Goal: Task Accomplishment & Management: Complete application form

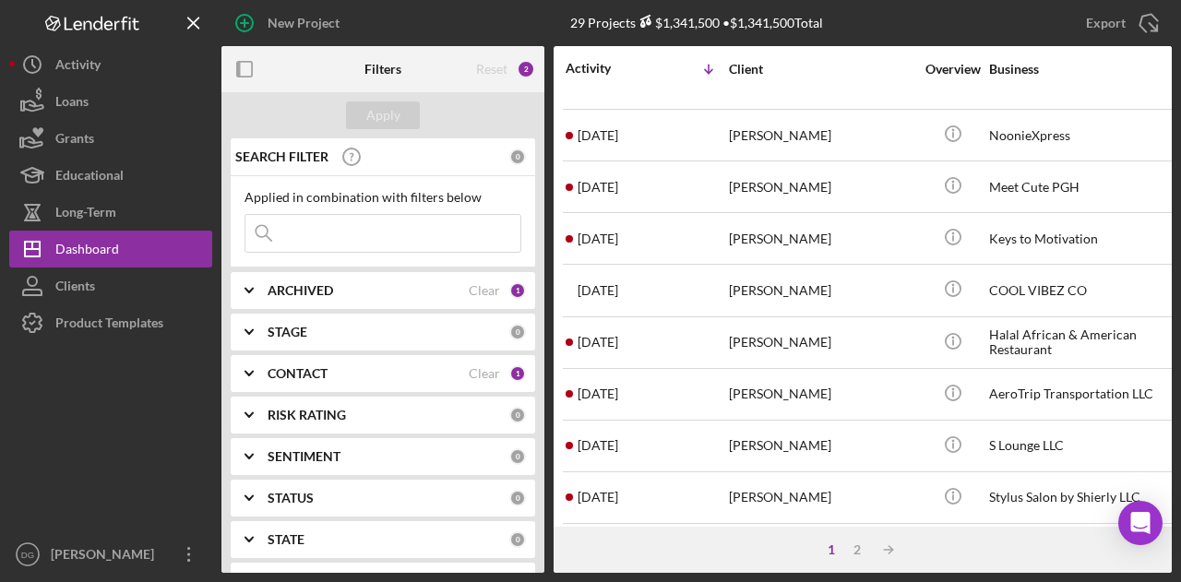
scroll to position [330, 0]
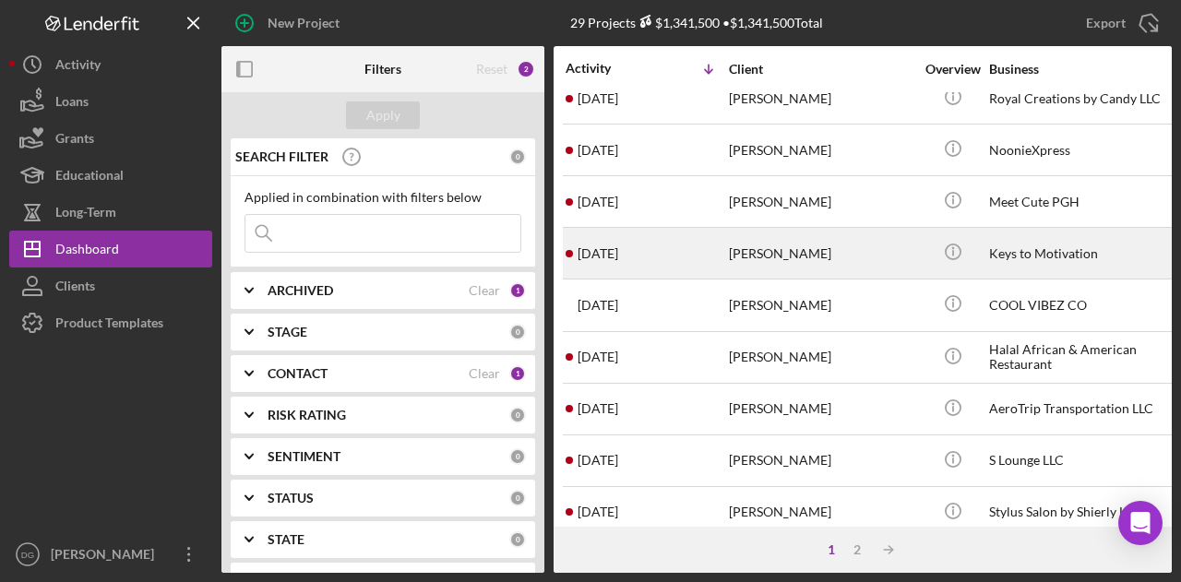
click at [810, 243] on div "[PERSON_NAME]" at bounding box center [821, 253] width 184 height 49
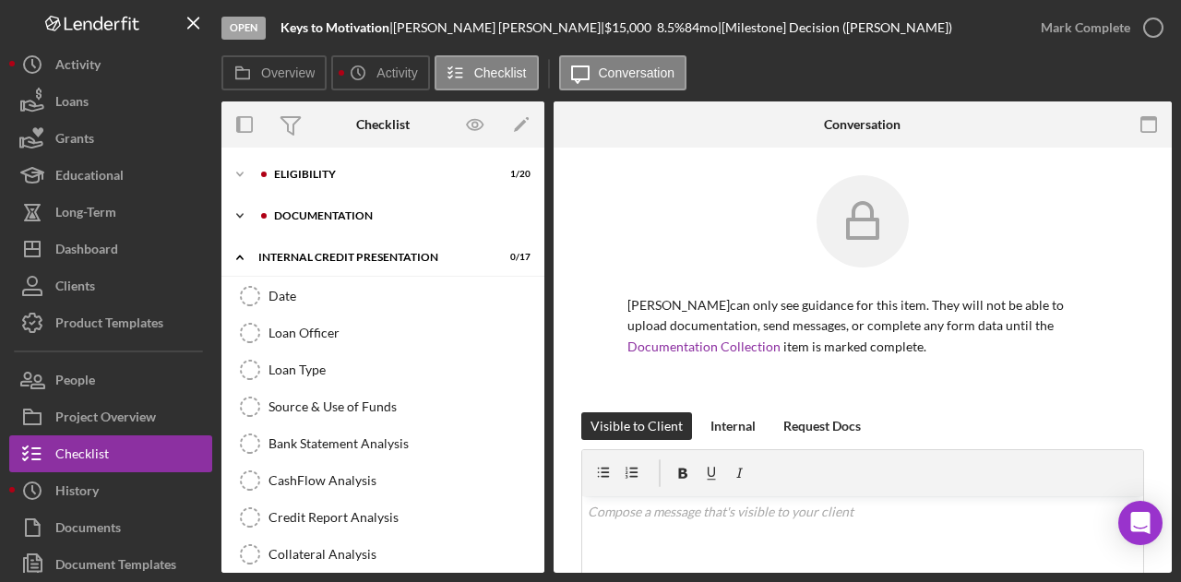
click at [354, 213] on div "documentation" at bounding box center [397, 215] width 247 height 11
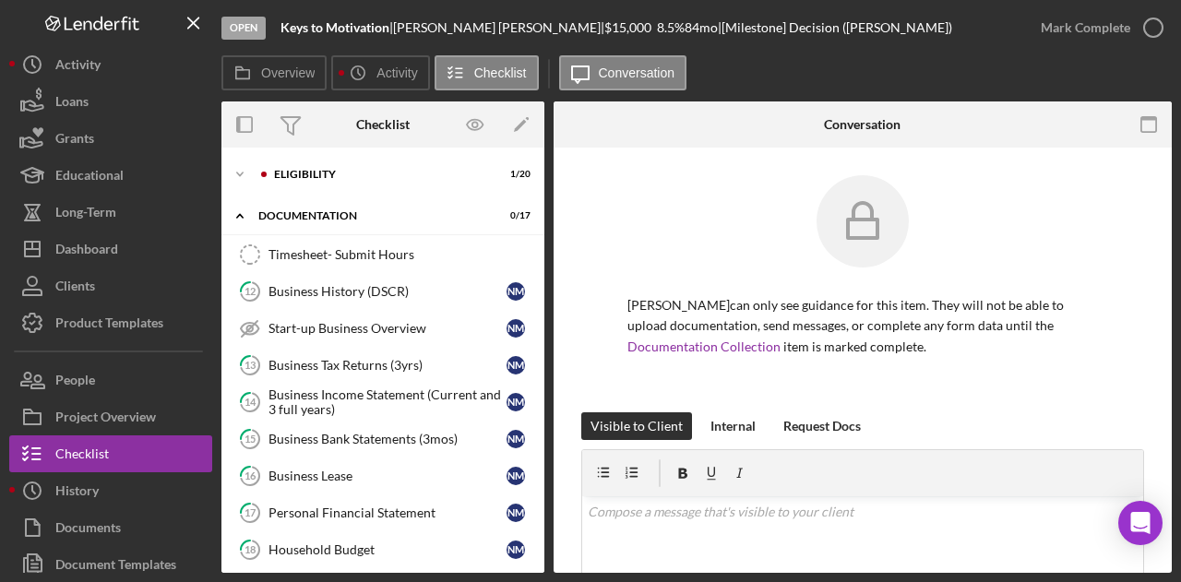
drag, startPoint x: 546, startPoint y: 241, endPoint x: 541, endPoint y: 269, distance: 29.0
click at [541, 269] on div "Overview Internal Workflow Stage Open Icon/Dropdown Arrow Archive (can unarchiv…" at bounding box center [696, 336] width 950 height 471
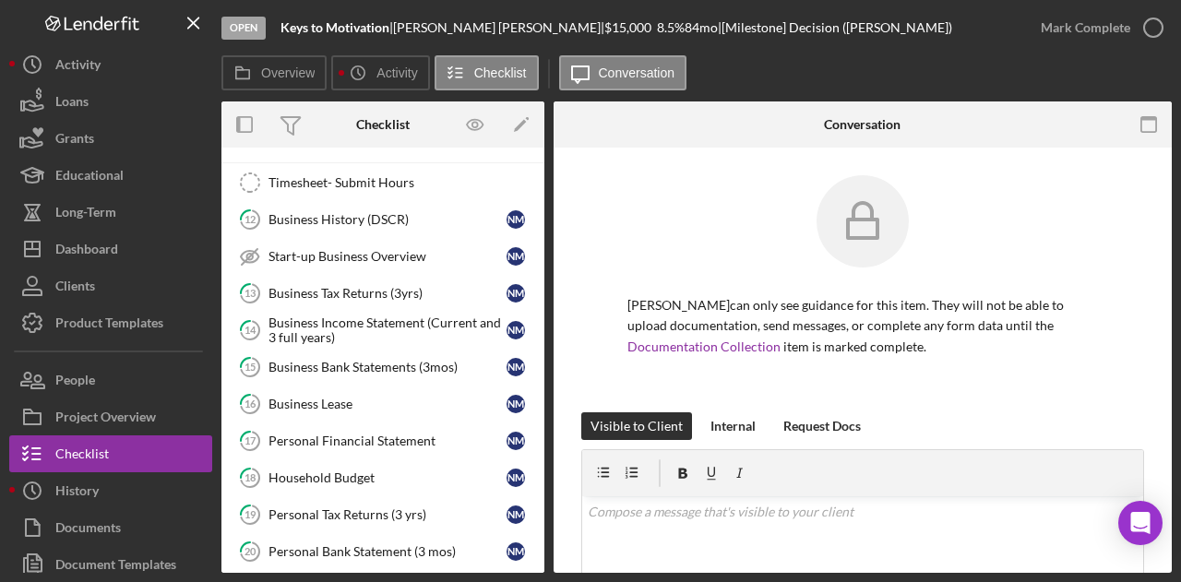
scroll to position [63, 0]
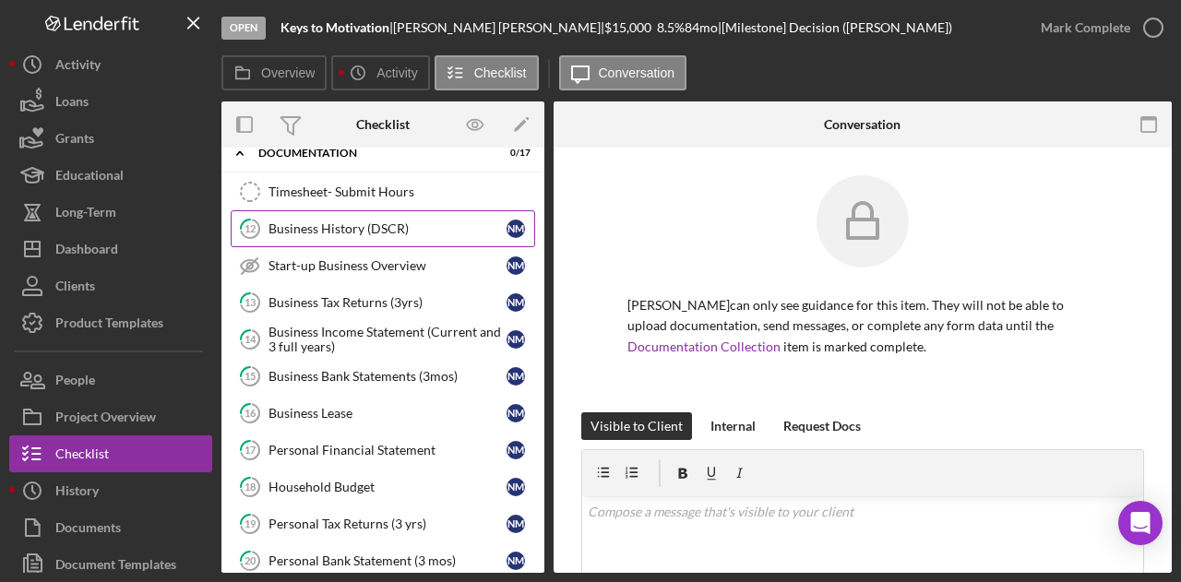
click at [331, 231] on div "Business History (DSCR)" at bounding box center [387, 228] width 238 height 15
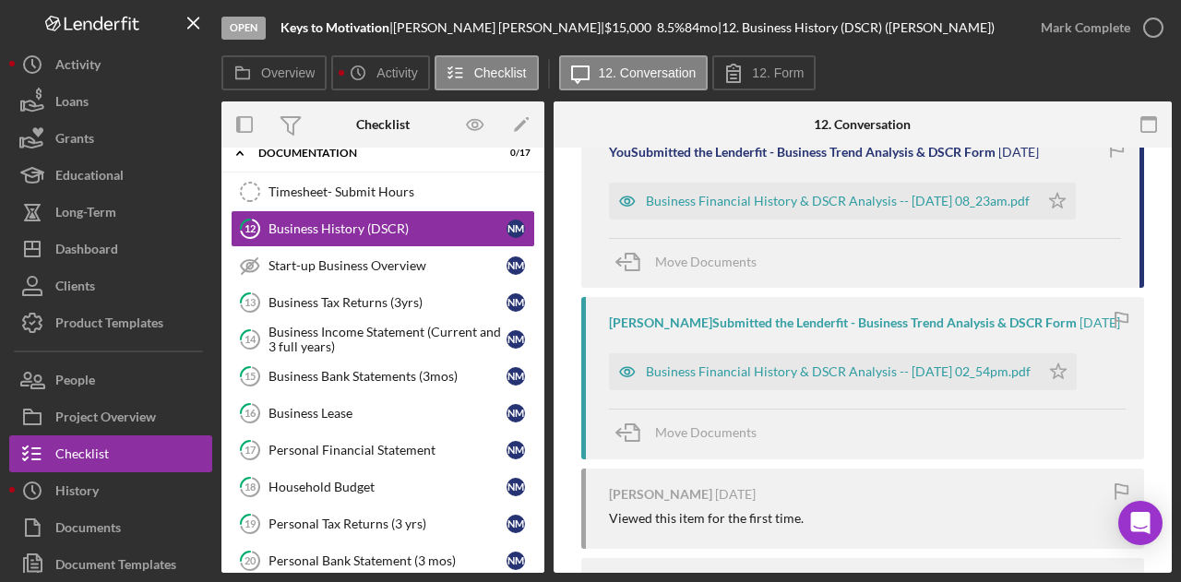
scroll to position [389, 0]
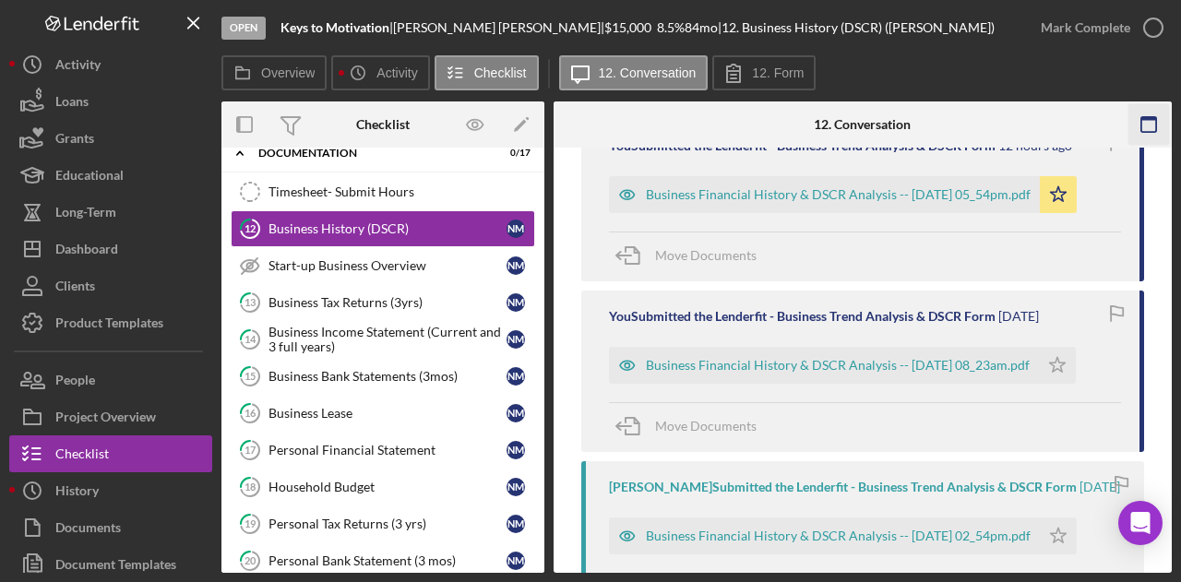
click at [1144, 130] on icon "button" at bounding box center [1148, 125] width 42 height 42
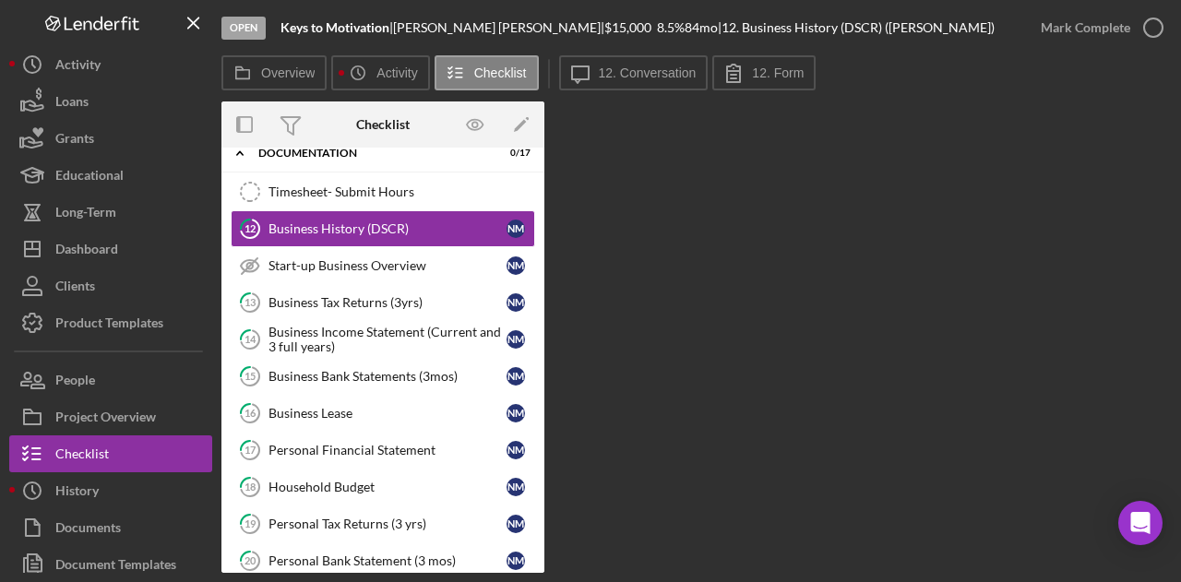
click at [631, 394] on div "Overview Internal Workflow Stage Open Icon/Dropdown Arrow Archive (can unarchiv…" at bounding box center [696, 336] width 950 height 471
click at [781, 64] on button "12. Form" at bounding box center [763, 72] width 103 height 35
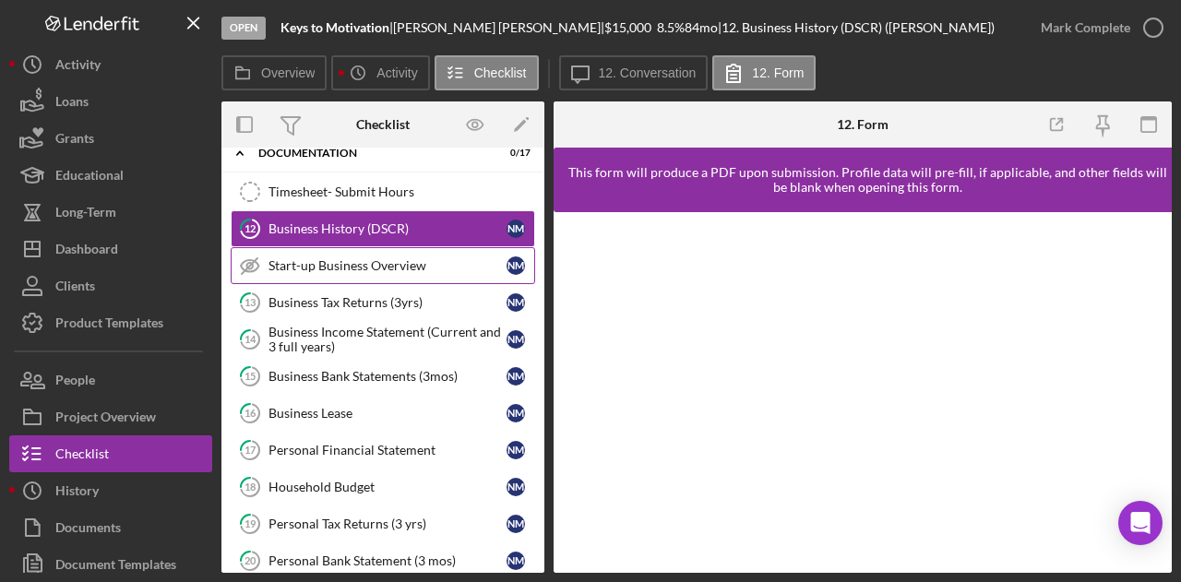
click at [288, 261] on div "Start-up Business Overview" at bounding box center [387, 265] width 238 height 15
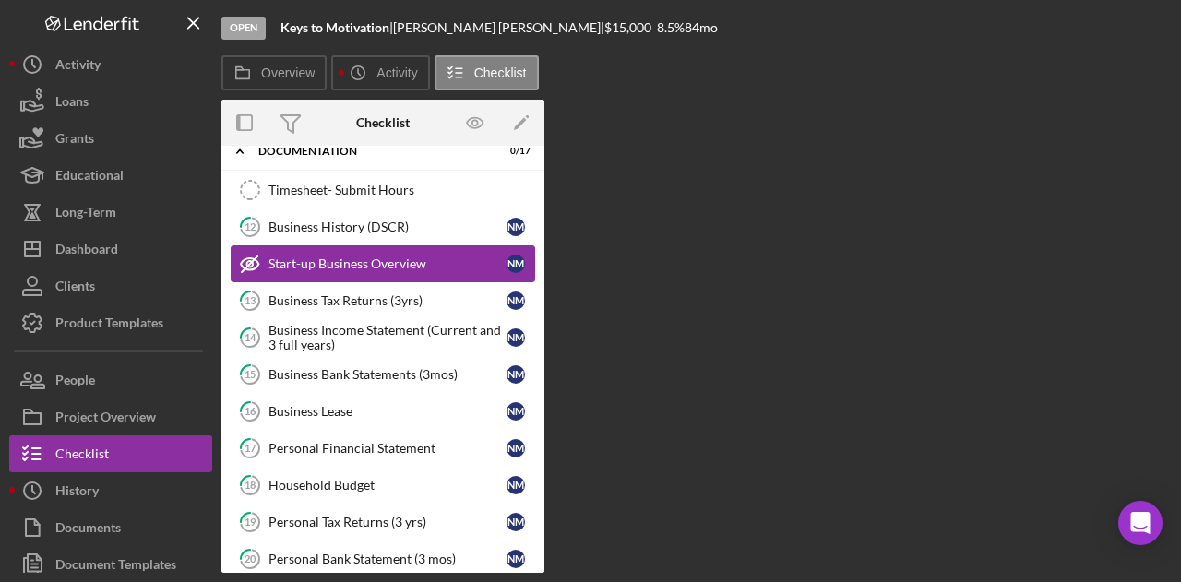
click at [288, 261] on div "Start-up Business Overview" at bounding box center [387, 263] width 238 height 15
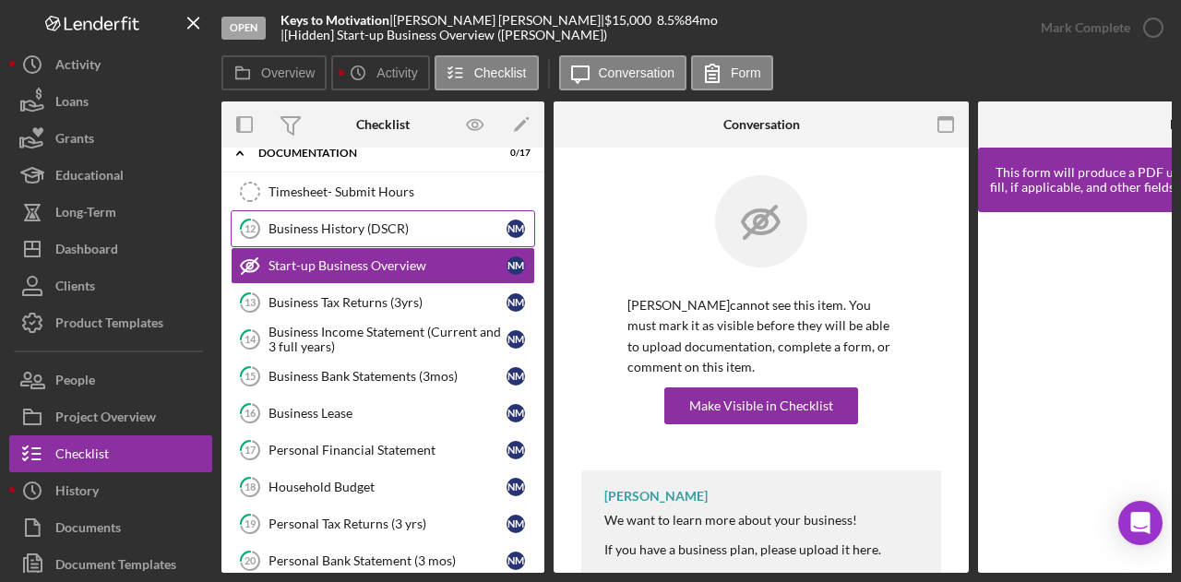
click at [312, 217] on link "12 Business History (DSCR) N M" at bounding box center [383, 228] width 304 height 37
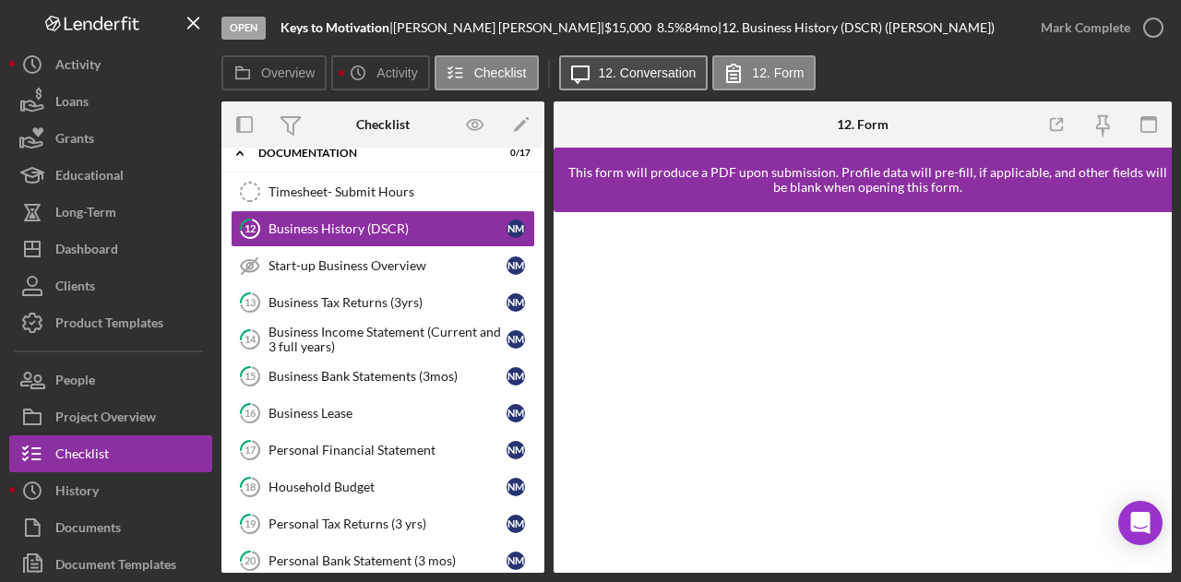
click at [618, 89] on button "Icon/Message 12. Conversation" at bounding box center [633, 72] width 149 height 35
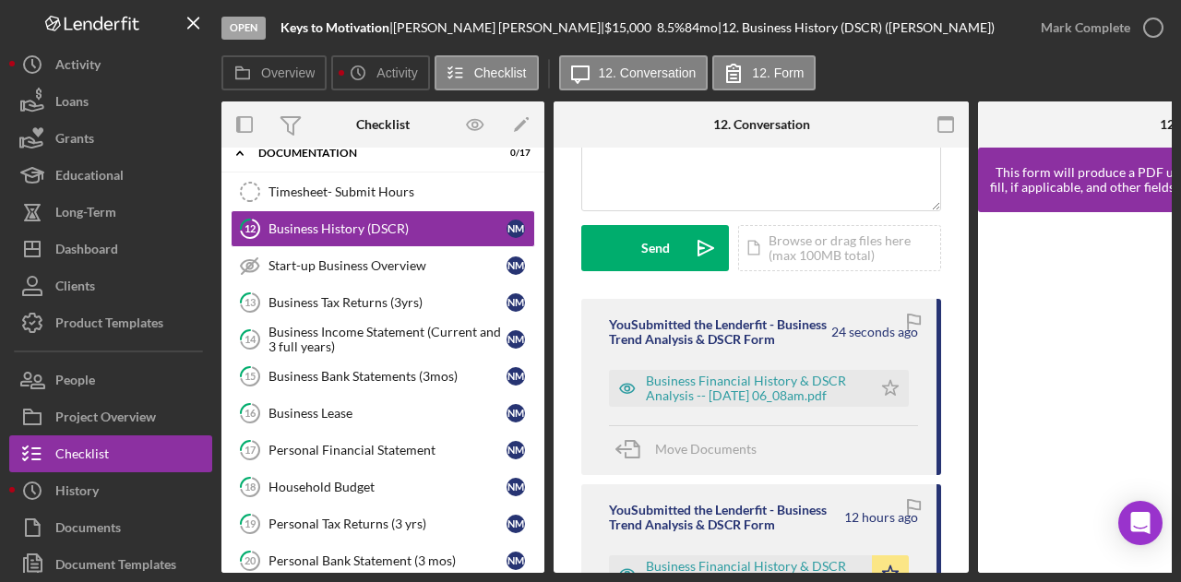
scroll to position [215, 0]
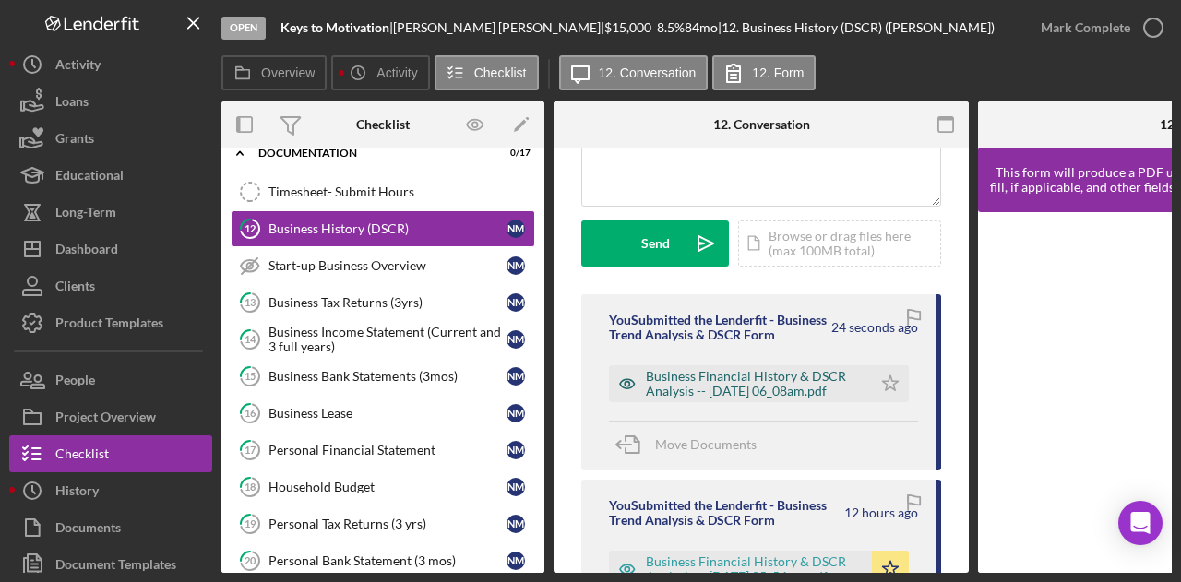
click at [775, 396] on div "Business Financial History & DSCR Analysis -- [DATE] 06_08am.pdf" at bounding box center [754, 384] width 217 height 30
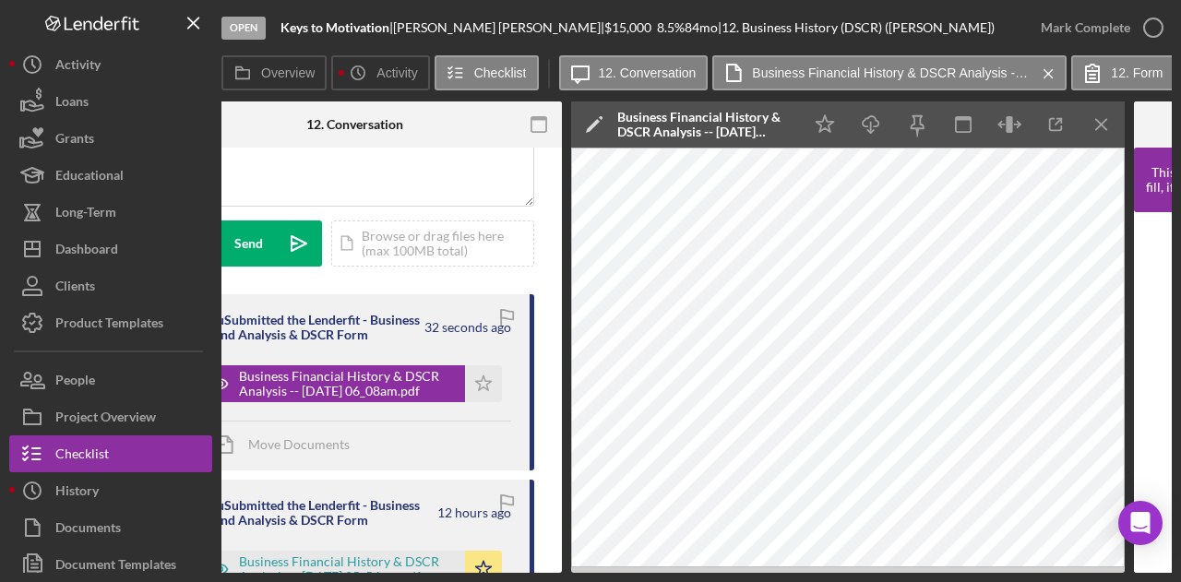
scroll to position [0, 515]
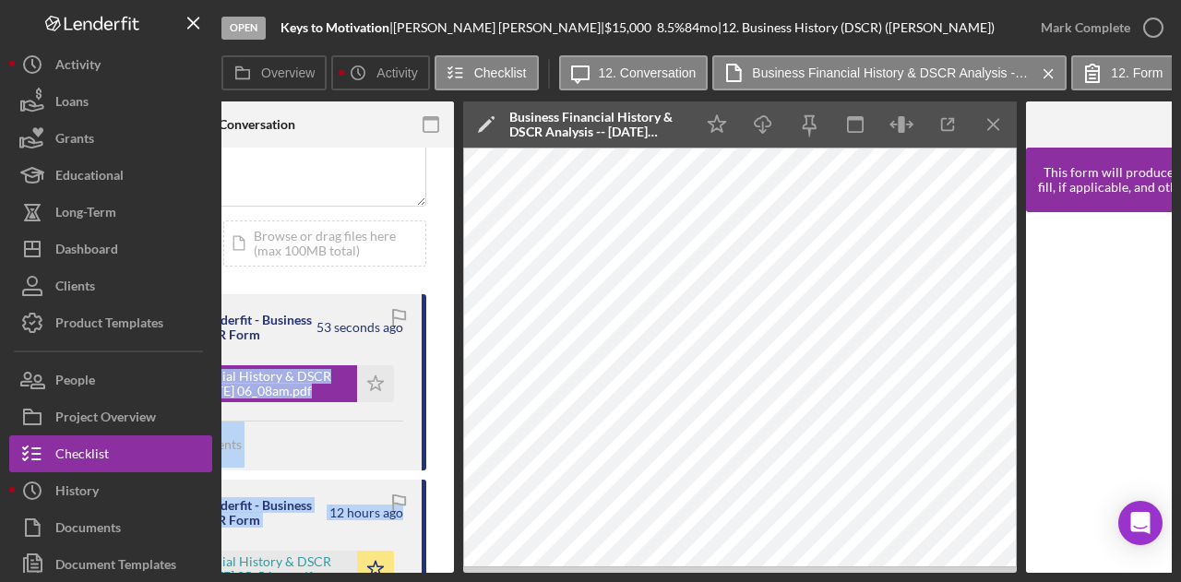
drag, startPoint x: 447, startPoint y: 318, endPoint x: 443, endPoint y: 502, distance: 183.6
click at [756, 123] on icon "Icon/Download" at bounding box center [764, 125] width 42 height 42
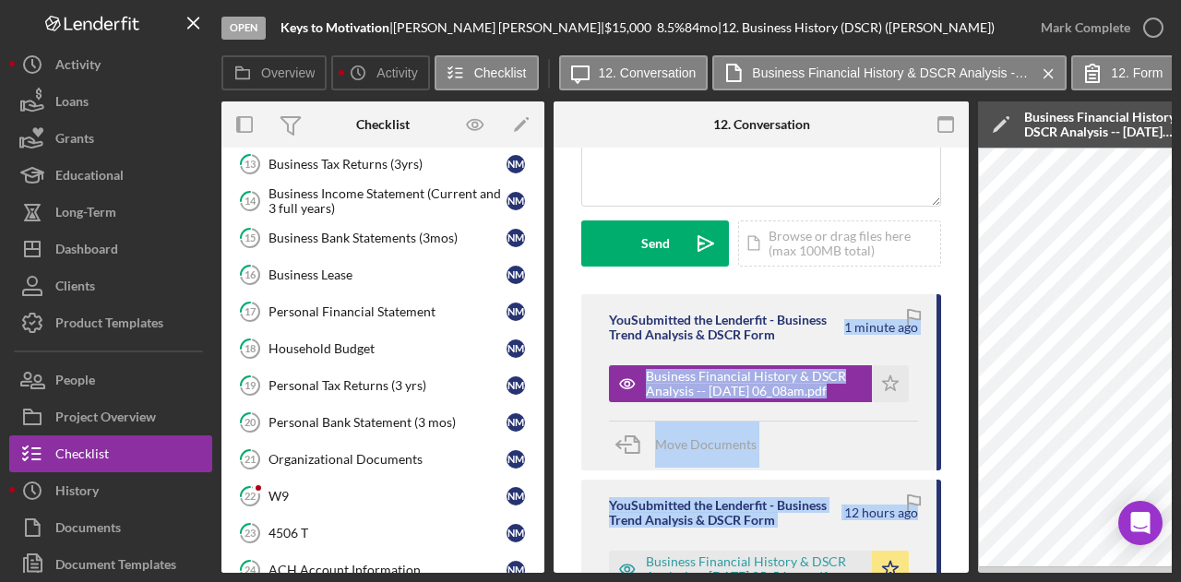
scroll to position [203, 0]
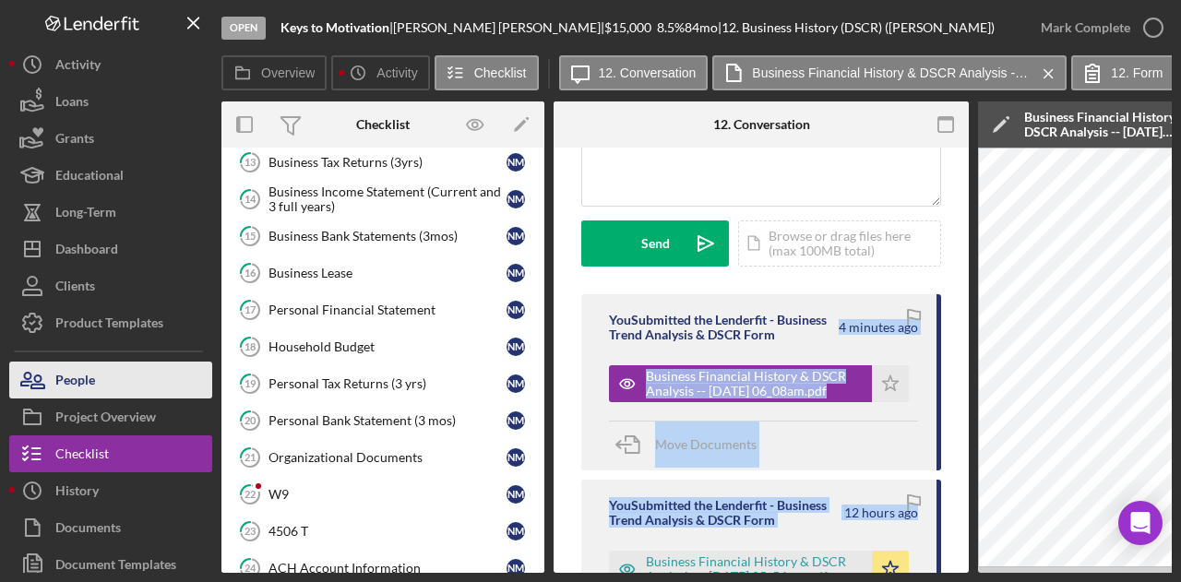
click at [92, 375] on div "People" at bounding box center [75, 383] width 40 height 42
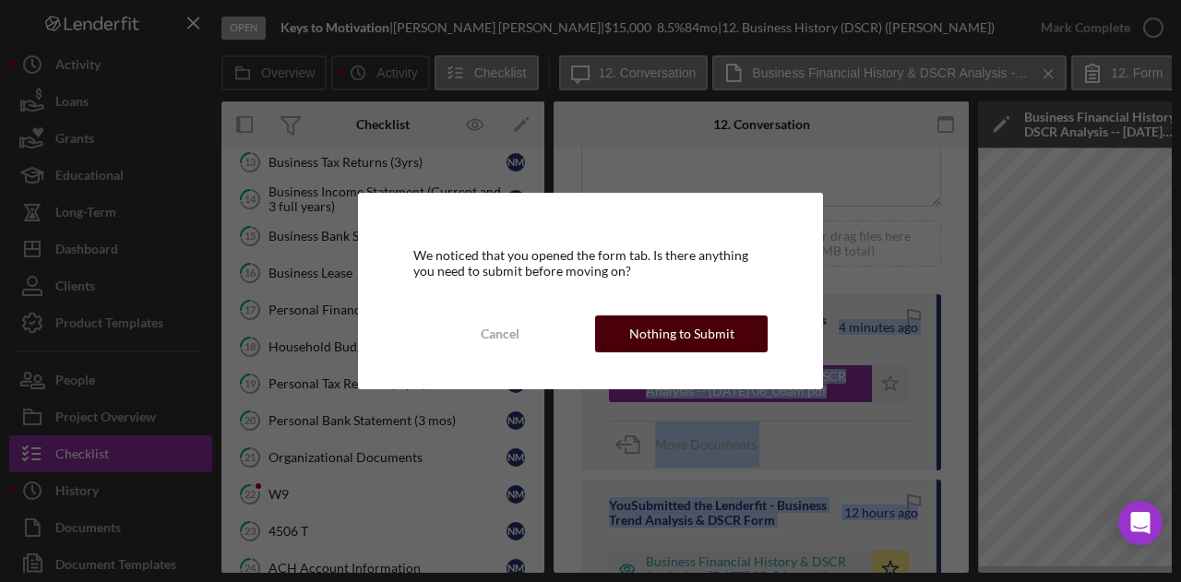
click at [674, 331] on div "Nothing to Submit" at bounding box center [681, 333] width 105 height 37
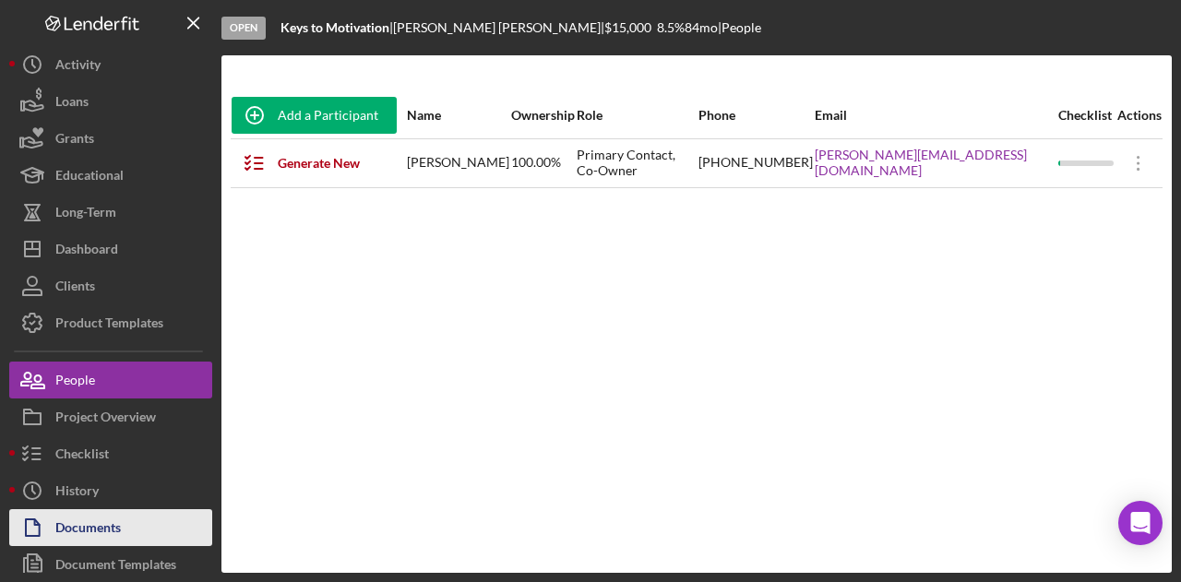
click at [129, 520] on button "Documents" at bounding box center [110, 527] width 203 height 37
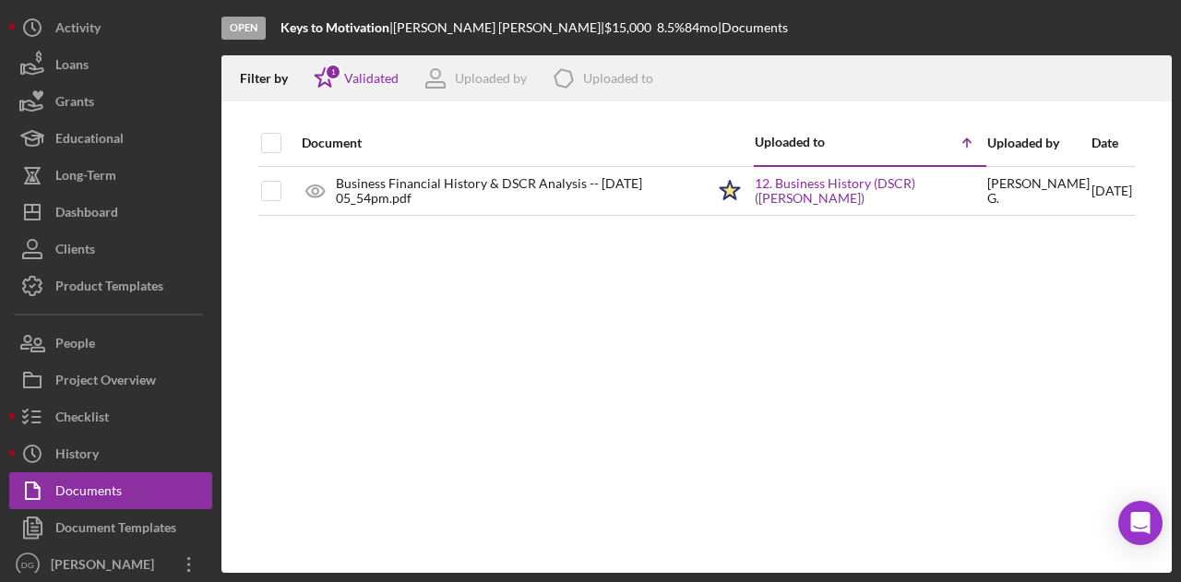
scroll to position [46, 0]
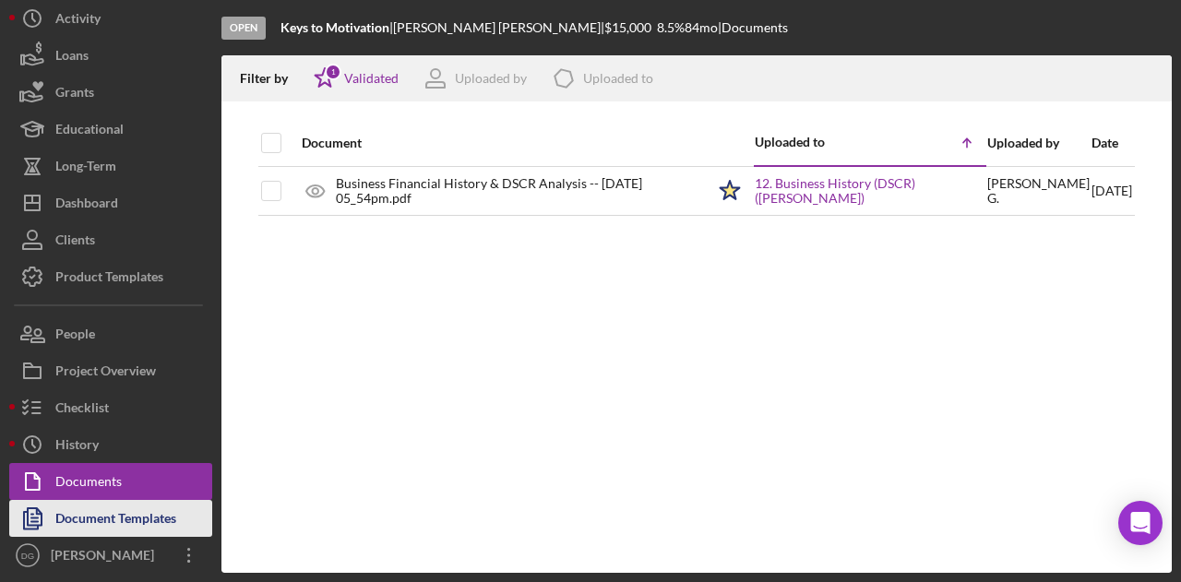
click at [122, 516] on div "Document Templates" at bounding box center [115, 521] width 121 height 42
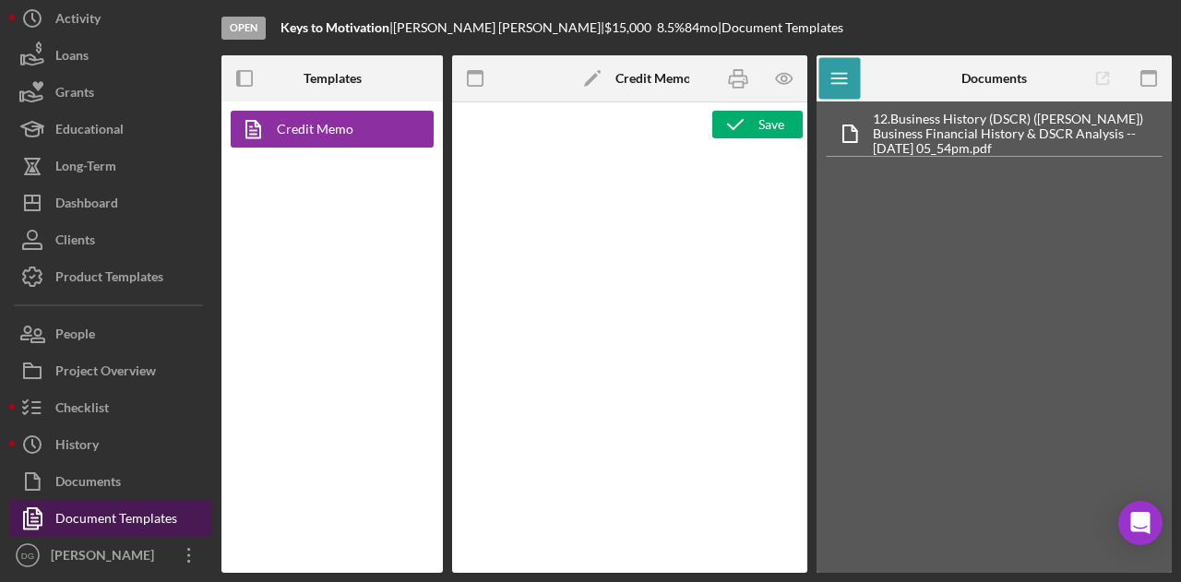
type textarea "<p style="margin: 0 0 0 149.8pt; font-size: 10pt; font-family: 'Times New Roman…"
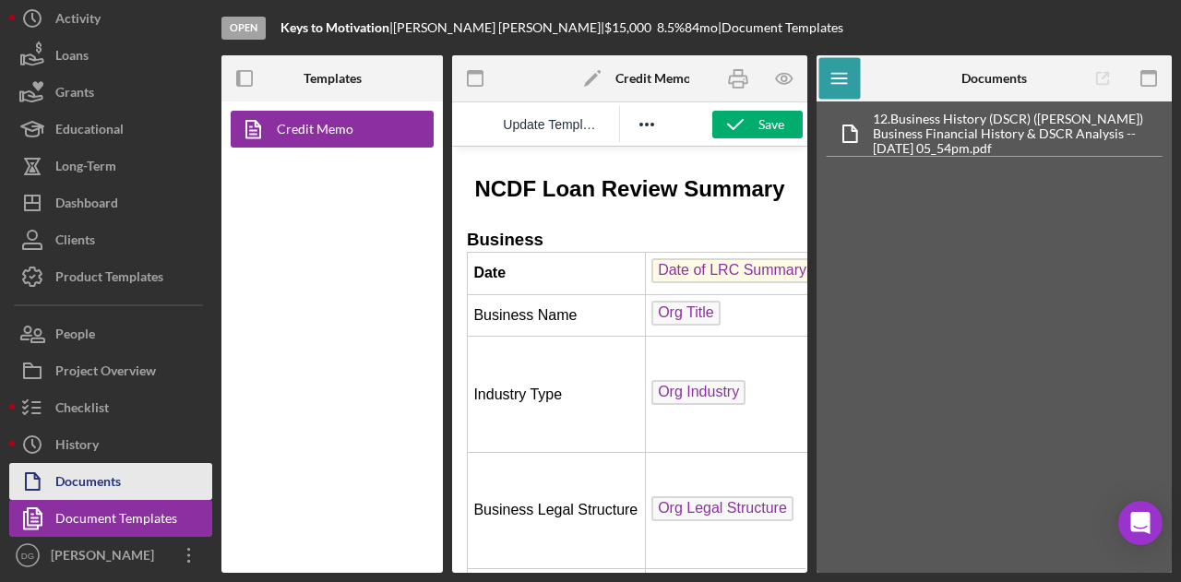
scroll to position [407, 0]
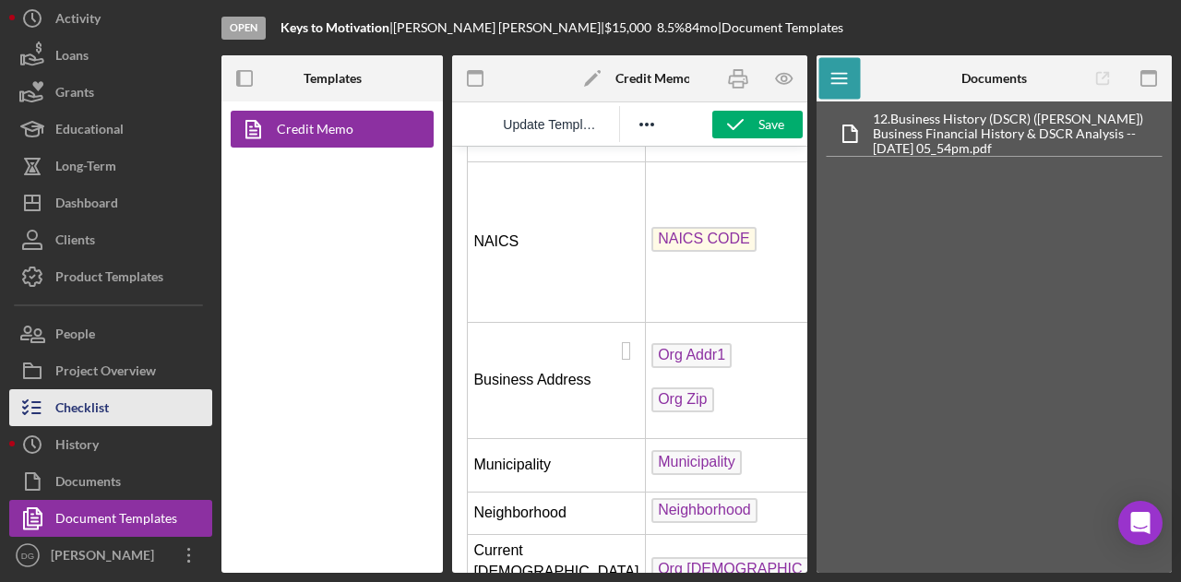
click at [101, 407] on div "Checklist" at bounding box center [81, 410] width 53 height 42
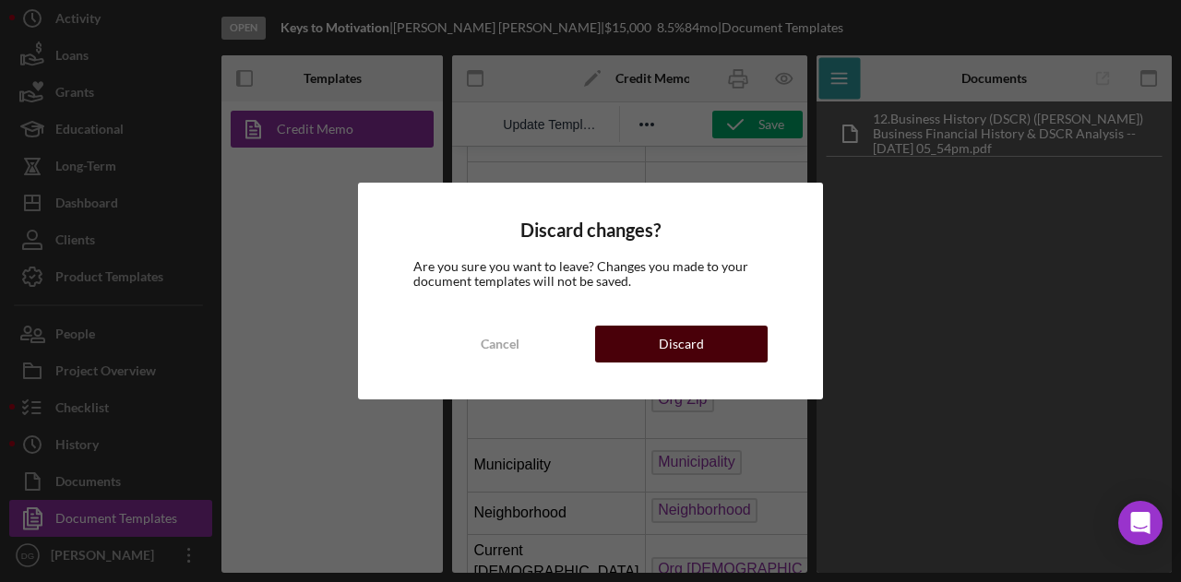
click at [686, 360] on div "Discard" at bounding box center [681, 344] width 45 height 37
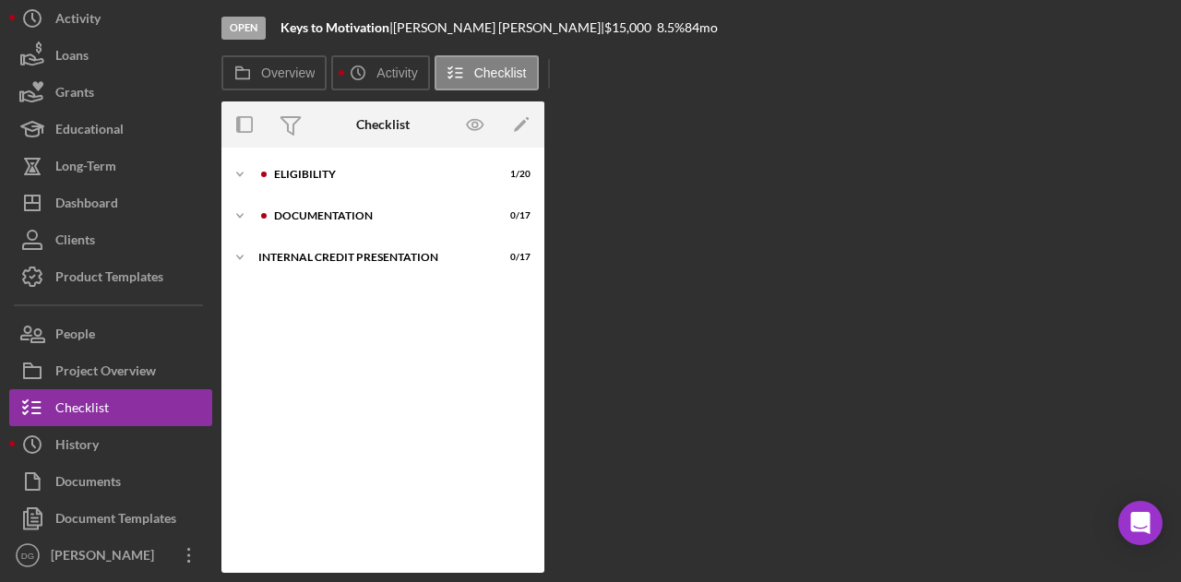
click at [686, 360] on div "Overview Internal Workflow Stage Open Icon/Dropdown Arrow Archive (can unarchiv…" at bounding box center [696, 336] width 950 height 471
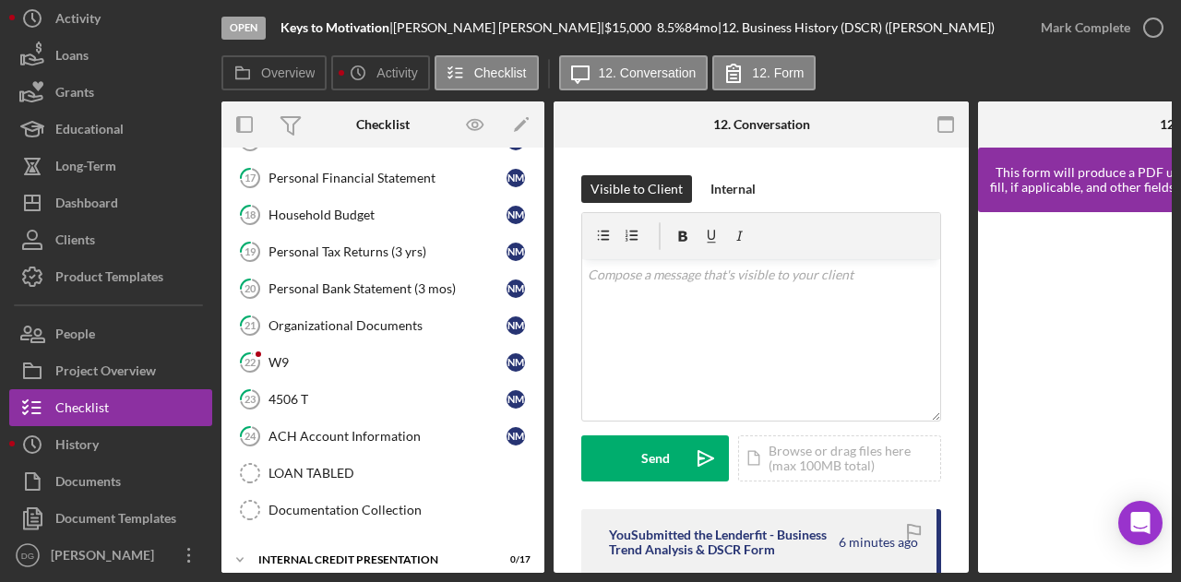
scroll to position [345, 0]
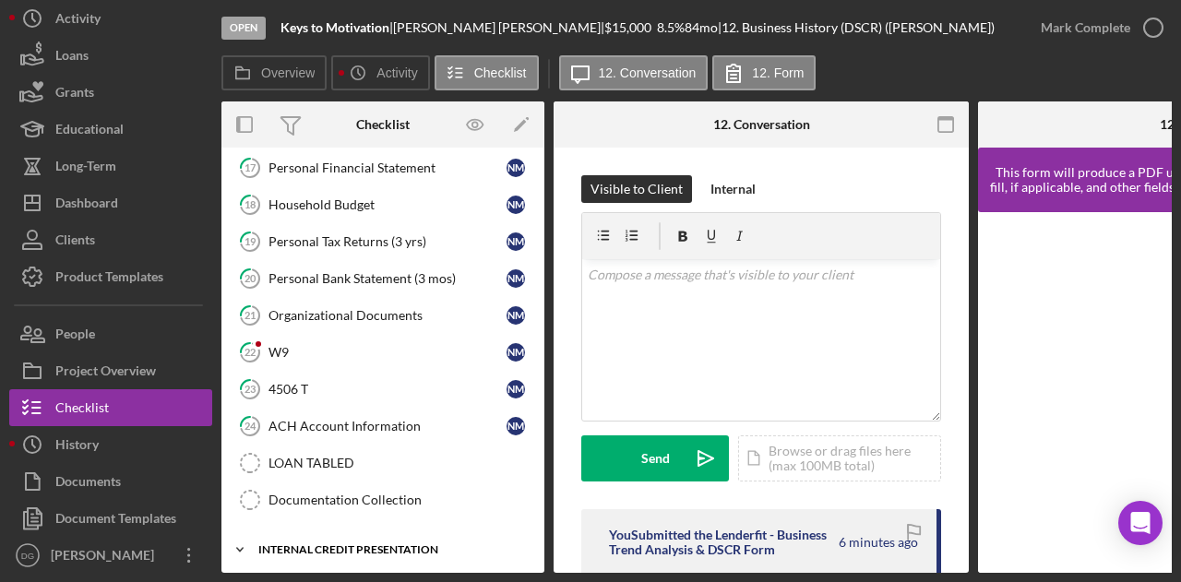
click at [396, 544] on div "Icon/Expander Internal Credit Presentation 0 / 17" at bounding box center [382, 549] width 323 height 37
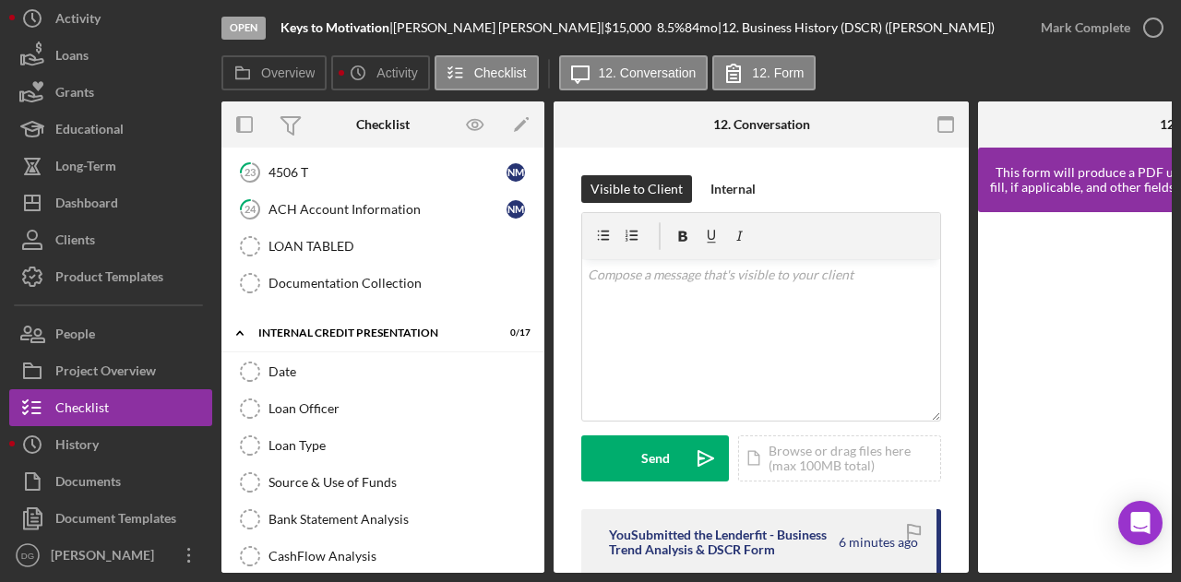
scroll to position [566, 0]
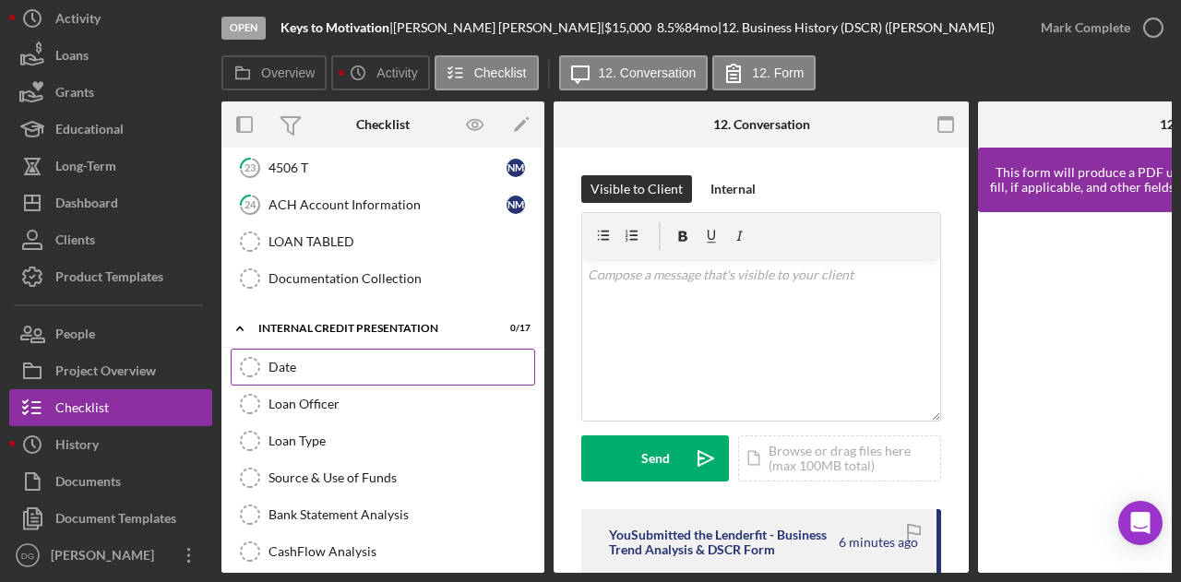
click at [315, 360] on div "Date" at bounding box center [401, 367] width 266 height 15
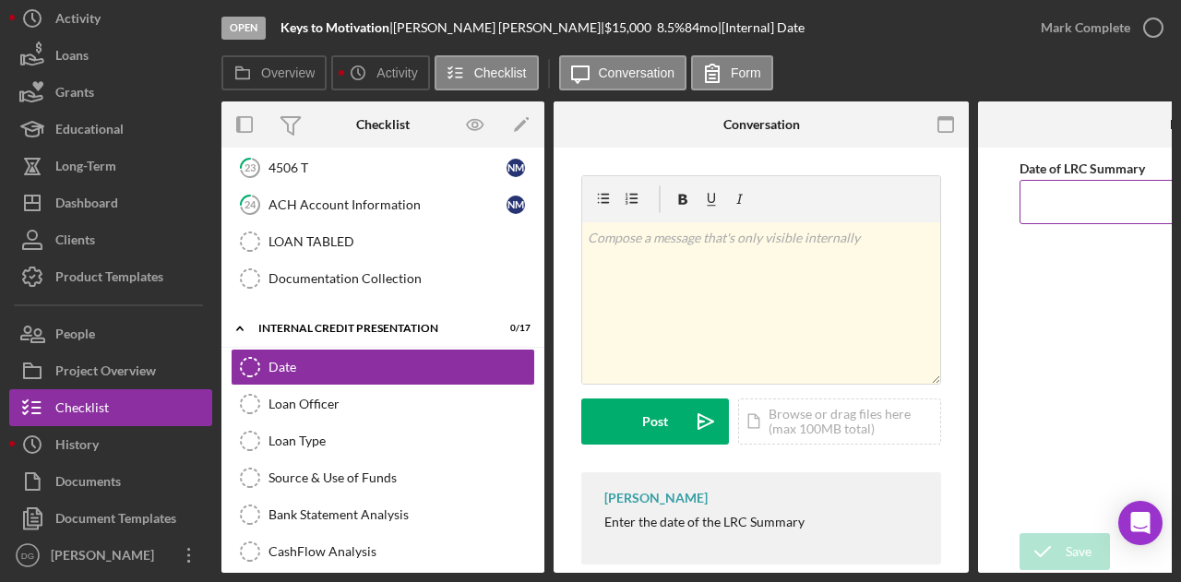
click at [1073, 201] on input "Date of LRC Summary" at bounding box center [1185, 202] width 332 height 44
type input "[DATE]"
click at [1073, 547] on div "Save" at bounding box center [1078, 551] width 26 height 37
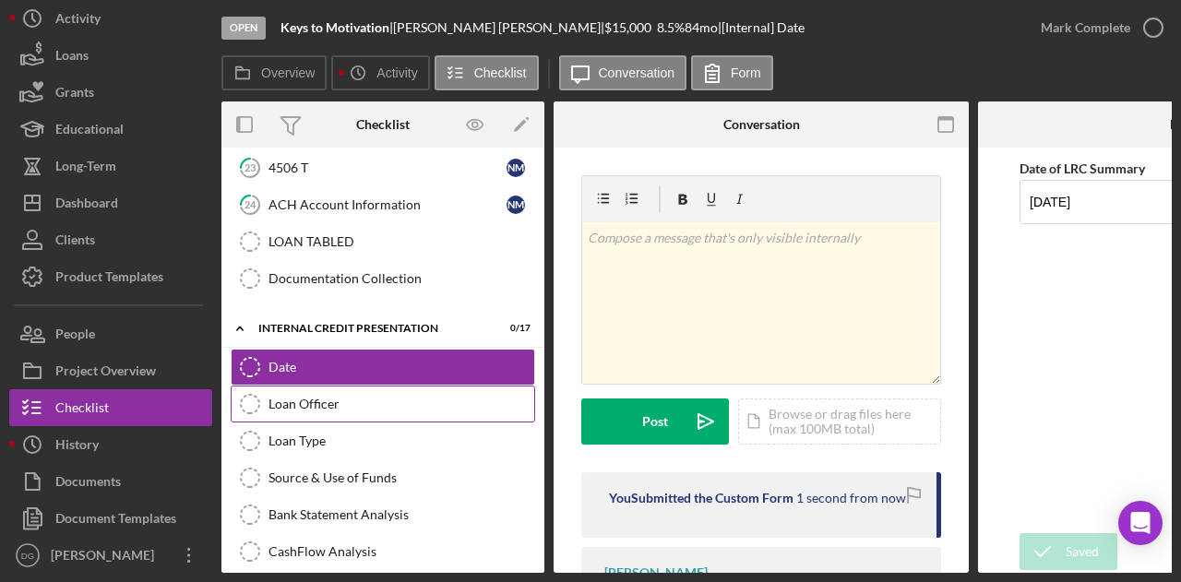
click at [375, 386] on link "Loan Officer Loan Officer" at bounding box center [383, 404] width 304 height 37
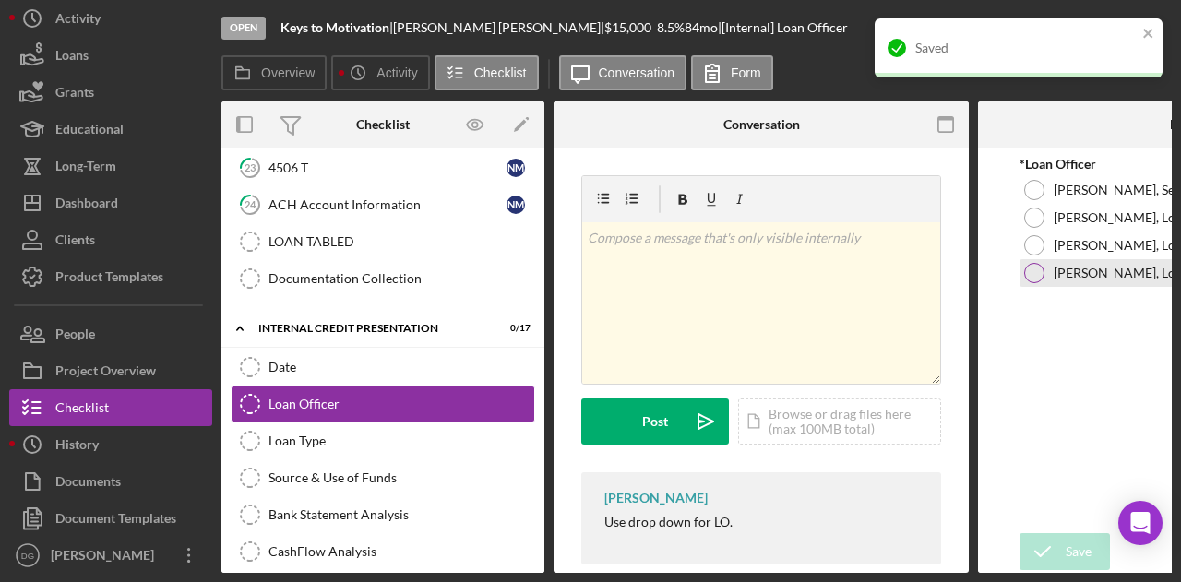
click at [1044, 278] on div "[PERSON_NAME], Loan Officer" at bounding box center [1185, 273] width 332 height 28
click at [1066, 554] on div "Save" at bounding box center [1078, 551] width 26 height 37
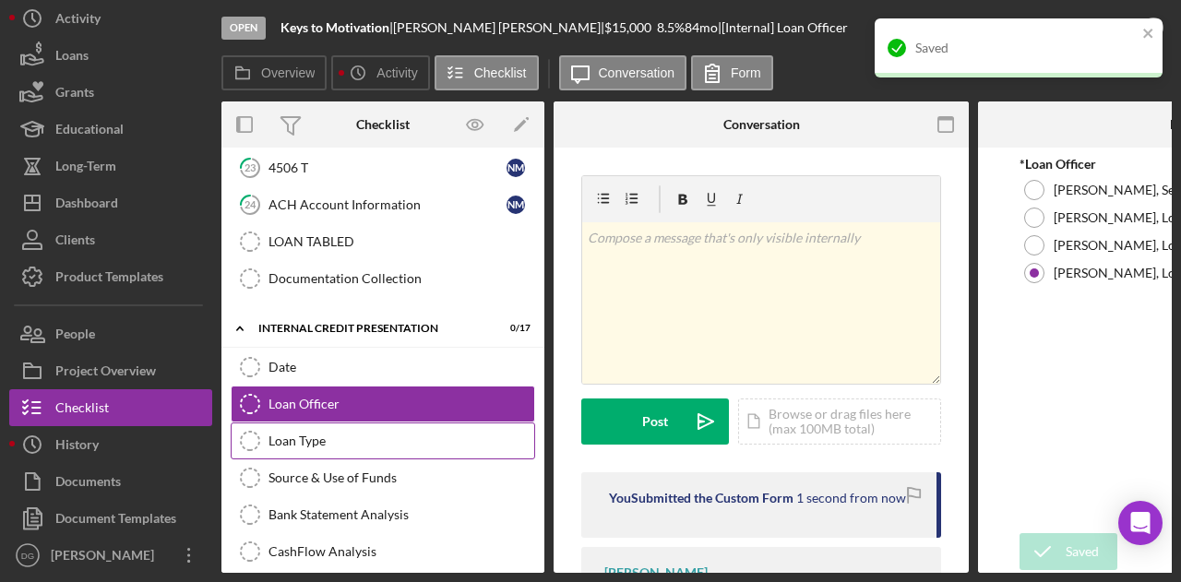
click at [285, 443] on link "Loan Type Loan Type" at bounding box center [383, 440] width 304 height 37
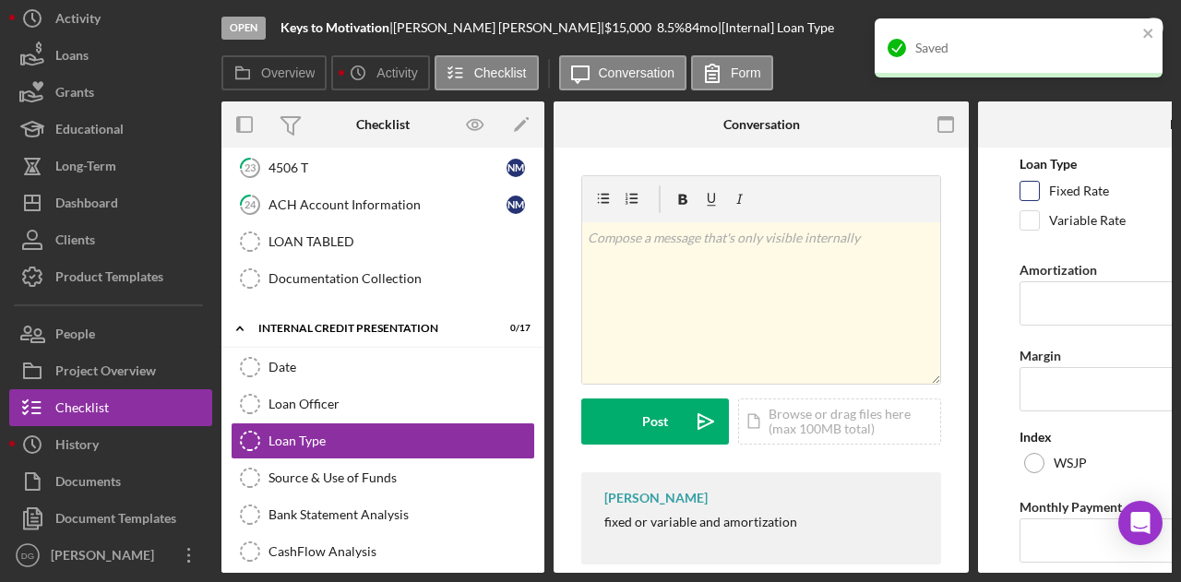
click at [1036, 190] on input "Fixed Rate" at bounding box center [1029, 191] width 18 height 18
checkbox input "true"
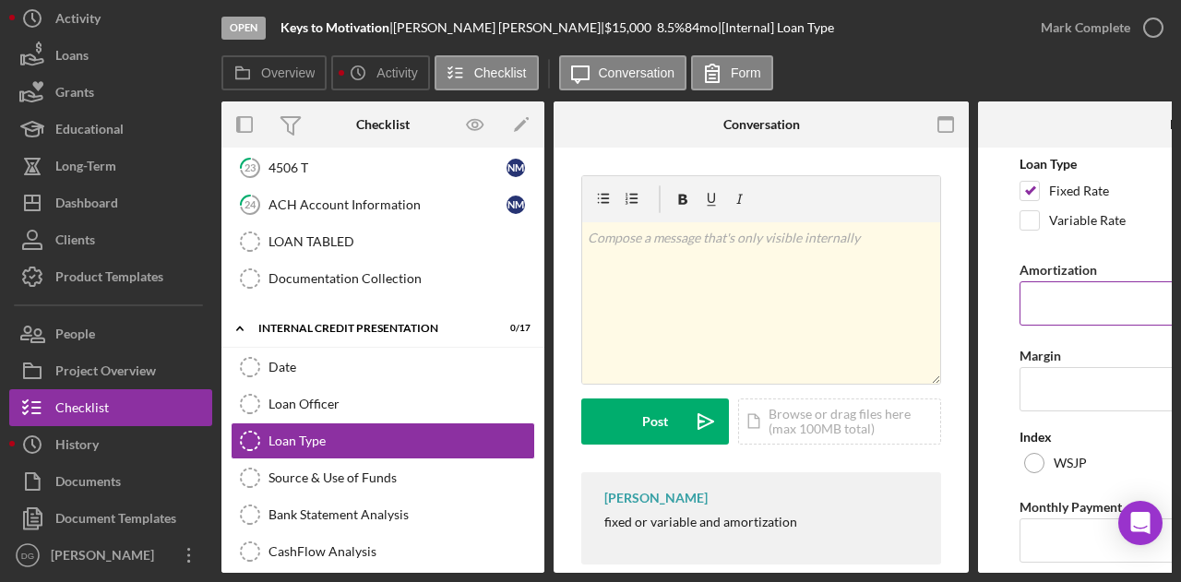
click at [1057, 303] on input "Amortization" at bounding box center [1185, 303] width 332 height 44
type input "84"
click at [1060, 519] on input "Monthly Payment" at bounding box center [1185, 540] width 332 height 44
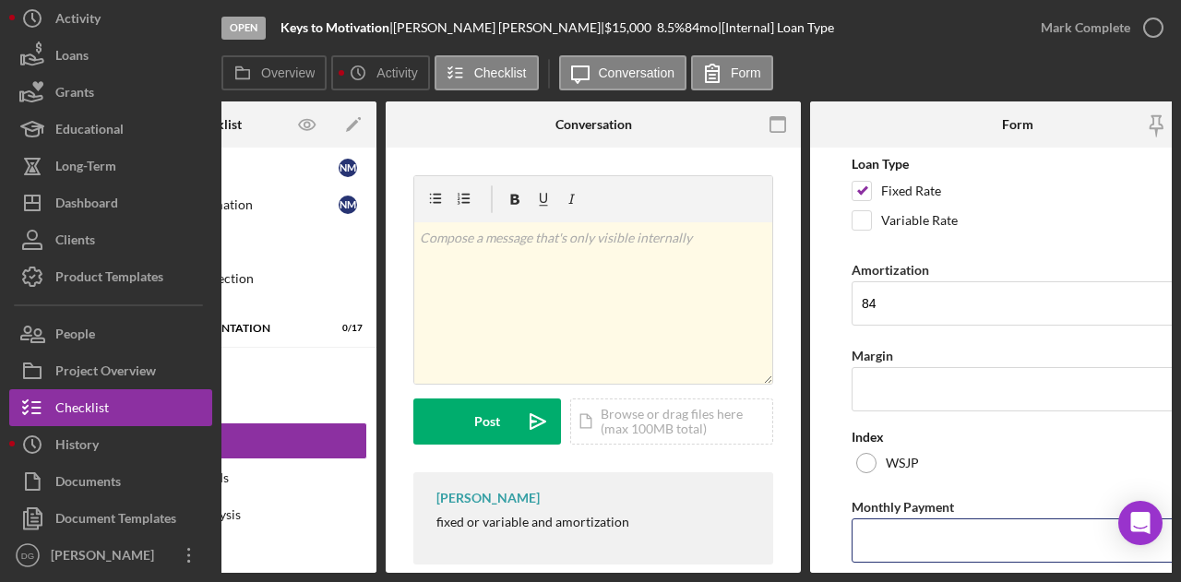
scroll to position [0, 169]
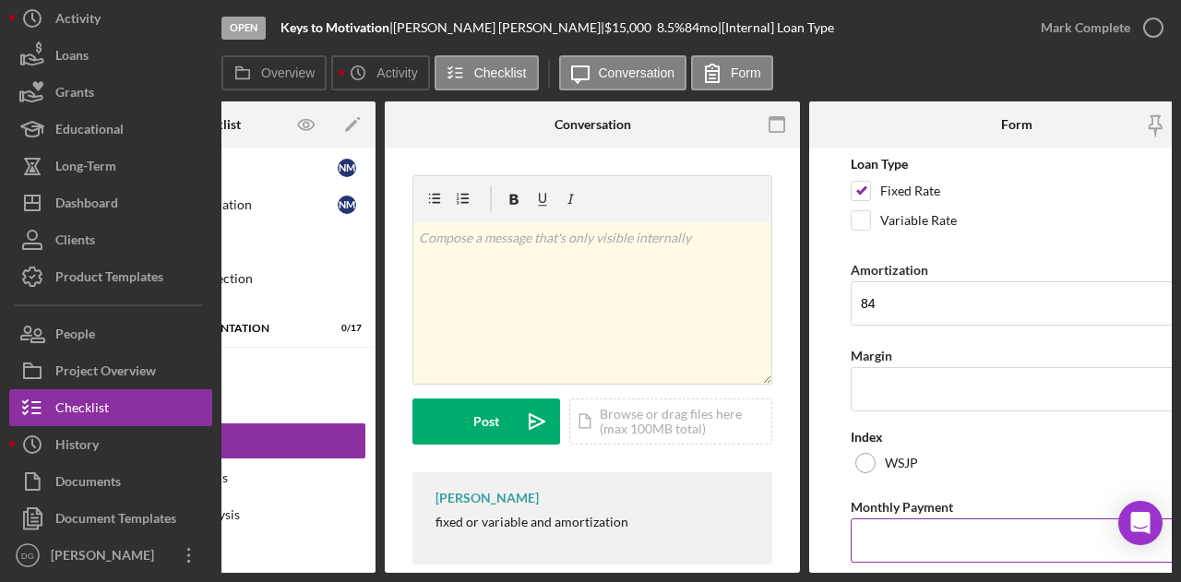
click at [906, 534] on input "Monthly Payment" at bounding box center [1016, 540] width 332 height 44
type input "$219.13"
drag, startPoint x: 922, startPoint y: 574, endPoint x: 983, endPoint y: 582, distance: 61.4
click at [983, 581] on div "Open Keys to Motivation | [PERSON_NAME] | $15,000 $15,000 8.5 % 84 mo | [Intern…" at bounding box center [590, 291] width 1181 height 582
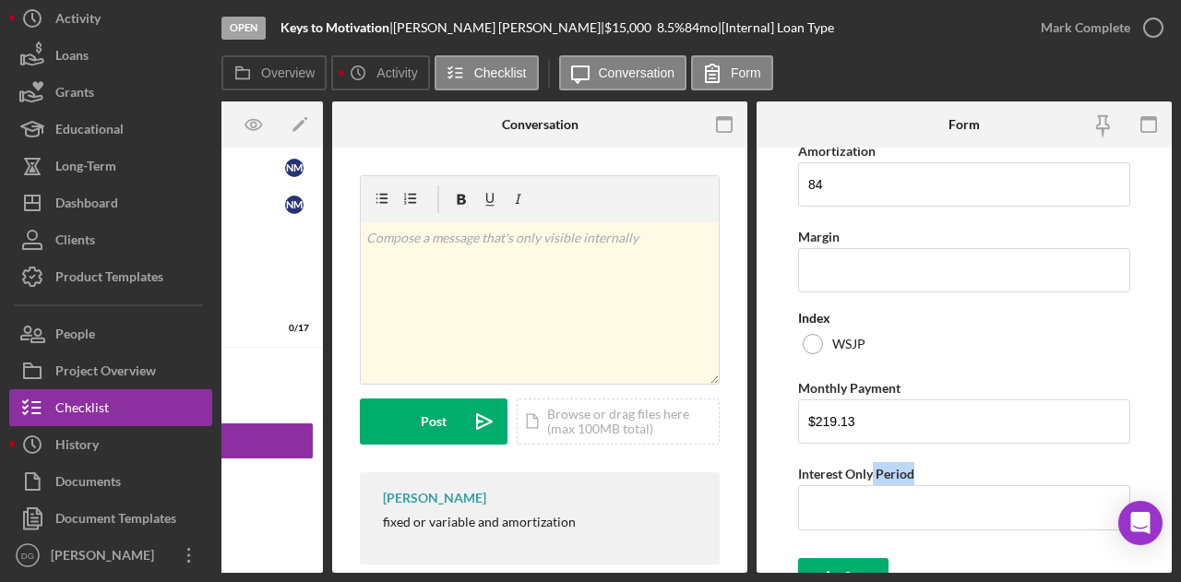
scroll to position [144, 0]
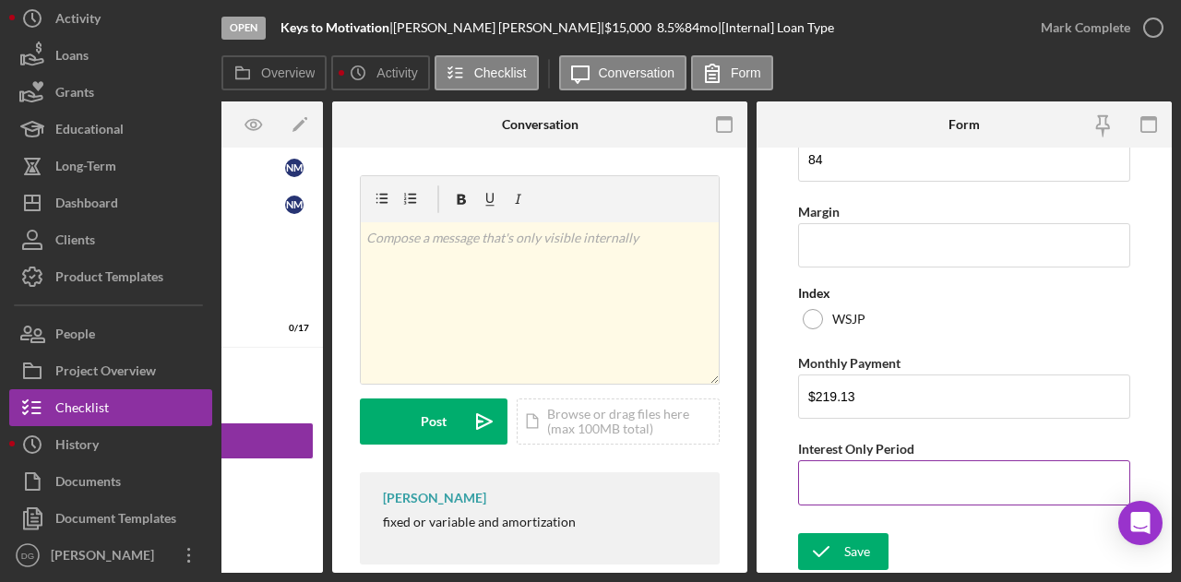
click at [880, 488] on input "Interest Only Period" at bounding box center [964, 482] width 332 height 44
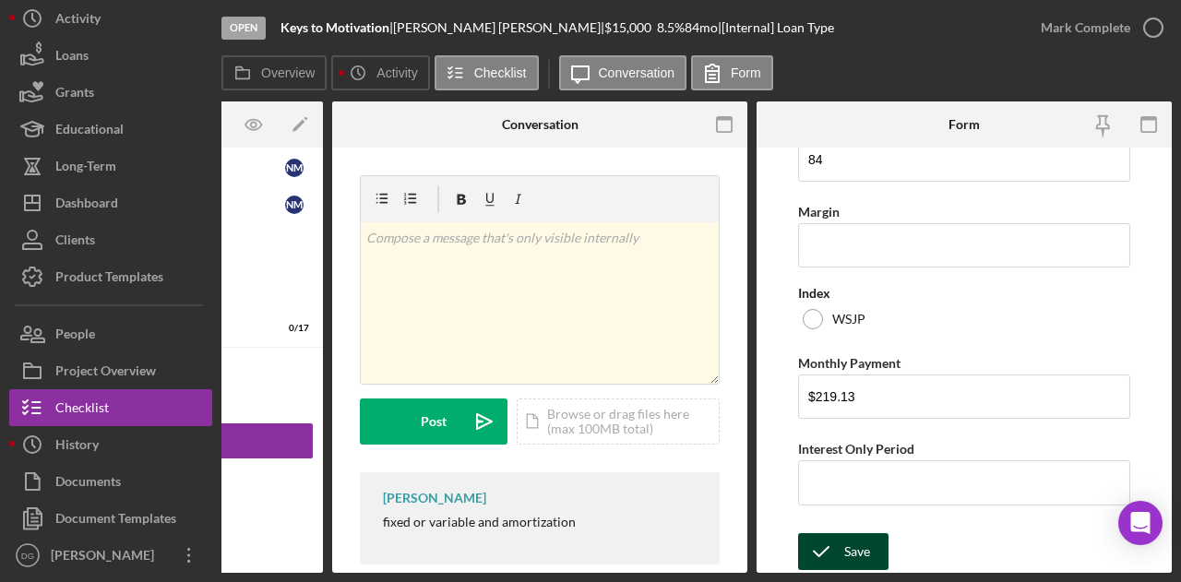
click at [855, 544] on div "Save" at bounding box center [857, 551] width 26 height 37
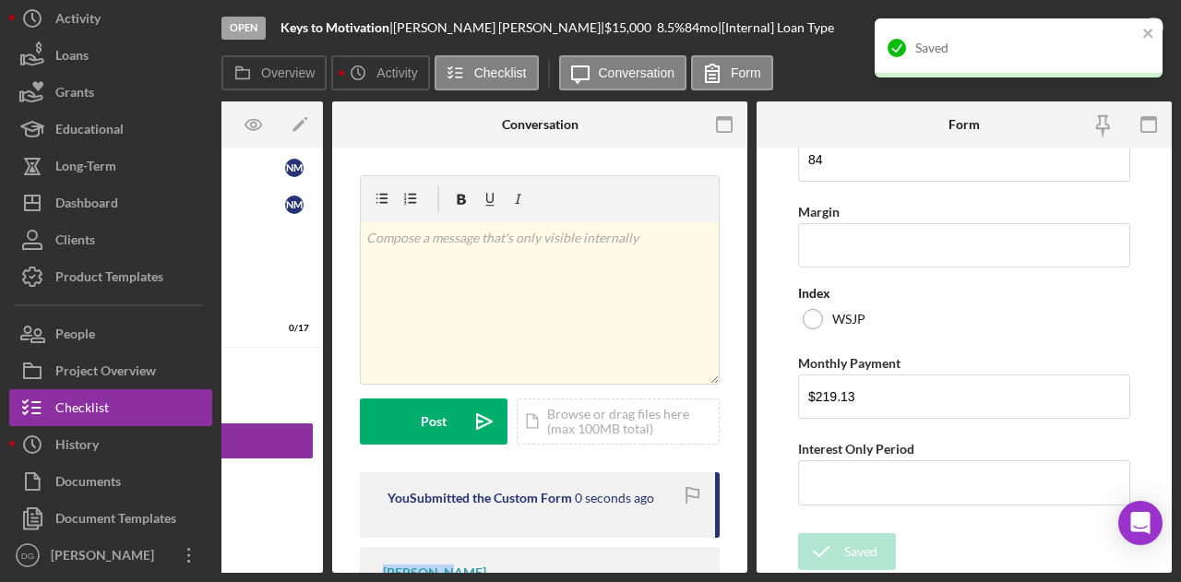
drag, startPoint x: 441, startPoint y: 575, endPoint x: 328, endPoint y: 564, distance: 113.0
click at [328, 564] on div "Open Keys to Motivation | [PERSON_NAME] | $15,000 $15,000 8.5 % 84 mo | [Intern…" at bounding box center [590, 291] width 1181 height 582
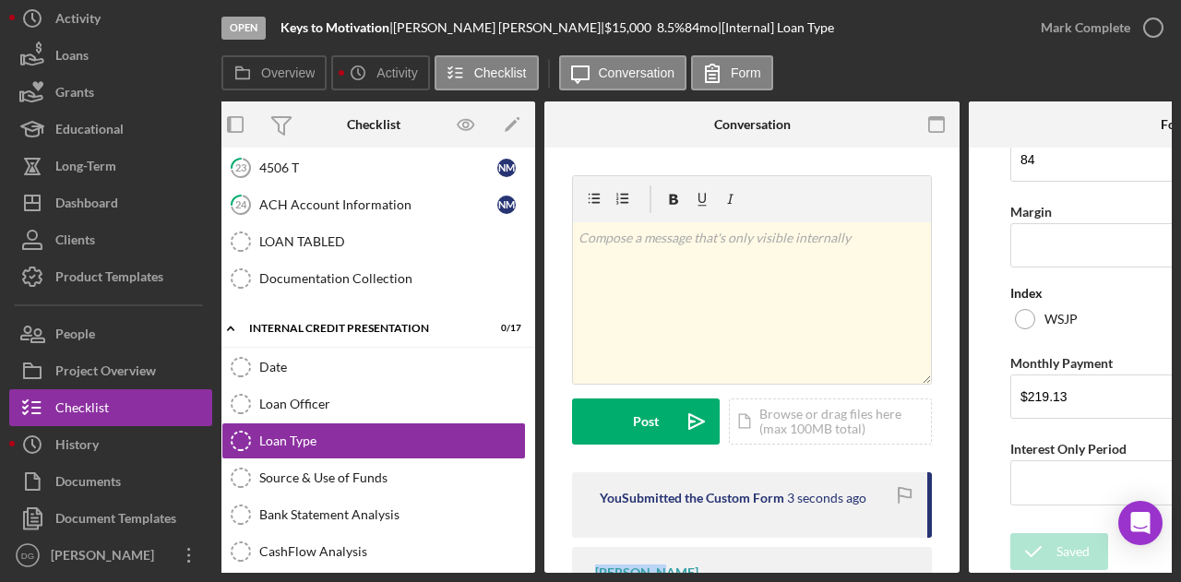
scroll to position [0, 0]
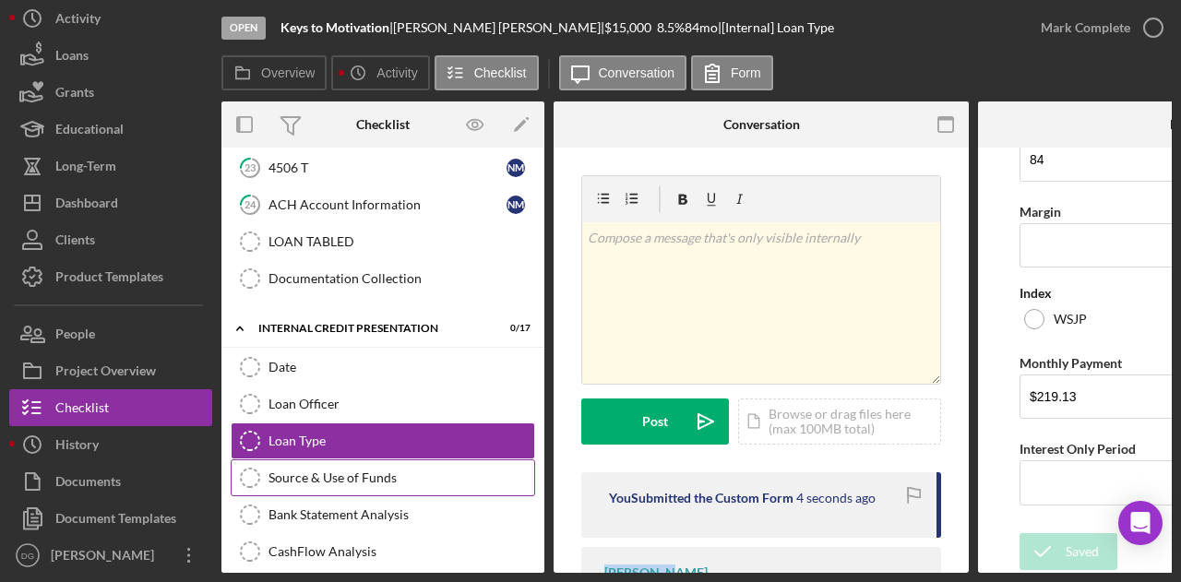
click at [339, 459] on link "Source & Use of Funds Source & Use of Funds" at bounding box center [383, 477] width 304 height 37
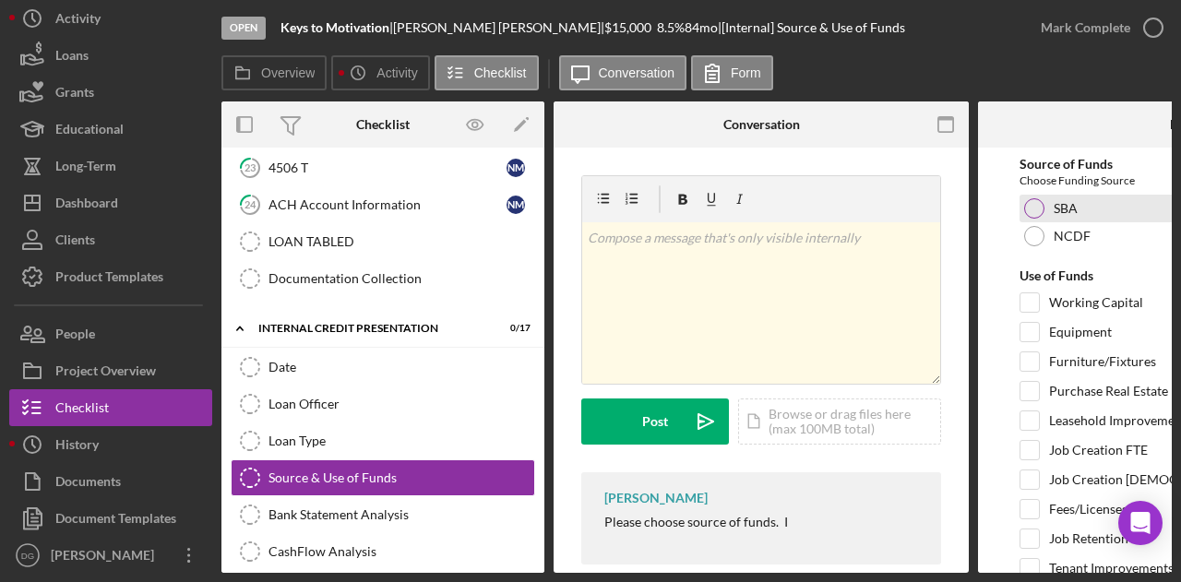
click at [1028, 212] on div at bounding box center [1034, 208] width 20 height 20
click at [1031, 301] on input "Working Capital" at bounding box center [1029, 302] width 18 height 18
checkbox input "true"
drag, startPoint x: 696, startPoint y: 576, endPoint x: 755, endPoint y: 581, distance: 58.4
click at [755, 581] on div "Open Keys to Motivation | [PERSON_NAME] | $15,000 $15,000 8.5 % 84 mo | [Intern…" at bounding box center [590, 291] width 1181 height 582
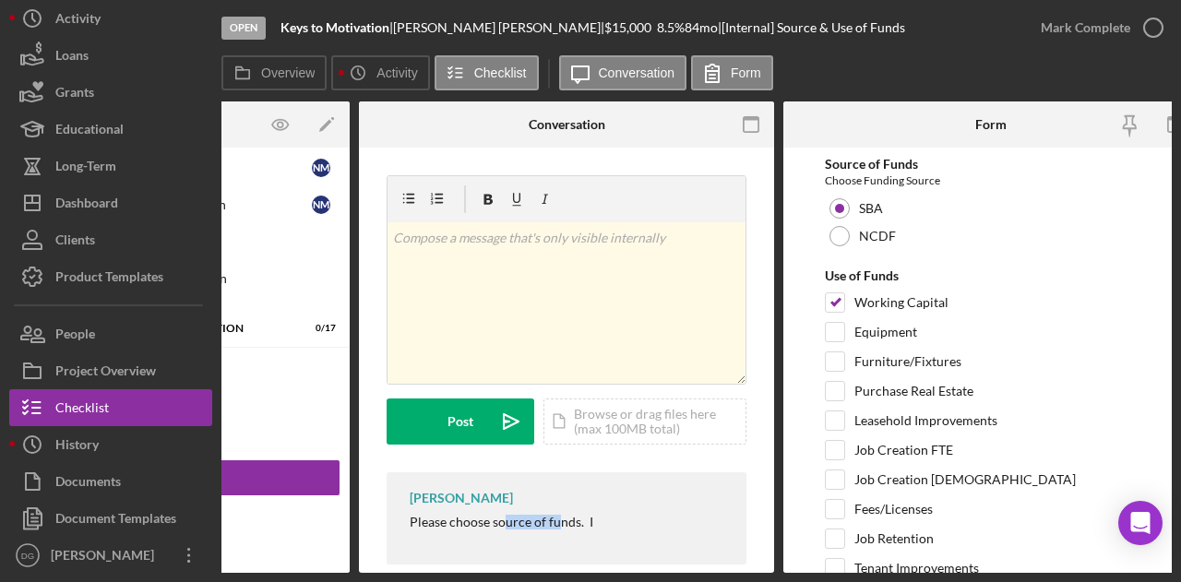
scroll to position [0, 221]
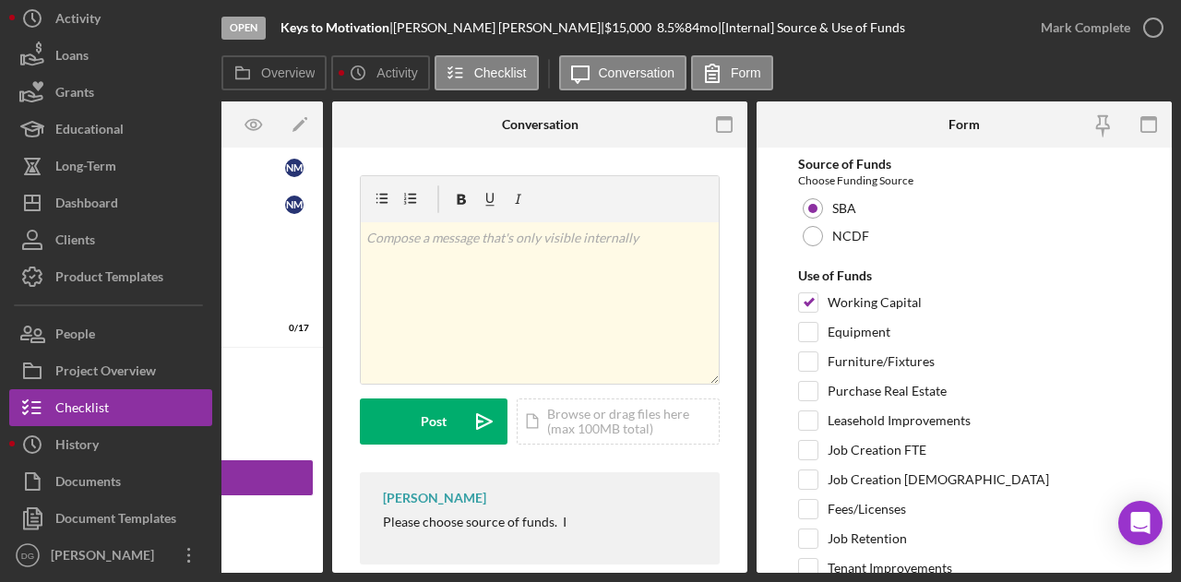
click at [794, 332] on form "Source of Funds Choose Funding Source SBA NCDF Use of Funds Working Capital Equ…" at bounding box center [963, 360] width 415 height 425
click at [813, 333] on input "Equipment" at bounding box center [808, 332] width 18 height 18
checkbox input "true"
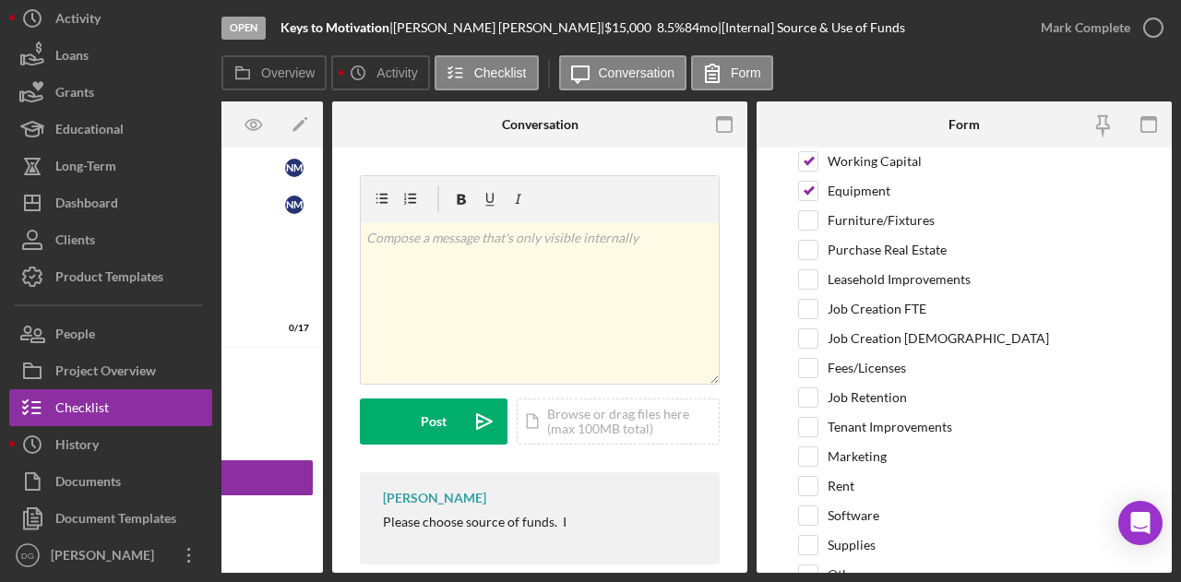
scroll to position [135, 0]
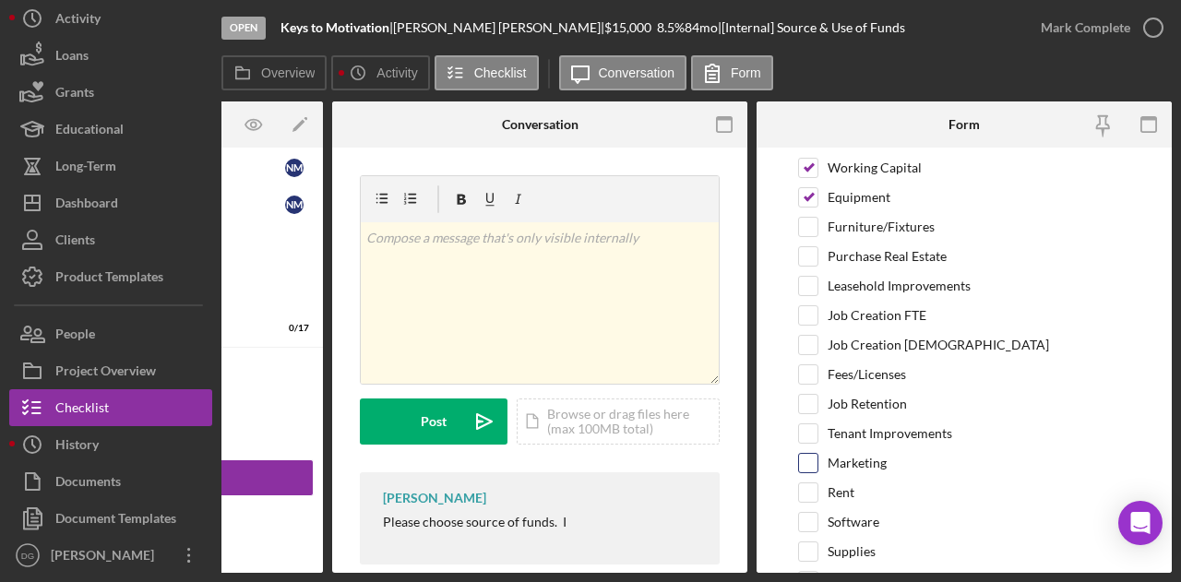
click at [808, 454] on input "Marketing" at bounding box center [808, 463] width 18 height 18
checkbox input "true"
click at [805, 375] on input "Fees/Licenses" at bounding box center [808, 374] width 18 height 18
checkbox input "true"
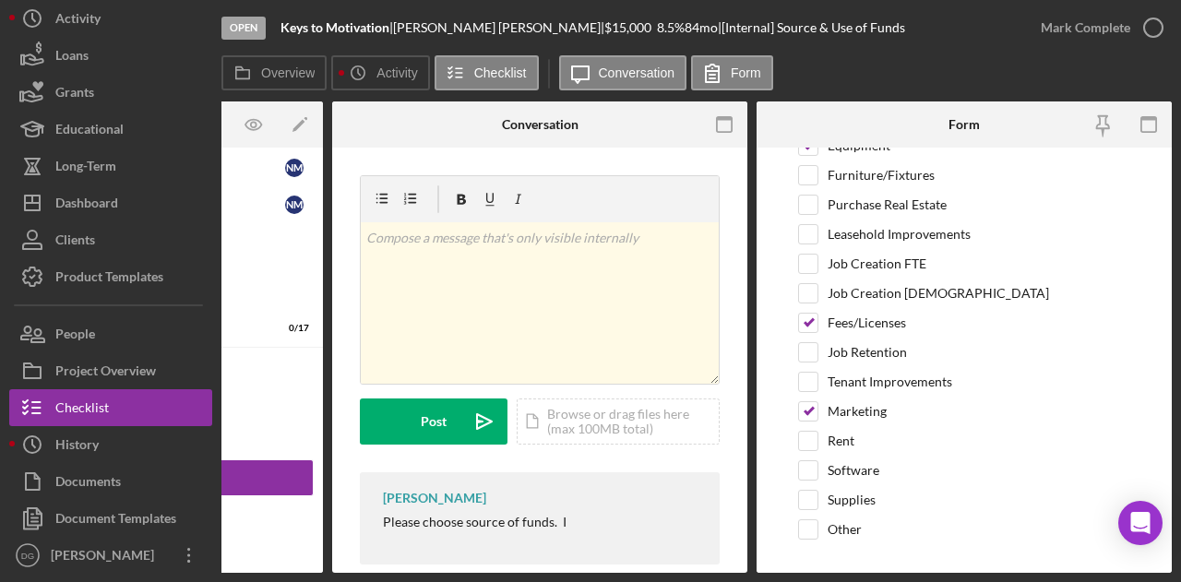
scroll to position [223, 0]
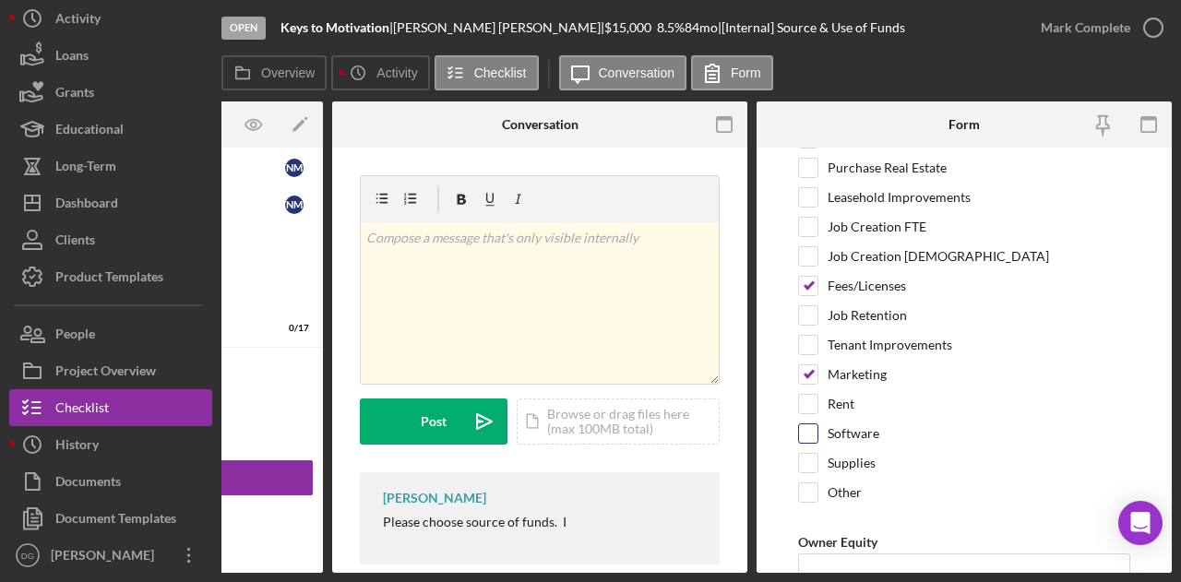
click at [832, 424] on label "Software" at bounding box center [853, 433] width 52 height 18
click at [817, 424] on input "Software" at bounding box center [808, 433] width 18 height 18
checkbox input "true"
click at [814, 454] on input "Supplies" at bounding box center [808, 463] width 18 height 18
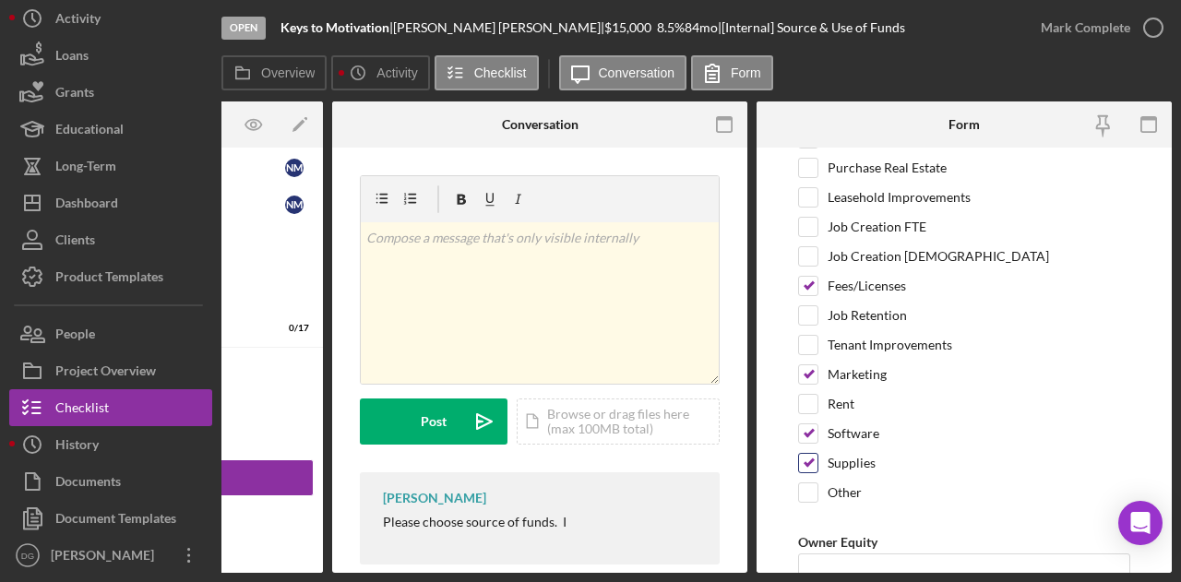
checkbox input "false"
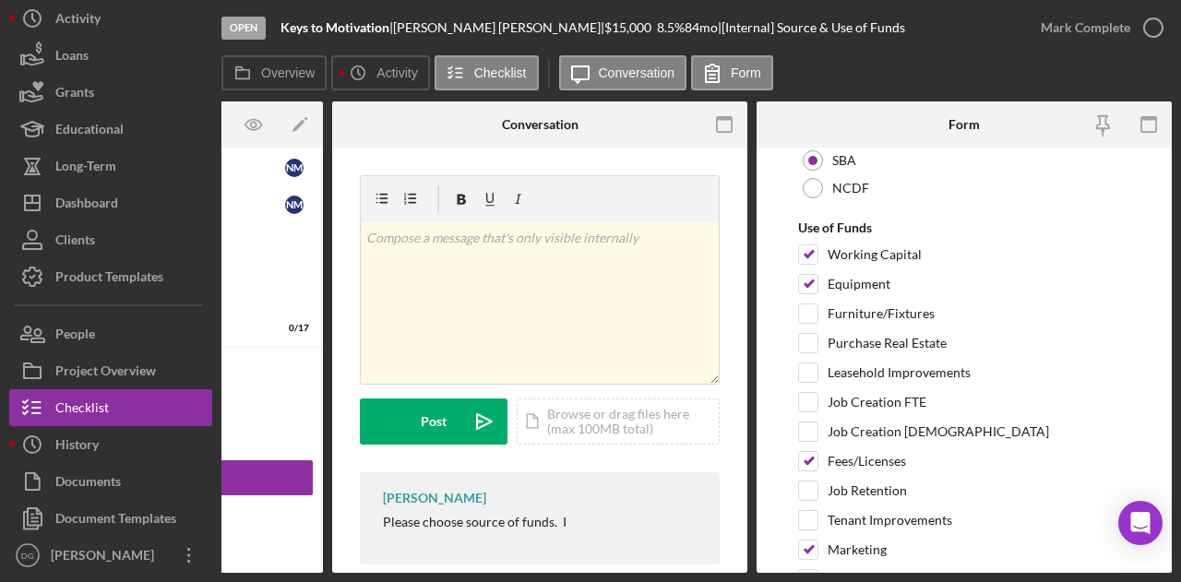
scroll to position [28, 0]
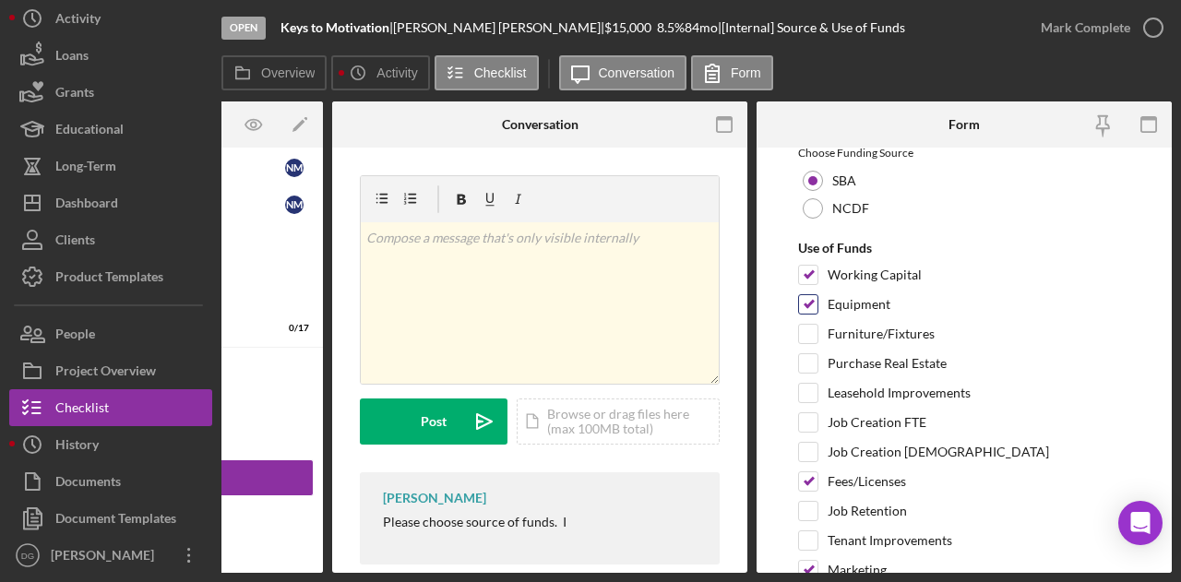
click at [802, 304] on input "Equipment" at bounding box center [808, 304] width 18 height 18
checkbox input "false"
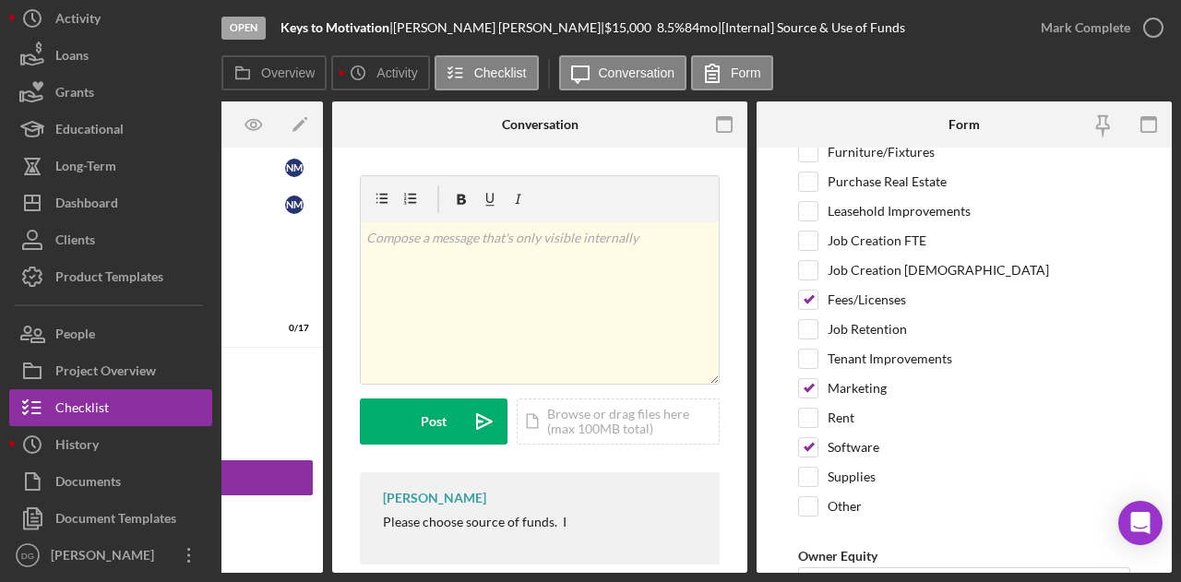
scroll to position [311, 0]
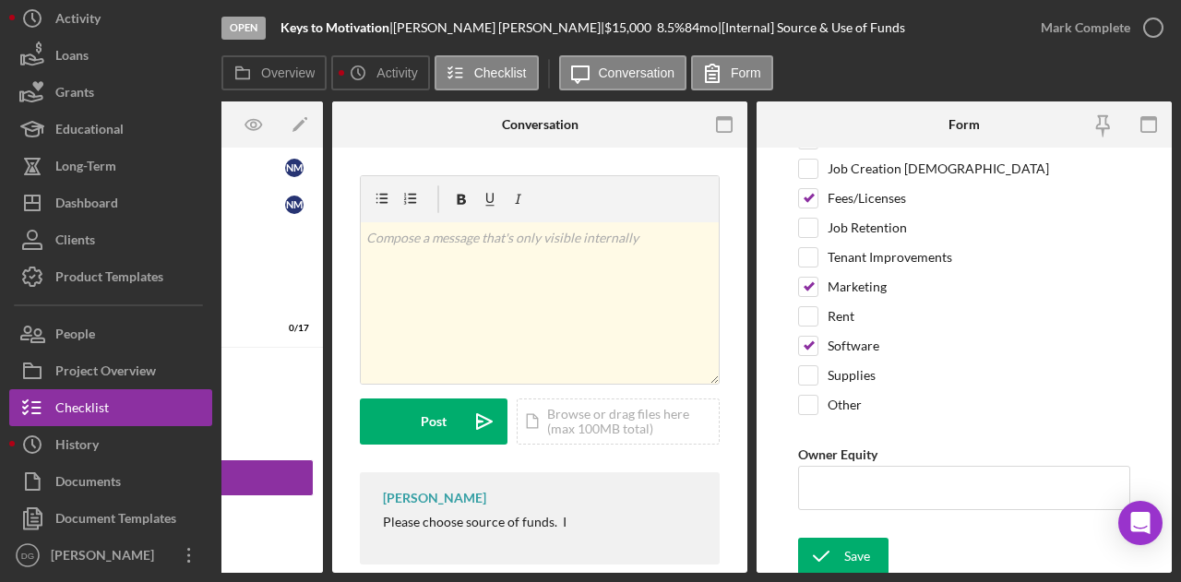
click at [840, 574] on div "Open Keys to Motivation | [PERSON_NAME] | $15,000 $15,000 8.5 % 84 mo | [Intern…" at bounding box center [590, 291] width 1181 height 582
click at [842, 557] on icon "submit" at bounding box center [821, 556] width 46 height 46
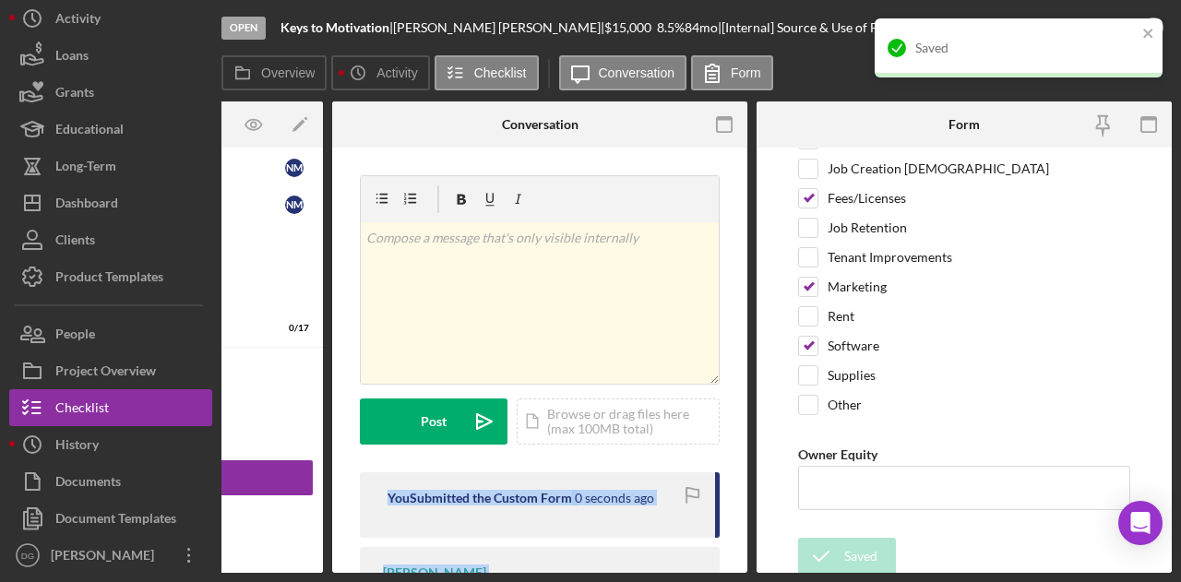
scroll to position [64, 0]
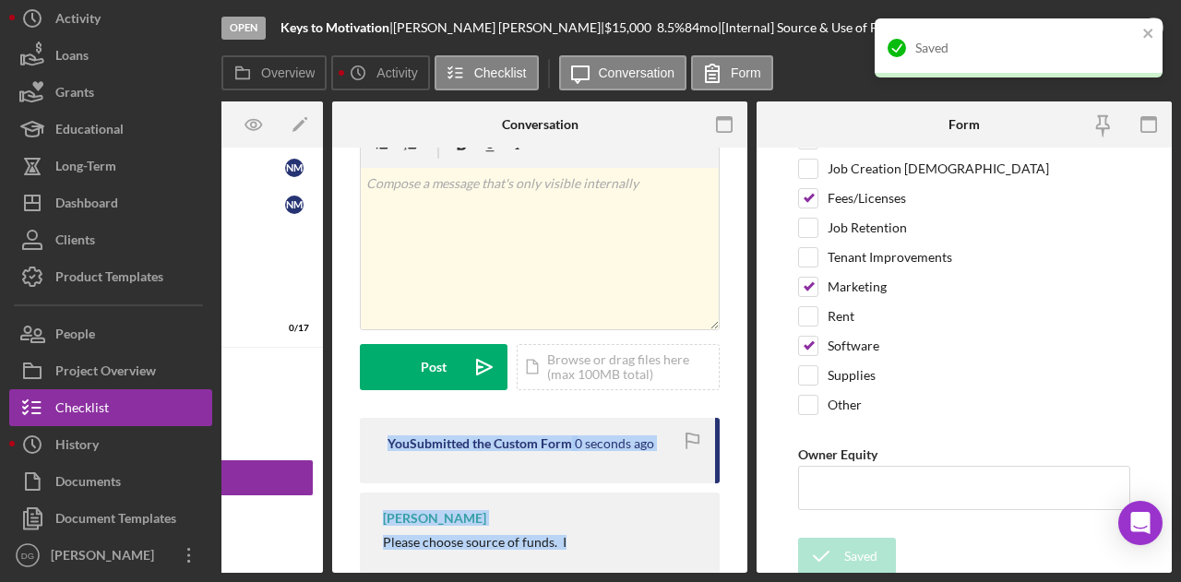
drag, startPoint x: 740, startPoint y: 462, endPoint x: 743, endPoint y: 562, distance: 99.7
click at [743, 562] on div "Source & Use of Funds Source & Use of Funds v Color teal Color pink Remove colo…" at bounding box center [539, 360] width 415 height 425
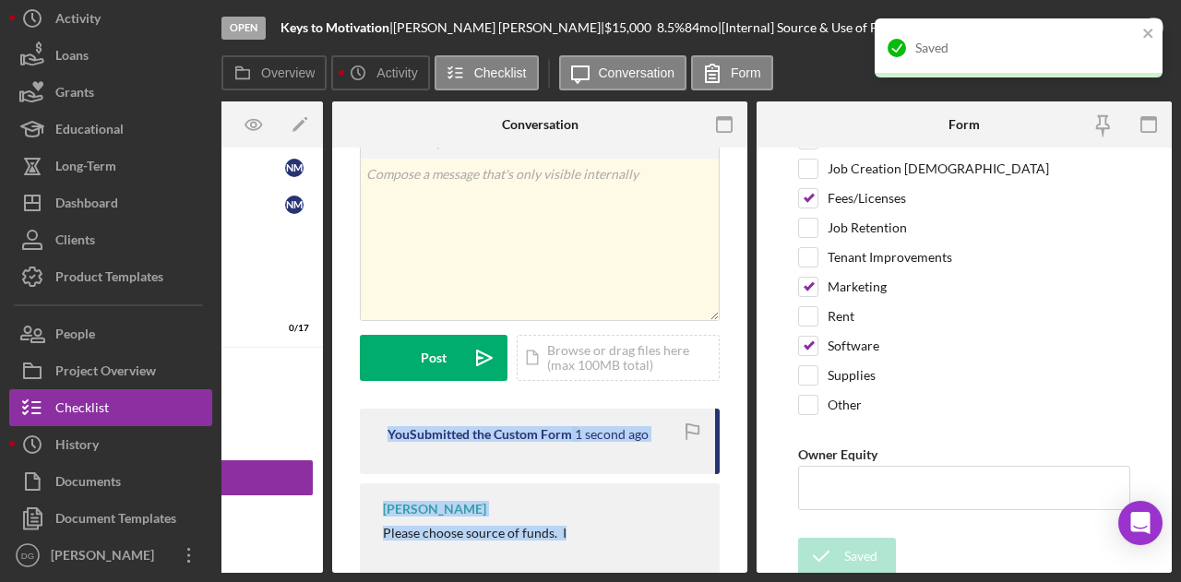
scroll to position [0, 0]
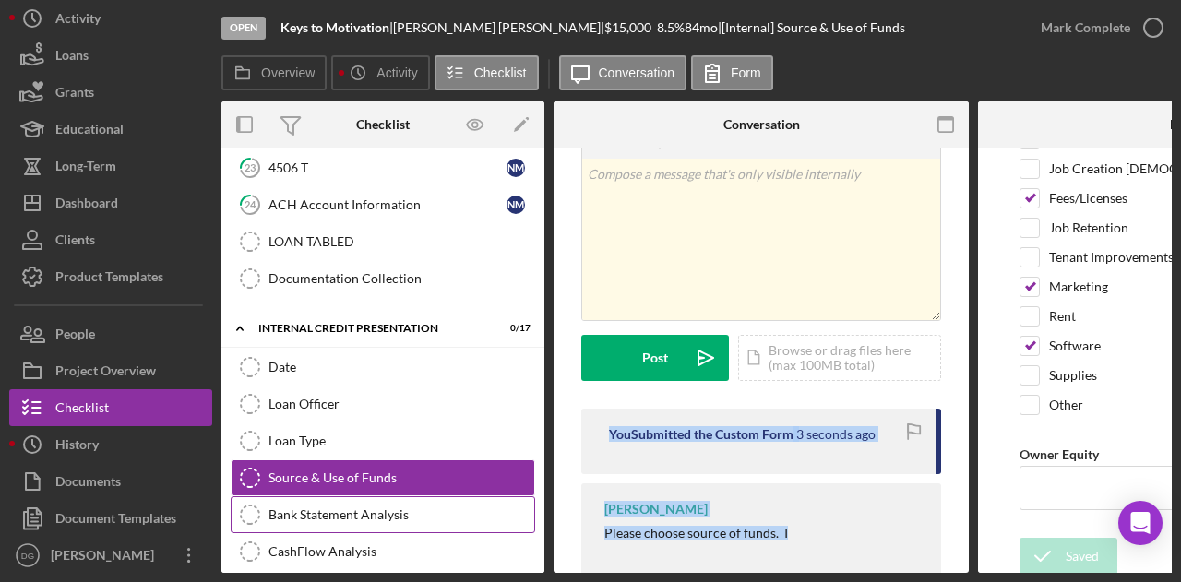
click at [332, 507] on div "Bank Statement Analysis" at bounding box center [401, 514] width 266 height 15
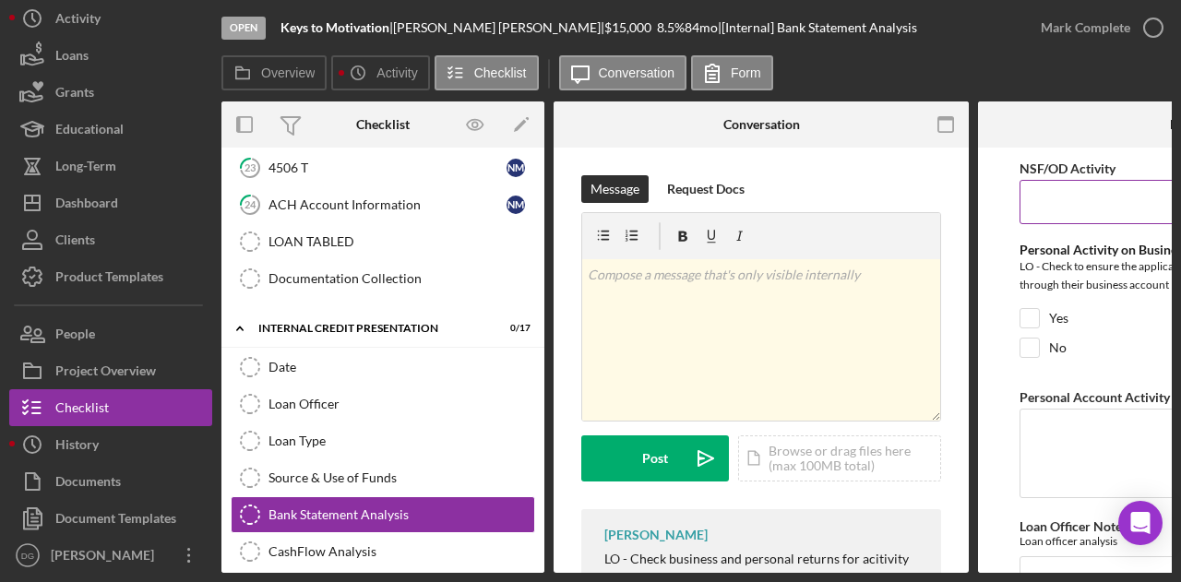
click at [1065, 208] on input "NSF/OD Activity" at bounding box center [1185, 202] width 332 height 44
type input "0"
click at [1028, 312] on input "Yes" at bounding box center [1029, 318] width 18 height 18
checkbox input "true"
click at [1062, 434] on textarea "Personal Account Activity NSF/OD" at bounding box center [1185, 453] width 332 height 89
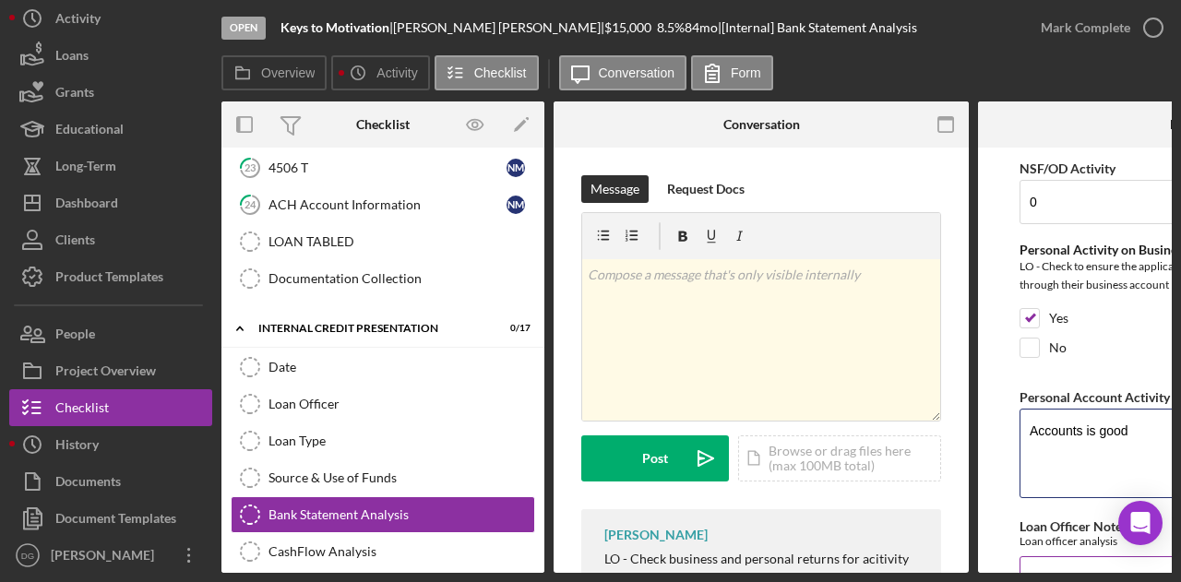
type textarea "Accounts is good"
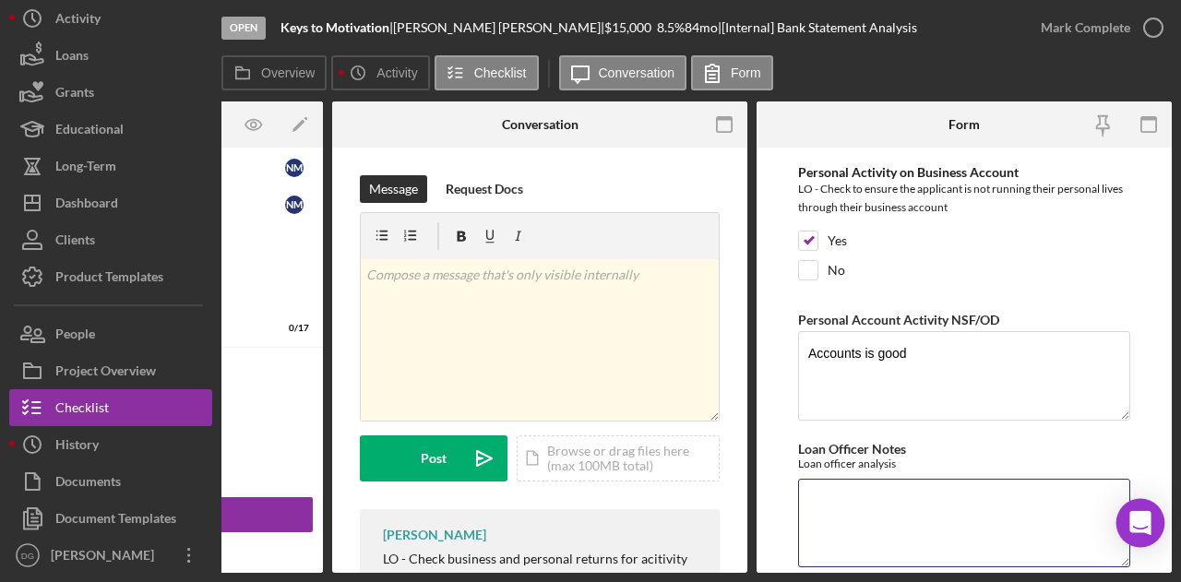
scroll to position [78, 0]
click at [904, 510] on textarea "Loan Officer Notes" at bounding box center [964, 522] width 332 height 89
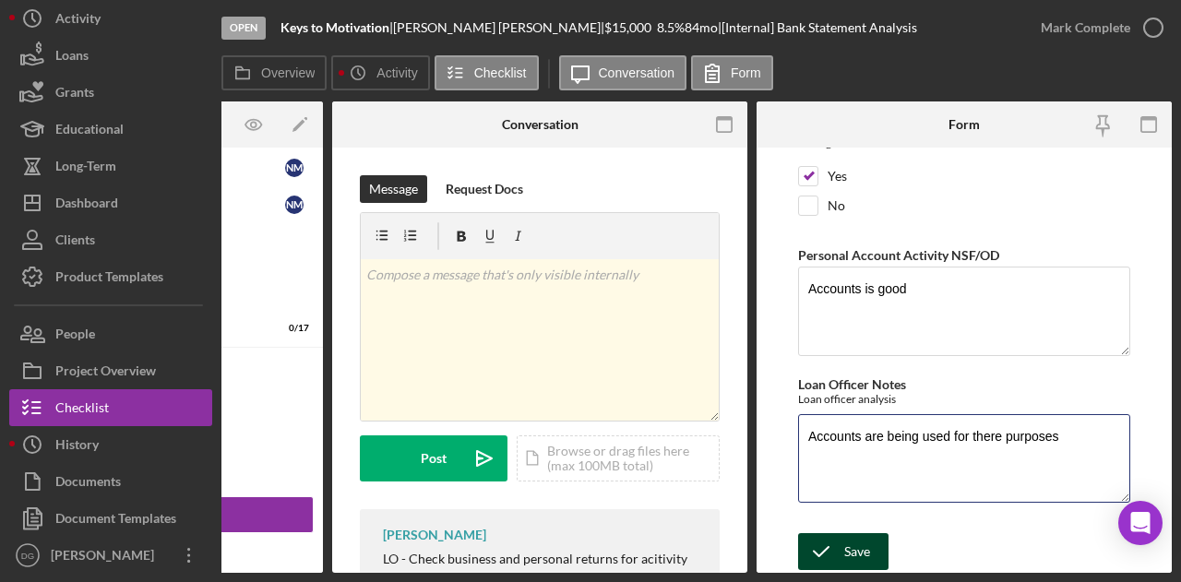
type textarea "Accounts are being used for there purposes"
click at [851, 549] on div "Save" at bounding box center [857, 551] width 26 height 37
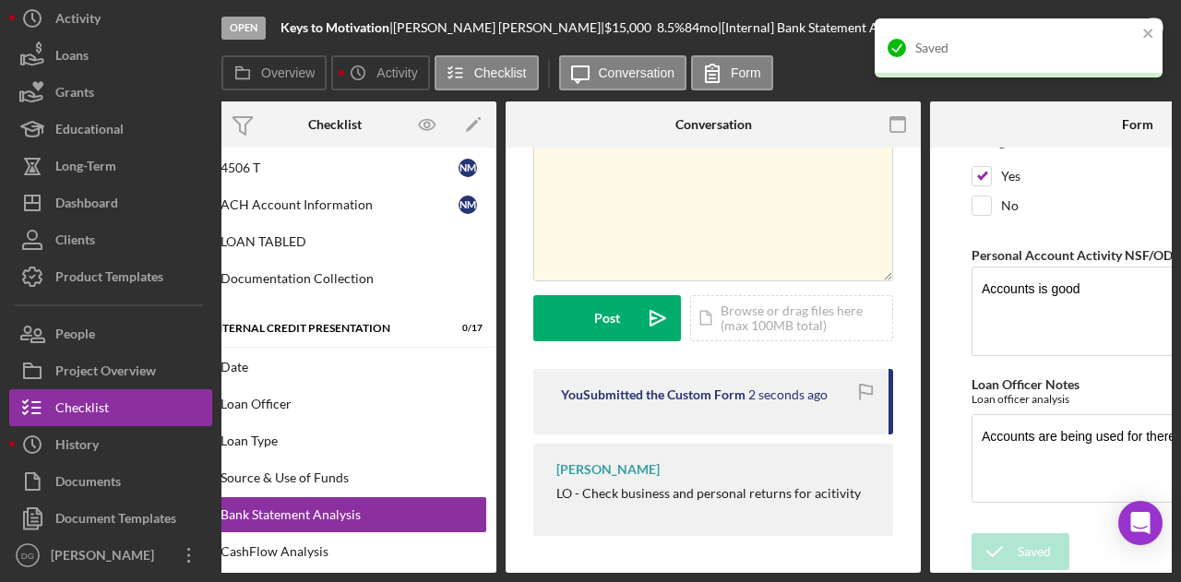
scroll to position [0, 0]
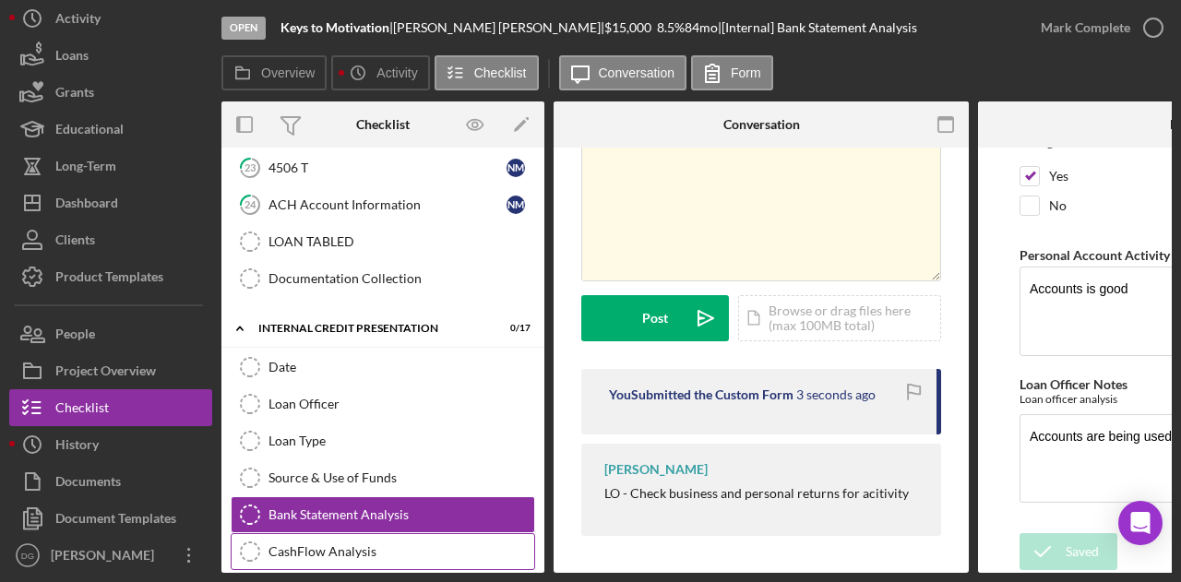
click at [335, 544] on div "CashFlow Analysis" at bounding box center [401, 551] width 266 height 15
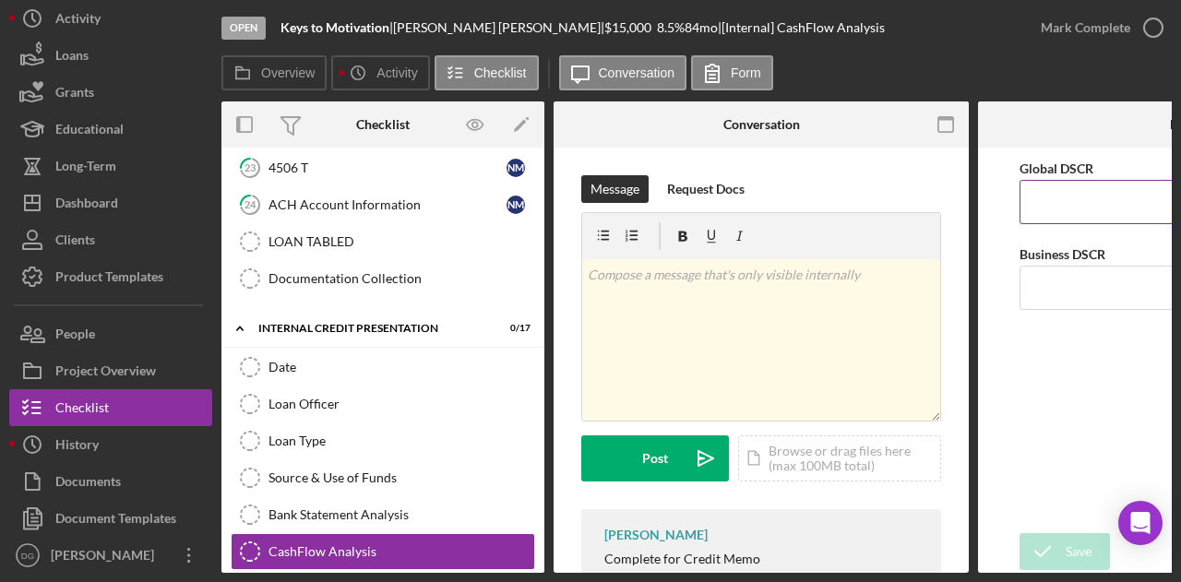
click at [1056, 196] on input "Global DSCR" at bounding box center [1185, 202] width 332 height 44
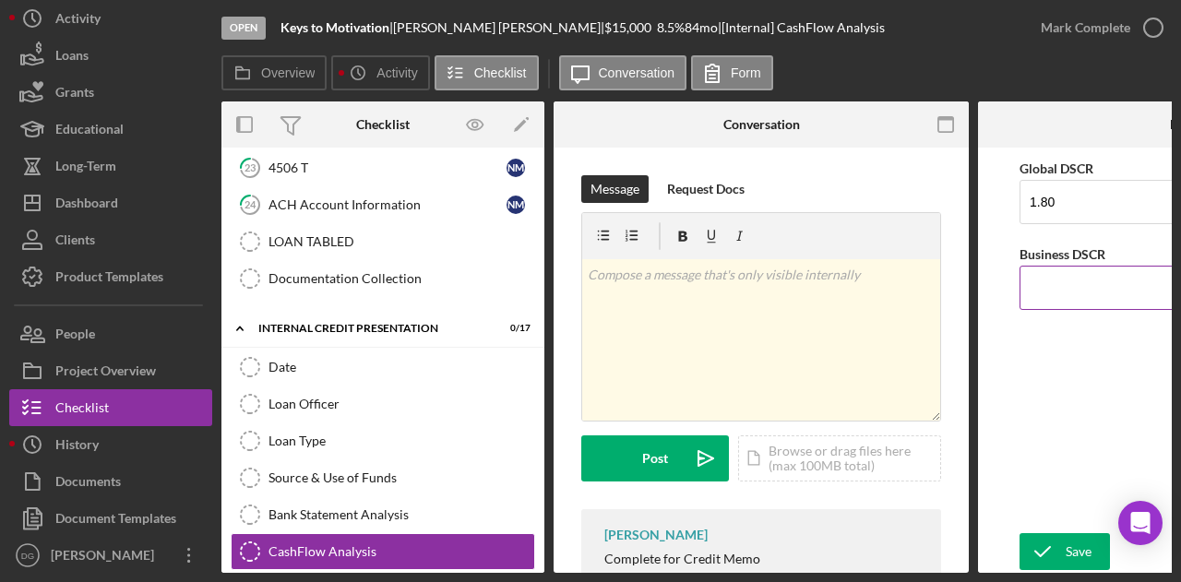
type input "1.8"
click at [1028, 296] on input "Business DSCR" at bounding box center [1185, 288] width 332 height 44
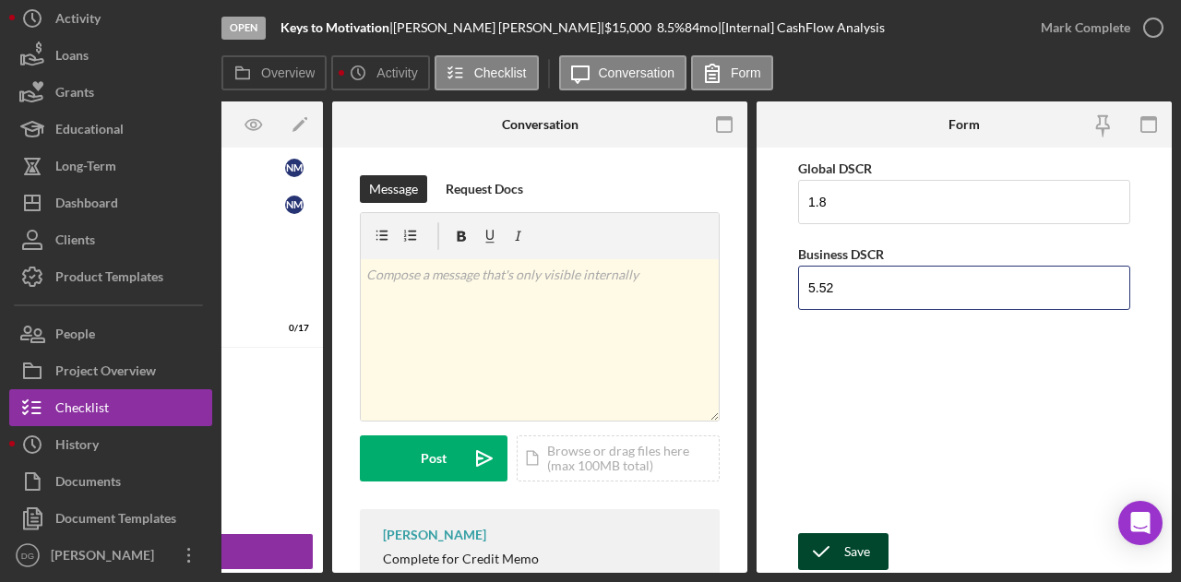
type input "5.52"
click at [858, 536] on div "Save" at bounding box center [857, 551] width 26 height 37
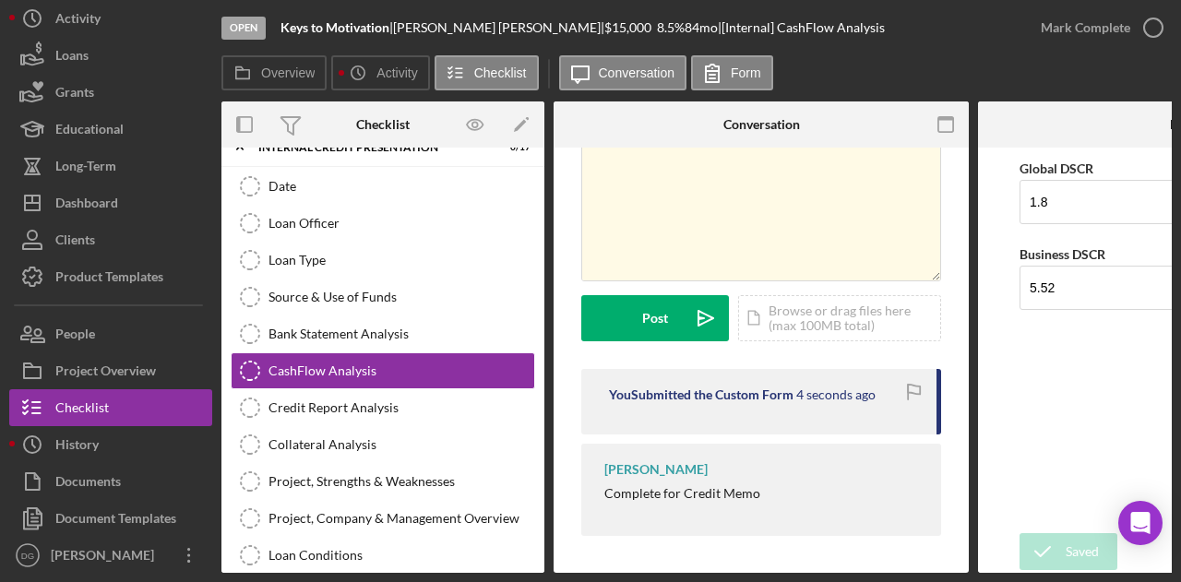
scroll to position [867, 0]
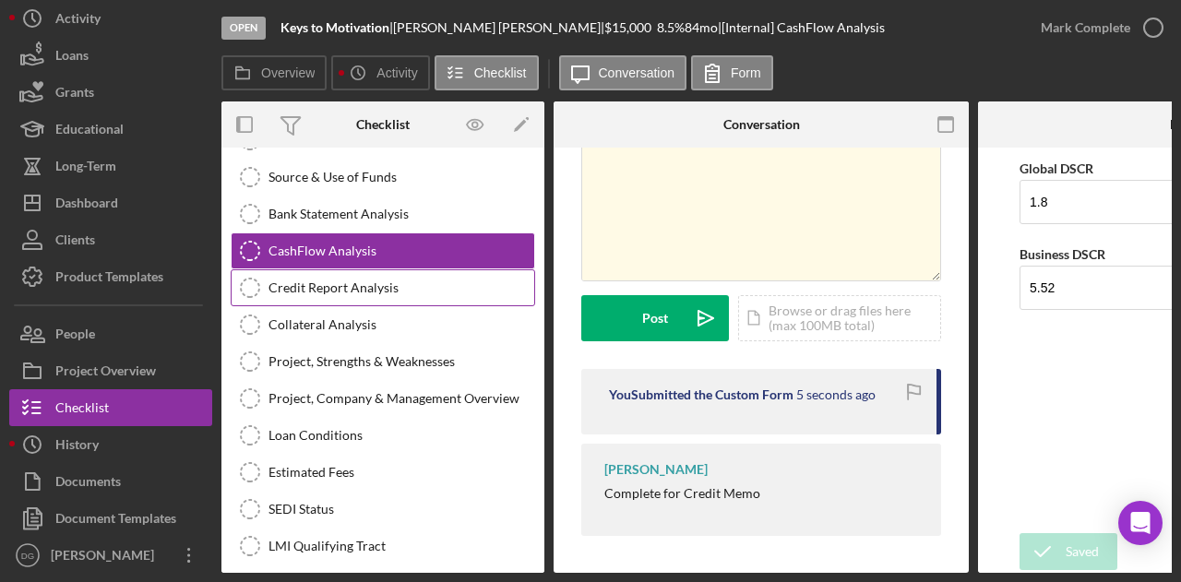
click at [338, 280] on div "Credit Report Analysis" at bounding box center [401, 287] width 266 height 15
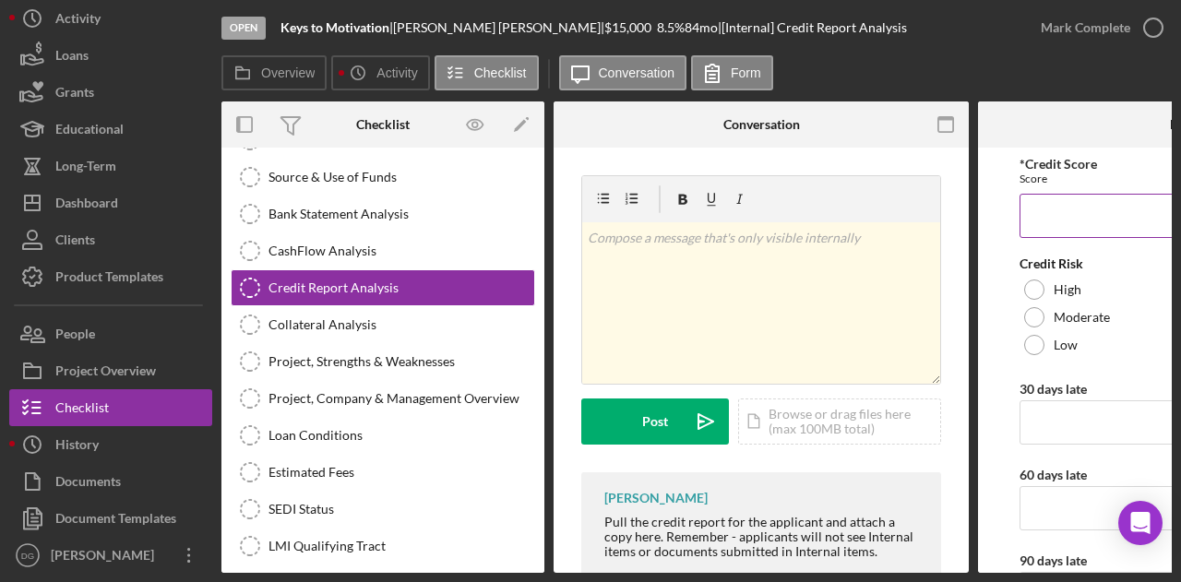
click at [1035, 211] on input "*Credit Score" at bounding box center [1185, 216] width 332 height 44
type input "597"
click at [1042, 345] on div "Low" at bounding box center [1185, 345] width 332 height 28
click at [1048, 432] on input "30 days late" at bounding box center [1185, 422] width 332 height 44
type input "1"
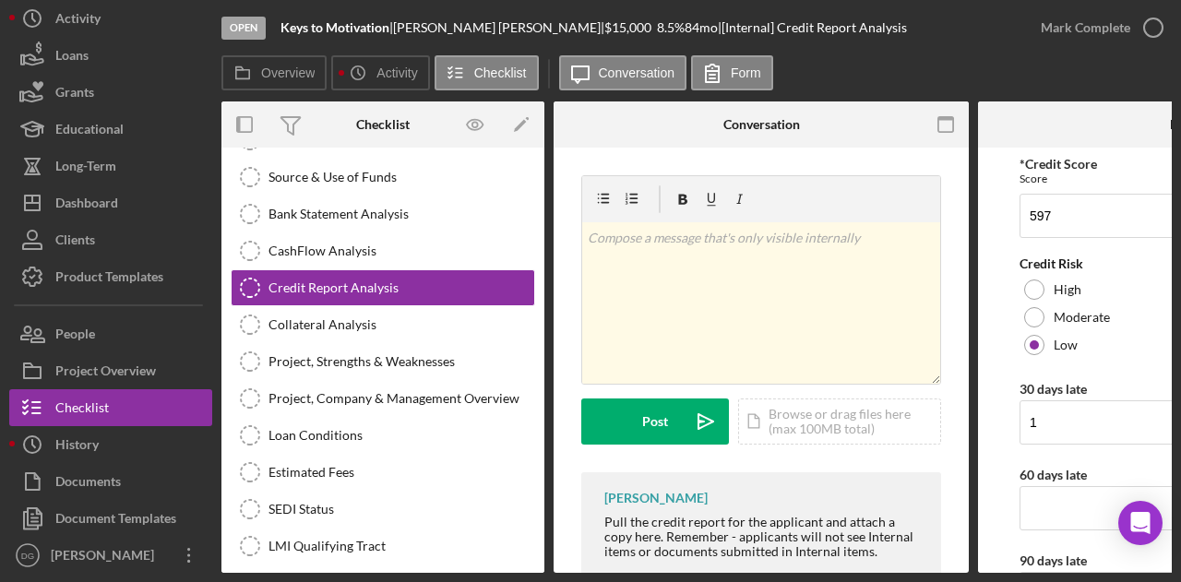
drag, startPoint x: 903, startPoint y: 567, endPoint x: 970, endPoint y: 573, distance: 67.6
click at [970, 573] on div "Open Keys to Motivation | [PERSON_NAME] | $15,000 $15,000 8.5 % 84 mo | [Intern…" at bounding box center [590, 291] width 1181 height 582
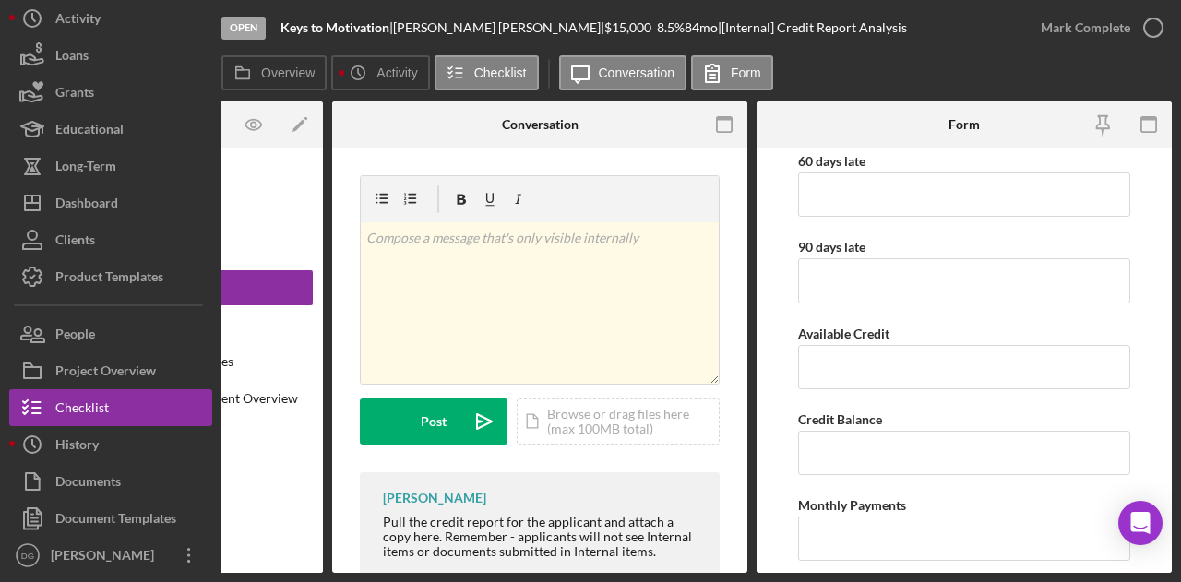
scroll to position [319, 0]
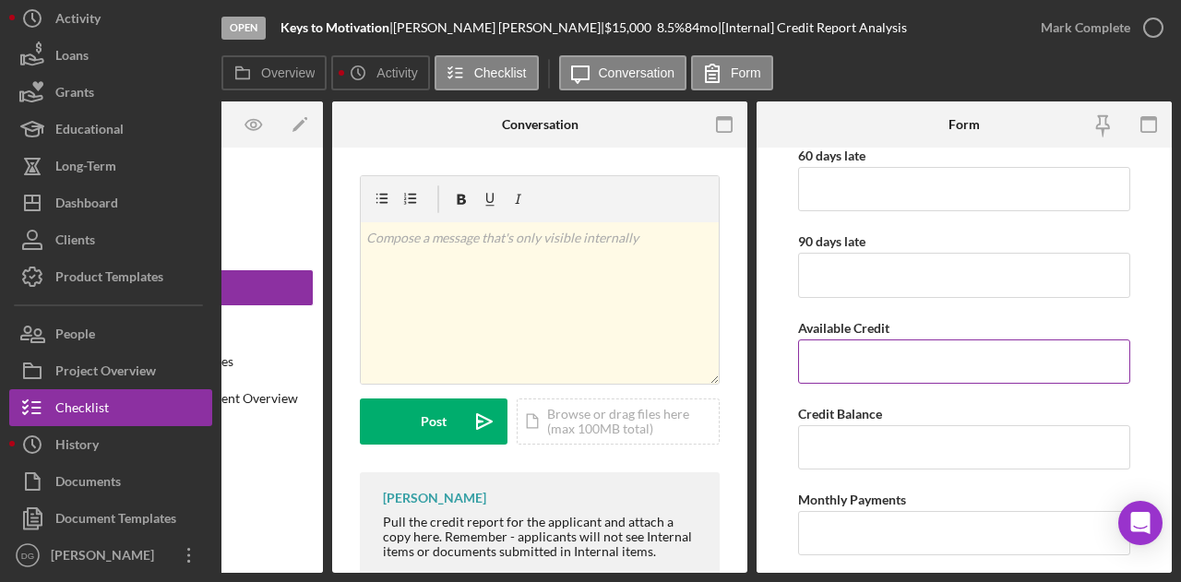
click at [893, 351] on input "Available Credit" at bounding box center [964, 361] width 332 height 44
click at [830, 352] on input "Available Credit" at bounding box center [964, 361] width 332 height 44
type input "$2,727"
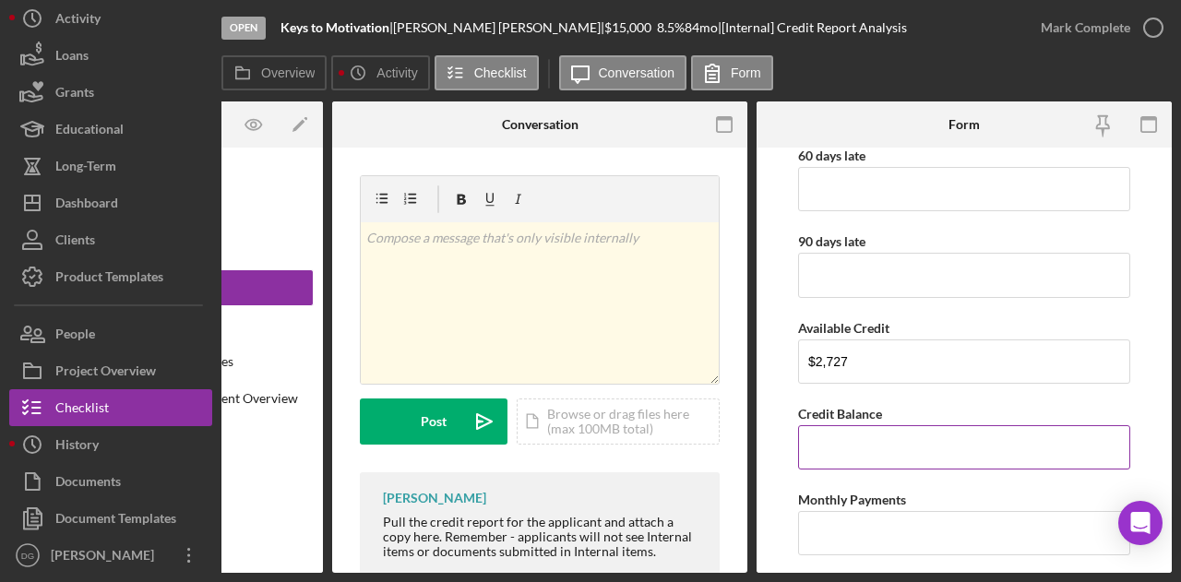
click at [837, 443] on input "Credit Balance" at bounding box center [964, 447] width 332 height 44
type input "$13,848"
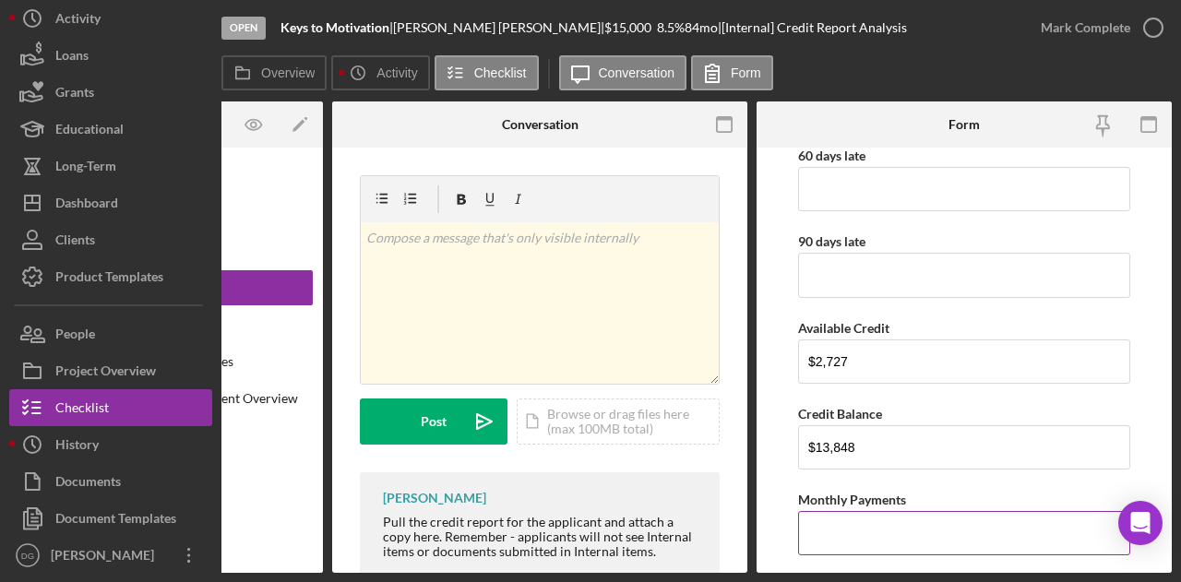
click at [836, 530] on input "Monthly Payments" at bounding box center [964, 533] width 332 height 44
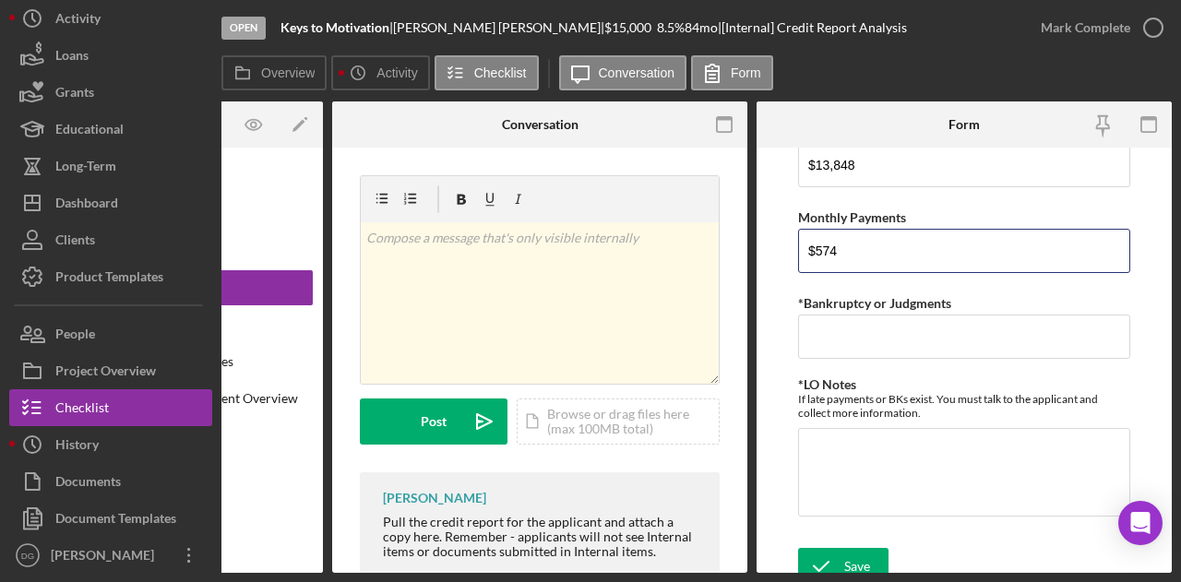
scroll to position [614, 0]
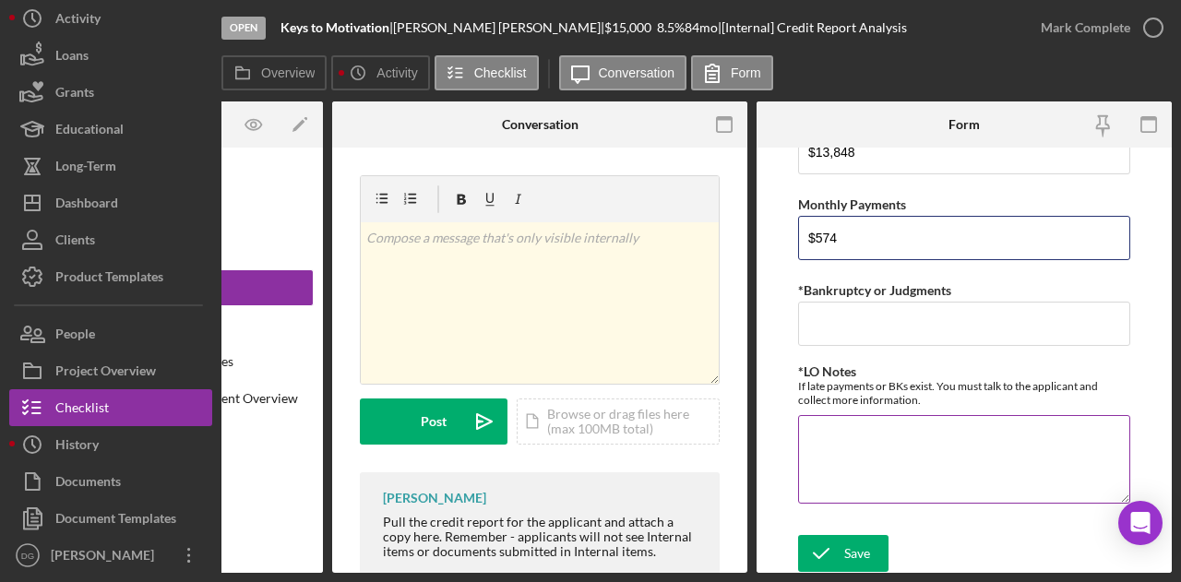
type input "$574"
click at [831, 439] on textarea "*LO Notes" at bounding box center [964, 459] width 332 height 89
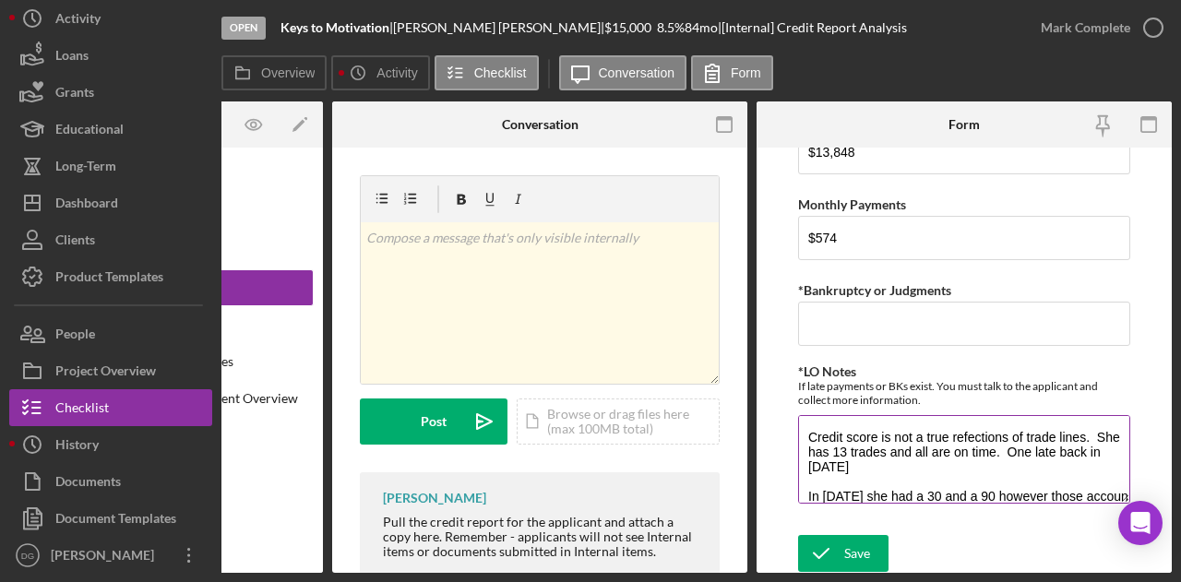
scroll to position [15, 0]
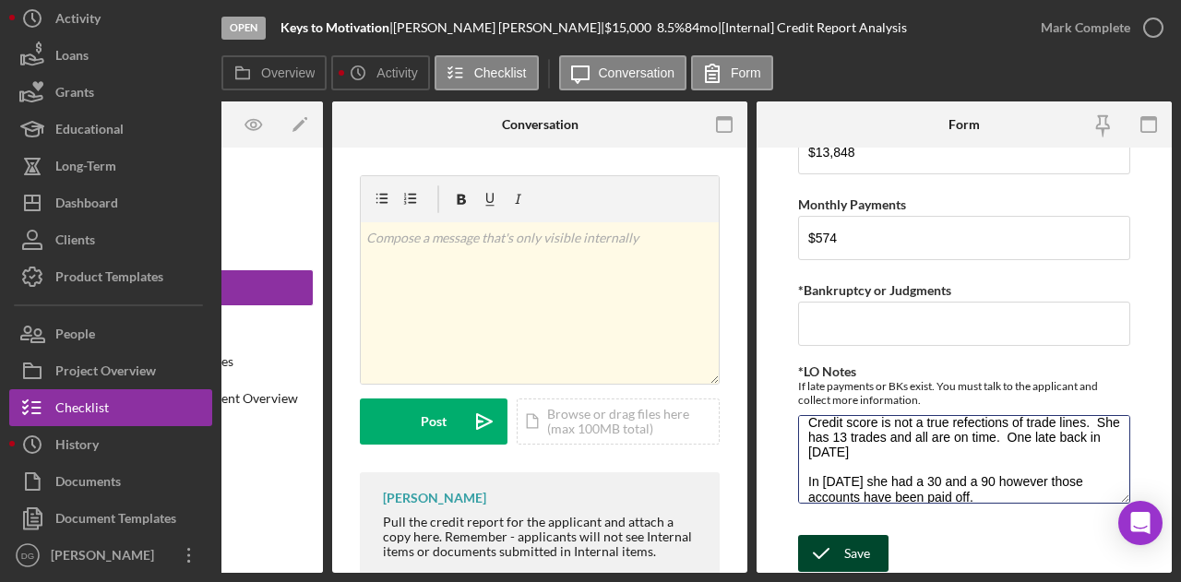
type textarea "Credit score is not a true refections of trade lines. She has 13 trades and all…"
click at [845, 546] on div "Save" at bounding box center [857, 553] width 26 height 37
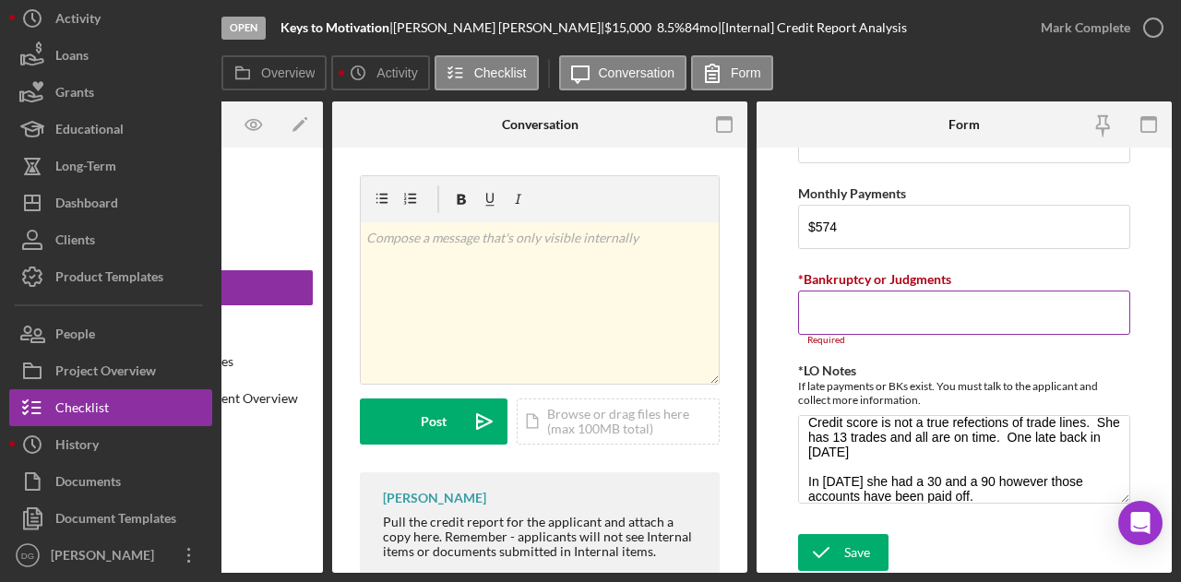
click at [820, 291] on input "*Bankruptcy or Judgments" at bounding box center [964, 313] width 332 height 44
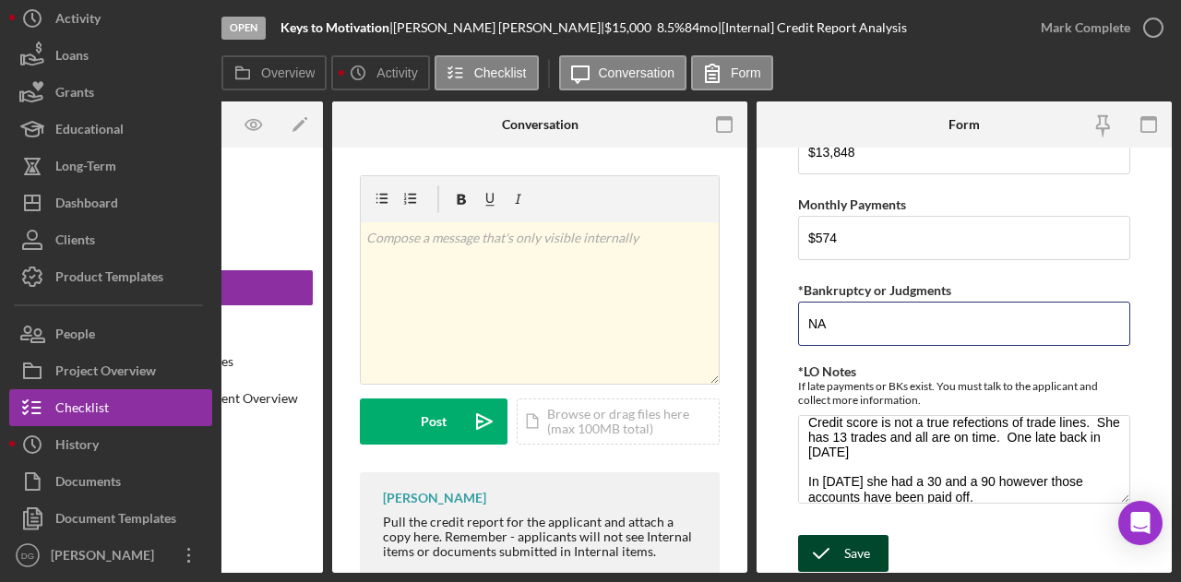
type input "NA"
click at [862, 556] on div "Save" at bounding box center [857, 553] width 26 height 37
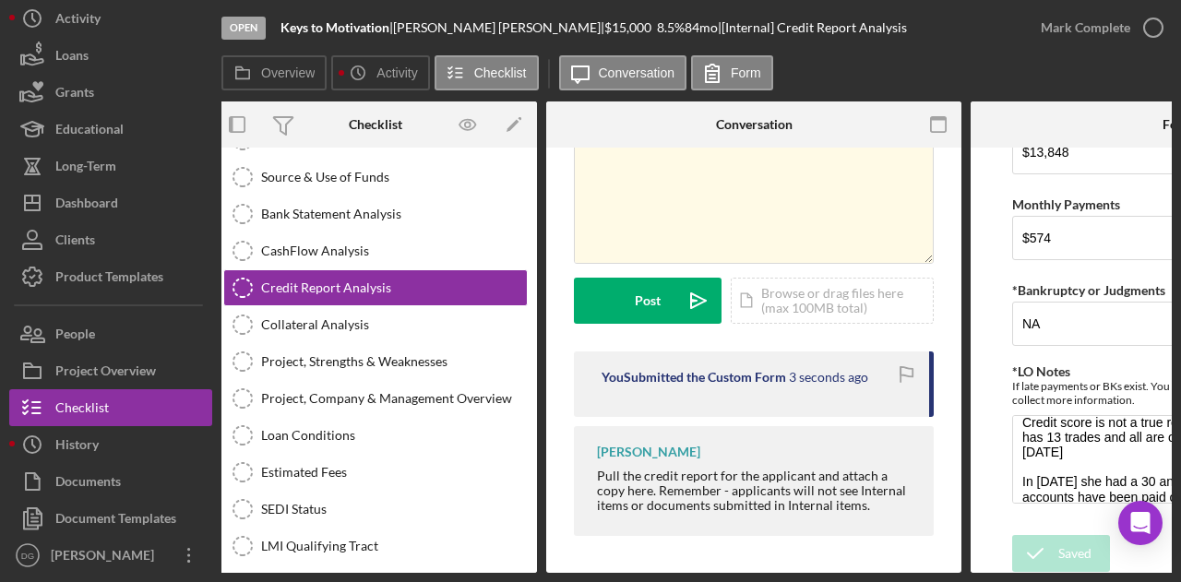
scroll to position [0, 0]
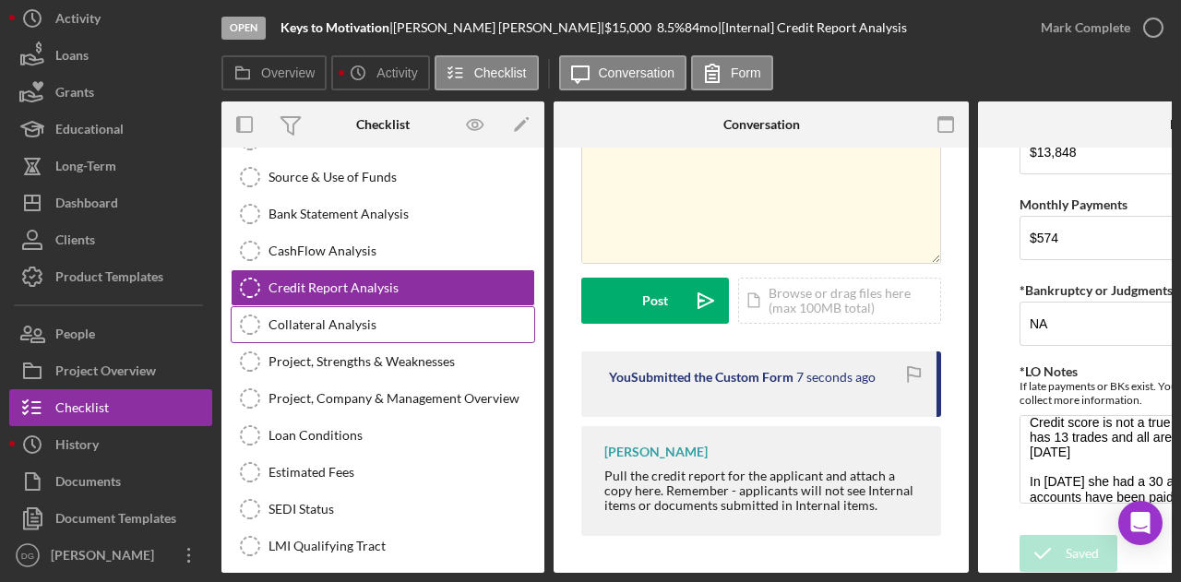
click at [338, 317] on div "Collateral Analysis" at bounding box center [401, 324] width 266 height 15
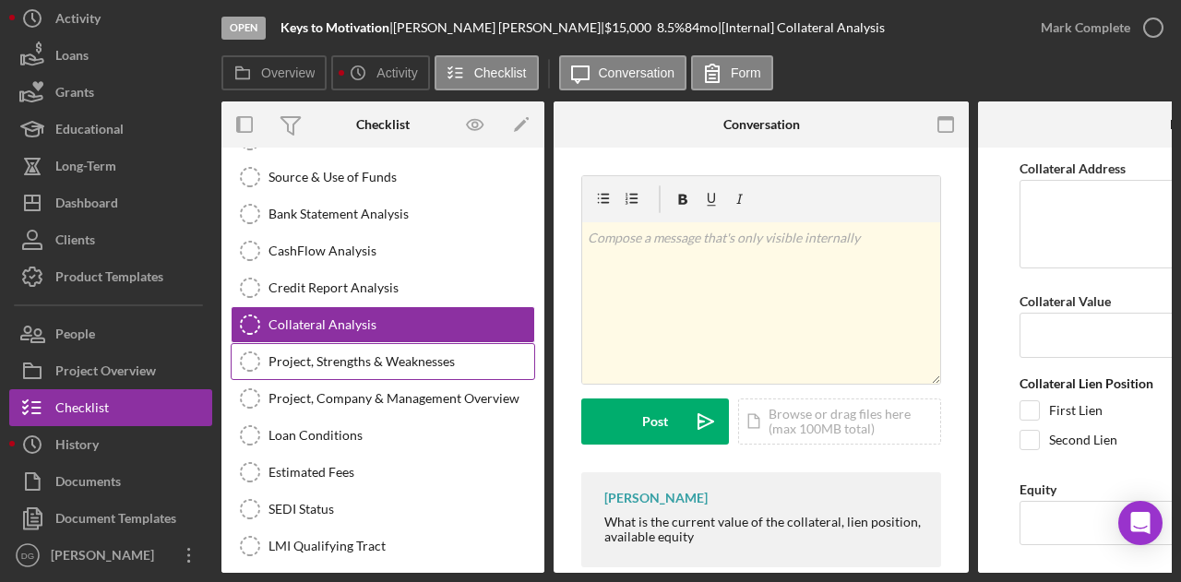
click at [422, 354] on div "Project, Strengths & Weaknesses" at bounding box center [401, 361] width 266 height 15
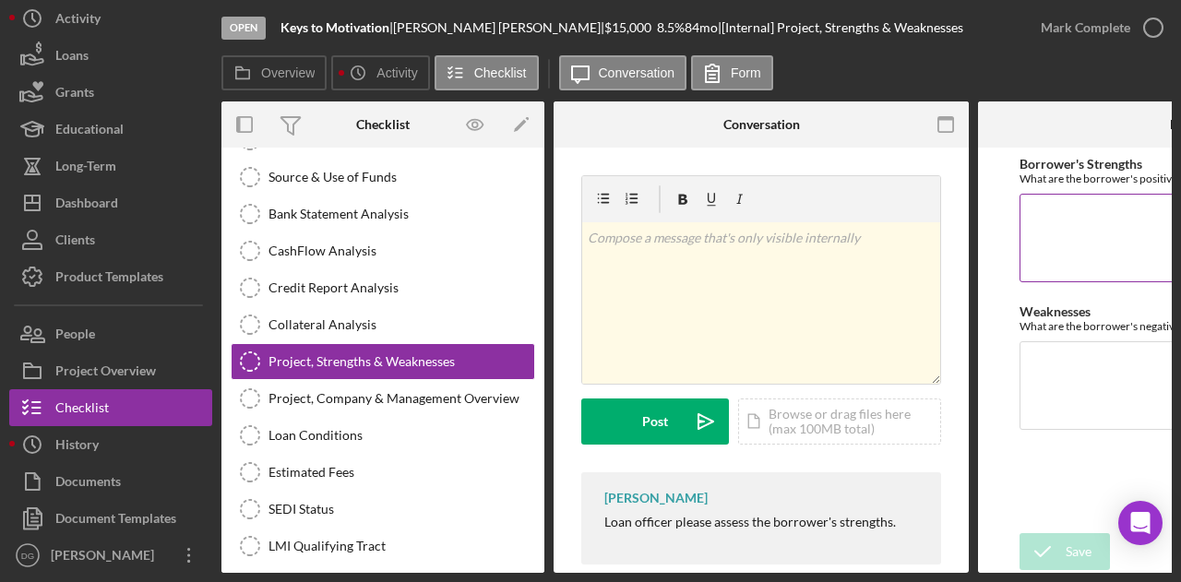
click at [1053, 222] on textarea "Borrower's Strengths" at bounding box center [1185, 238] width 332 height 89
click at [1045, 212] on textarea "Borrower's Strengths" at bounding box center [1185, 238] width 332 height 89
type textarea "N"
type textarea "K"
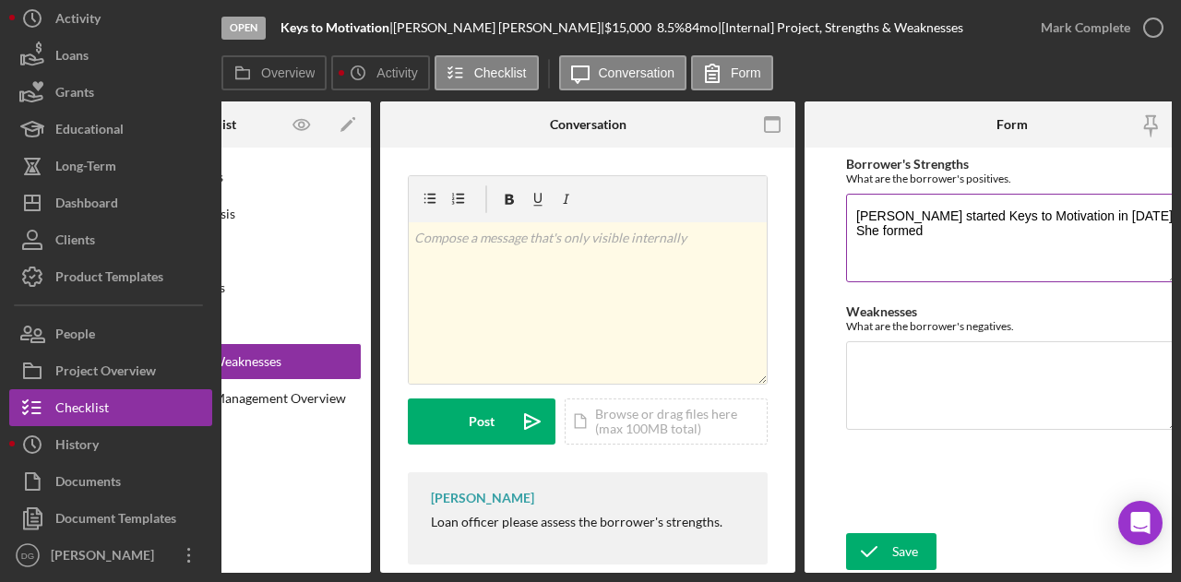
scroll to position [0, 178]
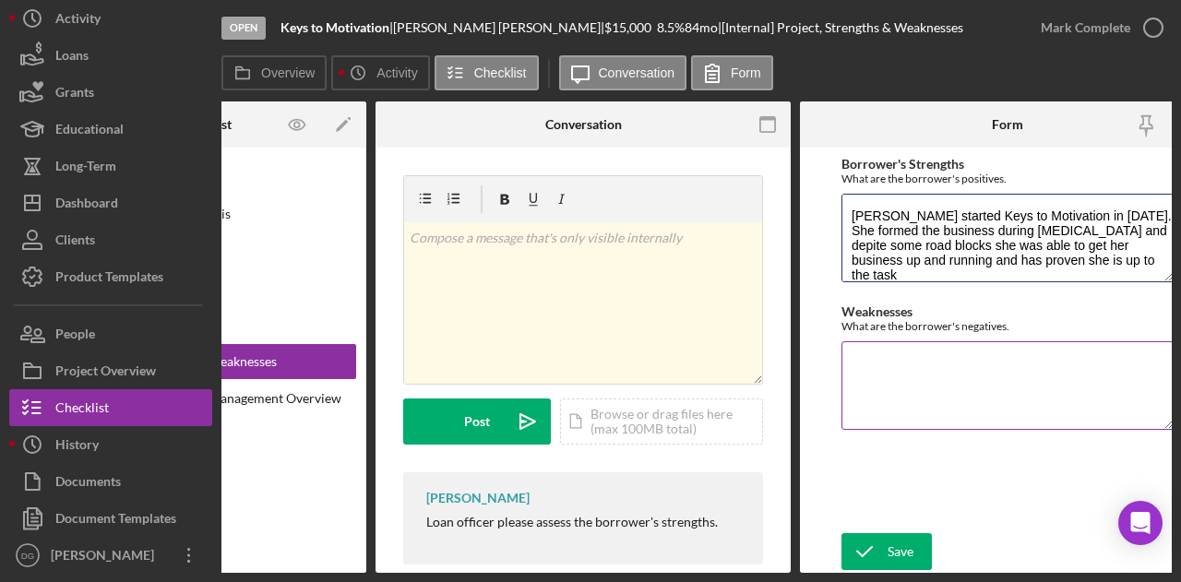
type textarea "[PERSON_NAME] started Keys to Motivation in [DATE]. She formed the business dur…"
click at [893, 366] on textarea "Weaknesses" at bounding box center [1007, 385] width 332 height 89
type textarea "T"
type textarea "N"
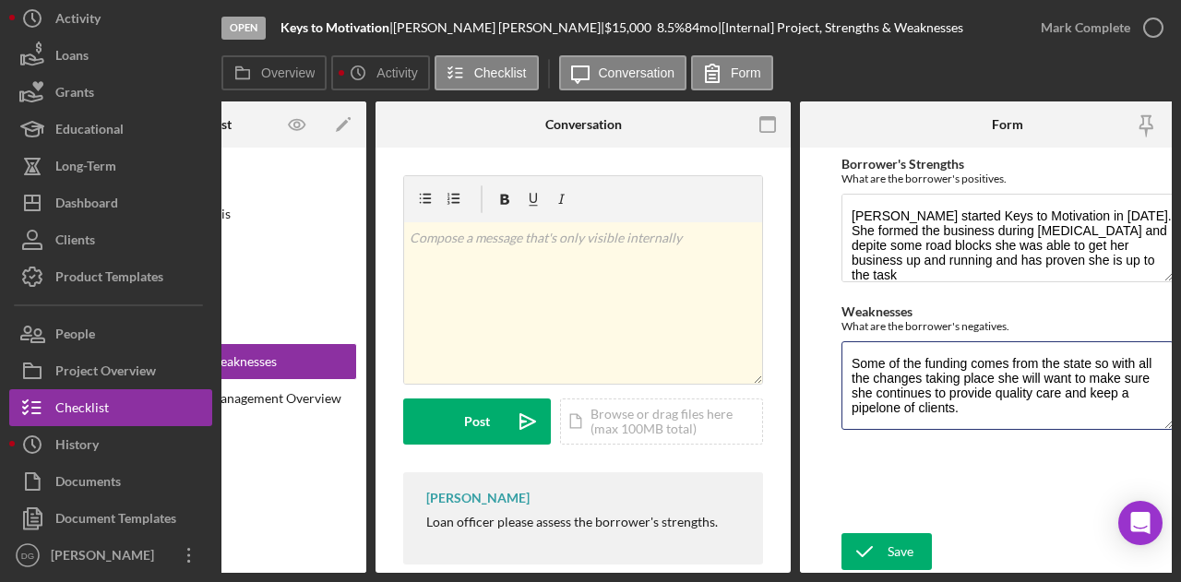
drag, startPoint x: 957, startPoint y: 413, endPoint x: 838, endPoint y: 347, distance: 137.1
click at [838, 347] on form "[PERSON_NAME]'s Strengths What are the borrower's positives. [PERSON_NAME] star…" at bounding box center [1007, 360] width 415 height 425
click at [942, 434] on div "[PERSON_NAME]'s Strengths What are the borrower's positives. [PERSON_NAME] star…" at bounding box center [1007, 340] width 332 height 367
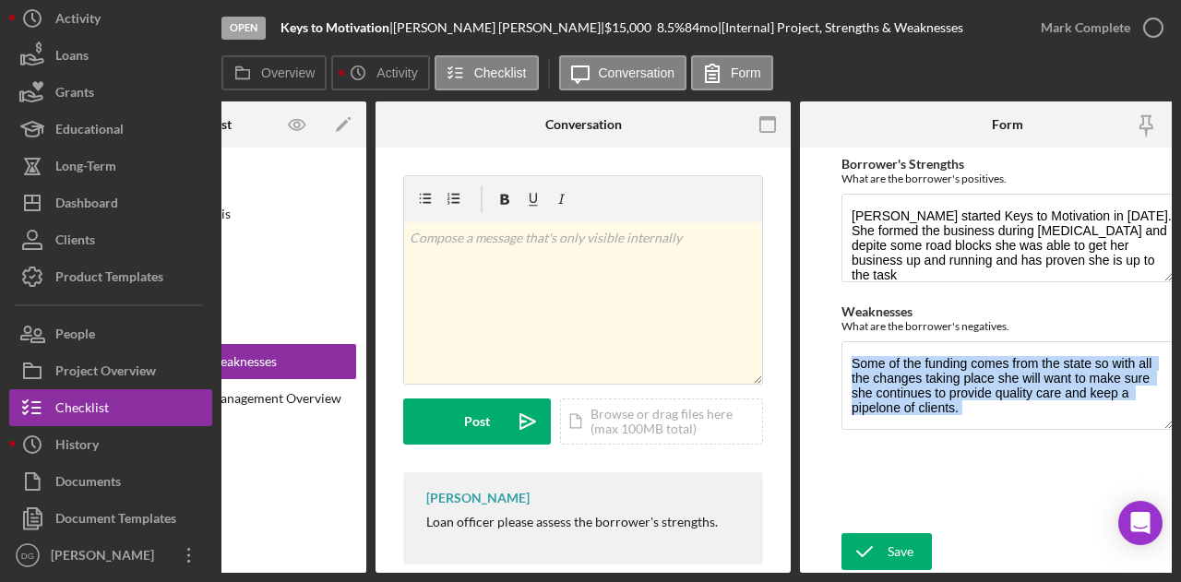
click at [942, 434] on div "[PERSON_NAME]'s Strengths What are the borrower's positives. [PERSON_NAME] star…" at bounding box center [1007, 340] width 332 height 367
click at [940, 397] on textarea "Some of the funding comes from the state so with all the changes taking place s…" at bounding box center [1007, 385] width 332 height 89
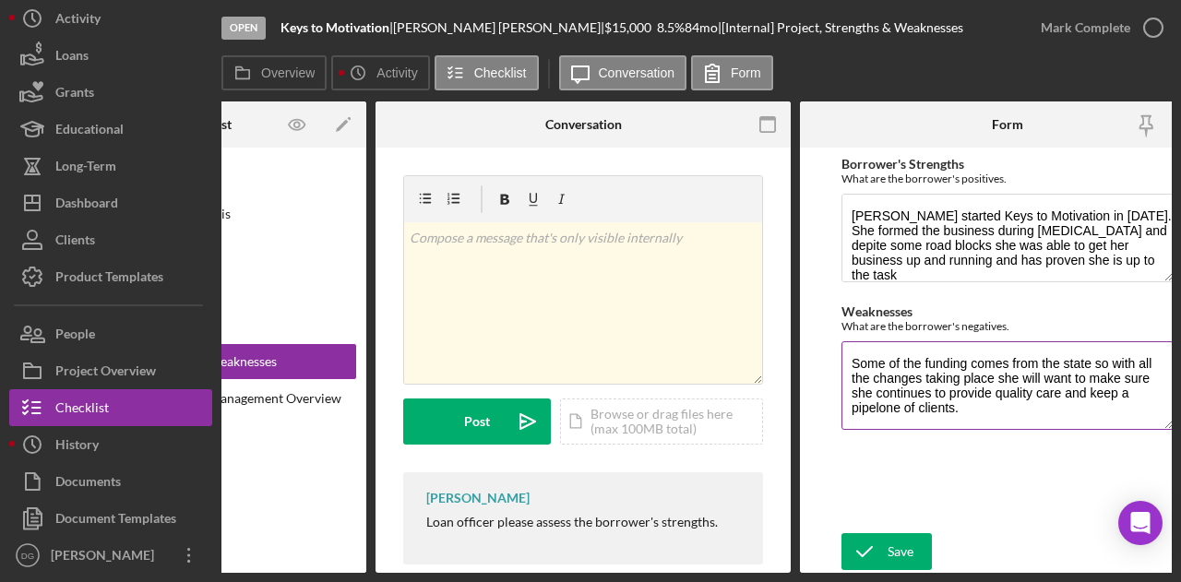
type textarea "Some of the funding comes from the state so with all the changes taking place s…"
click at [949, 398] on textarea "Some of the funding comes from the state so with all the changes taking place s…" at bounding box center [1007, 385] width 332 height 89
drag, startPoint x: 957, startPoint y: 404, endPoint x: 819, endPoint y: 333, distance: 155.5
click at [819, 333] on form "[PERSON_NAME]'s Strengths What are the borrower's positives. [PERSON_NAME] star…" at bounding box center [1007, 360] width 415 height 425
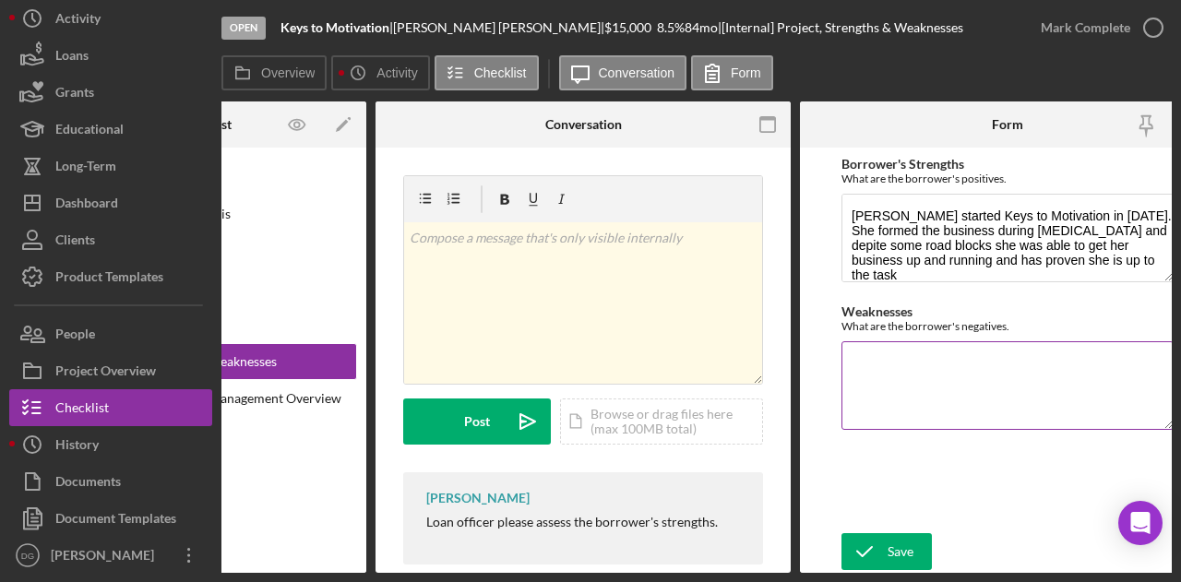
drag, startPoint x: 819, startPoint y: 333, endPoint x: 854, endPoint y: 349, distance: 38.4
click at [854, 349] on textarea "Weaknesses" at bounding box center [1007, 385] width 332 height 89
paste textarea ""Since some of the funding comes from the state, with all the recent changes ta…"
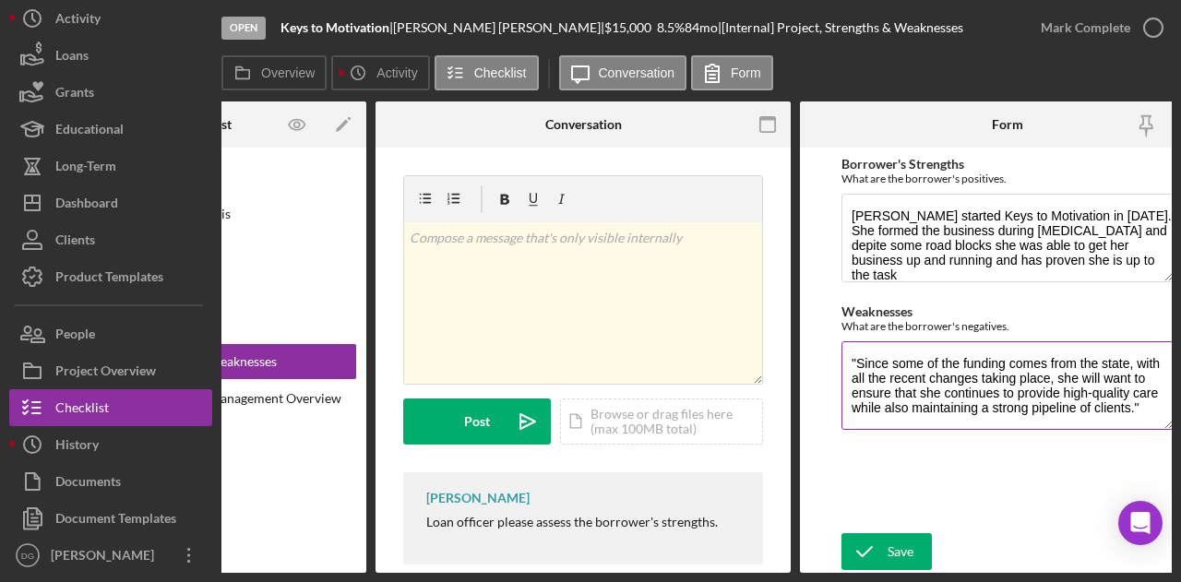
click at [854, 361] on textarea ""Since some of the funding comes from the state, with all the recent changes ta…" at bounding box center [1007, 385] width 332 height 89
click at [1109, 410] on textarea "Since some of the funding comes from the state, with all the recent changes tak…" at bounding box center [1007, 385] width 332 height 89
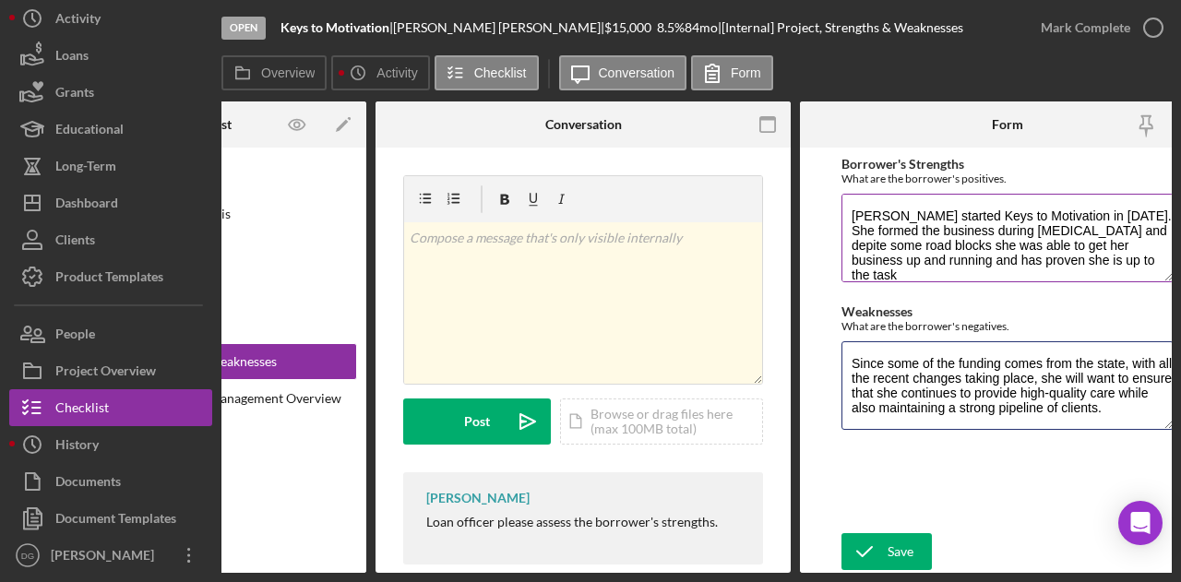
type textarea "Since some of the funding comes from the state, with all the recent changes tak…"
drag, startPoint x: 1053, startPoint y: 254, endPoint x: 836, endPoint y: 195, distance: 225.5
click at [836, 195] on form "[PERSON_NAME]'s Strengths What are the borrower's positives. [PERSON_NAME] star…" at bounding box center [1007, 360] width 415 height 425
drag, startPoint x: 1102, startPoint y: 410, endPoint x: 819, endPoint y: 344, distance: 290.6
click at [819, 344] on form "[PERSON_NAME]'s Strengths What are the borrower's positives. [PERSON_NAME] star…" at bounding box center [1007, 360] width 415 height 425
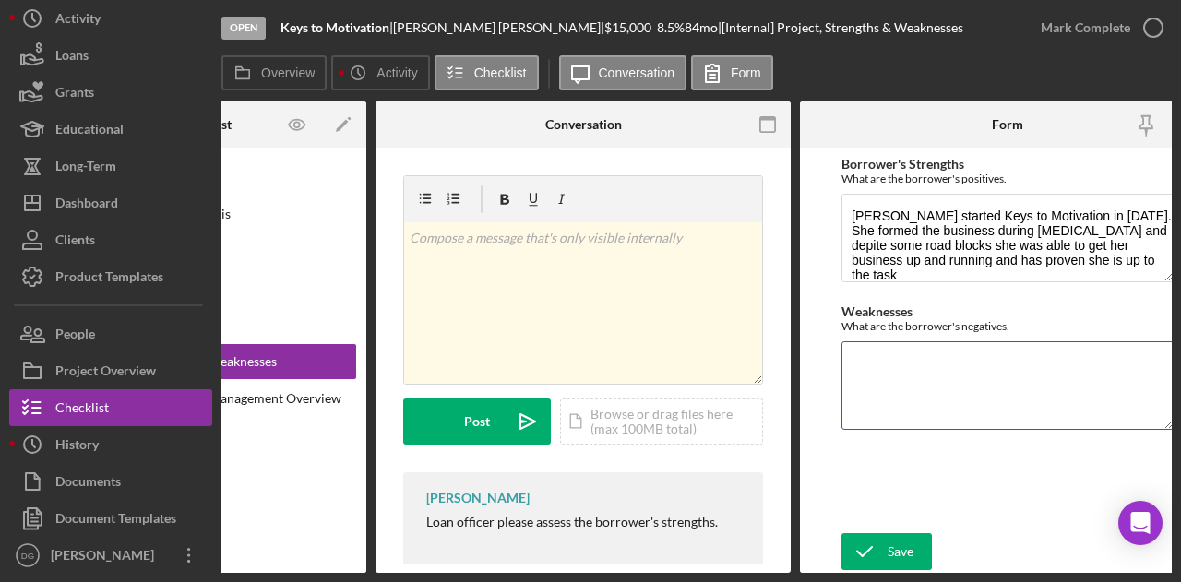
click at [856, 365] on textarea "Weaknesses" at bounding box center [1007, 385] width 332 height 89
paste textarea ""[PERSON_NAME] launched Keys to Motivation in [DATE], forming the business duri…"
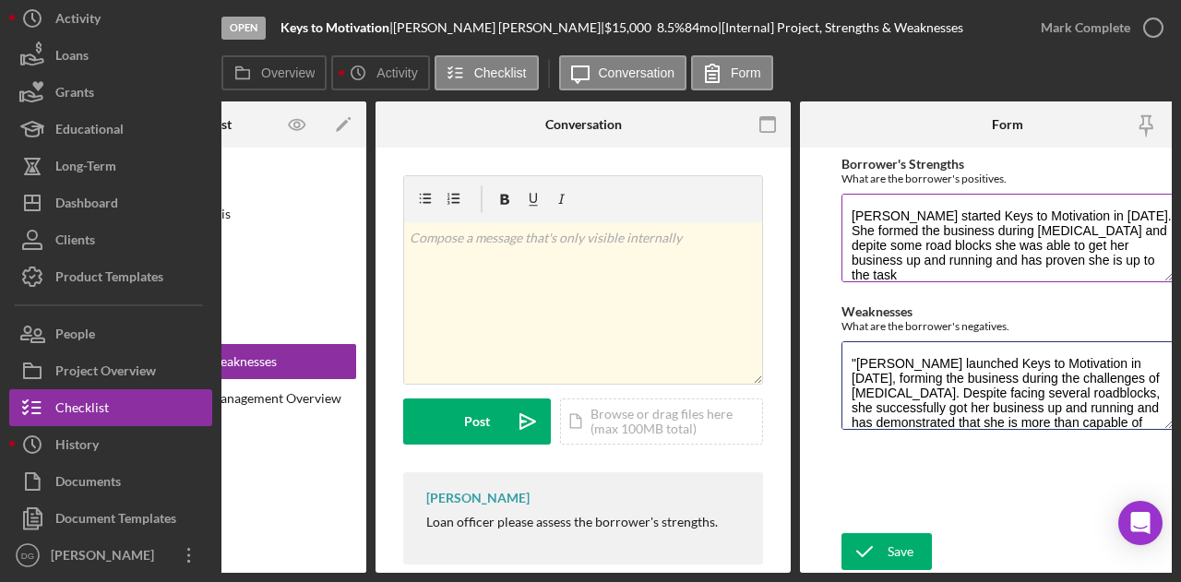
scroll to position [15, 0]
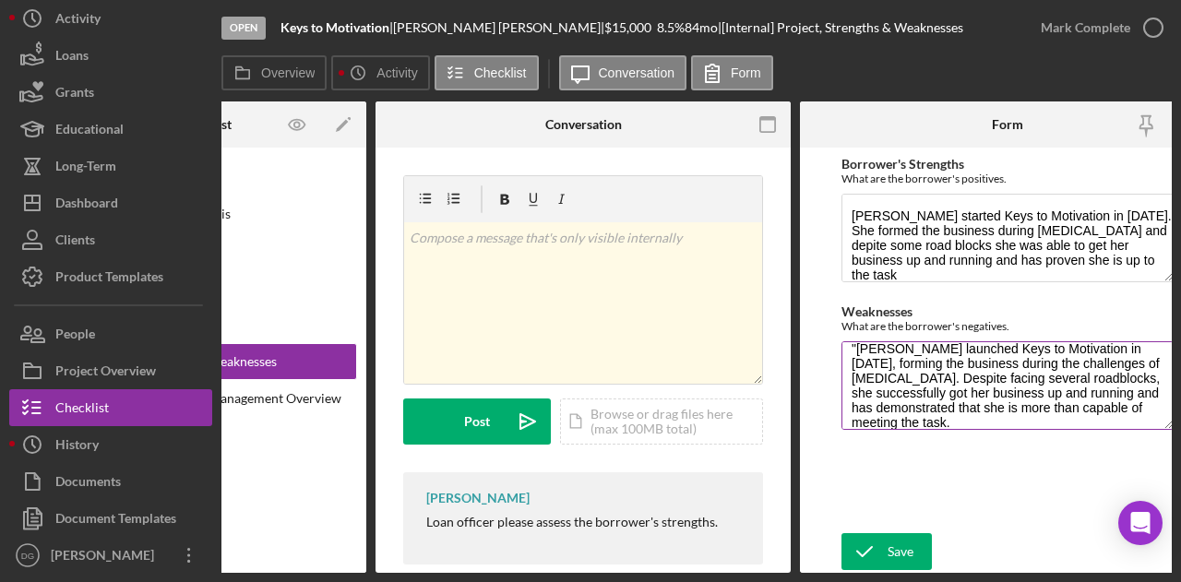
click at [855, 344] on textarea ""[PERSON_NAME] launched Keys to Motivation in [DATE], forming the business duri…" at bounding box center [1007, 385] width 332 height 89
type textarea "[PERSON_NAME] launched Keys to Motivation in [DATE], forming the business durin…"
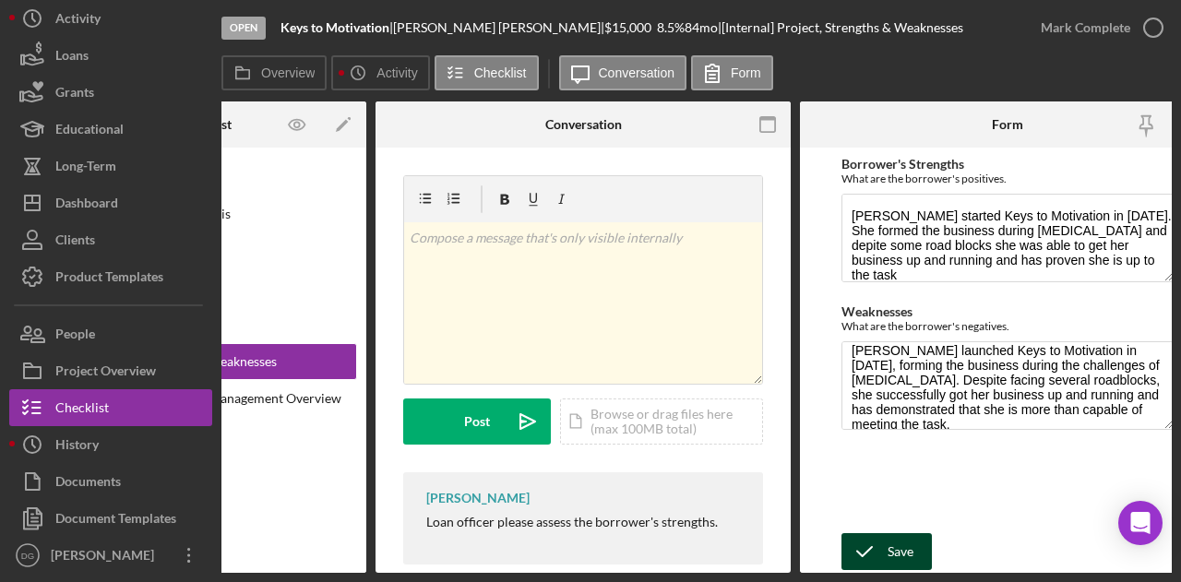
click at [911, 543] on div "Save" at bounding box center [900, 551] width 26 height 37
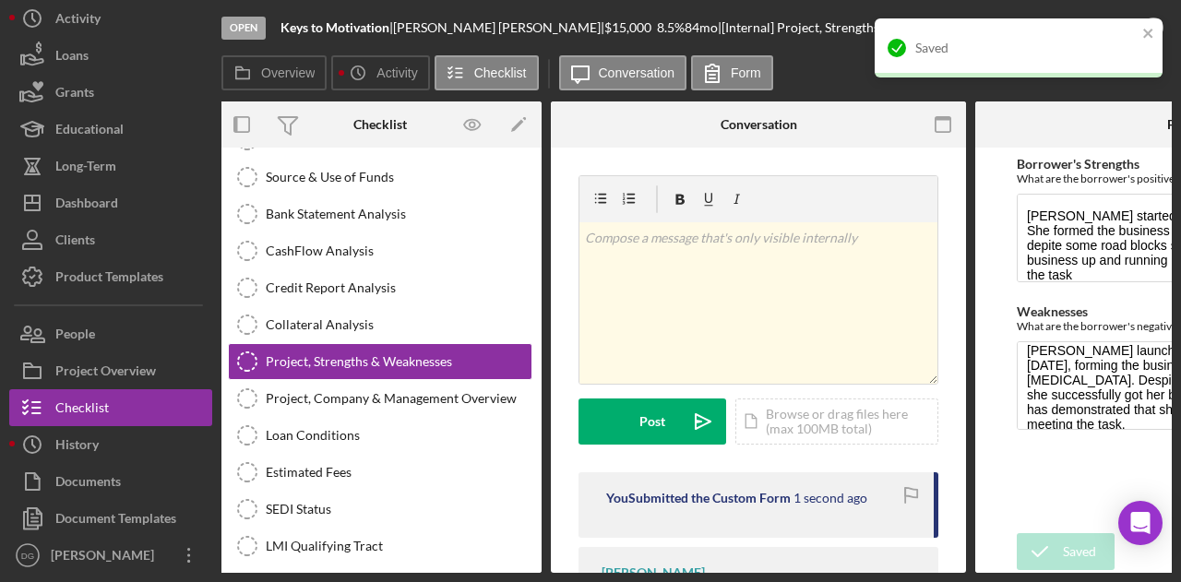
scroll to position [0, 0]
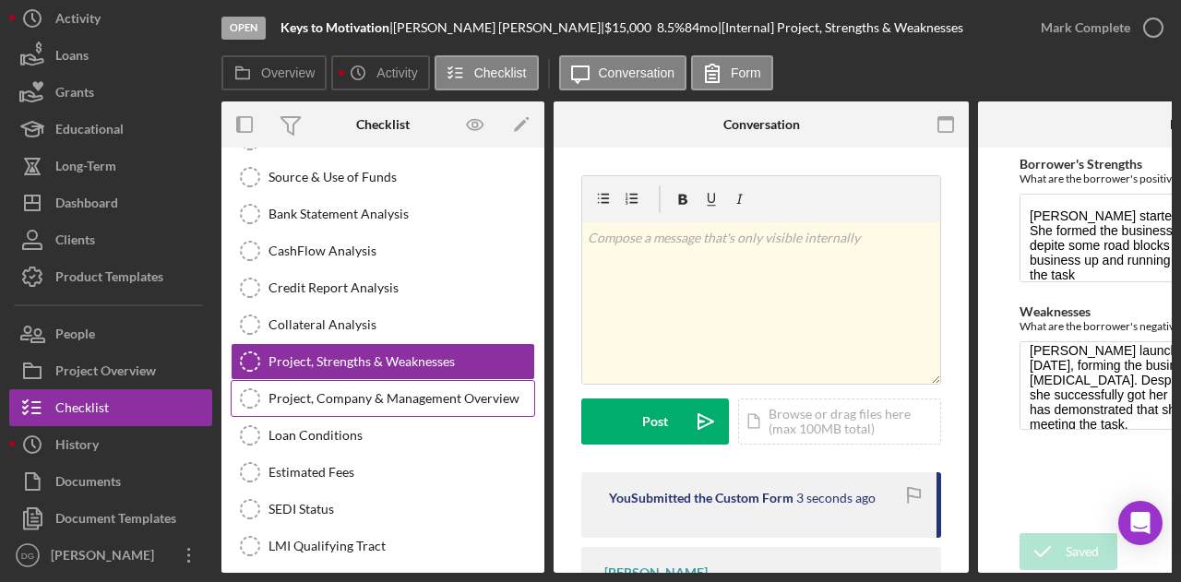
click at [323, 380] on link "Project, Company & Management Overview Project, Company & Management Overview" at bounding box center [383, 398] width 304 height 37
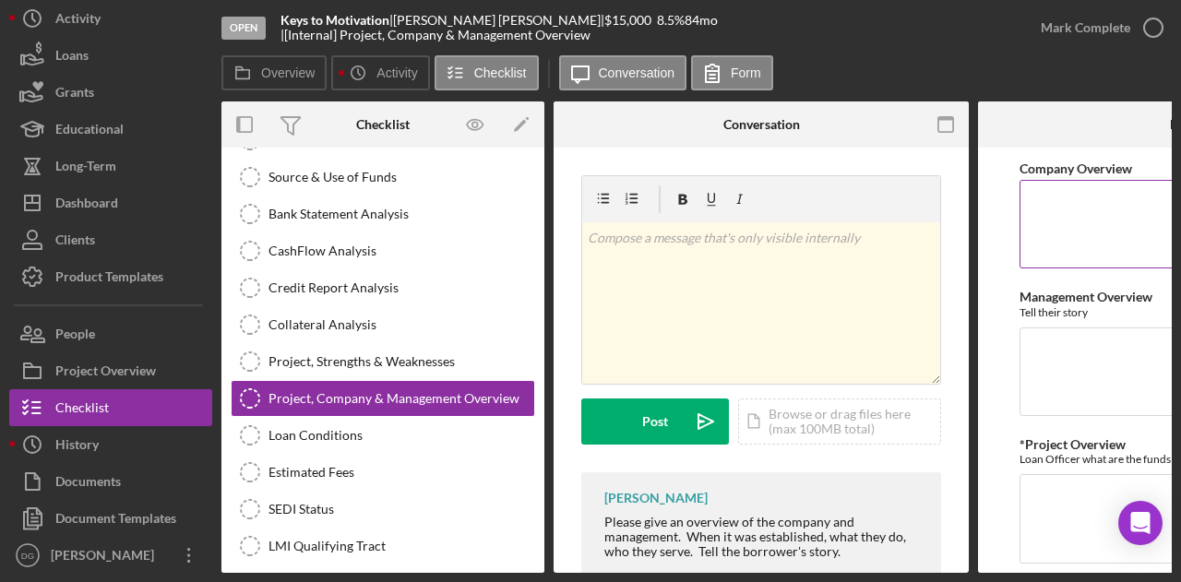
click at [1060, 207] on textarea "Company Overview" at bounding box center [1185, 224] width 332 height 89
click at [1043, 510] on textarea "*Project Overview" at bounding box center [1185, 518] width 332 height 89
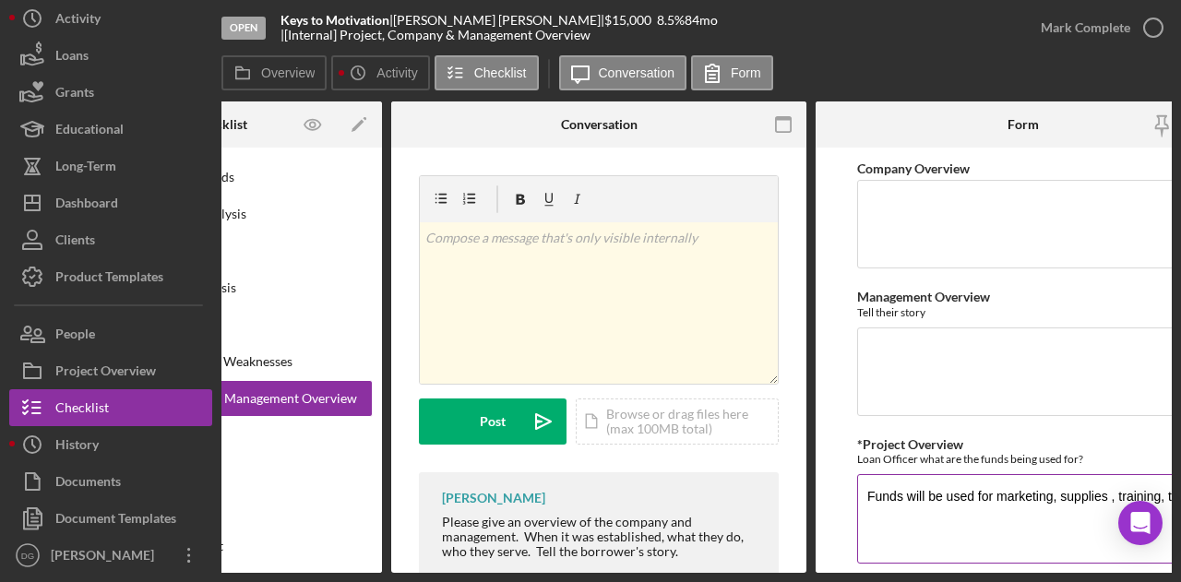
scroll to position [0, 170]
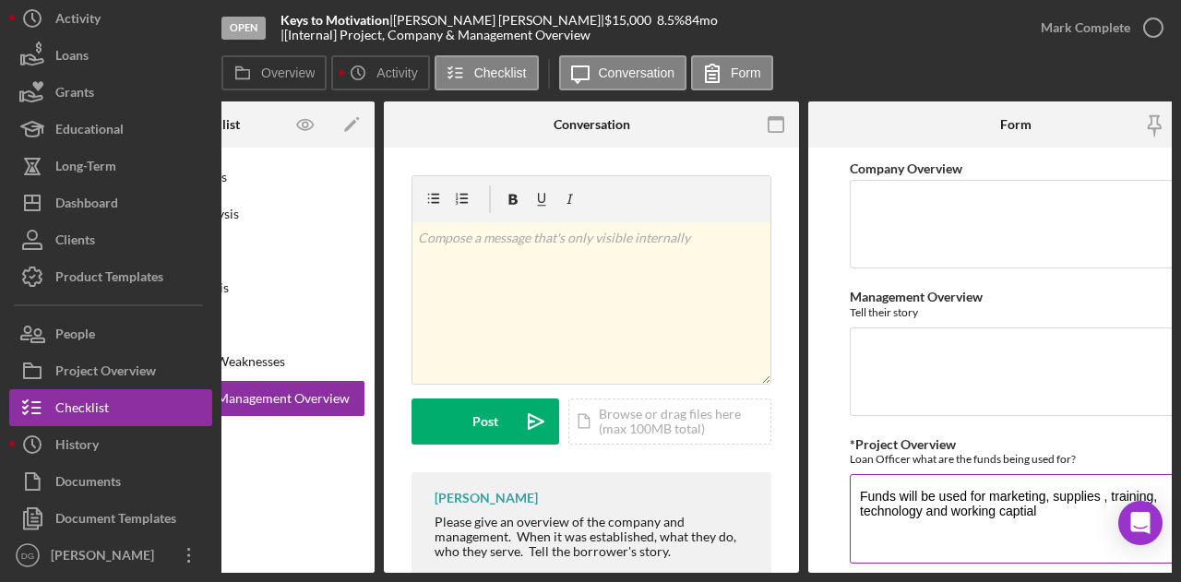
click at [1023, 513] on textarea "Funds will be used for marketing, supplies , training, technology and working c…" at bounding box center [1016, 518] width 332 height 89
type textarea "Funds will be used for marketing, supplies , training, technology and working c…"
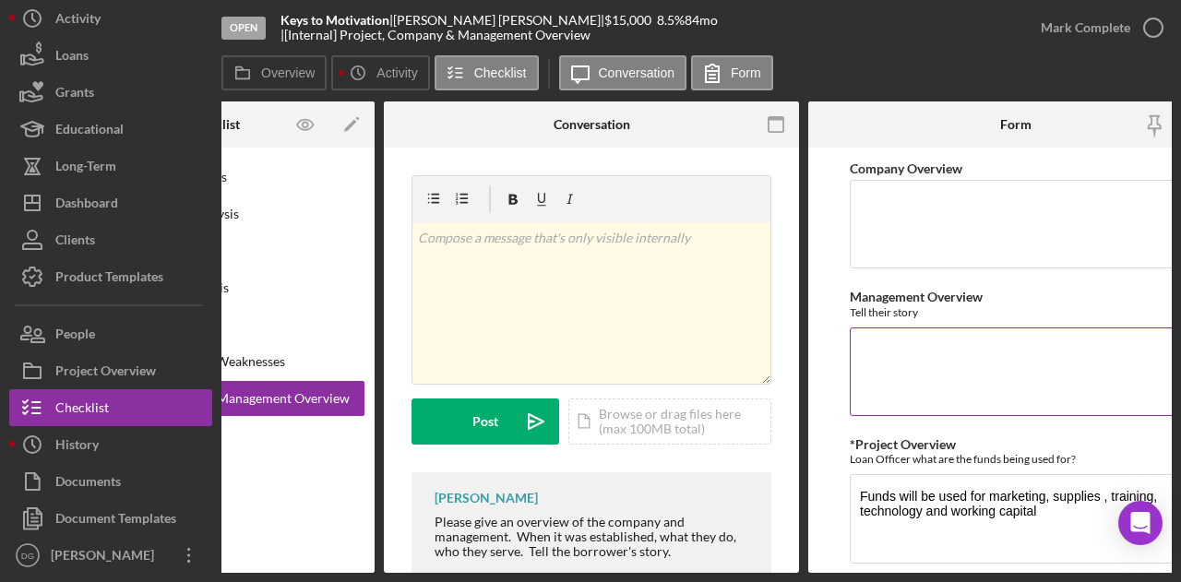
click at [889, 346] on textarea "Management Overview" at bounding box center [1016, 371] width 332 height 89
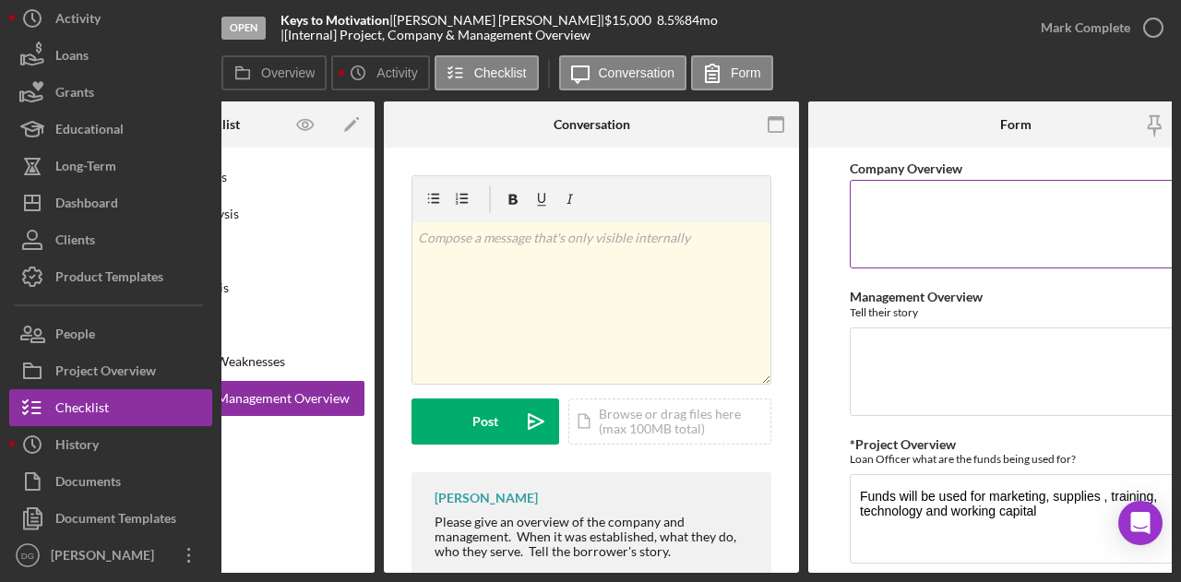
click at [873, 216] on textarea "Company Overview" at bounding box center [1016, 224] width 332 height 89
paste textarea "At Keys to Motivation LLC, we provide reliable and affordable home care service…"
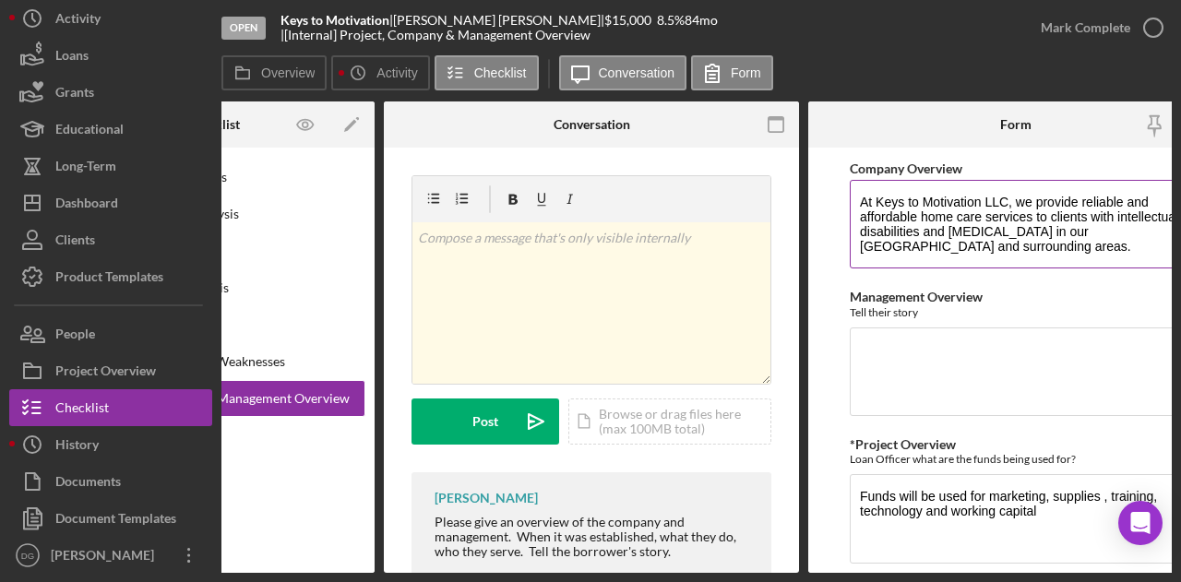
click at [1002, 255] on textarea "At Keys to Motivation LLC, we provide reliable and affordable home care service…" at bounding box center [1016, 224] width 332 height 89
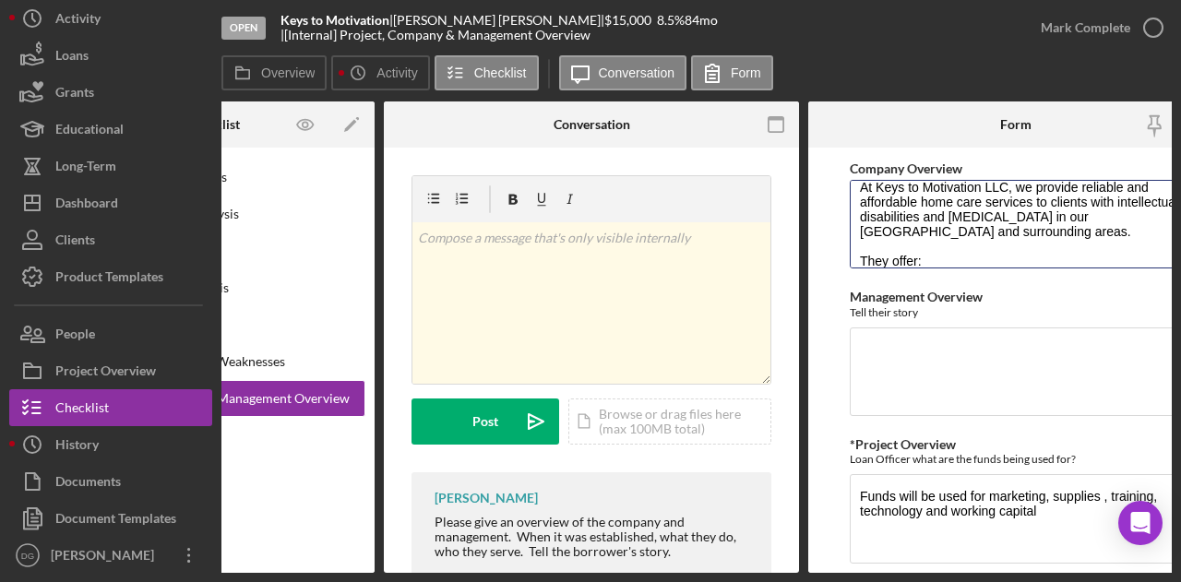
scroll to position [30, 0]
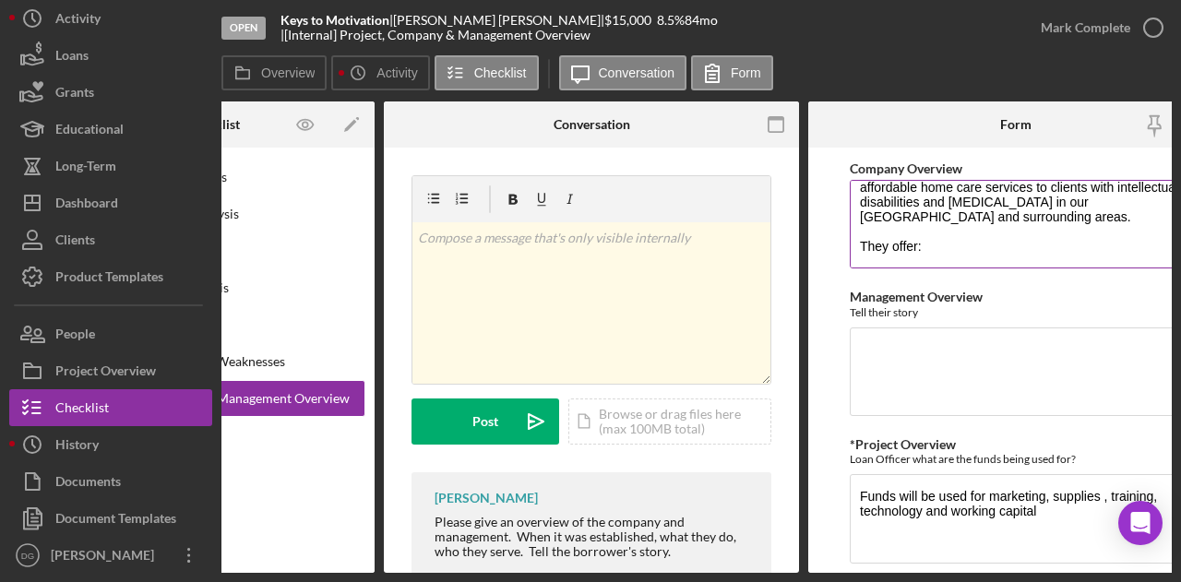
paste textarea "IN HOME COMMUNITY SUPPORT"
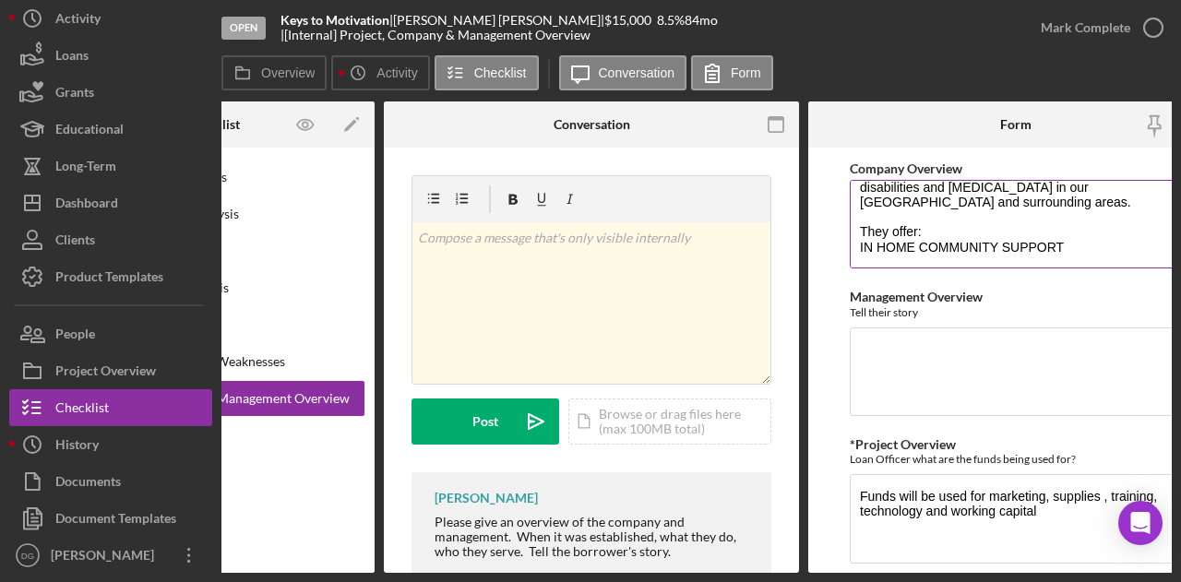
click at [1073, 252] on textarea "At Keys to Motivation LLC, we provide reliable and affordable home care service…" at bounding box center [1016, 224] width 332 height 89
paste textarea "24 HR IN-HOME RESPITE"
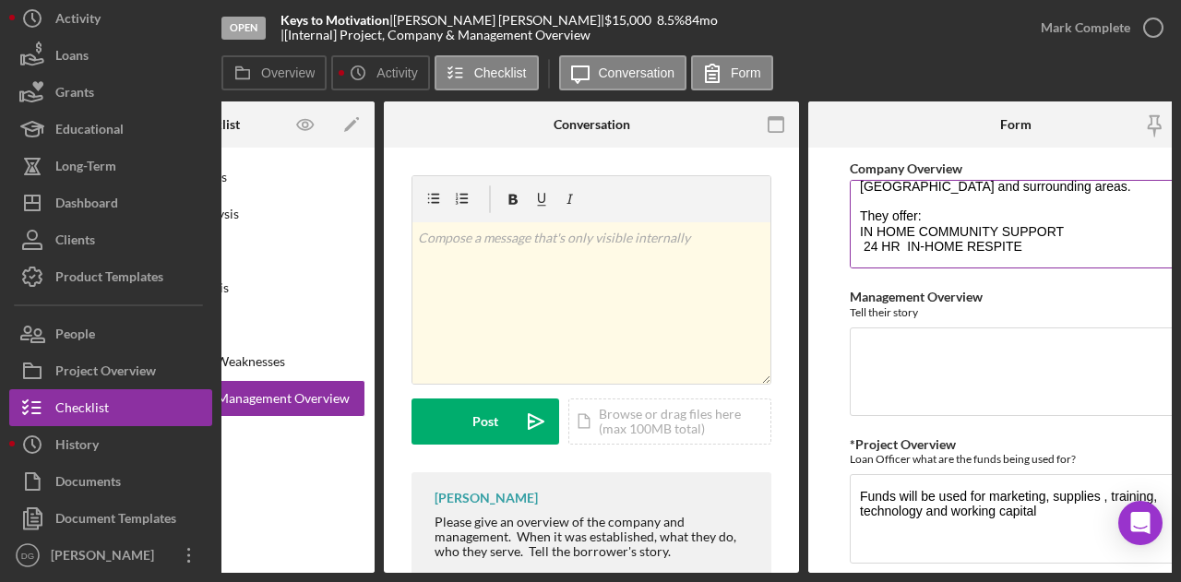
paste textarea "COMPANIONSHIP"
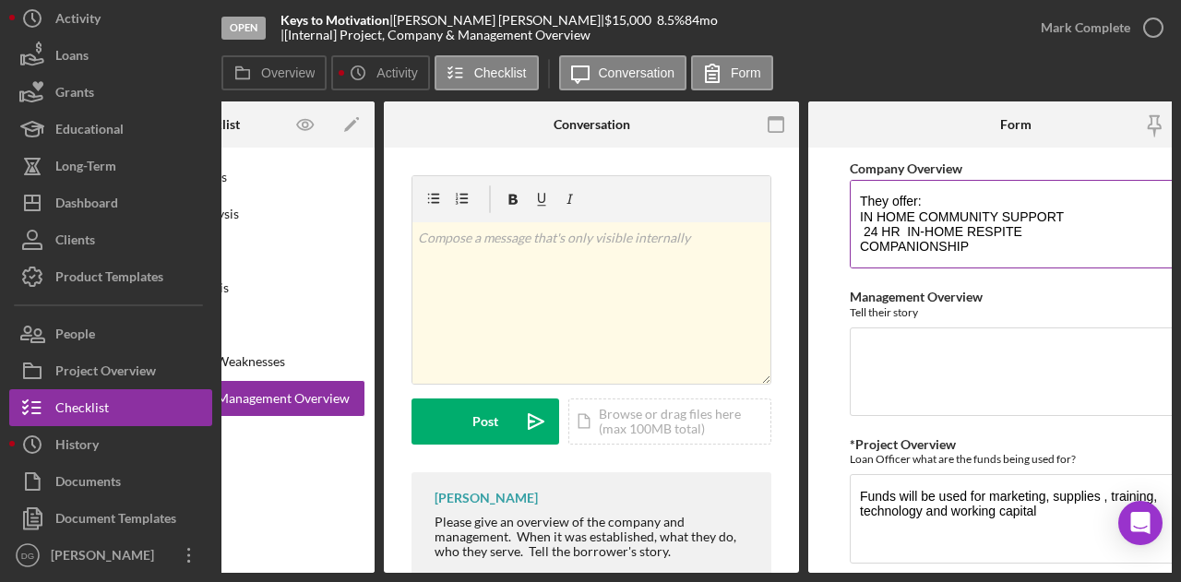
paste textarea "HOMEMAKER/CHORE"
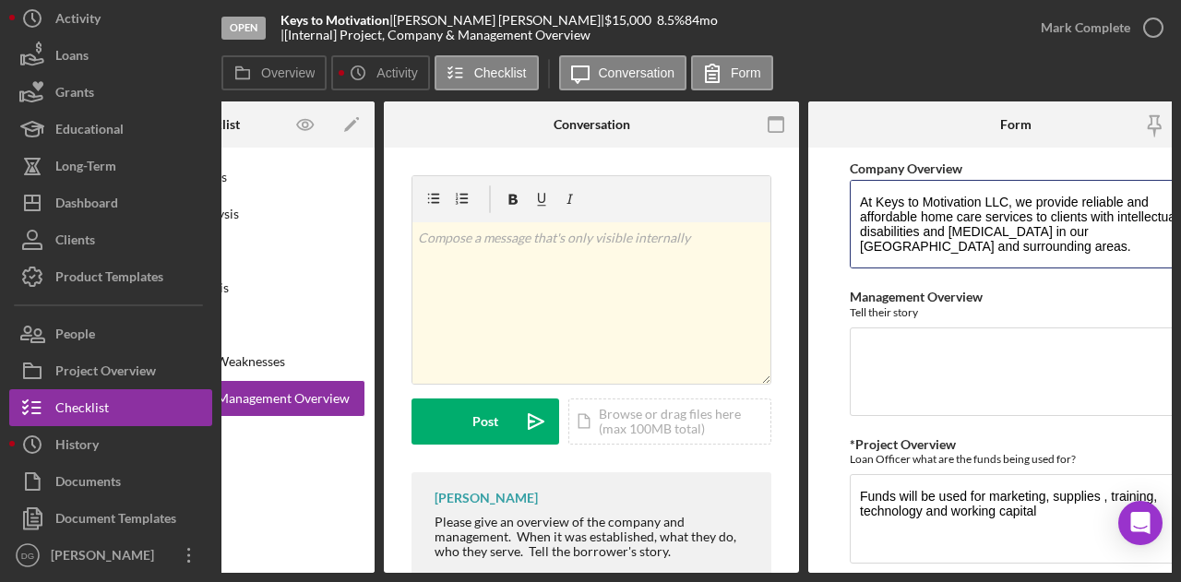
drag, startPoint x: 1011, startPoint y: 263, endPoint x: 838, endPoint y: 160, distance: 201.8
click at [838, 160] on form "Company Overview At Keys to Motivation LLC, we provide reliable and affordable …" at bounding box center [1015, 360] width 415 height 425
type textarea "At Keys to Motivation LLC, we provide reliable and affordable home care service…"
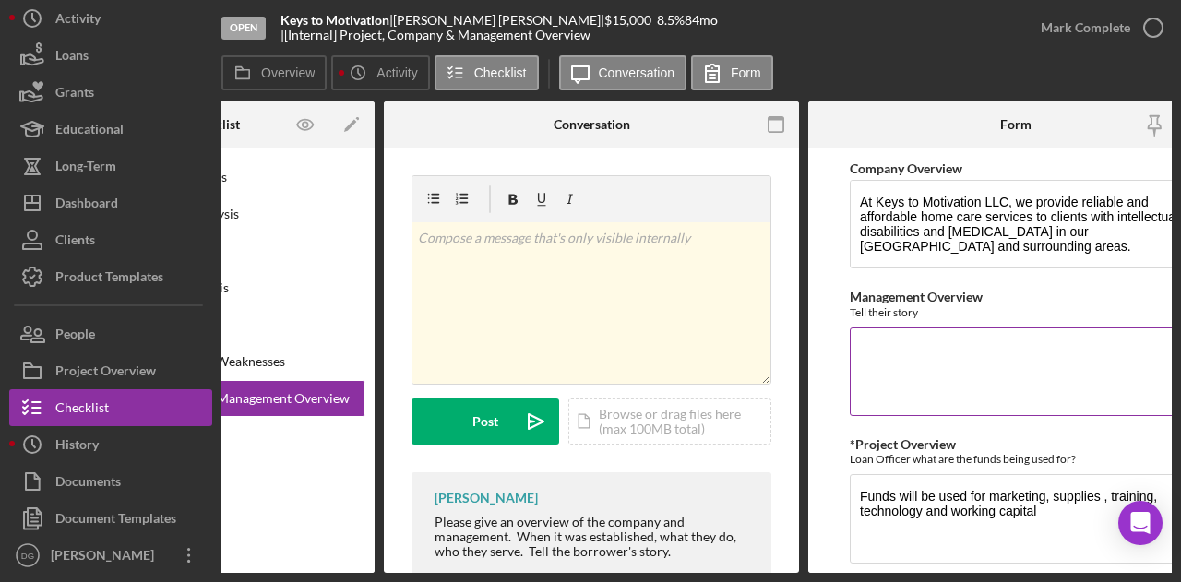
click at [893, 344] on textarea "Management Overview" at bounding box center [1016, 371] width 332 height 89
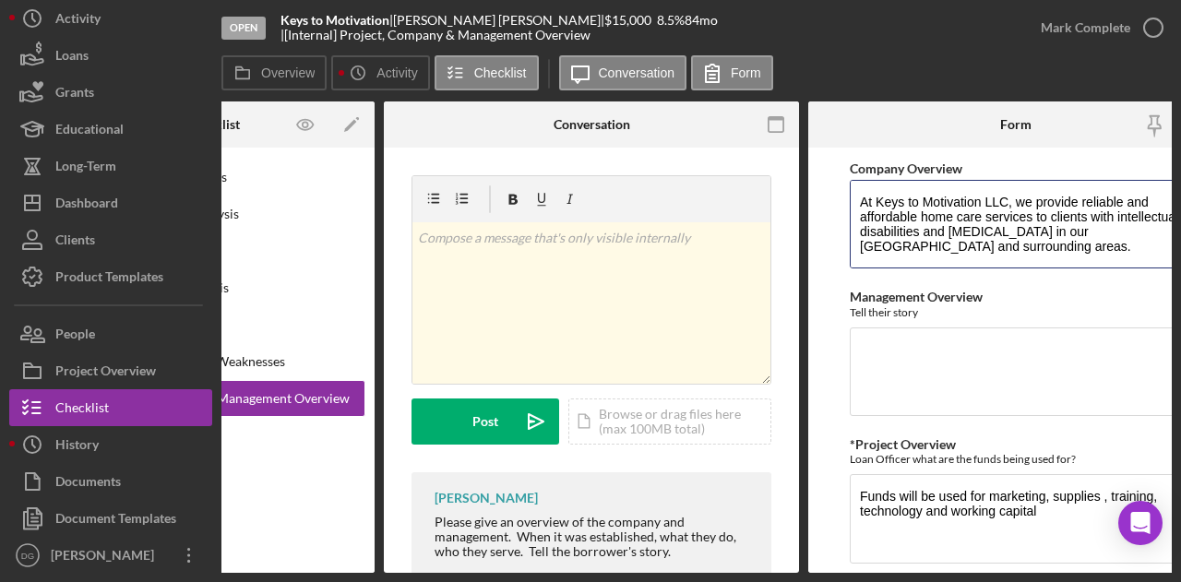
drag, startPoint x: 989, startPoint y: 246, endPoint x: 834, endPoint y: 168, distance: 173.7
click at [834, 168] on form "Company Overview At Keys to Motivation LLC, we provide reliable and affordable …" at bounding box center [1015, 360] width 415 height 425
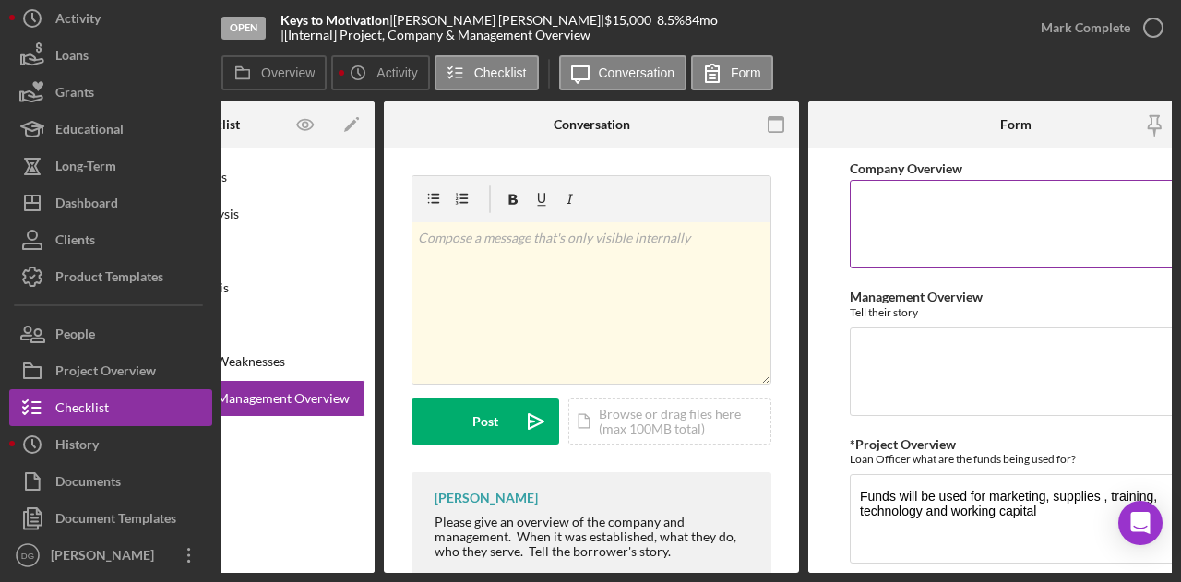
paste textarea "At Keys to Motivation LLC, we are dedicated to providing reliable and affordabl…"
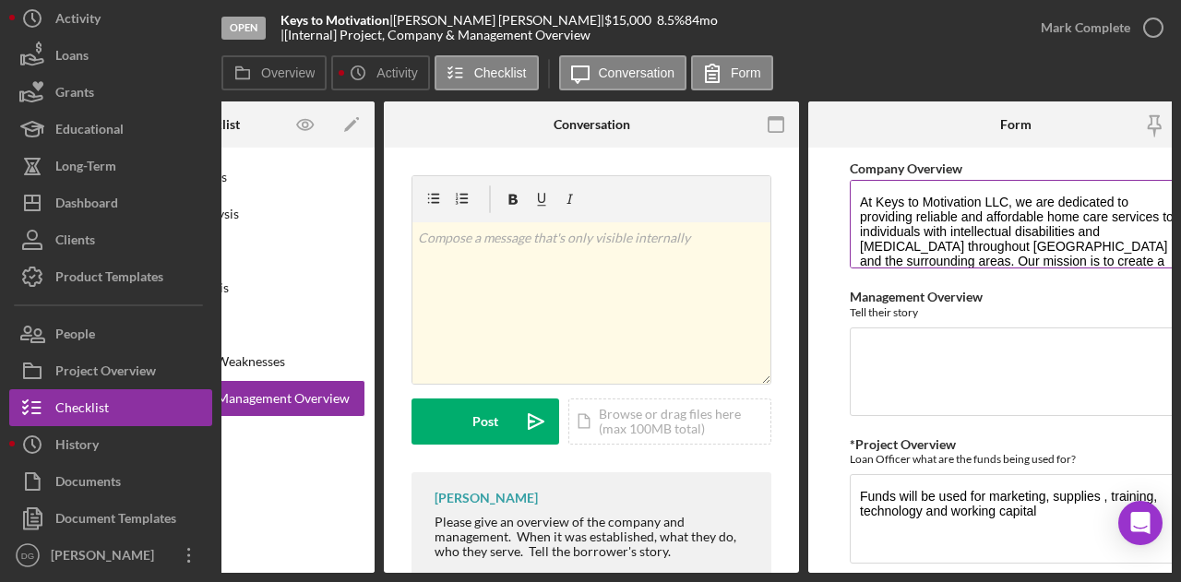
click at [1031, 203] on textarea "At Keys to Motivation LLC, we are dedicated to providing reliable and affordabl…" at bounding box center [1016, 224] width 332 height 89
click at [1170, 254] on textarea "At Keys to Motivation LLC, they are dedicated to providing reliable and afforda…" at bounding box center [1016, 224] width 332 height 89
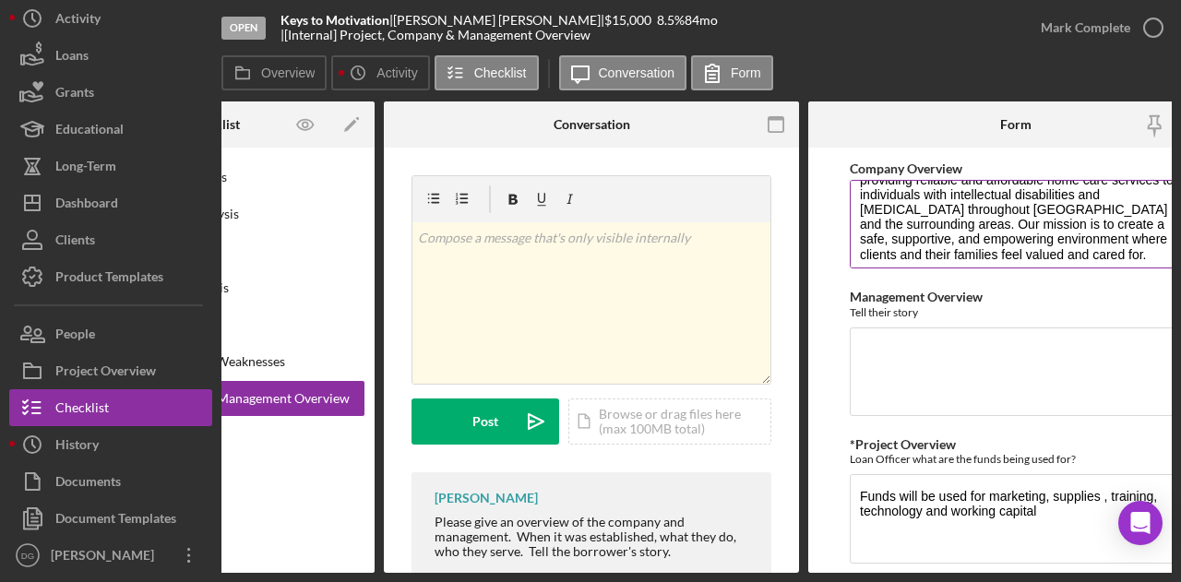
scroll to position [49, 0]
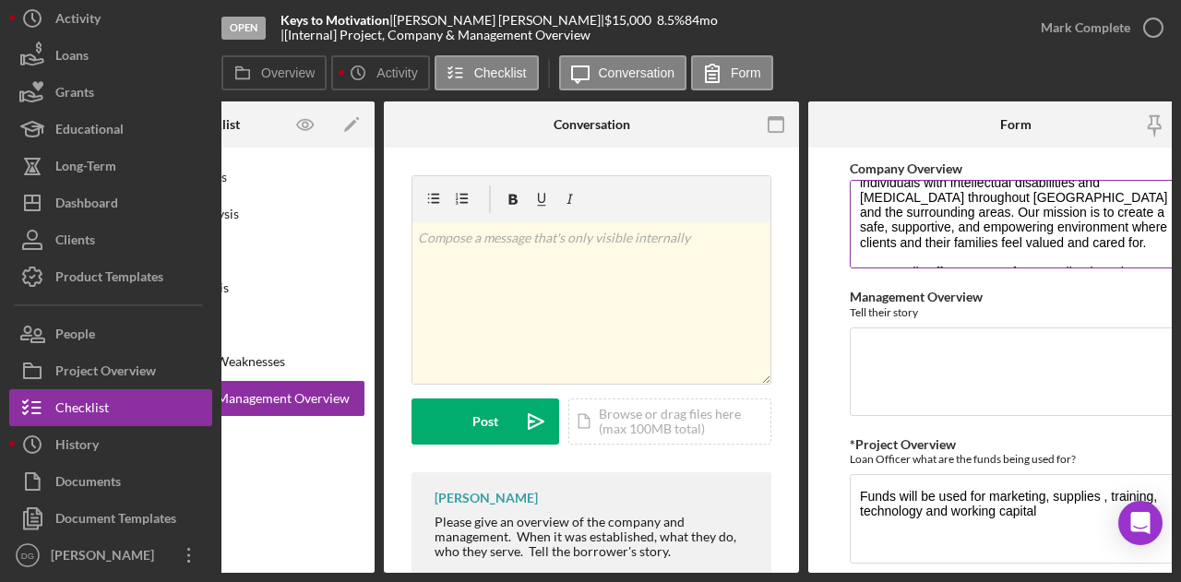
click at [881, 214] on textarea "At Keys to Motivation LLC, they are dedicated to providing reliable and afforda…" at bounding box center [1016, 224] width 332 height 89
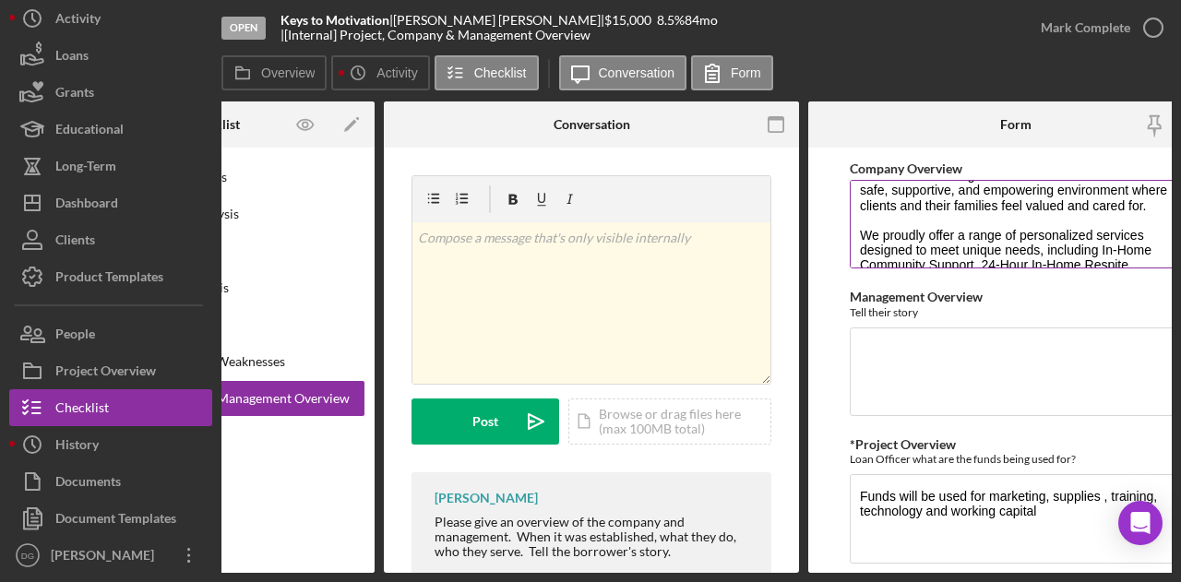
scroll to position [123, 0]
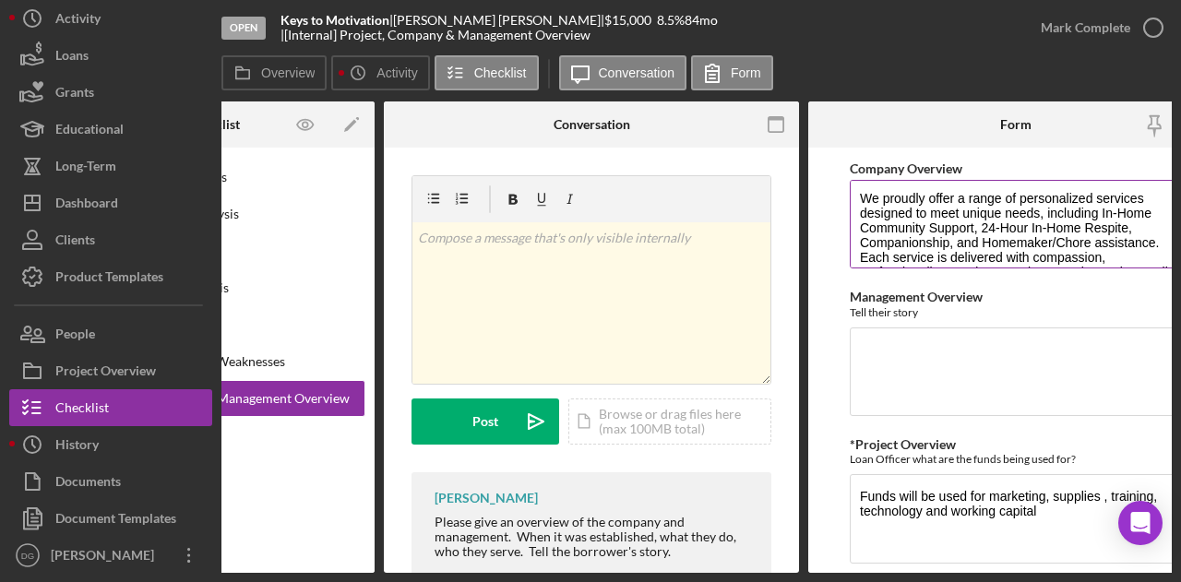
click at [921, 198] on textarea "At Keys to Motivation LLC, they are dedicated to providing reliable and afforda…" at bounding box center [1016, 224] width 332 height 89
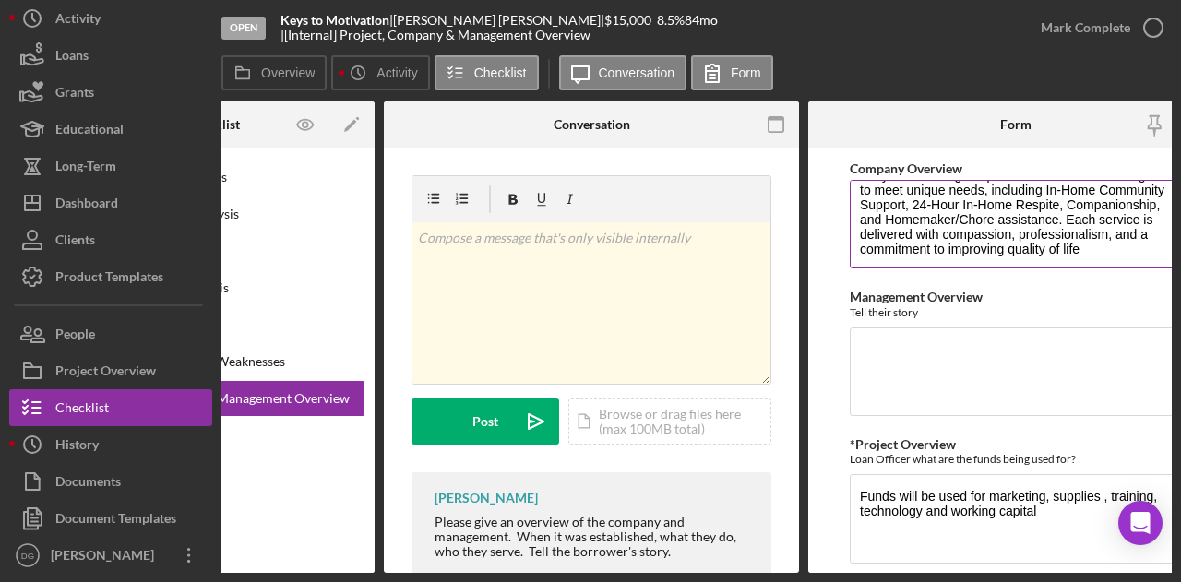
scroll to position [137, 0]
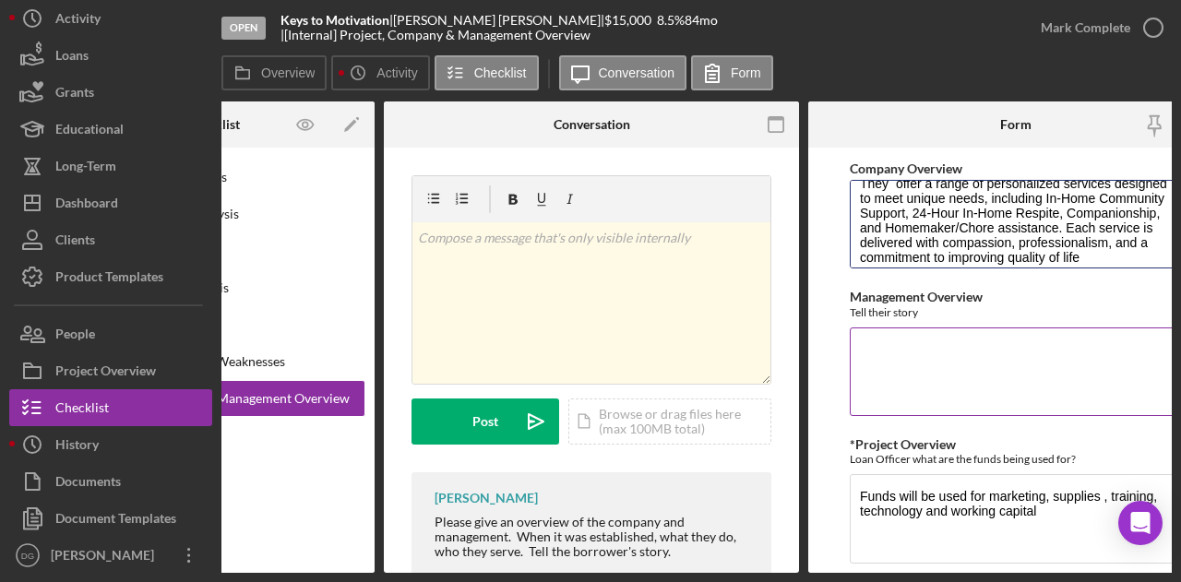
type textarea "At Keys to Motivation LLC, they are dedicated to providing reliable and afforda…"
click at [885, 343] on textarea "Management Overview" at bounding box center [1016, 371] width 332 height 89
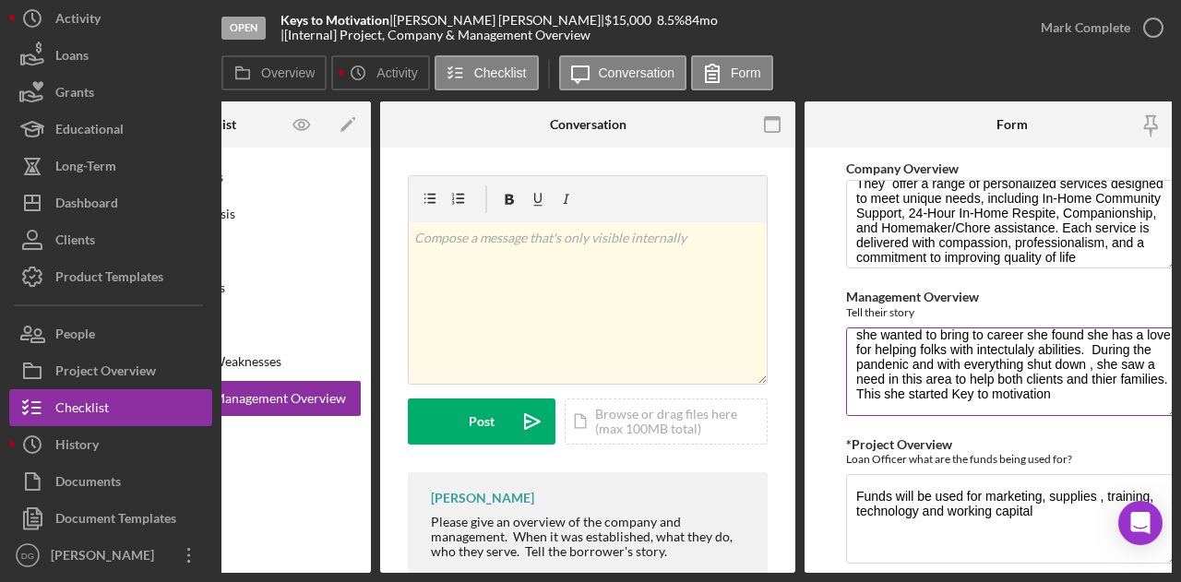
scroll to position [0, 0]
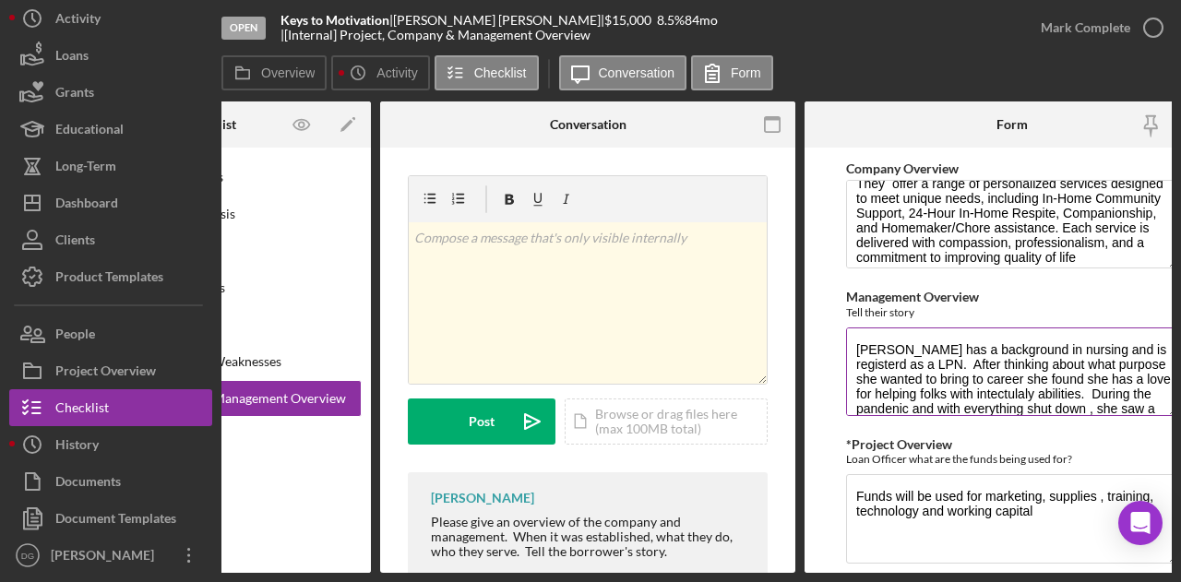
drag, startPoint x: 1146, startPoint y: 405, endPoint x: 860, endPoint y: 307, distance: 302.2
click at [860, 307] on div "Management Overview Tell their story [PERSON_NAME] has a background in nursing …" at bounding box center [1012, 354] width 332 height 129
type textarea "[PERSON_NAME] has a background in nursing and is registerd as a LPN. After thin…"
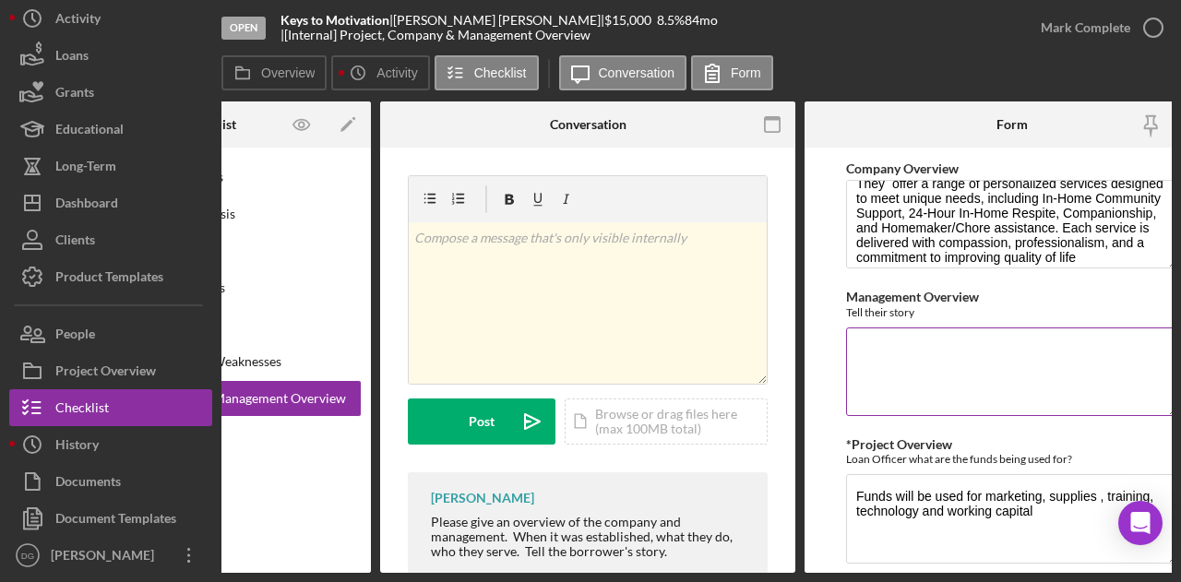
paste textarea "[PERSON_NAME] has a strong background in nursing and is a licensed practical nu…"
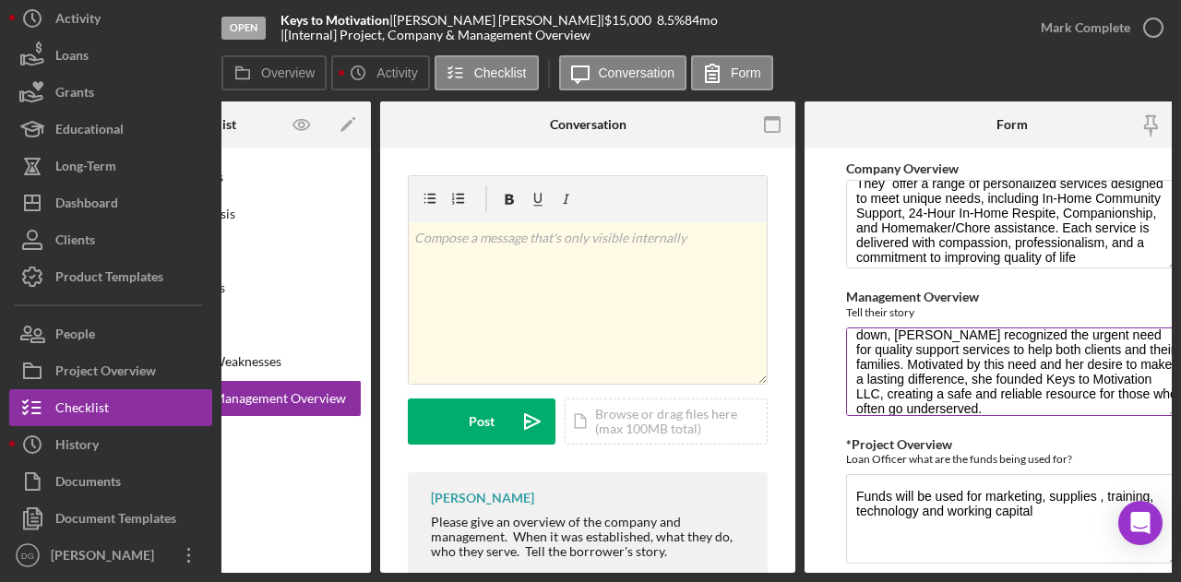
scroll to position [177, 0]
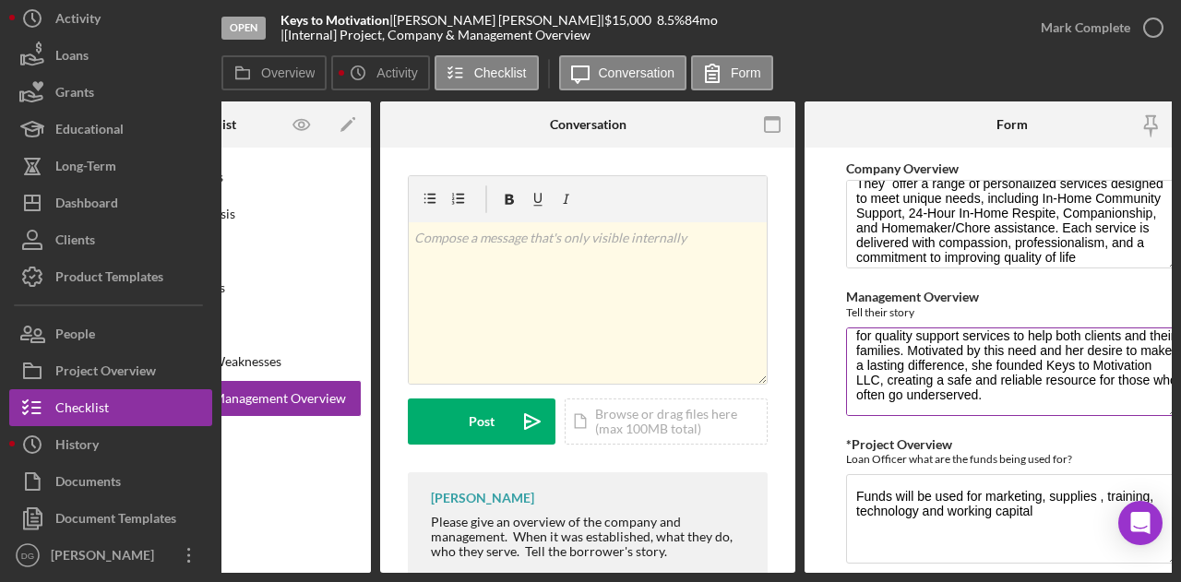
click at [938, 376] on textarea "[PERSON_NAME] has a strong background in nursing and is a licensed practical nu…" at bounding box center [1012, 371] width 332 height 89
type textarea "[PERSON_NAME] has a strong background in nursing and is a licensed practical nu…"
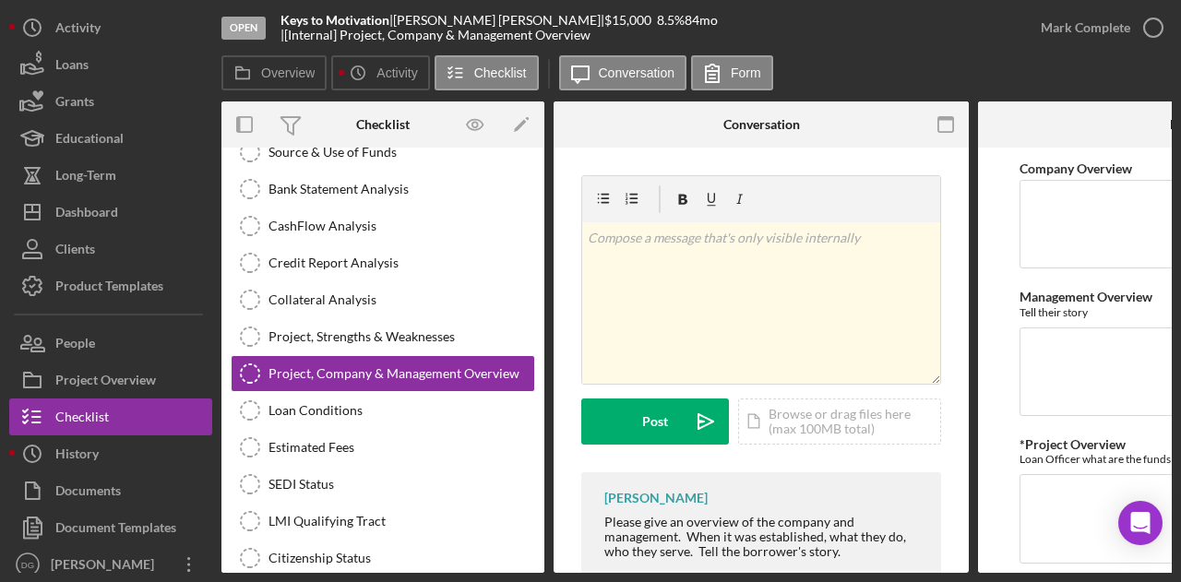
scroll to position [263, 0]
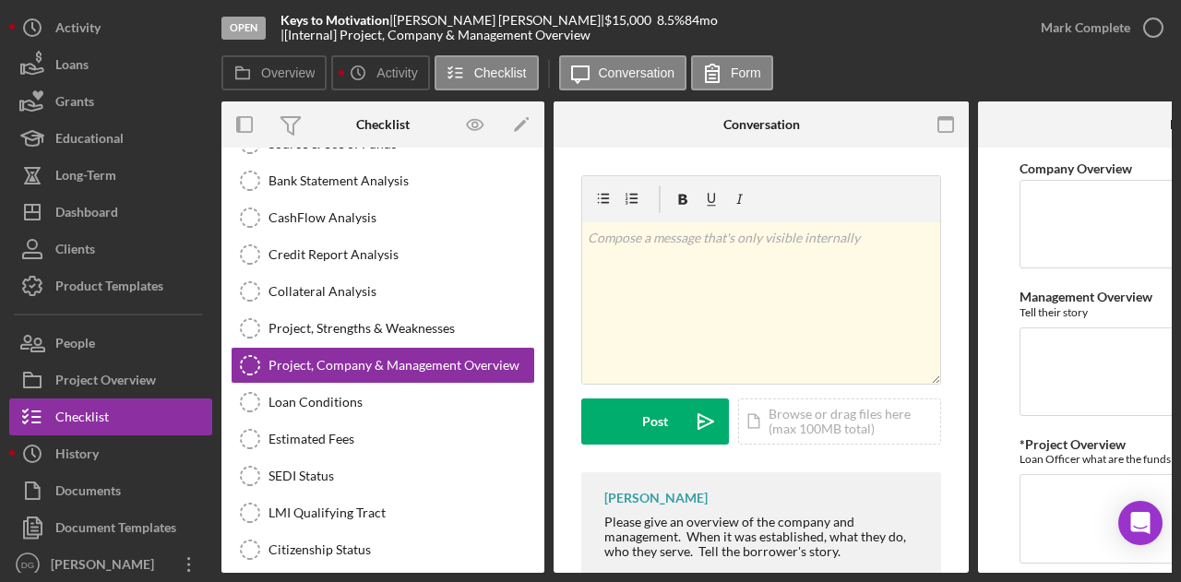
click at [945, 346] on div "v Color teal Color pink Remove color Add row above Add row below Add column bef…" at bounding box center [760, 383] width 415 height 471
click at [1053, 244] on textarea "Company Overview" at bounding box center [1185, 224] width 332 height 89
type textarea "l"
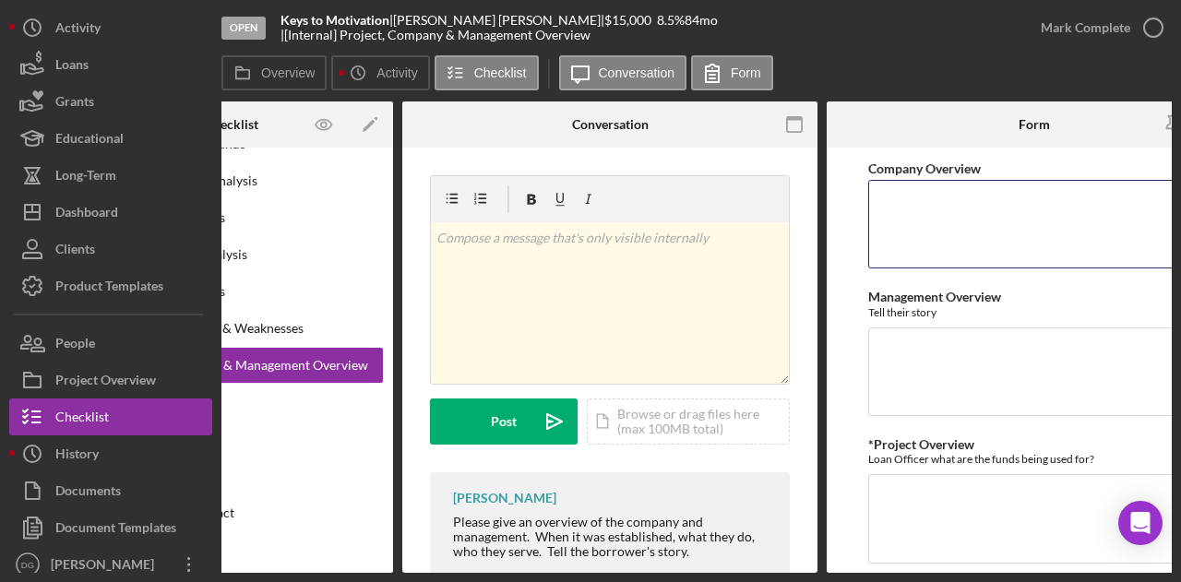
scroll to position [0, 221]
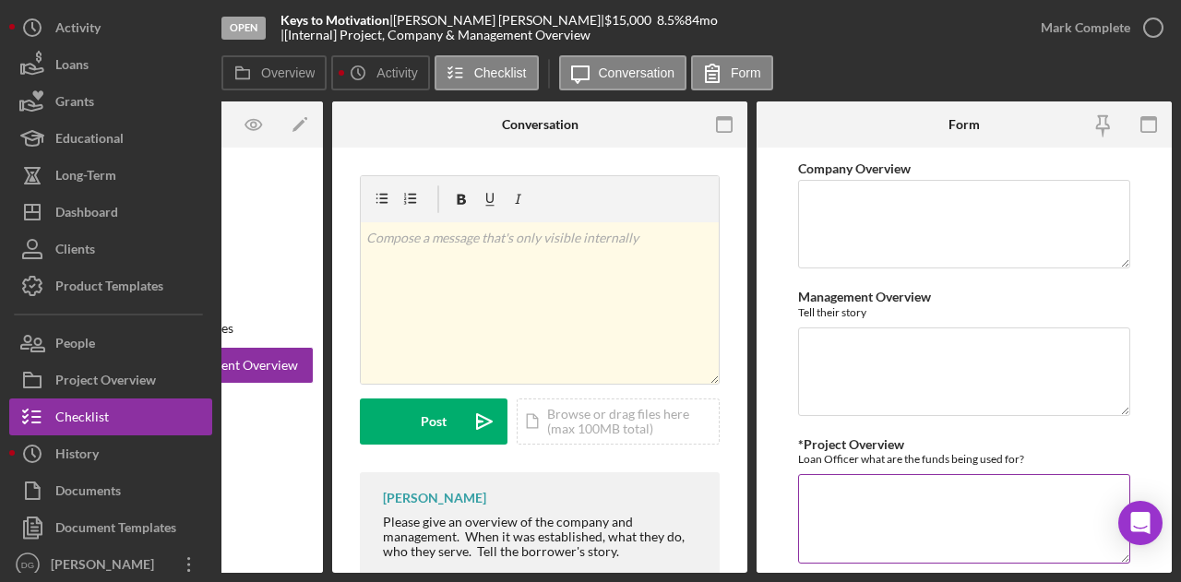
click at [921, 515] on textarea "*Project Overview" at bounding box center [964, 518] width 332 height 89
drag, startPoint x: 1171, startPoint y: 487, endPoint x: 1170, endPoint y: 549, distance: 61.8
click at [1170, 549] on div "Open Keys to Motivation | [PERSON_NAME] | $15,000 $15,000 8.5 % 84 mo | [Intern…" at bounding box center [590, 291] width 1181 height 582
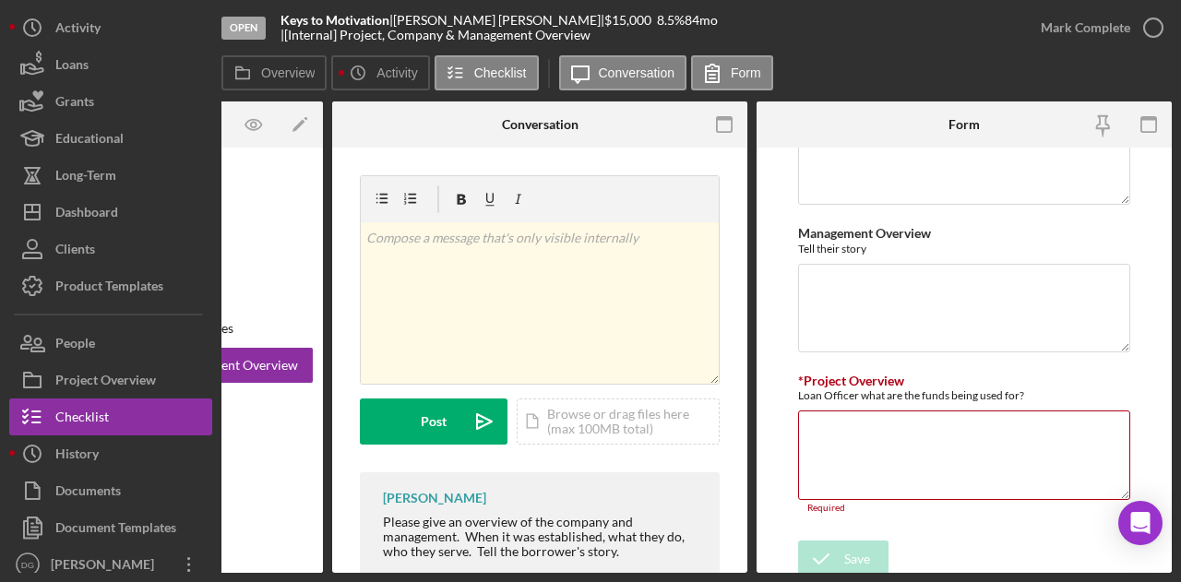
scroll to position [73, 0]
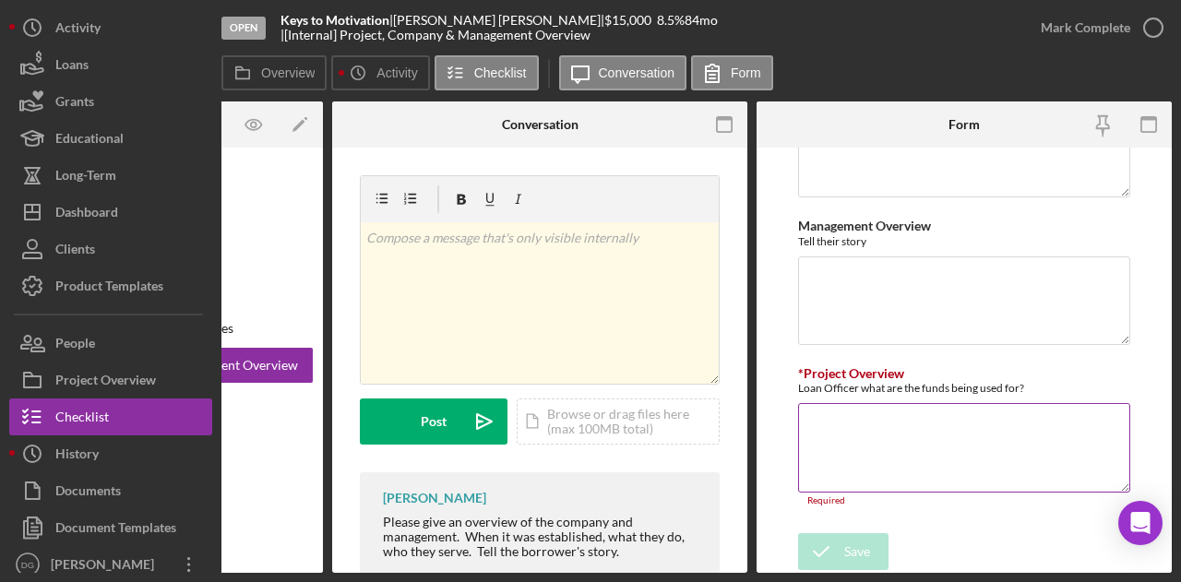
click at [918, 430] on textarea "*Project Overview" at bounding box center [964, 447] width 332 height 89
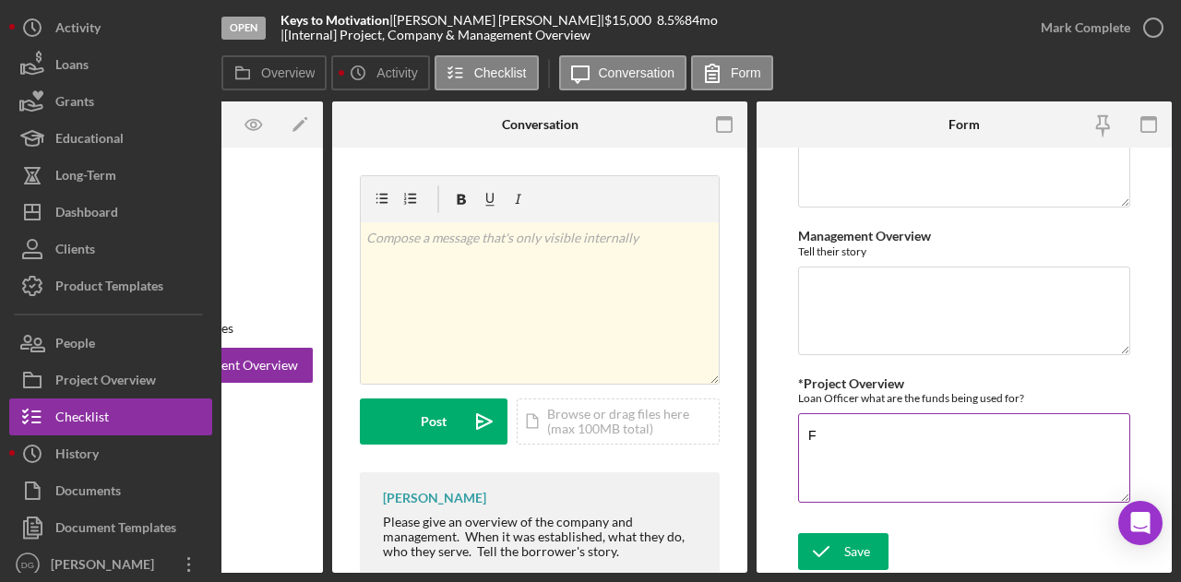
scroll to position [63, 0]
click at [1070, 440] on textarea "Funds will be used for marketing, training, tecnolghy, supplies and working cap…" at bounding box center [964, 457] width 332 height 89
click at [1070, 439] on textarea "Funds will be used for marketing, training, tecnolghy, supplies and working cap…" at bounding box center [964, 457] width 332 height 89
click at [1070, 434] on textarea "Funds will be used for marketing, training, tecnolghy, supplies and working cap…" at bounding box center [964, 457] width 332 height 89
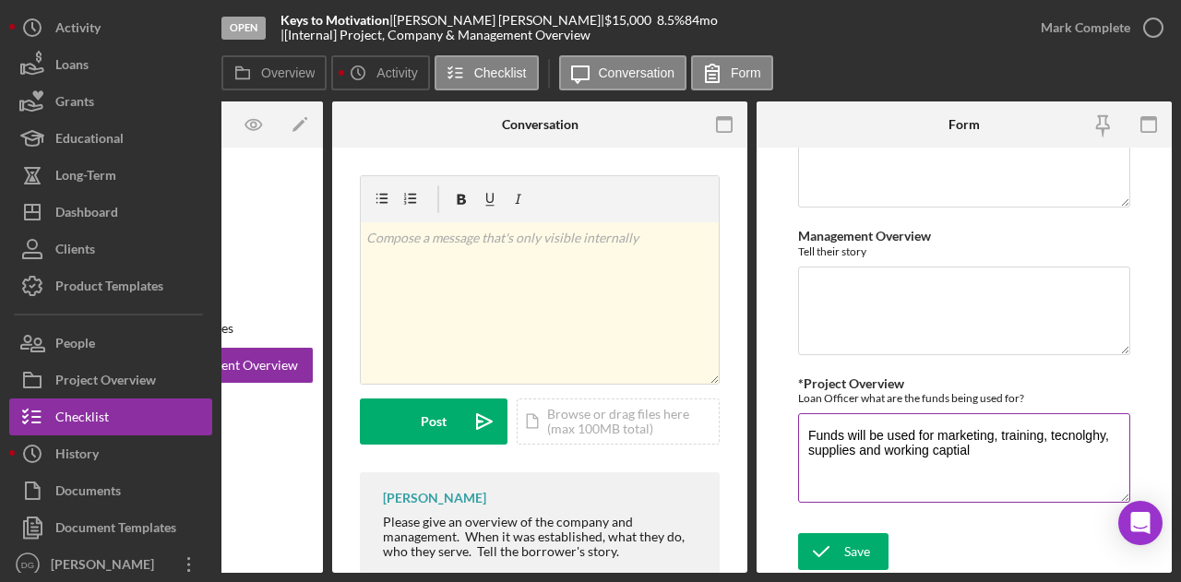
drag, startPoint x: 1070, startPoint y: 434, endPoint x: 1083, endPoint y: 421, distance: 18.9
click at [1083, 421] on textarea "Funds will be used for marketing, training, tecnolghy, supplies and working cap…" at bounding box center [964, 457] width 332 height 89
click at [943, 450] on textarea "Funds will be used for marketing, training, tecnolghy, supplies and working cap…" at bounding box center [964, 457] width 332 height 89
drag, startPoint x: 1070, startPoint y: 425, endPoint x: 965, endPoint y: 50, distance: 389.9
click at [965, 50] on div "Open Keys to Motivation | [PERSON_NAME] | $15,000 $15,000 8.5 % 84 mo | [Intern…" at bounding box center [621, 27] width 801 height 55
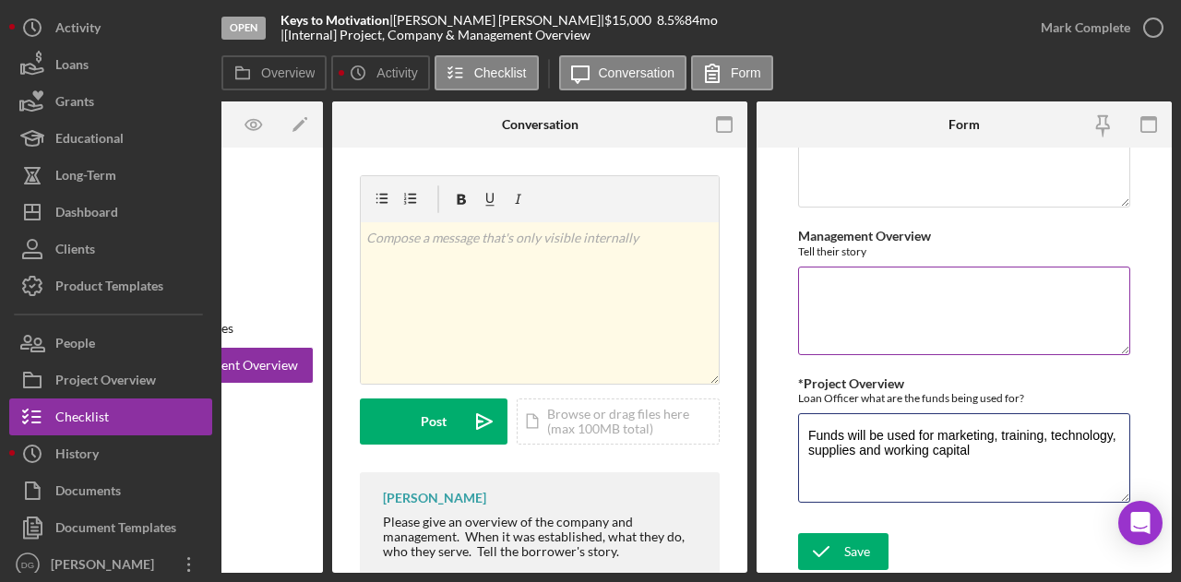
type textarea "Funds will be used for marketing, training, technology, supplies and working ca…"
click at [850, 289] on textarea "Management Overview" at bounding box center [964, 311] width 332 height 89
paste textarea "[PERSON_NAME] has a strong background in nursing and is a licensed practical nu…"
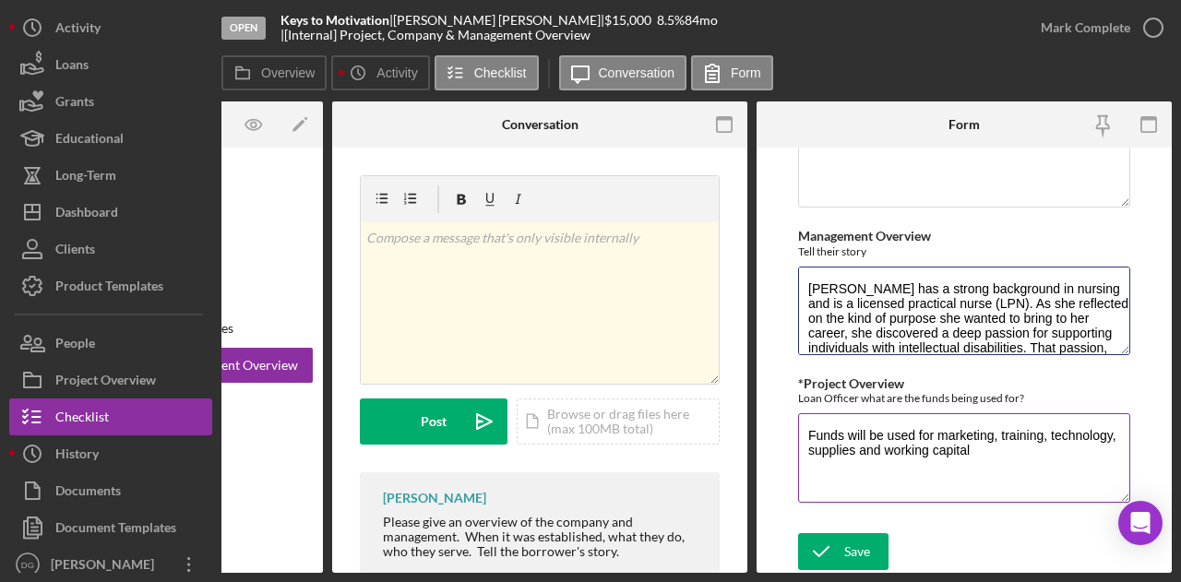
scroll to position [163, 0]
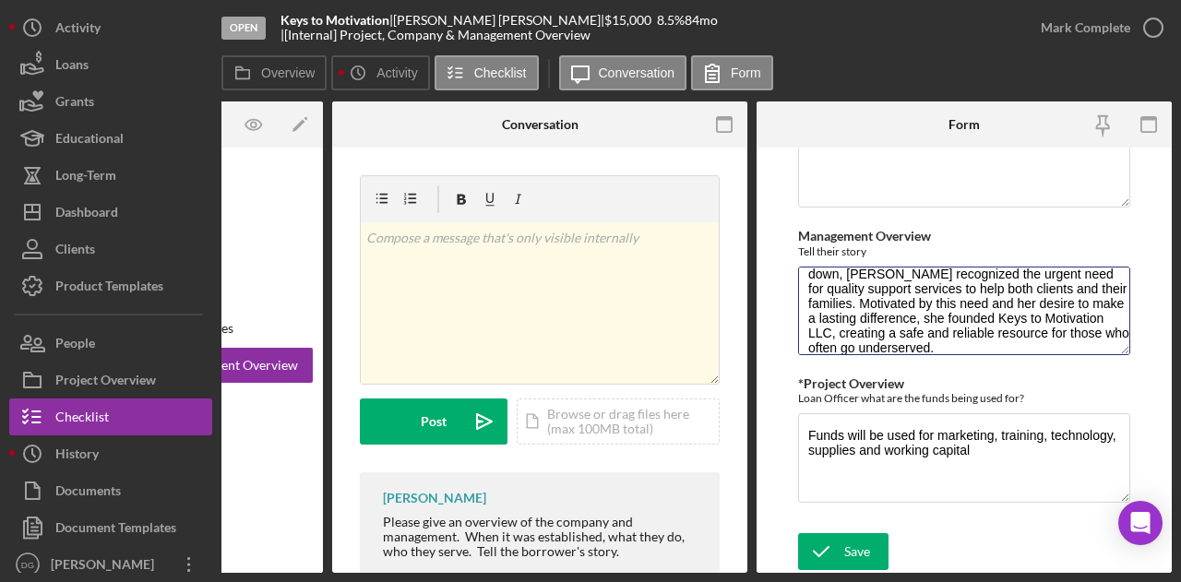
type textarea "[PERSON_NAME] has a strong background in nursing and is a licensed practical nu…"
click at [860, 526] on form "Company Overview Management Overview Tell their story [PERSON_NAME] has a stron…" at bounding box center [963, 360] width 415 height 425
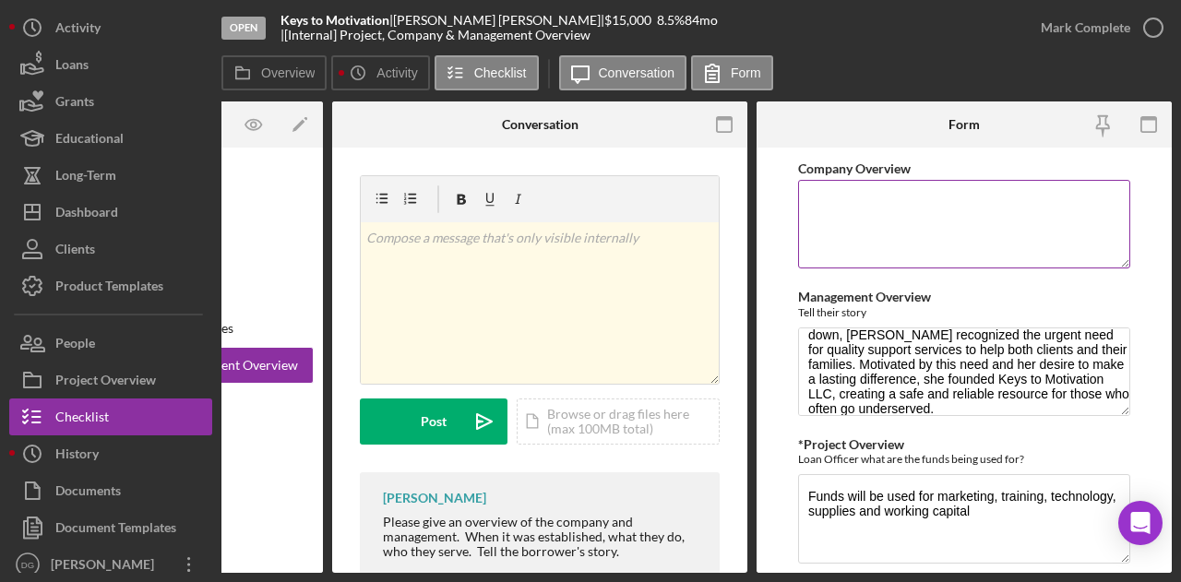
click at [843, 198] on textarea "Company Overview" at bounding box center [964, 224] width 332 height 89
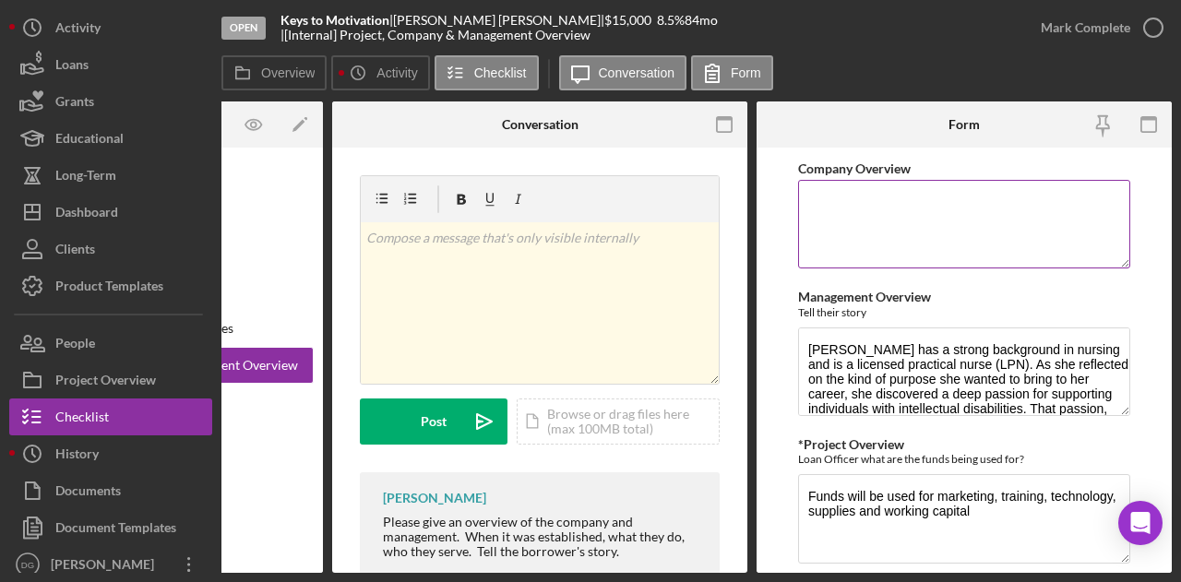
click at [863, 193] on textarea "Company Overview" at bounding box center [964, 224] width 332 height 89
click at [858, 196] on textarea "Company Overview" at bounding box center [964, 224] width 332 height 89
paste textarea "At Keys to Motivation LLC, we are dedicated to providing reliable and affordabl…"
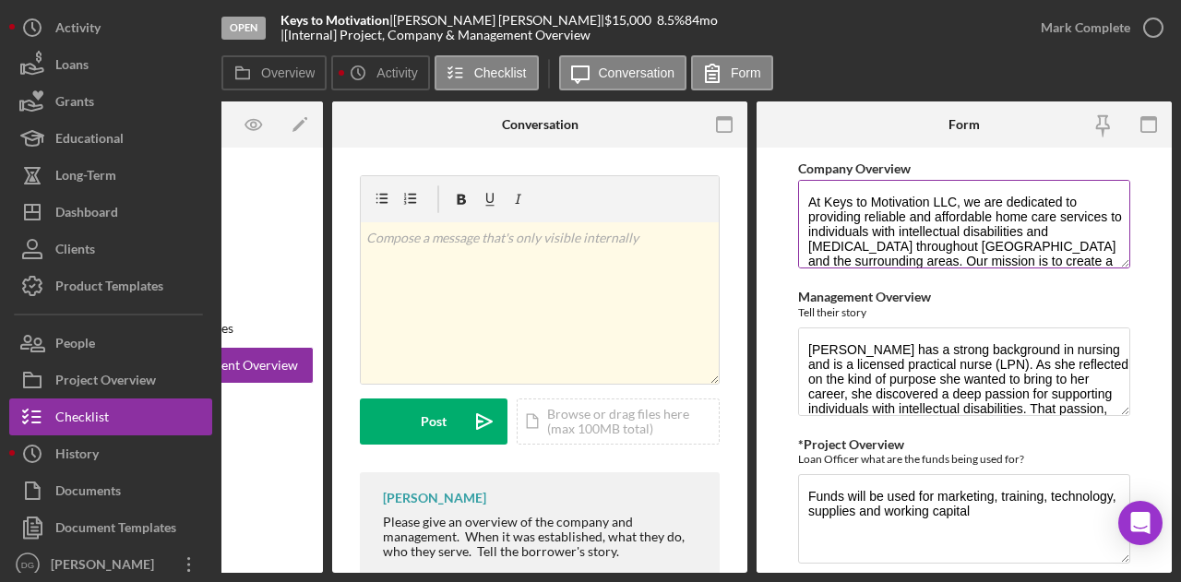
click at [816, 202] on textarea "At Keys to Motivation LLC, we are dedicated to providing reliable and affordabl…" at bounding box center [964, 224] width 332 height 89
click at [942, 202] on textarea "Keys to Motivation LLC, we are dedicated to providing reliable and affordable h…" at bounding box center [964, 224] width 332 height 89
click at [942, 202] on textarea "Keys to Motivation , we are dedicated to providing reliable and affordable home…" at bounding box center [964, 224] width 332 height 89
click at [960, 203] on textarea "Keys to Motivation , is are dedicated to providing reliable and affordable home…" at bounding box center [964, 224] width 332 height 89
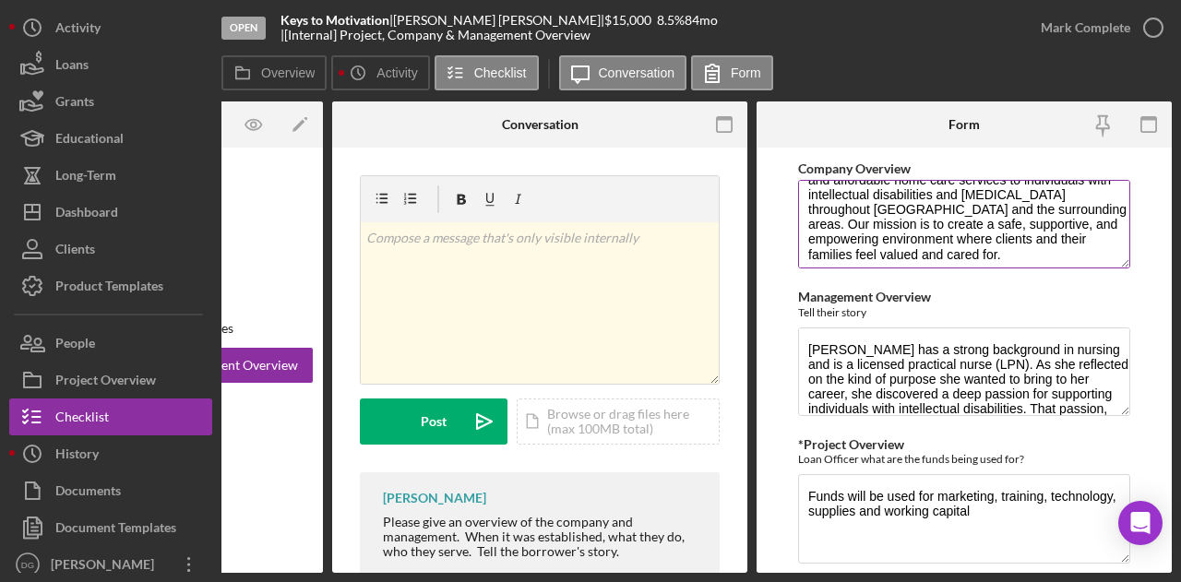
click at [830, 220] on textarea "Keys to Motivation , is dedicated to providing reliable and affordable home car…" at bounding box center [964, 224] width 332 height 89
click at [826, 232] on textarea "Keys to Motivation , is dedicated to providing reliable and affordable home car…" at bounding box center [964, 224] width 332 height 89
click at [829, 222] on textarea "Keys to Motivation , is dedicated to providing reliable and affordable home car…" at bounding box center [964, 224] width 332 height 89
click at [1036, 254] on textarea "Keys to Motivation , is dedicated to providing reliable and affordable home car…" at bounding box center [964, 224] width 332 height 89
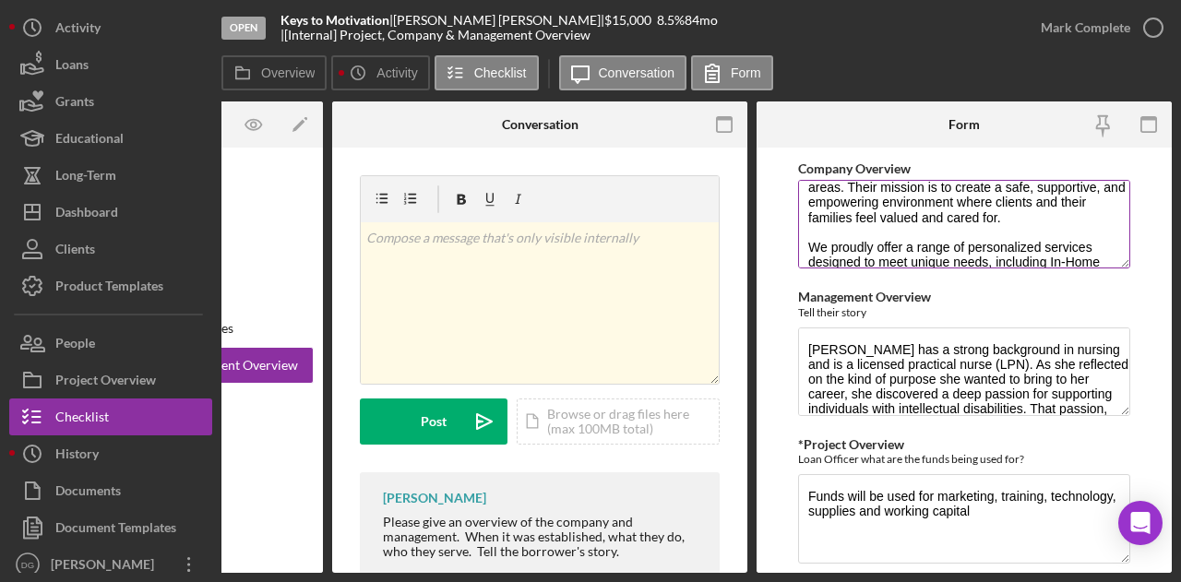
scroll to position [111, 0]
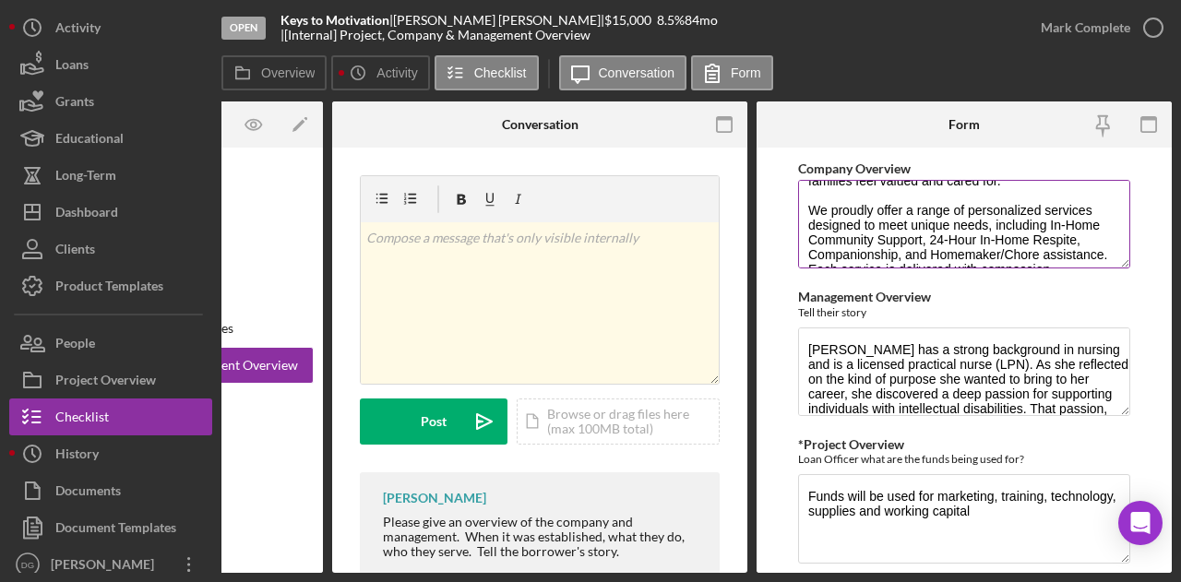
click at [827, 211] on textarea "Keys to Motivation , is dedicated to providing reliable and affordable home car…" at bounding box center [964, 224] width 332 height 89
click at [990, 224] on textarea "Keys to Motivation , is dedicated to providing reliable and affordable home car…" at bounding box center [964, 224] width 332 height 89
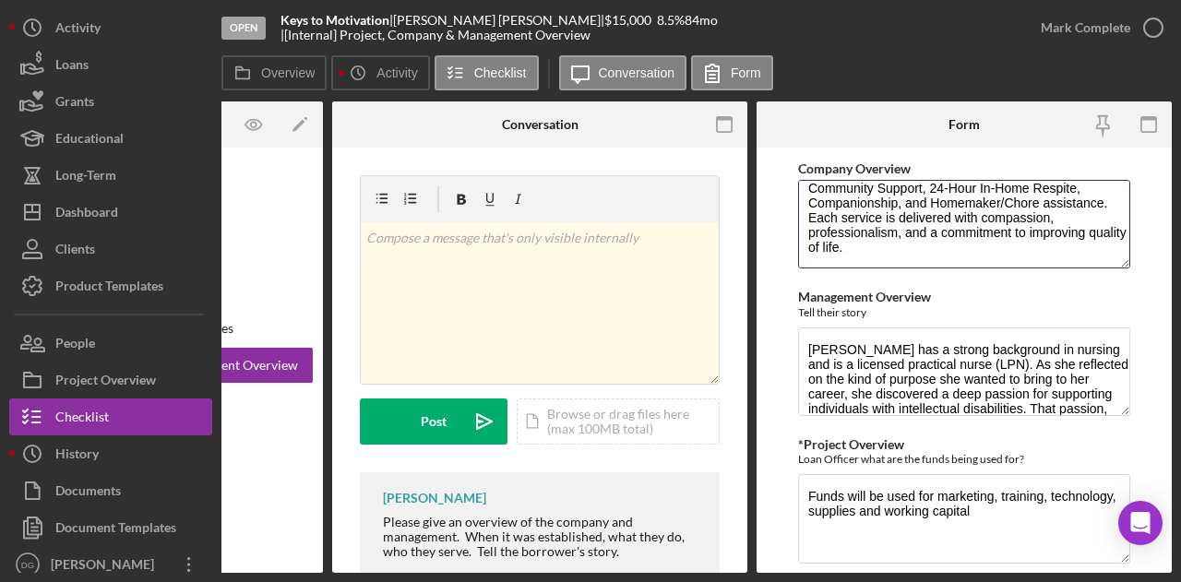
scroll to position [63, 0]
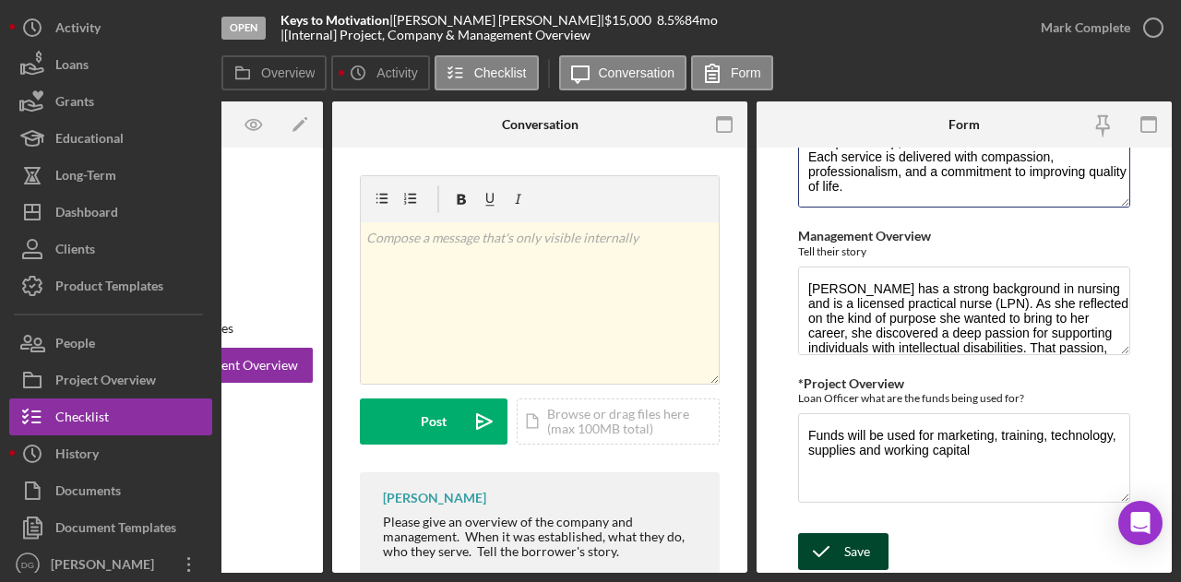
type textarea "Keys to Motivation , is dedicated to providing reliable and affordable home car…"
click at [871, 543] on button "Save" at bounding box center [843, 551] width 90 height 37
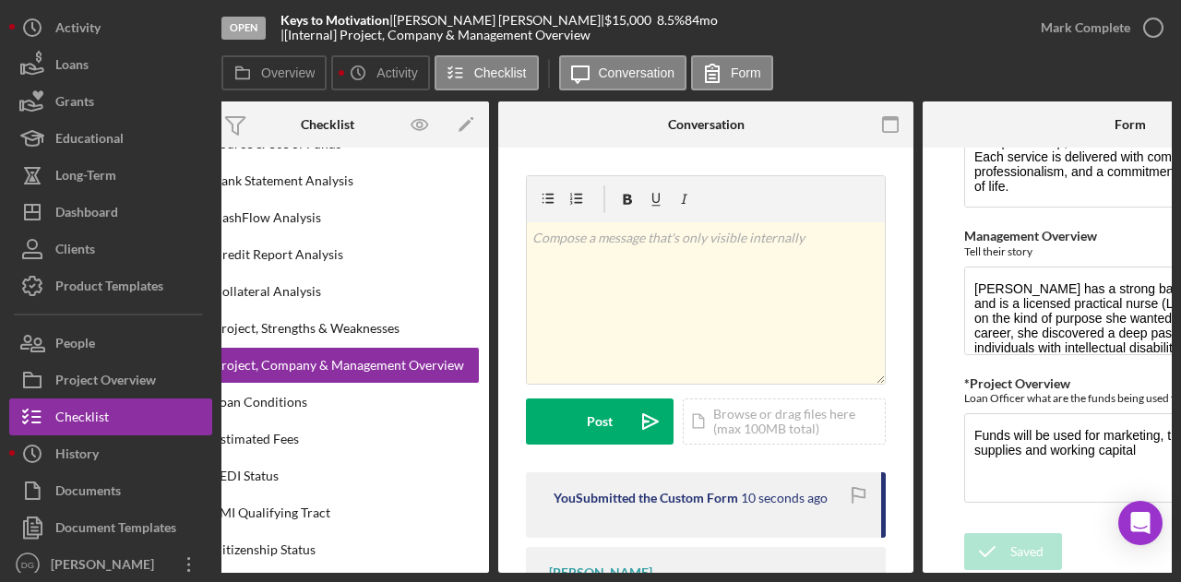
scroll to position [0, 0]
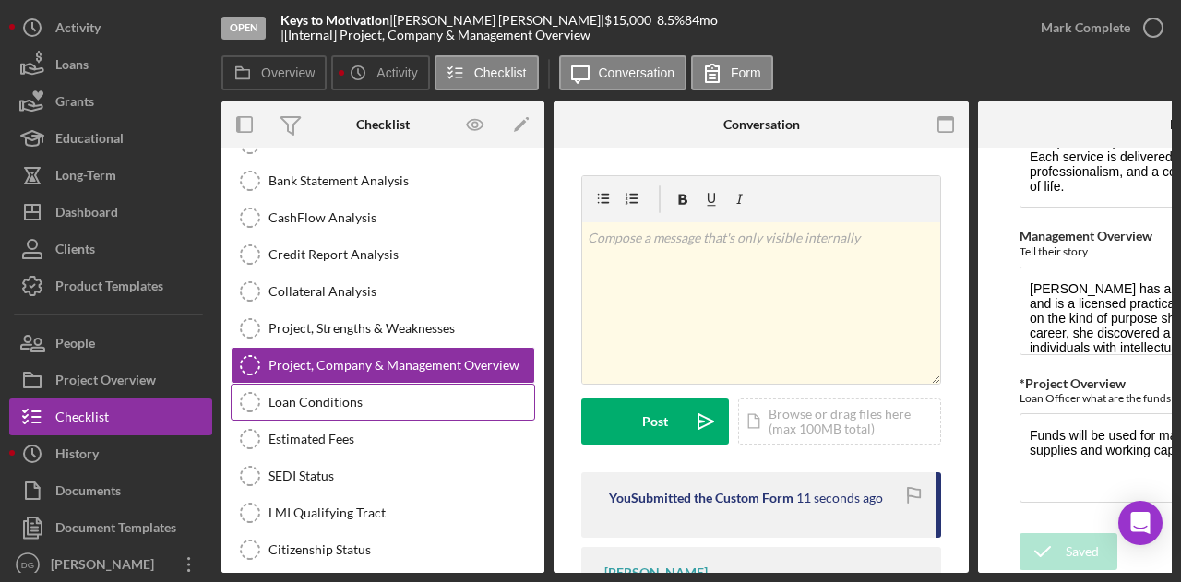
click at [331, 395] on div "Loan Conditions" at bounding box center [401, 402] width 266 height 15
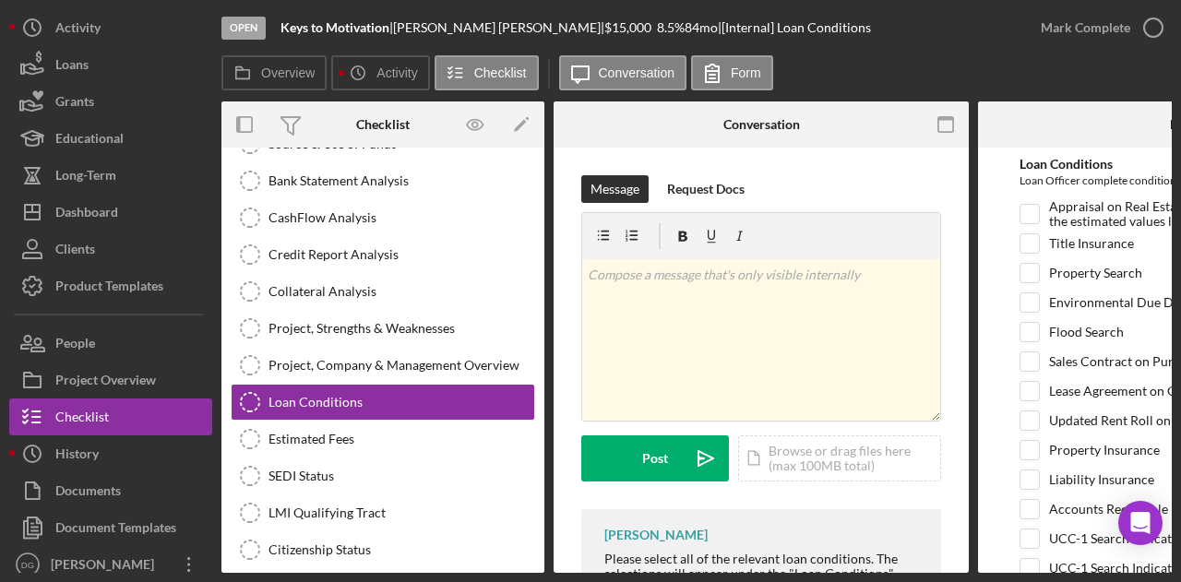
drag, startPoint x: 921, startPoint y: 565, endPoint x: 968, endPoint y: 569, distance: 47.2
click at [968, 569] on div "Overview Internal Workflow Stage Open Icon/Dropdown Arrow Archive (can unarchiv…" at bounding box center [696, 336] width 950 height 471
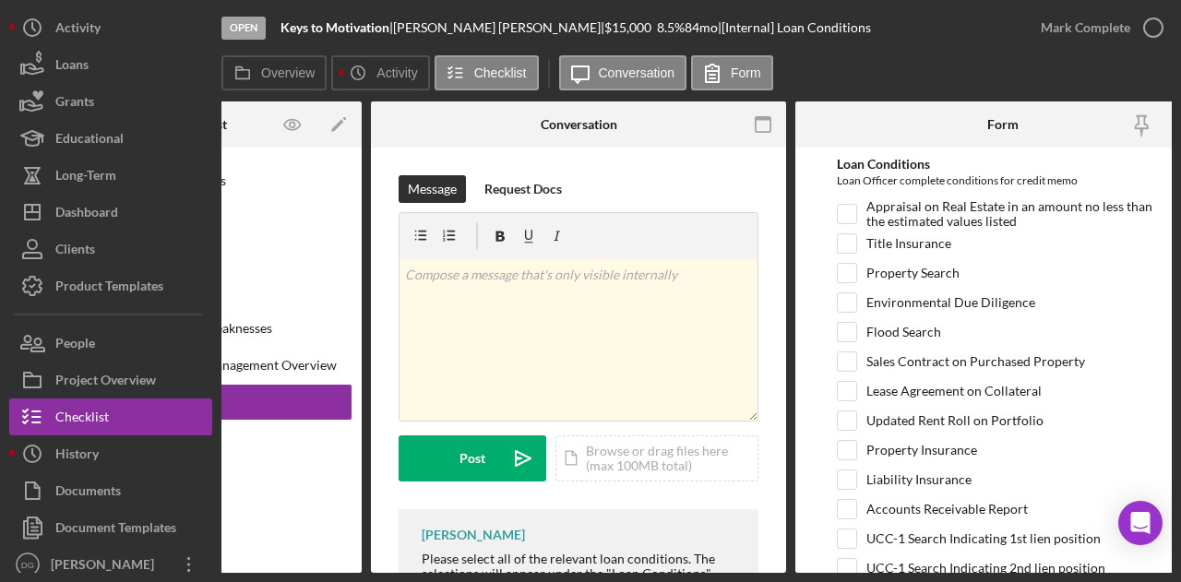
scroll to position [0, 188]
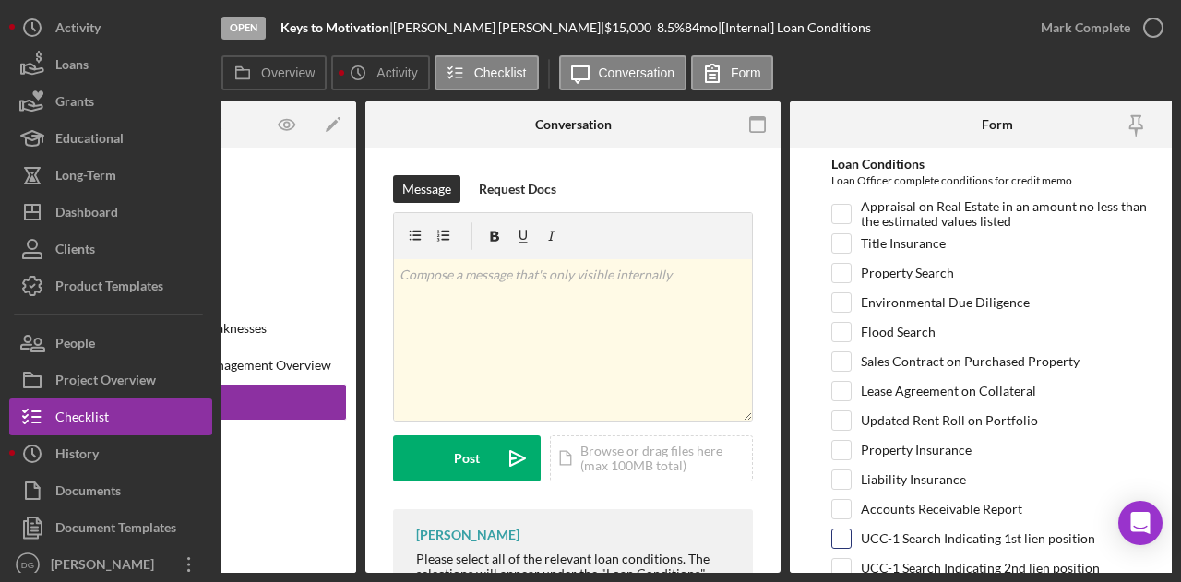
click at [845, 534] on input "UCC-1 Search Indicating 1st lien position" at bounding box center [841, 538] width 18 height 18
checkbox input "true"
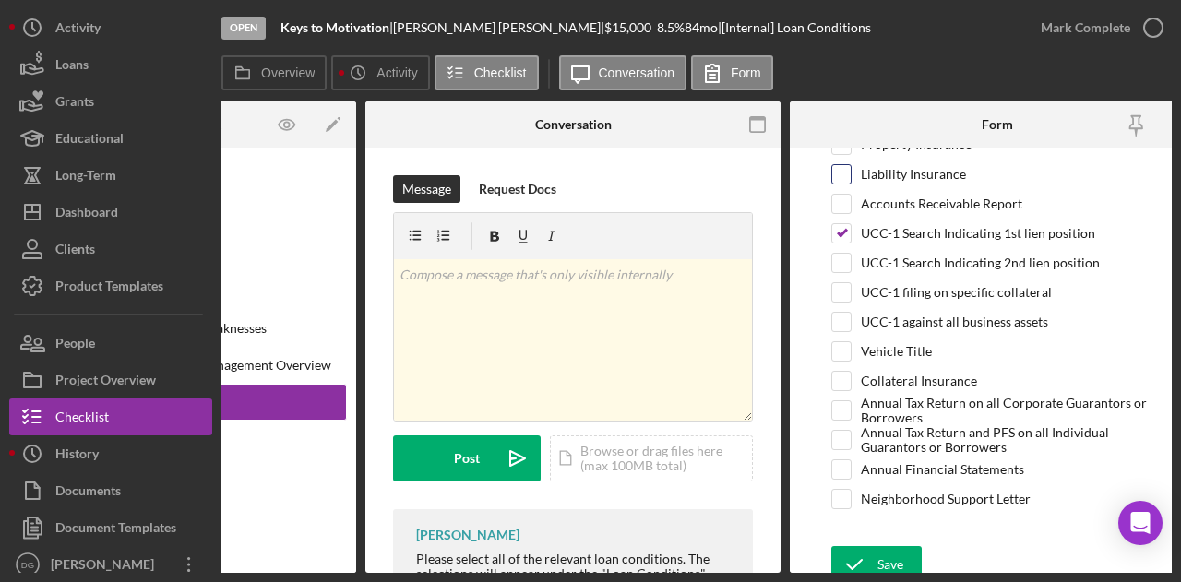
scroll to position [310, 0]
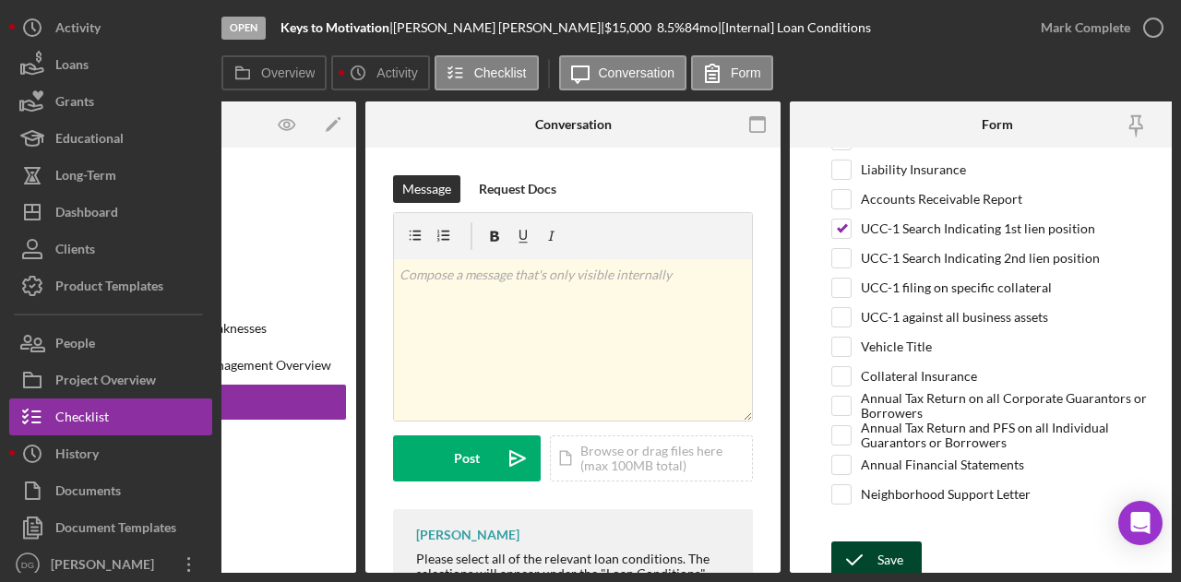
click at [907, 541] on button "Save" at bounding box center [876, 559] width 90 height 37
drag, startPoint x: 780, startPoint y: 566, endPoint x: 430, endPoint y: 587, distance: 351.1
click at [430, 581] on html "Open Keys to Motivation | [PERSON_NAME] | $15,000 $15,000 8.5 % 84 mo | [Intern…" at bounding box center [590, 291] width 1181 height 582
drag, startPoint x: 432, startPoint y: 576, endPoint x: 377, endPoint y: 569, distance: 54.8
click at [377, 569] on div "Open Keys to Motivation | [PERSON_NAME] | $15,000 $15,000 8.5 % 84 mo | [Intern…" at bounding box center [590, 291] width 1181 height 582
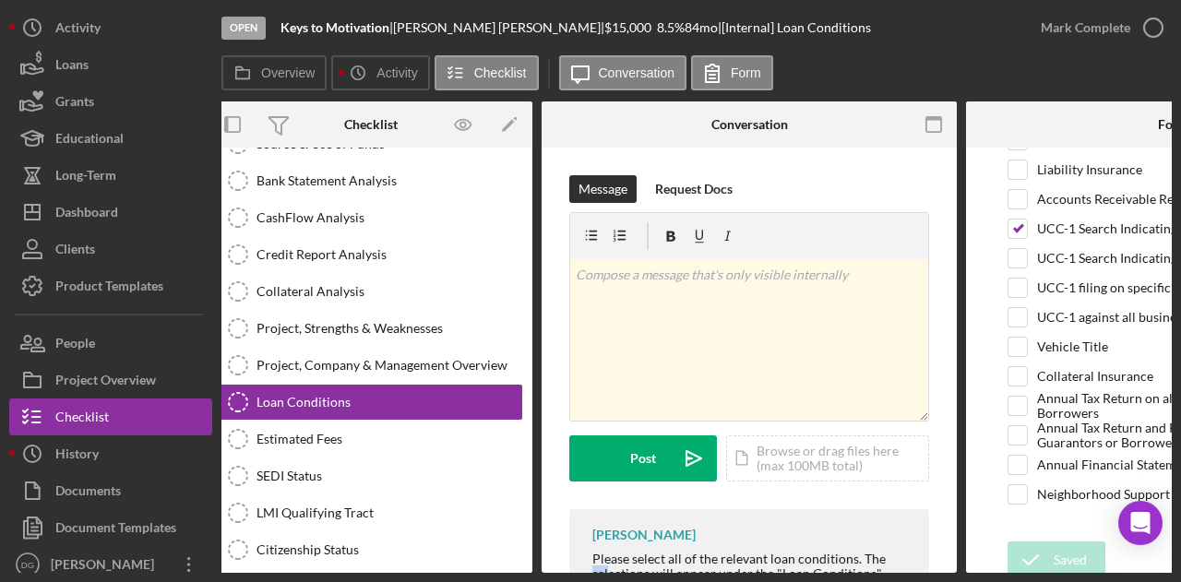
scroll to position [0, 0]
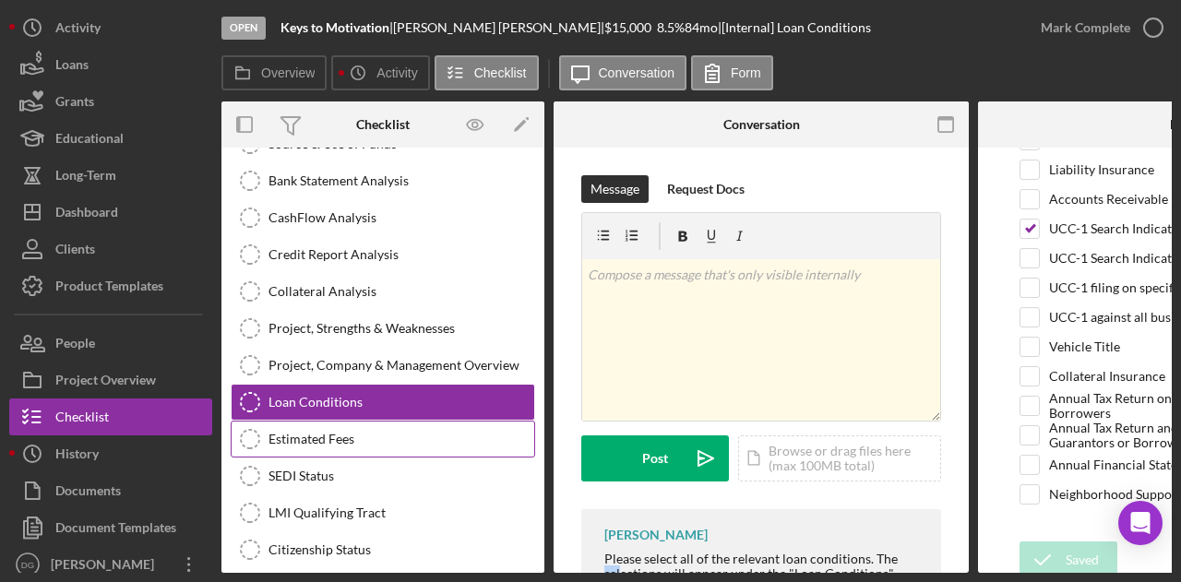
click at [246, 435] on icon "Estimated Fees" at bounding box center [250, 439] width 46 height 46
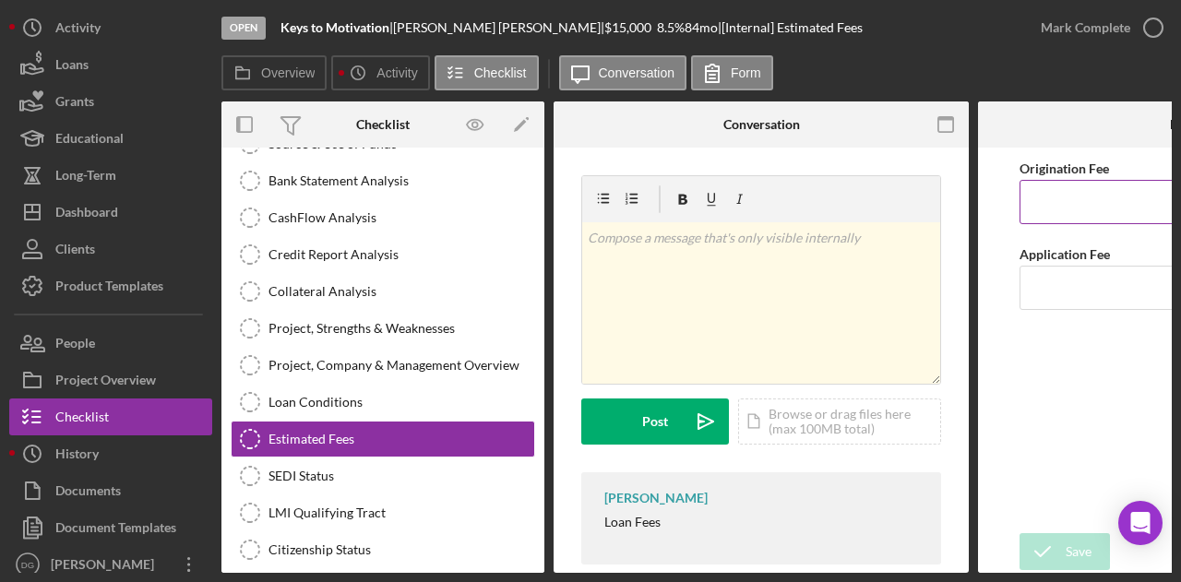
click at [1090, 198] on input "Origination Fee" at bounding box center [1185, 202] width 332 height 44
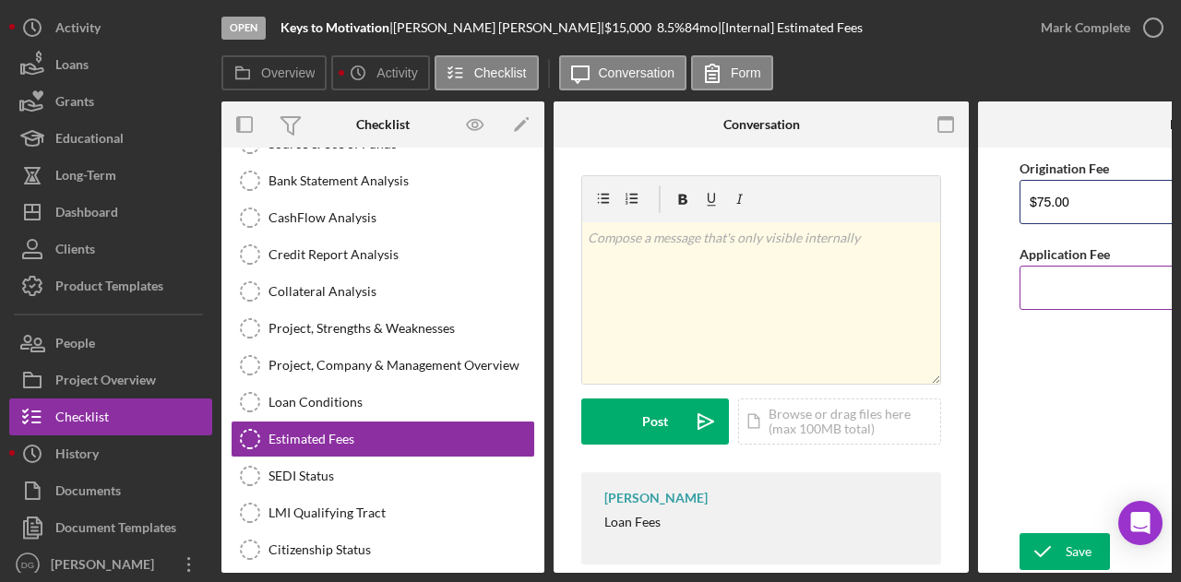
type input "$75.00"
click at [1063, 286] on input "Application Fee" at bounding box center [1185, 288] width 332 height 44
type input "$200."
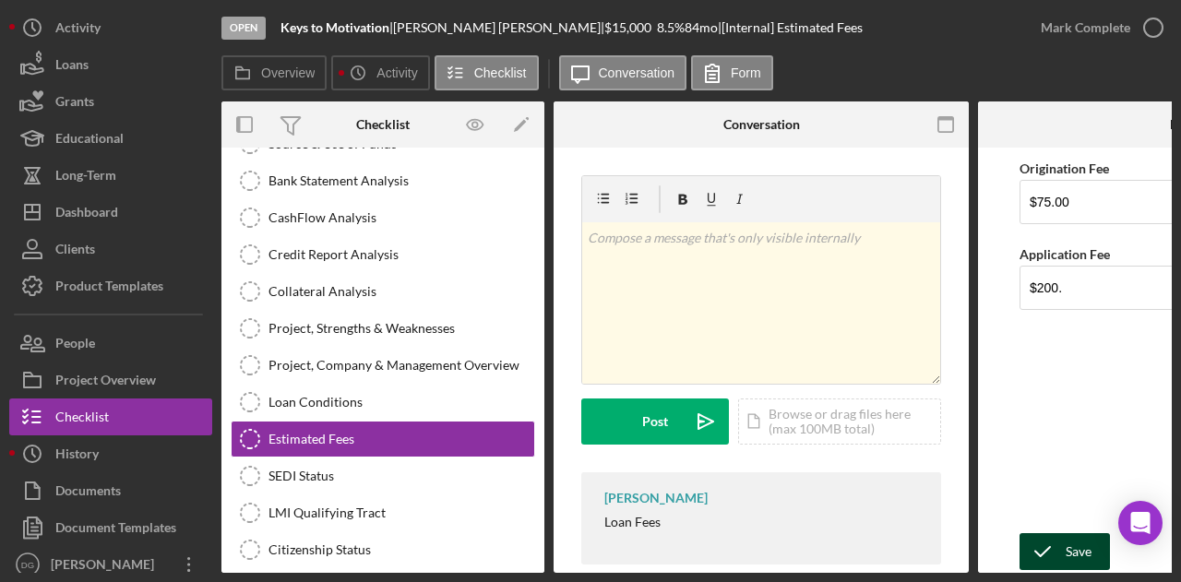
click at [1063, 551] on icon "submit" at bounding box center [1042, 552] width 46 height 46
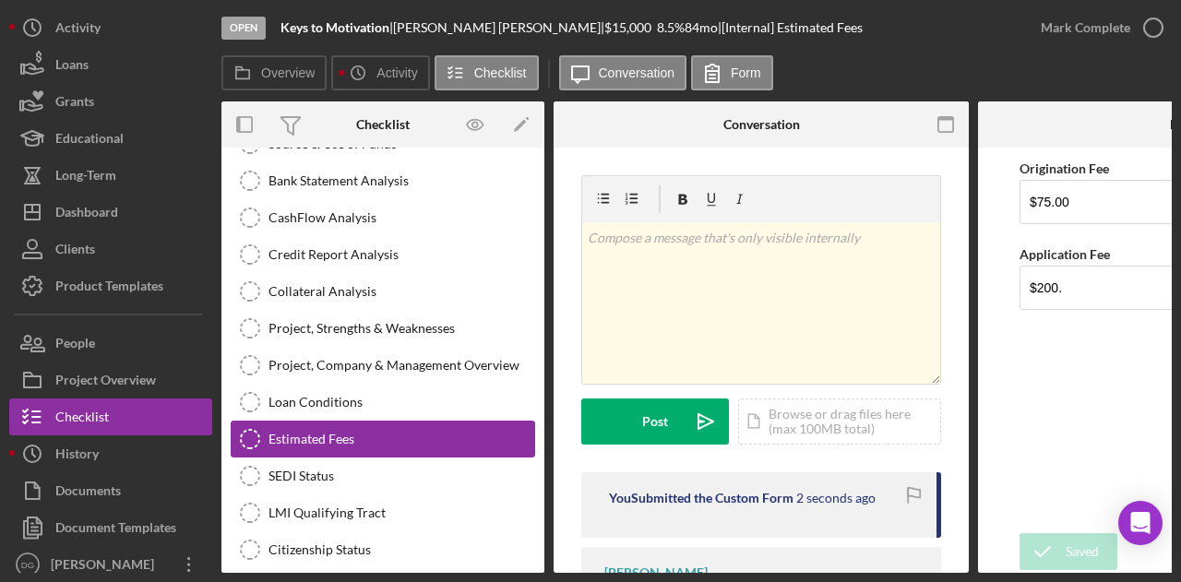
click at [331, 448] on link "Estimated Fees Estimated Fees" at bounding box center [383, 439] width 304 height 37
click at [331, 469] on div "SEDI Status" at bounding box center [401, 476] width 266 height 15
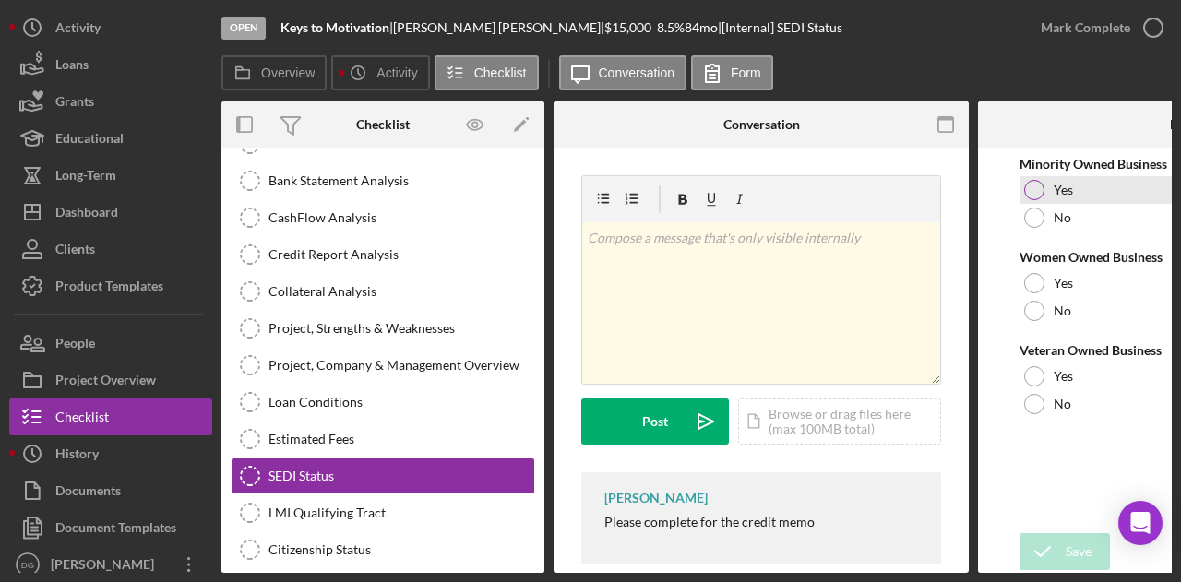
click at [1040, 184] on div at bounding box center [1034, 190] width 20 height 20
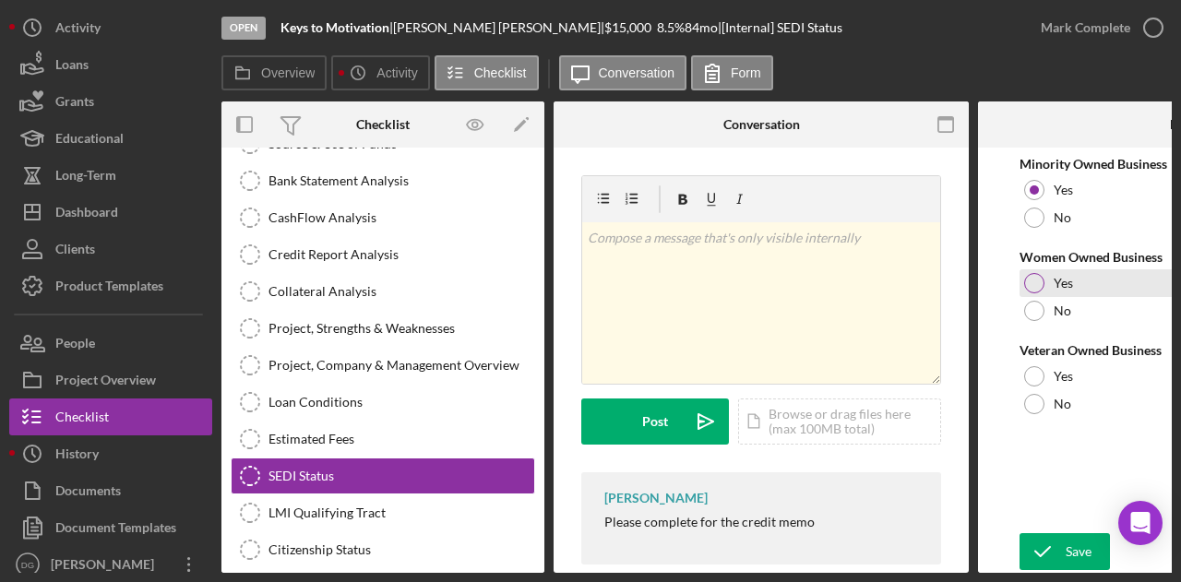
click at [1033, 277] on div at bounding box center [1034, 283] width 20 height 20
click at [1031, 411] on div at bounding box center [1034, 404] width 20 height 20
click at [1092, 553] on button "Save" at bounding box center [1064, 551] width 90 height 37
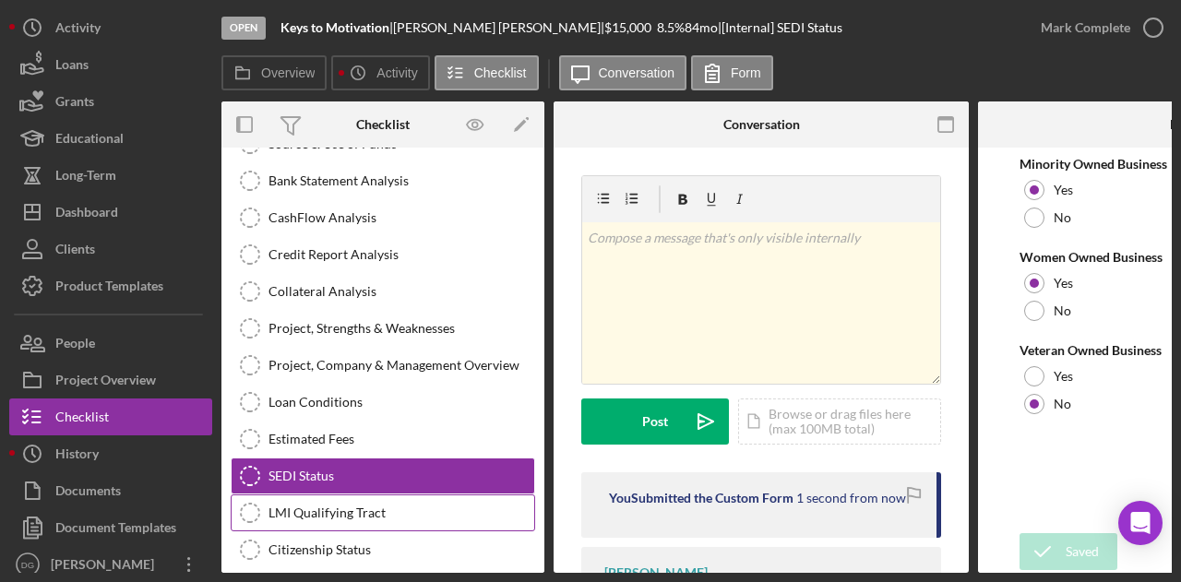
click at [315, 507] on div "LMI Qualifying Tract" at bounding box center [401, 512] width 266 height 15
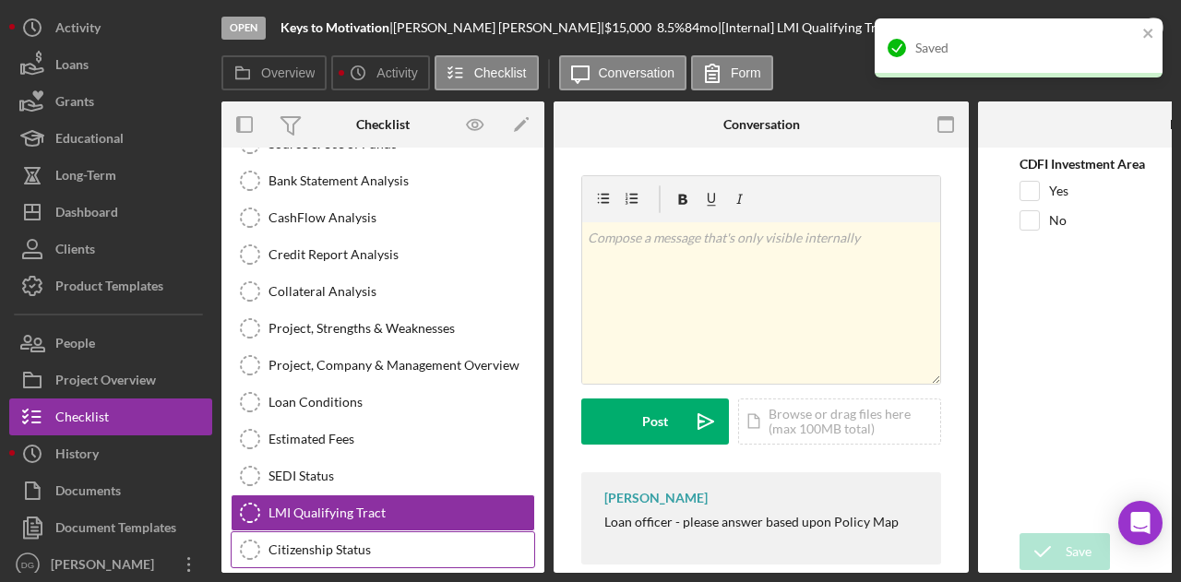
click at [323, 542] on div "Citizenship Status" at bounding box center [401, 549] width 266 height 15
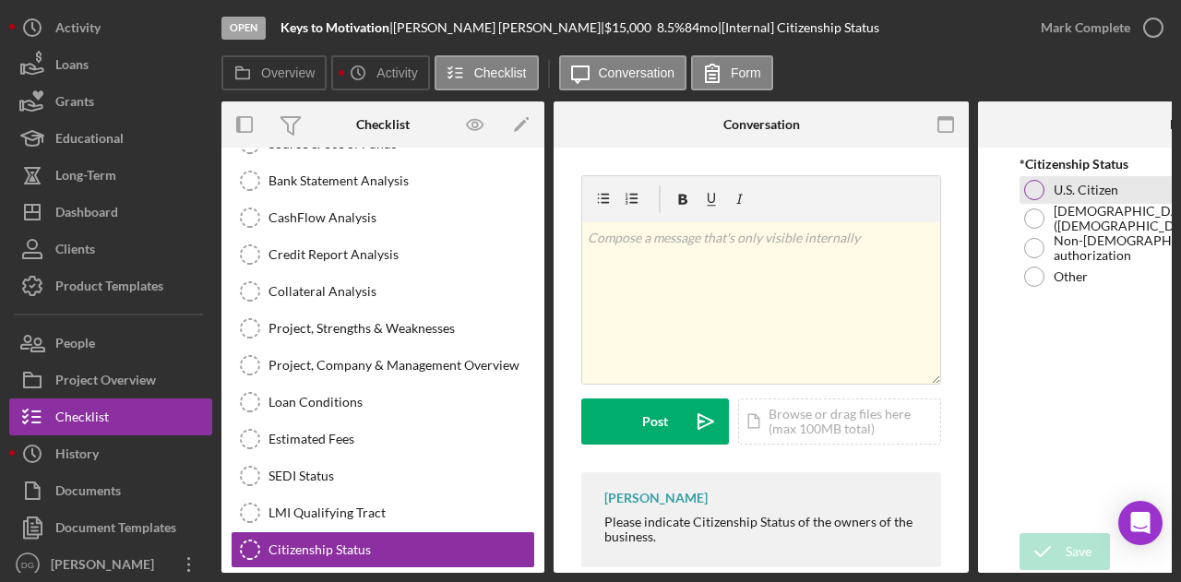
click at [1049, 189] on div "U.S. Citizen" at bounding box center [1185, 190] width 332 height 28
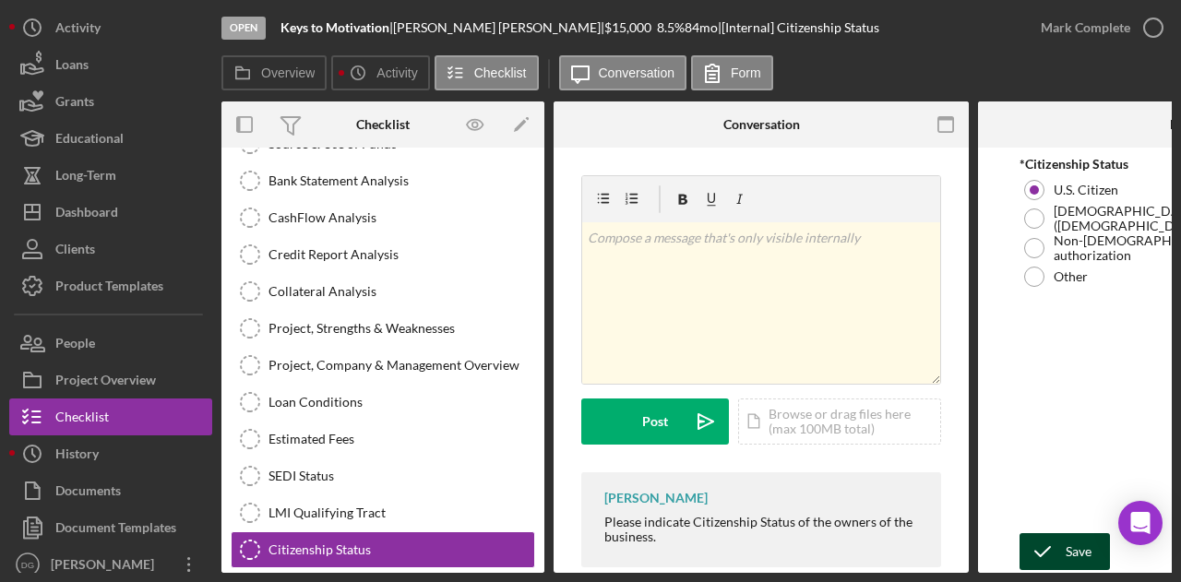
click at [1085, 550] on div "Save" at bounding box center [1078, 551] width 26 height 37
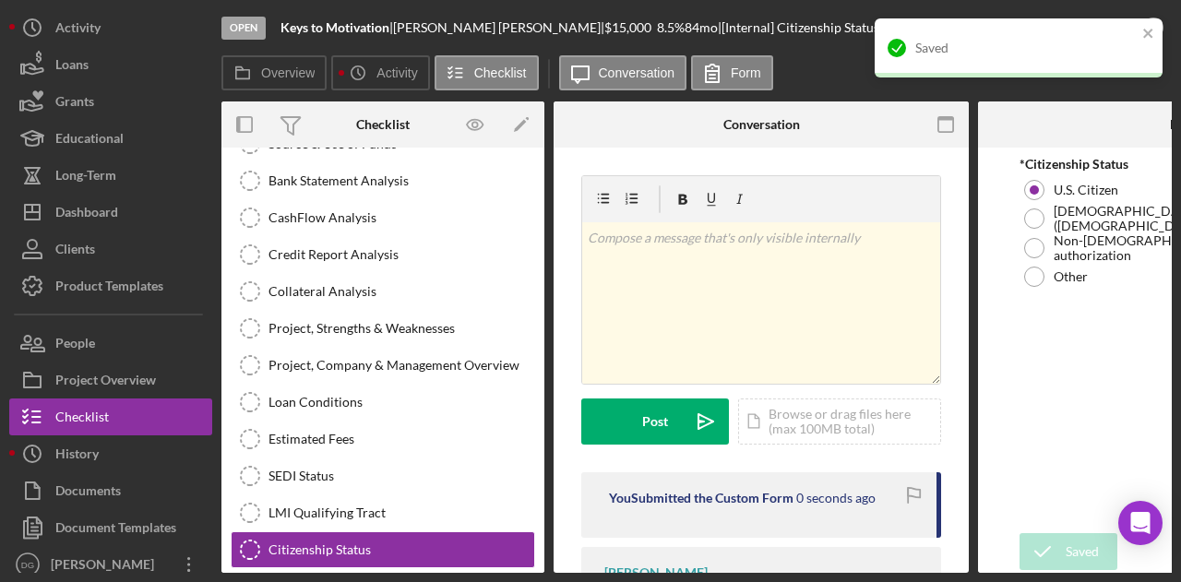
scroll to position [345, 0]
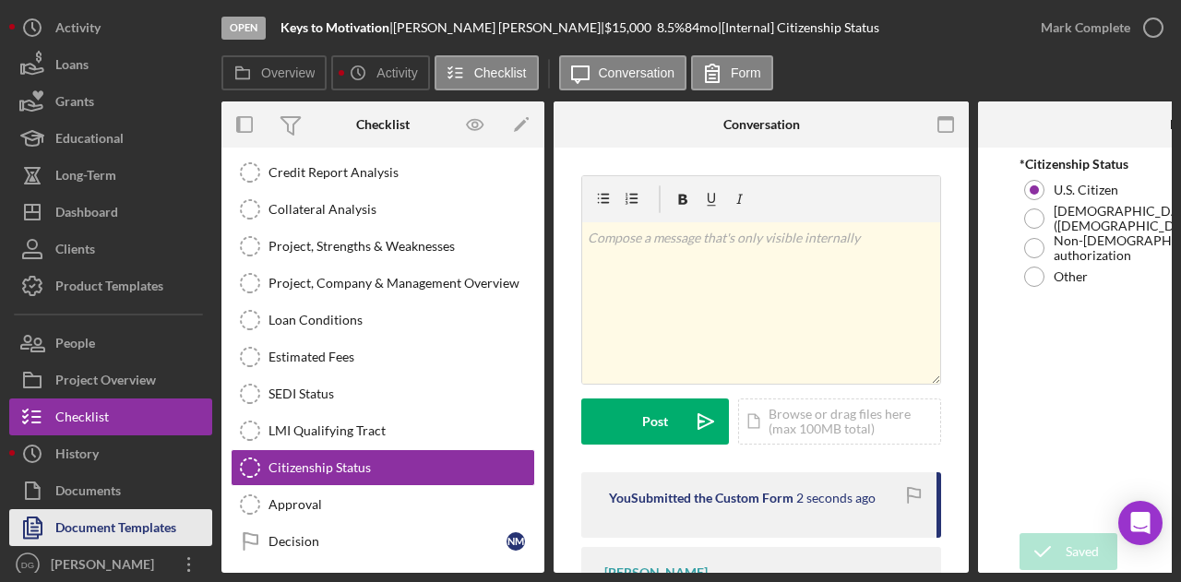
click at [103, 524] on div "Document Templates" at bounding box center [115, 530] width 121 height 42
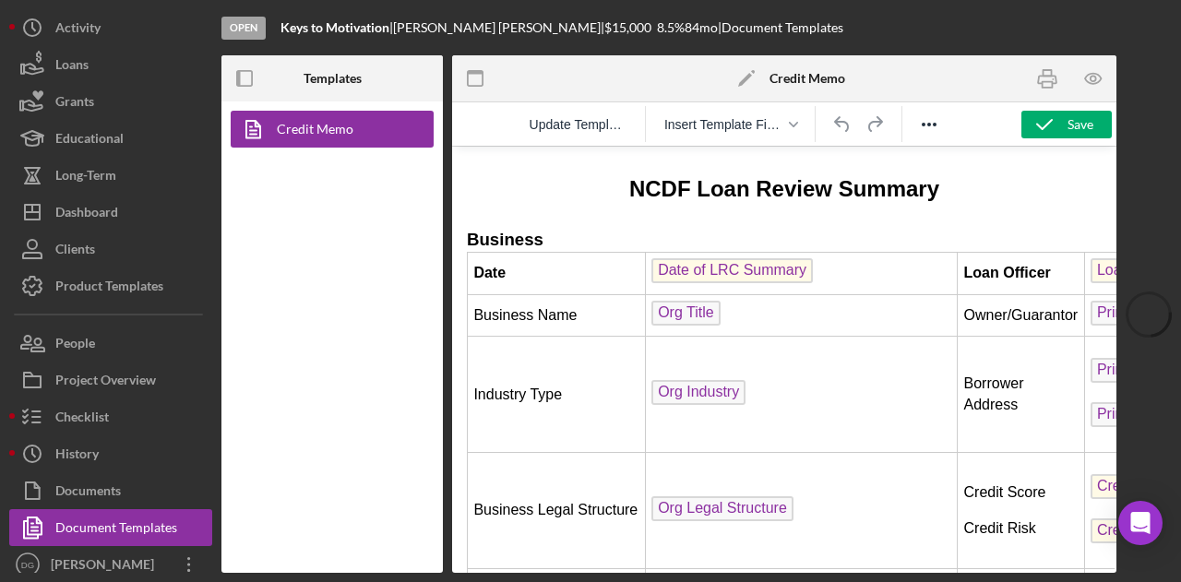
scroll to position [407, 0]
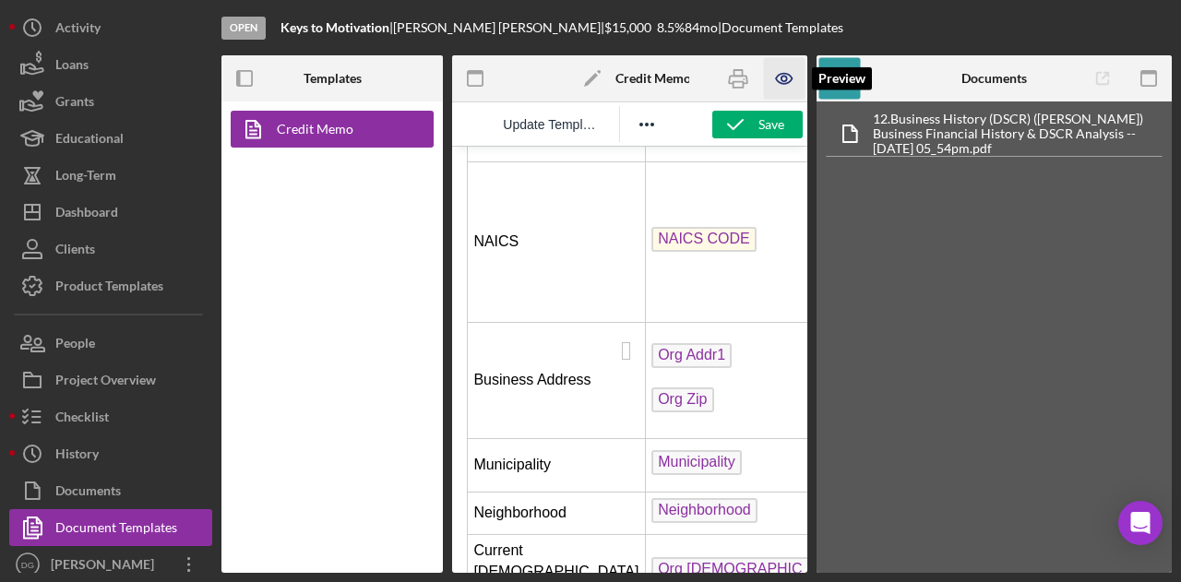
click at [780, 76] on icon "button" at bounding box center [784, 79] width 42 height 42
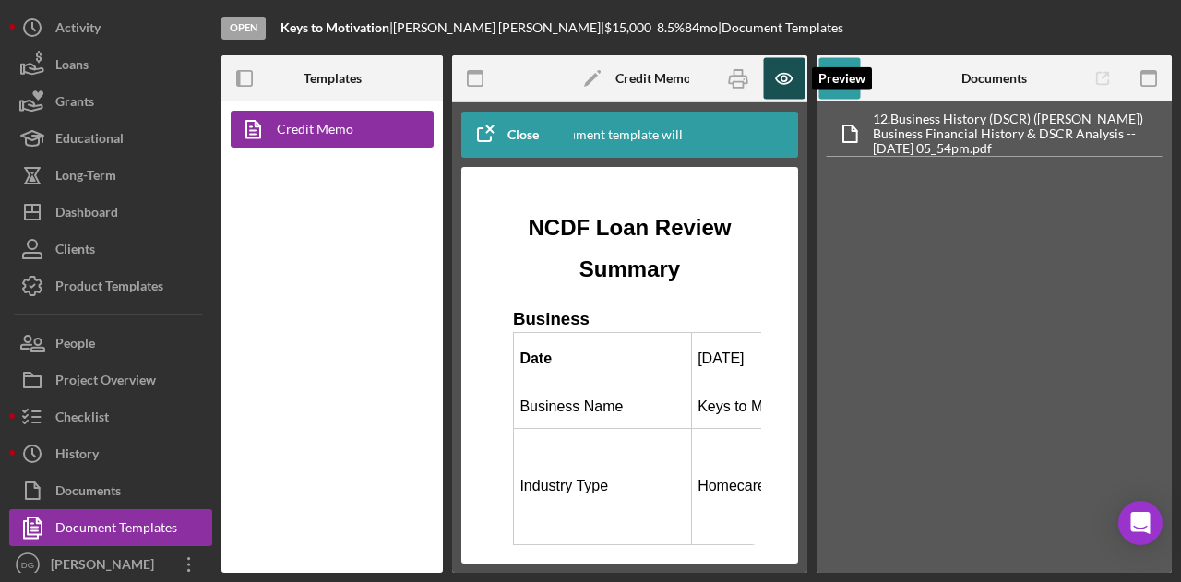
click at [780, 76] on icon "button" at bounding box center [784, 79] width 42 height 42
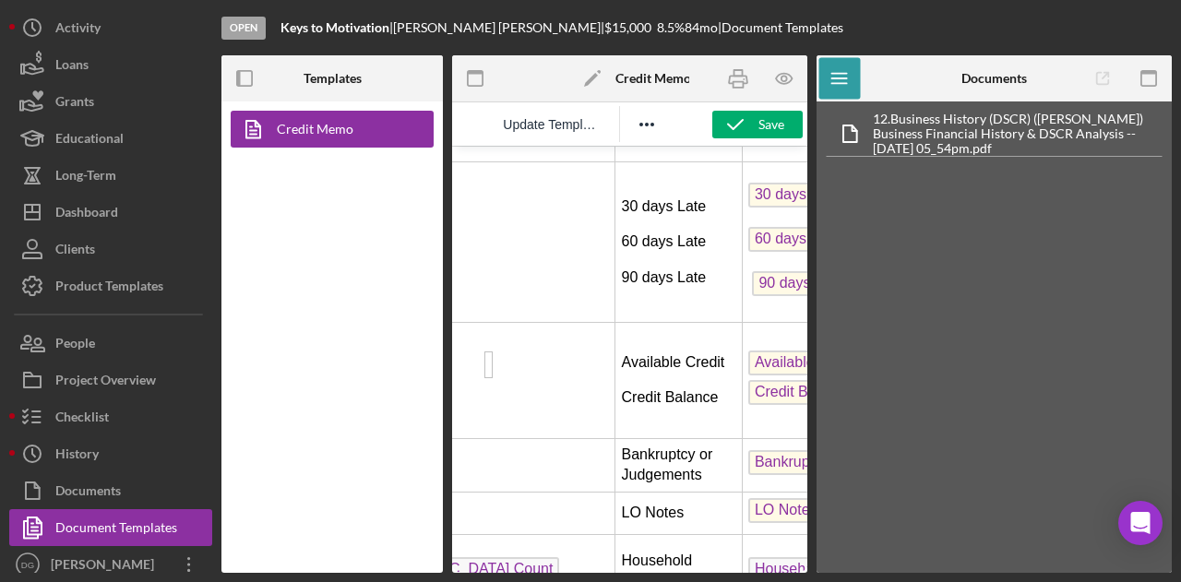
scroll to position [407, 345]
click at [766, 125] on div "Save" at bounding box center [771, 125] width 26 height 28
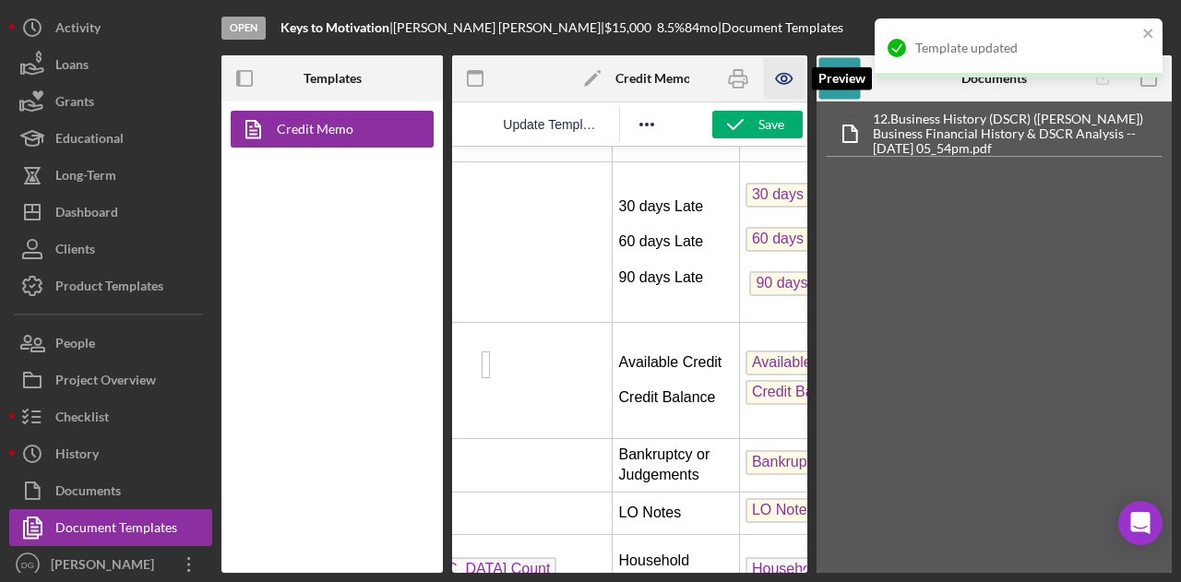
click at [780, 81] on icon "button" at bounding box center [784, 79] width 42 height 42
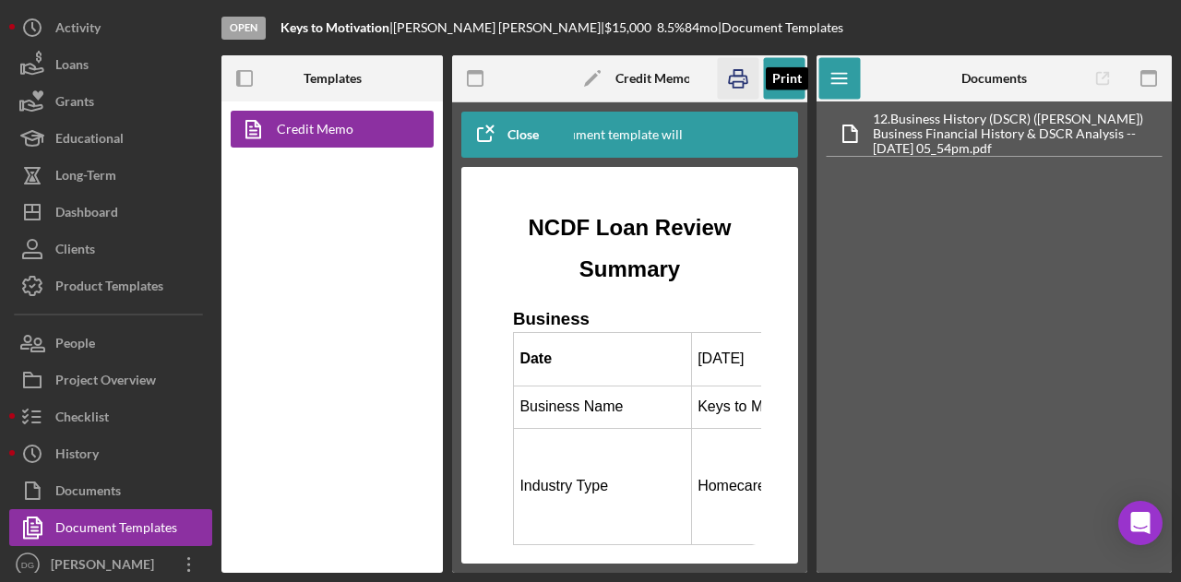
click at [737, 73] on icon "button" at bounding box center [738, 79] width 42 height 42
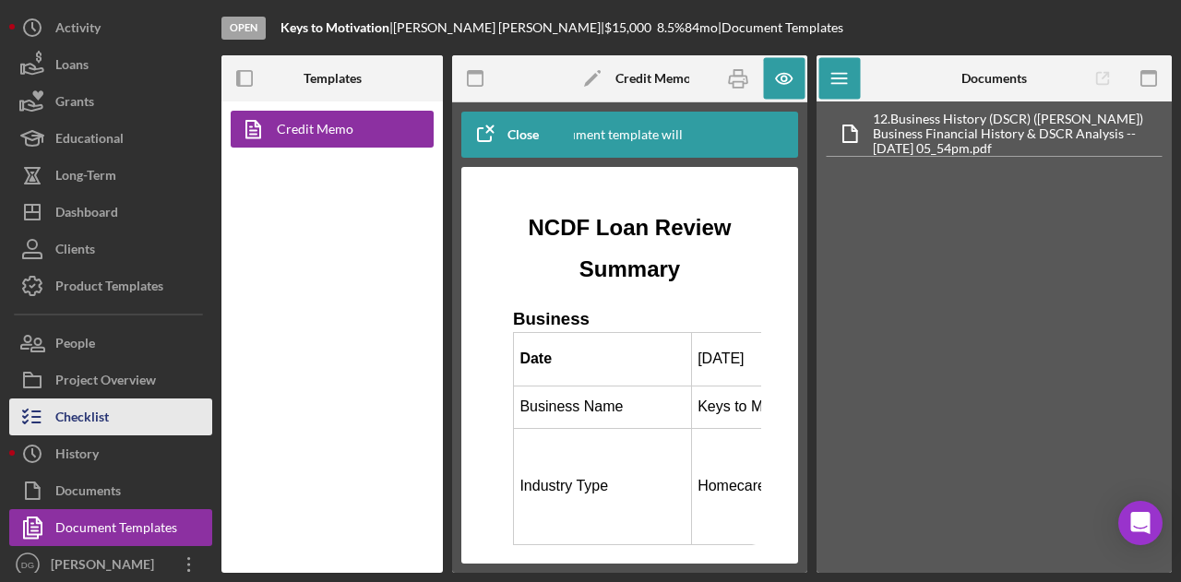
click at [105, 422] on div "Checklist" at bounding box center [81, 419] width 53 height 42
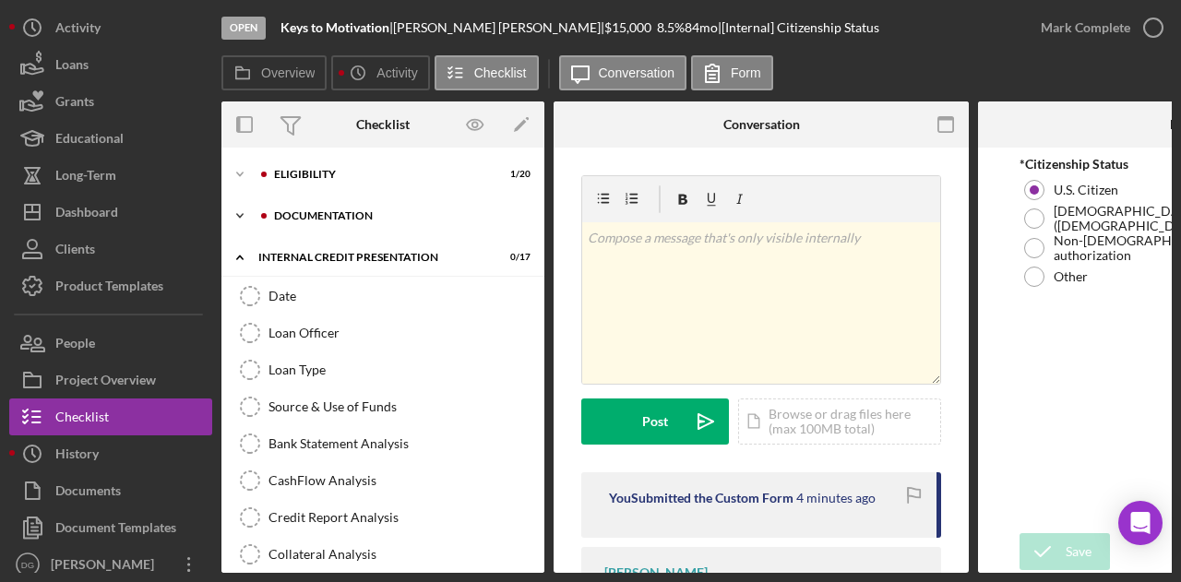
click at [351, 216] on div "documentation" at bounding box center [397, 215] width 247 height 11
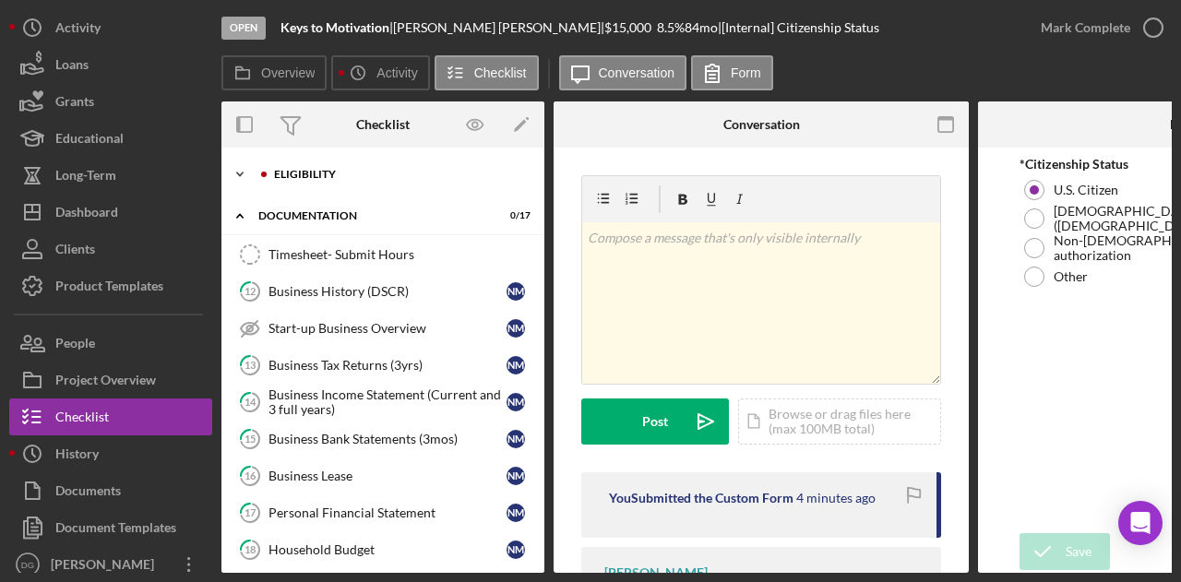
click at [308, 183] on div "Icon/Expander Eligibility 1 / 20" at bounding box center [382, 174] width 323 height 37
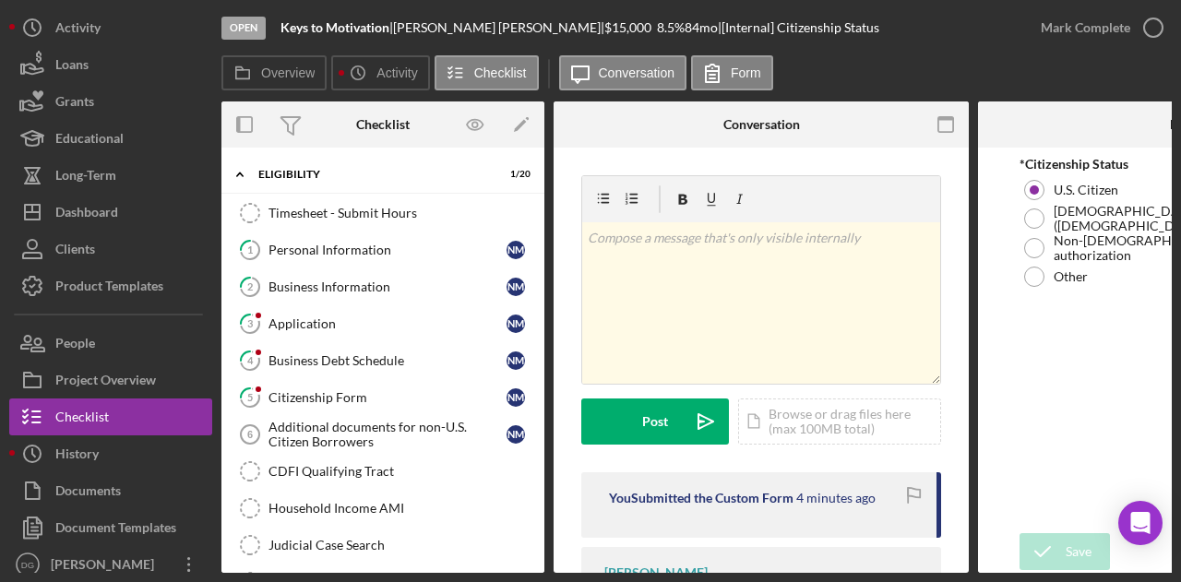
drag, startPoint x: 537, startPoint y: 218, endPoint x: 537, endPoint y: 265, distance: 47.0
click at [537, 265] on div "Timesheet - Submit Hours Timesheet - Submit Hours 1 Personal Information N M 2 …" at bounding box center [382, 568] width 323 height 747
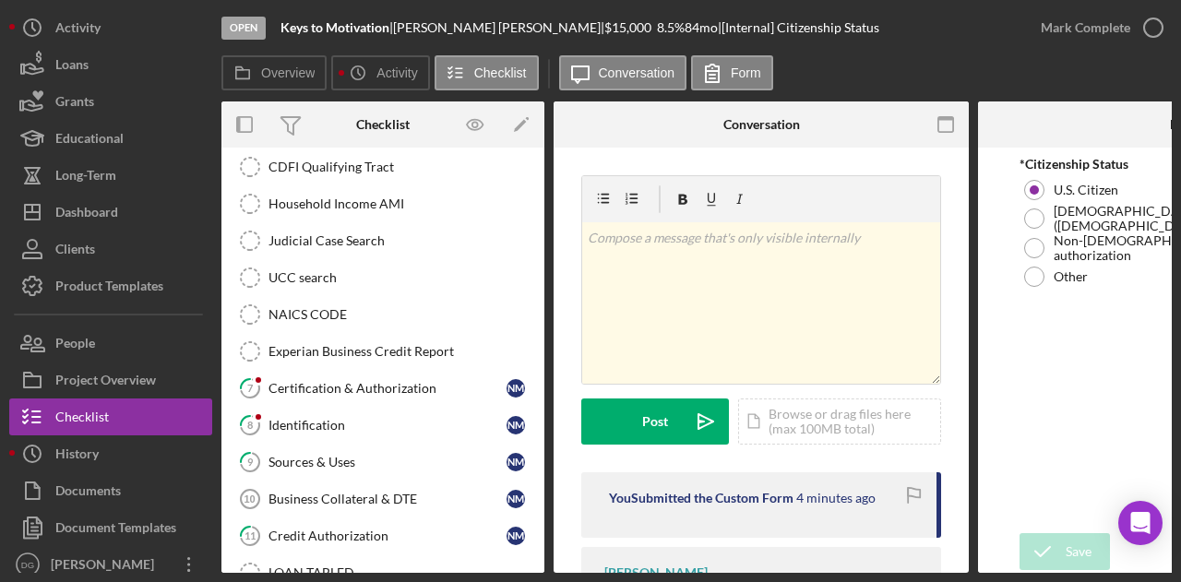
scroll to position [303, 0]
click at [306, 457] on div "Sources & Uses" at bounding box center [387, 464] width 238 height 15
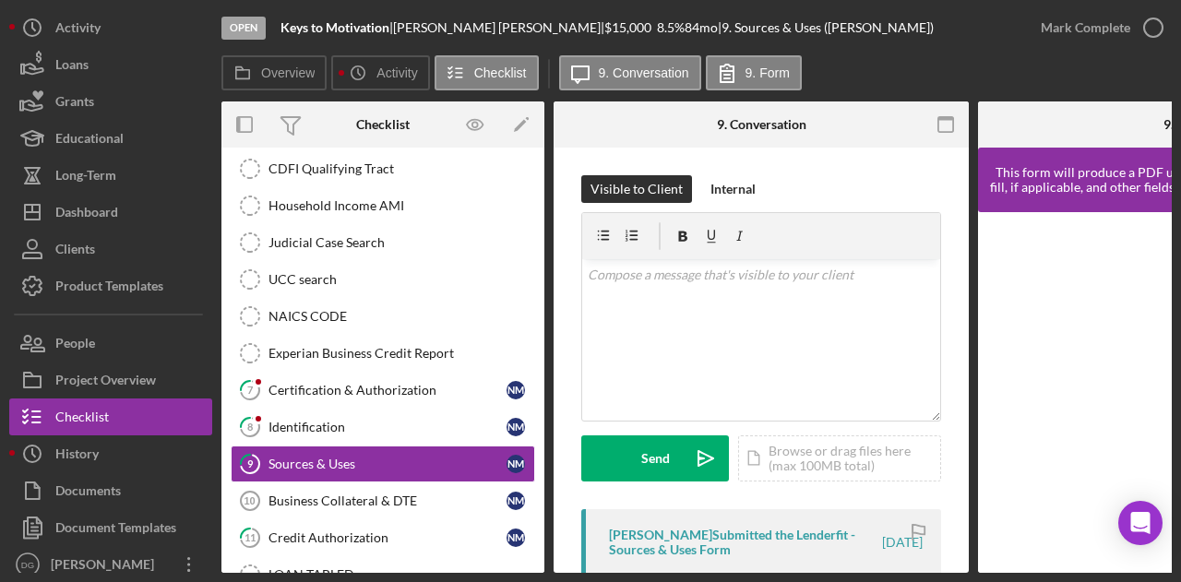
click at [756, 543] on div "[PERSON_NAME] Submitted the Lenderfit - Sources & Uses Form" at bounding box center [744, 543] width 270 height 30
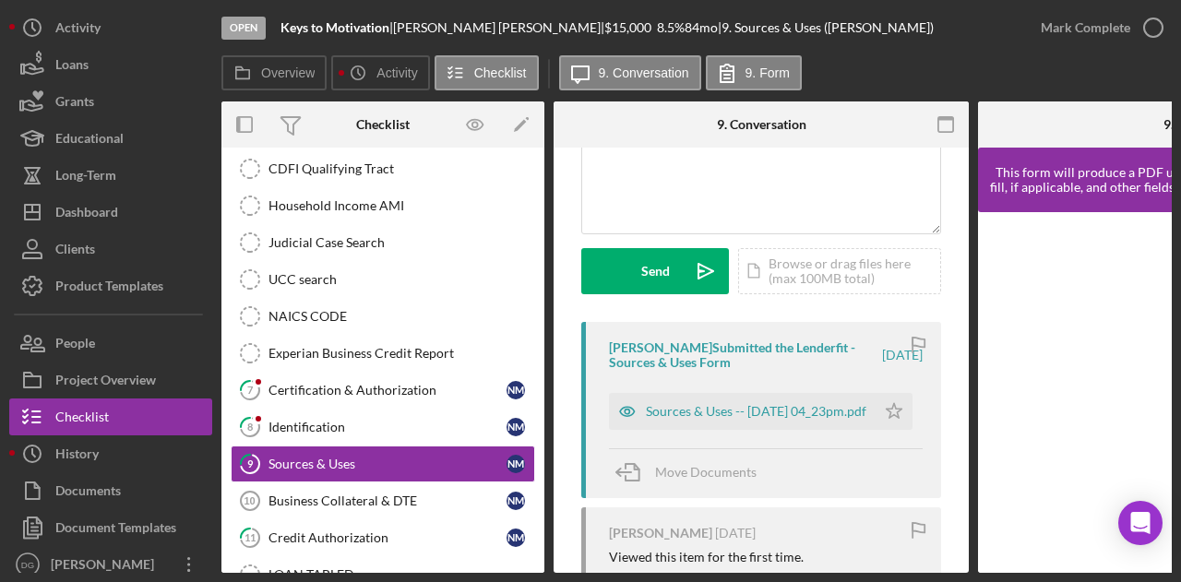
scroll to position [188, 0]
click at [752, 403] on div "Sources & Uses -- [DATE] 04_23pm.pdf" at bounding box center [756, 410] width 220 height 15
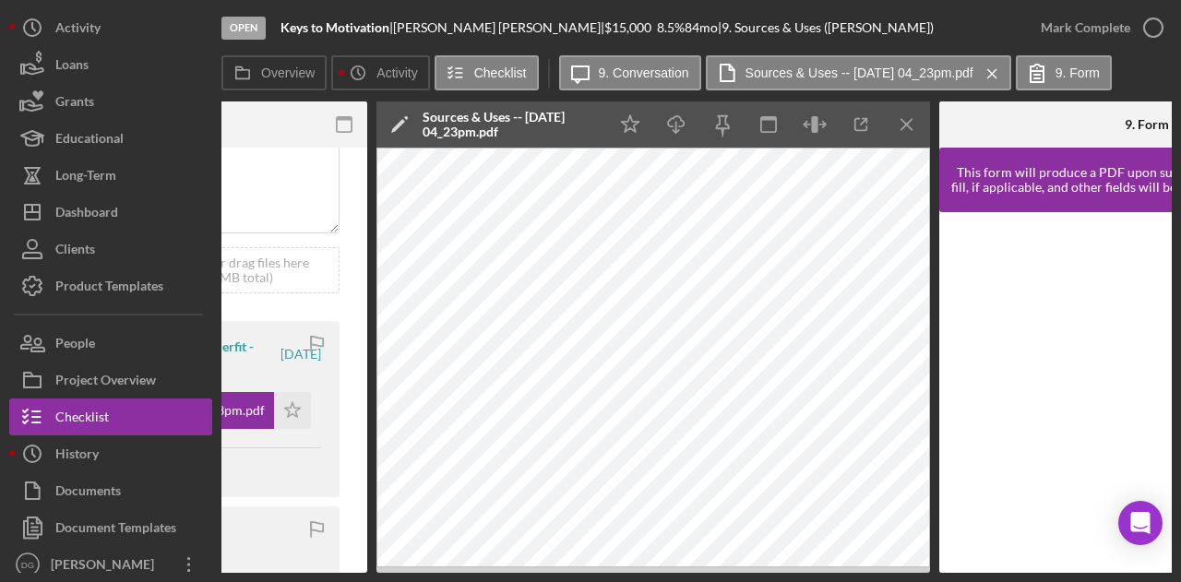
scroll to position [0, 598]
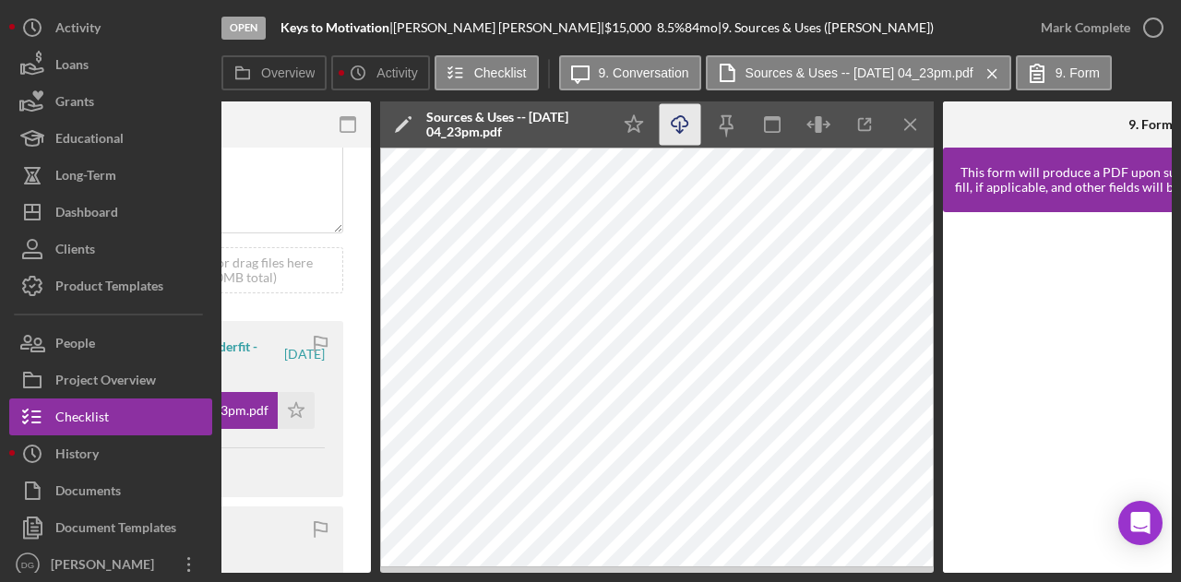
click at [678, 125] on icon "Icon/Download" at bounding box center [681, 125] width 42 height 42
drag, startPoint x: 587, startPoint y: 575, endPoint x: 468, endPoint y: 582, distance: 119.2
click at [468, 581] on div "Open Keys to Motivation | [PERSON_NAME] | $15,000 $15,000 8.5 % 84 mo | 9. Sour…" at bounding box center [590, 291] width 1181 height 582
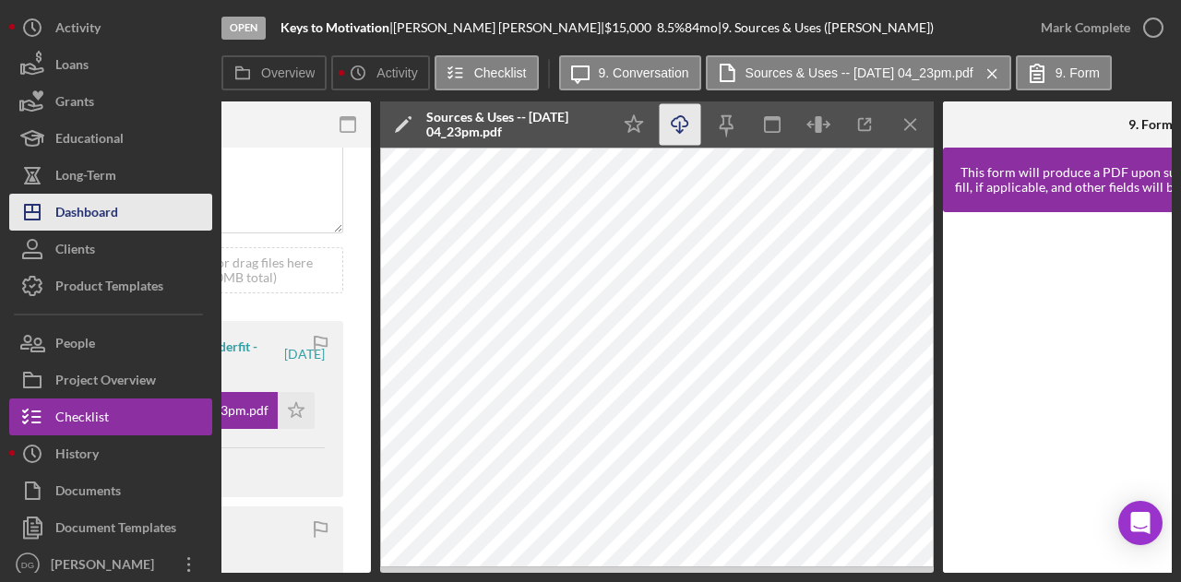
click at [100, 208] on div "Dashboard" at bounding box center [86, 215] width 63 height 42
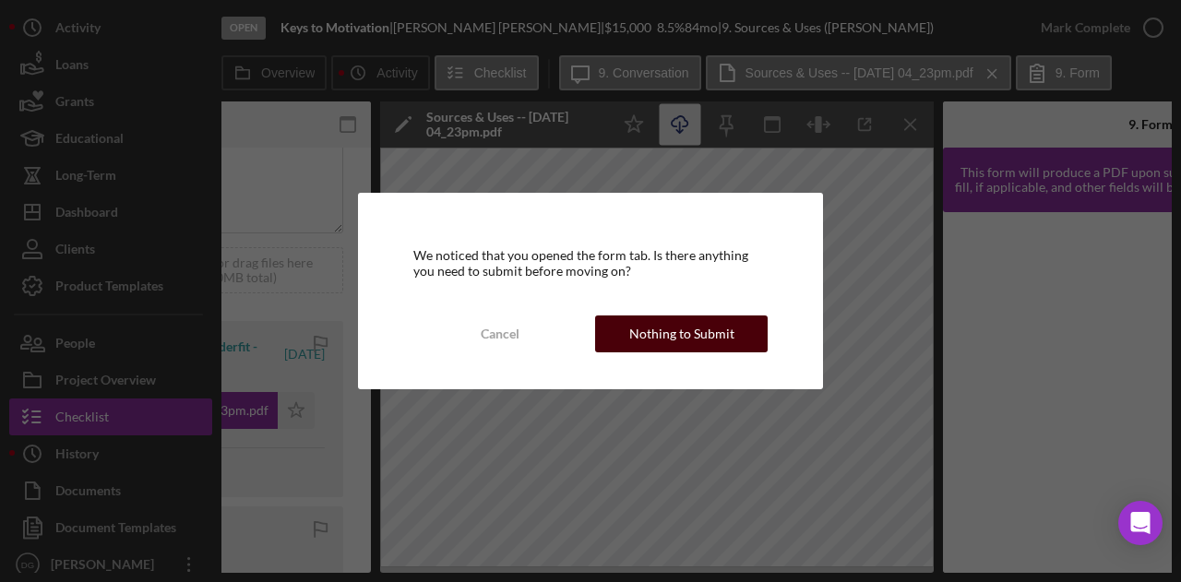
click at [691, 339] on div "Nothing to Submit" at bounding box center [681, 333] width 105 height 37
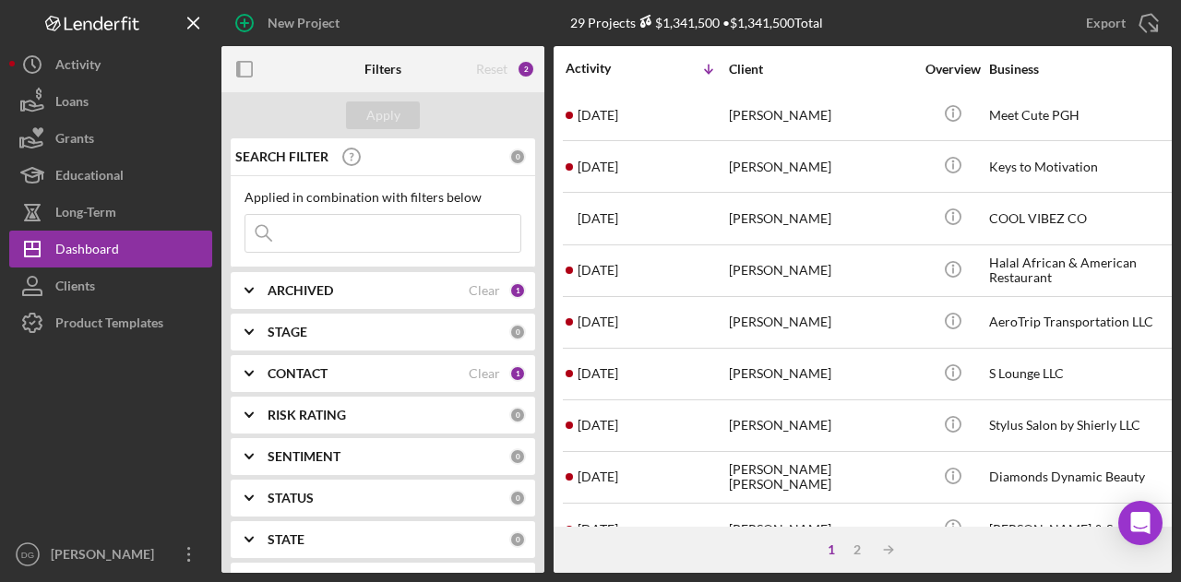
scroll to position [406, 0]
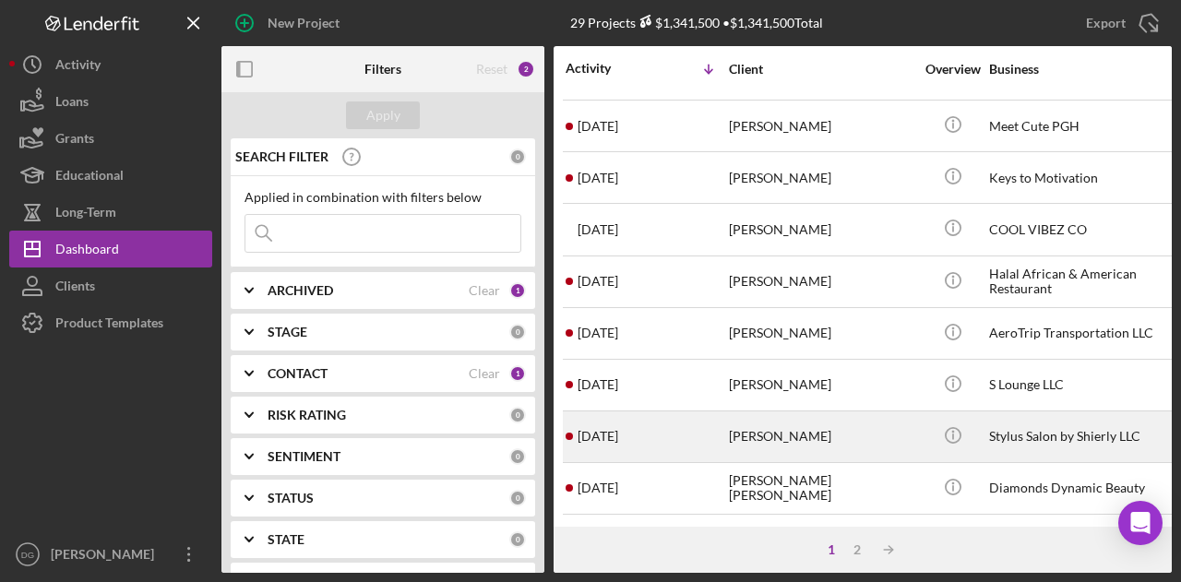
click at [786, 422] on div "[PERSON_NAME]" at bounding box center [821, 436] width 184 height 49
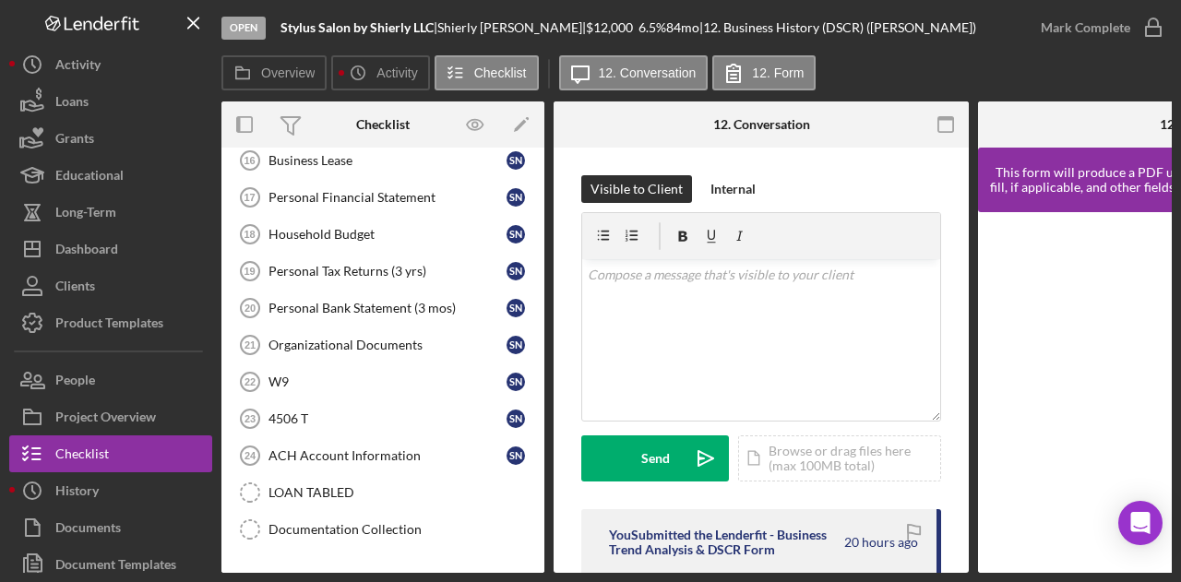
scroll to position [345, 0]
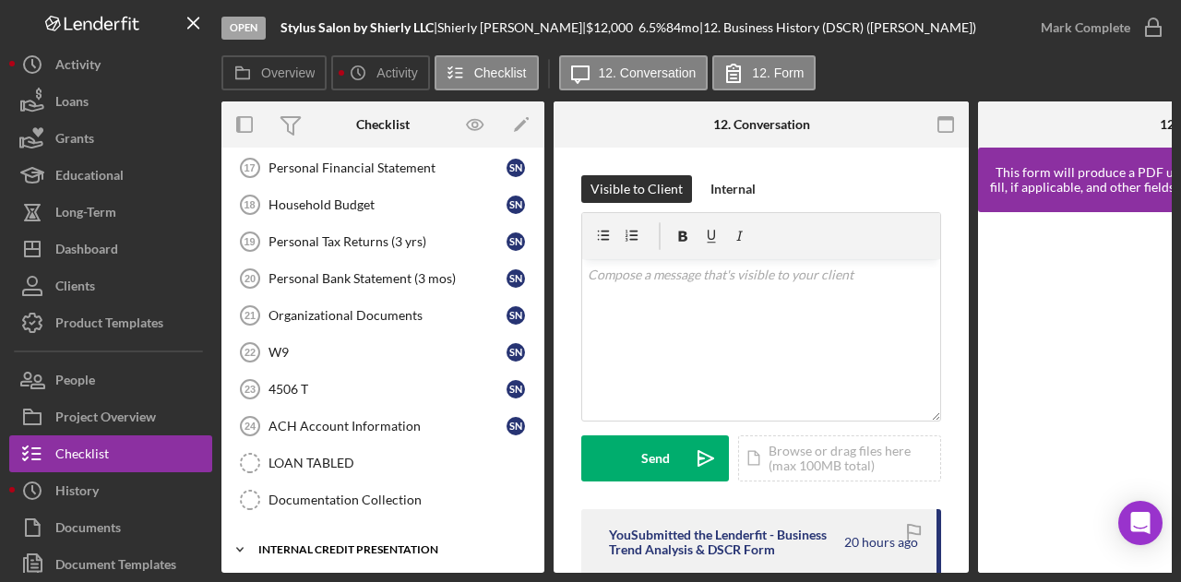
click at [360, 544] on div "Internal Credit Presentation" at bounding box center [389, 549] width 263 height 11
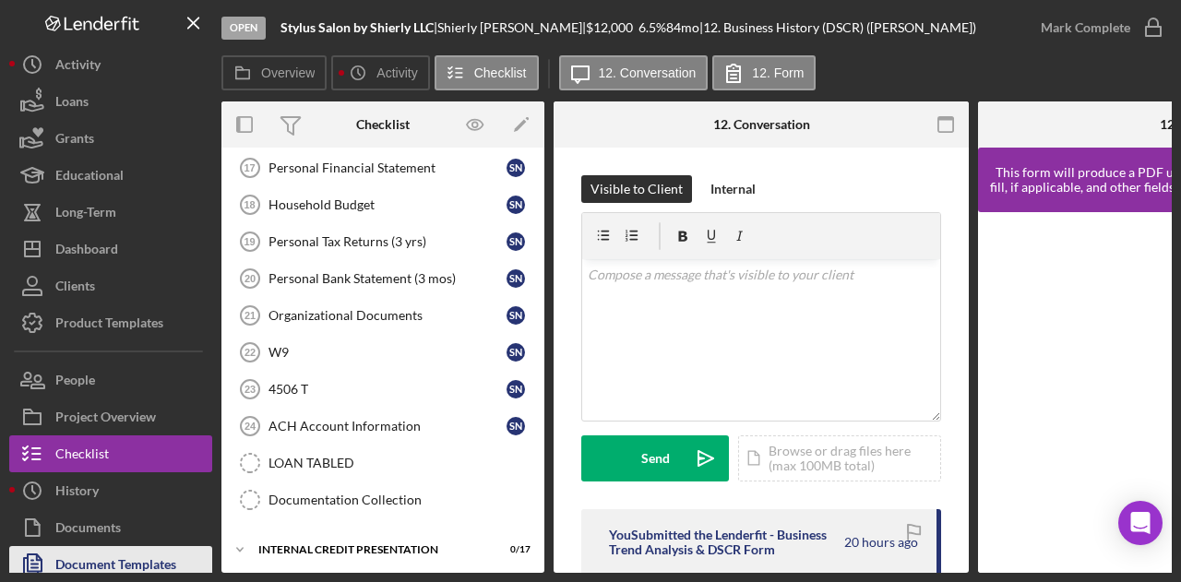
click at [108, 565] on div "Document Templates" at bounding box center [115, 567] width 121 height 42
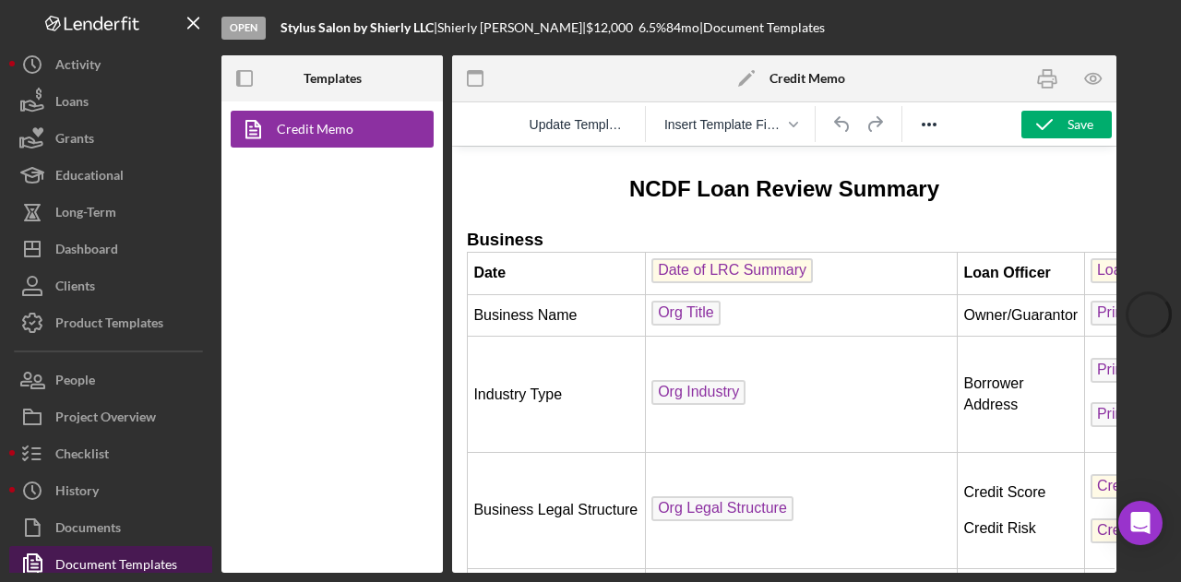
scroll to position [407, 0]
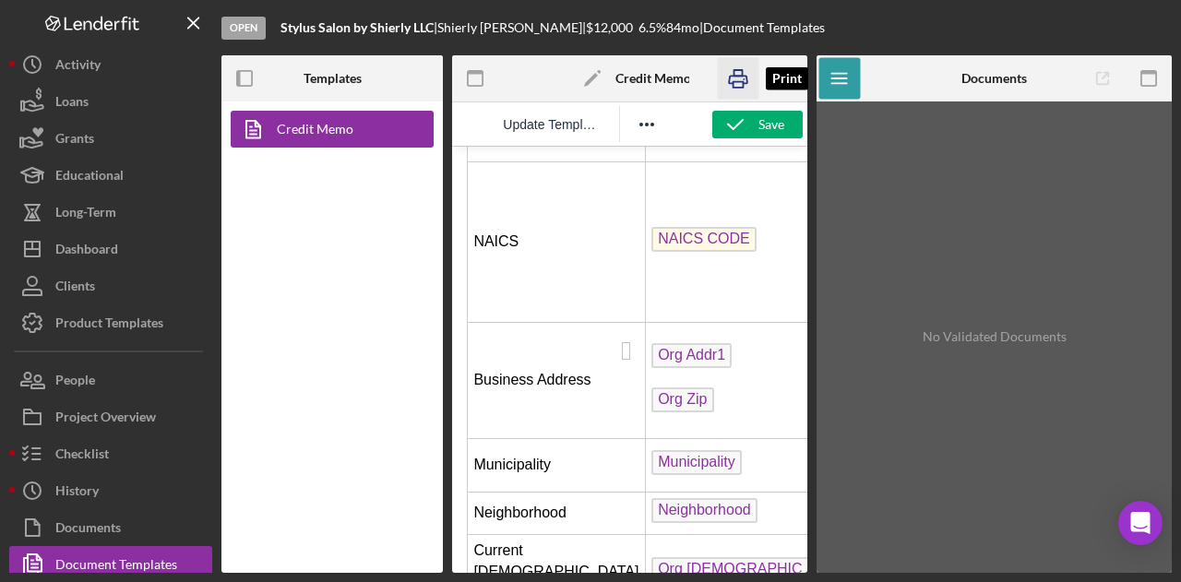
click at [742, 73] on icon "button" at bounding box center [738, 79] width 42 height 42
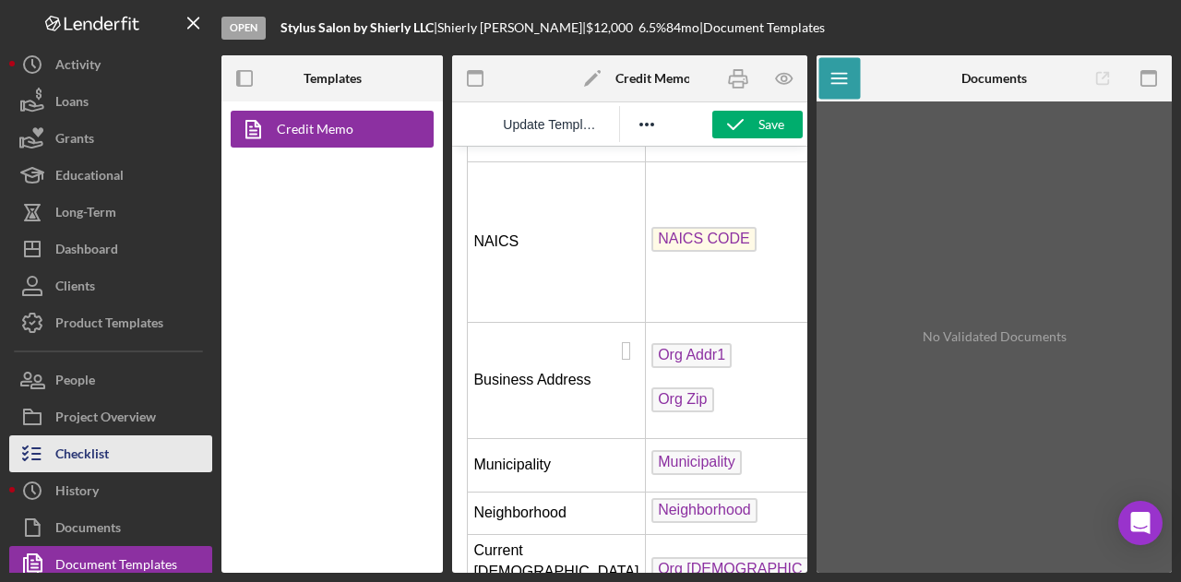
click at [98, 455] on div "Checklist" at bounding box center [81, 456] width 53 height 42
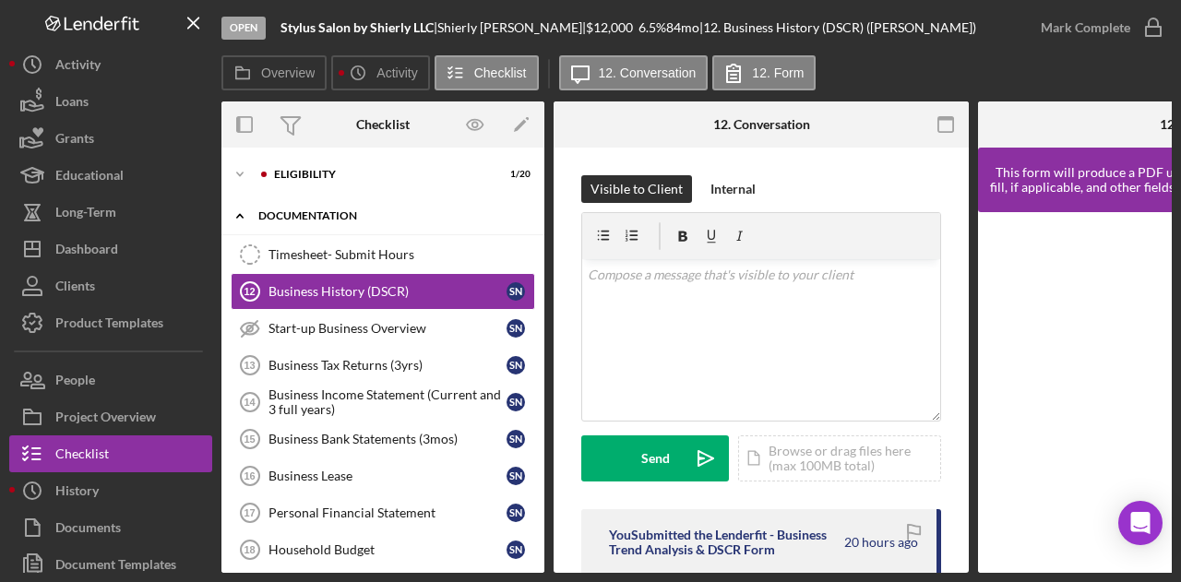
click at [336, 207] on div "Icon/Expander documentation 0 / 17" at bounding box center [382, 216] width 323 height 38
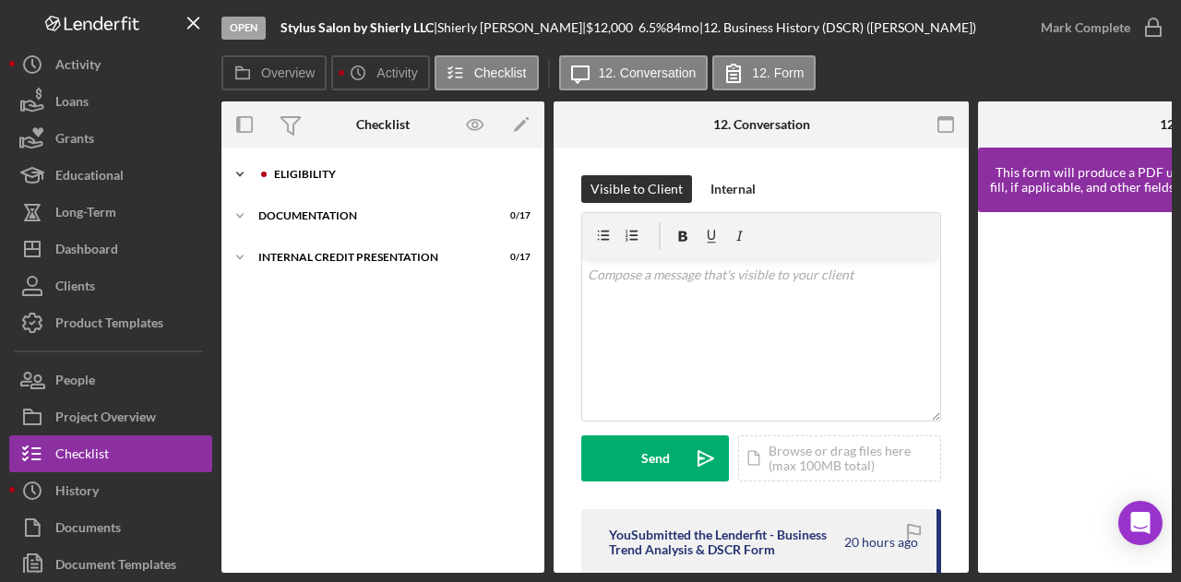
click at [321, 175] on div "Eligibility" at bounding box center [397, 174] width 247 height 11
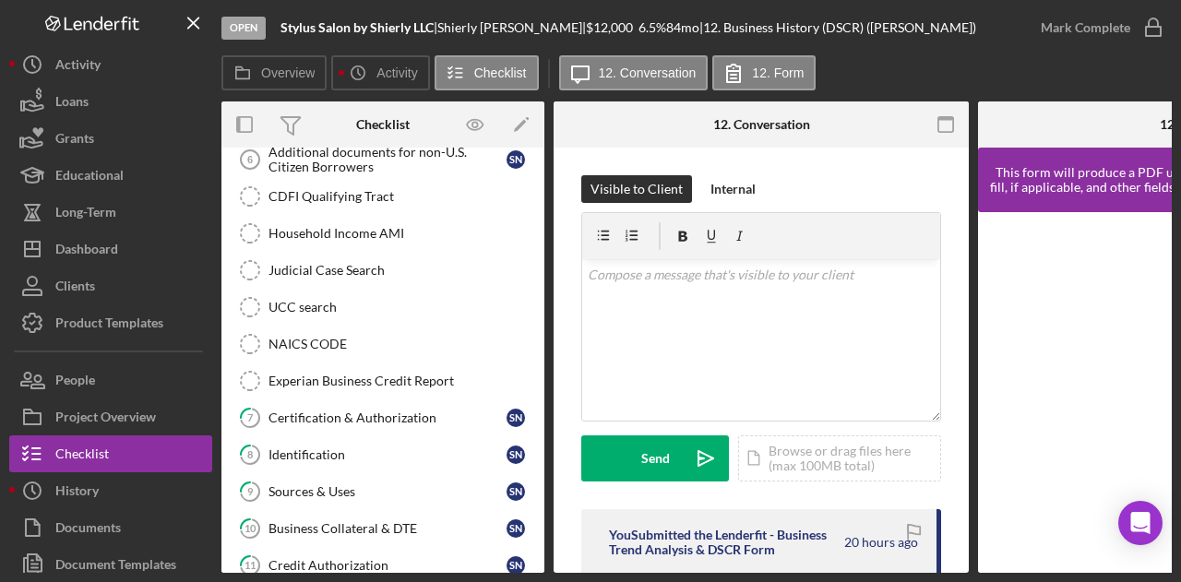
scroll to position [276, 0]
click at [339, 483] on div "Sources & Uses" at bounding box center [387, 490] width 238 height 15
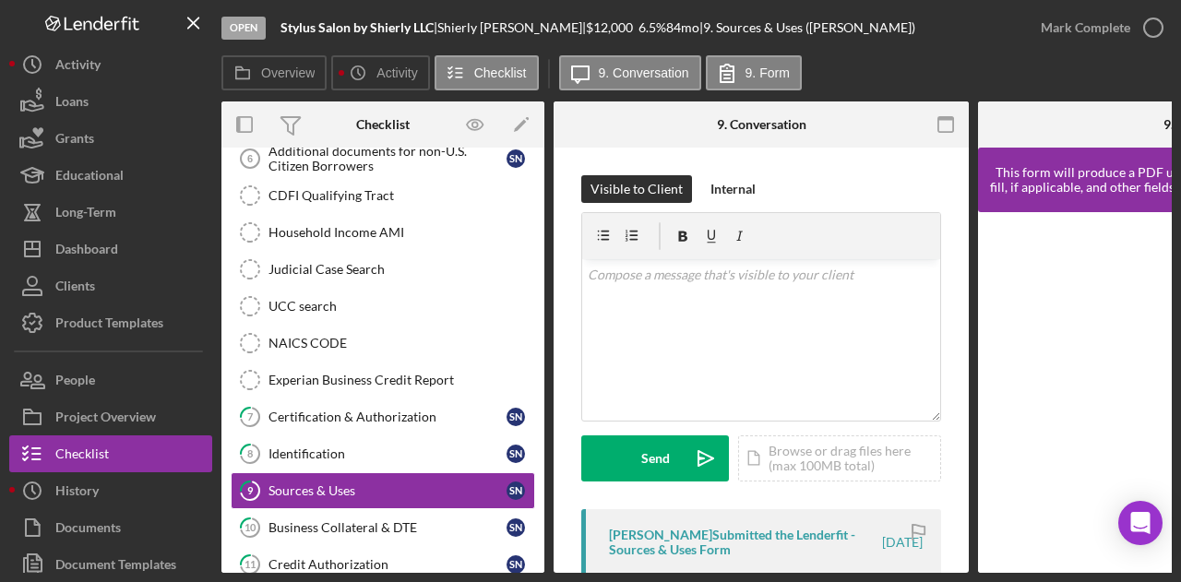
click at [727, 546] on div "[PERSON_NAME] Submitted the Lenderfit - Sources & Uses Form" at bounding box center [744, 543] width 270 height 30
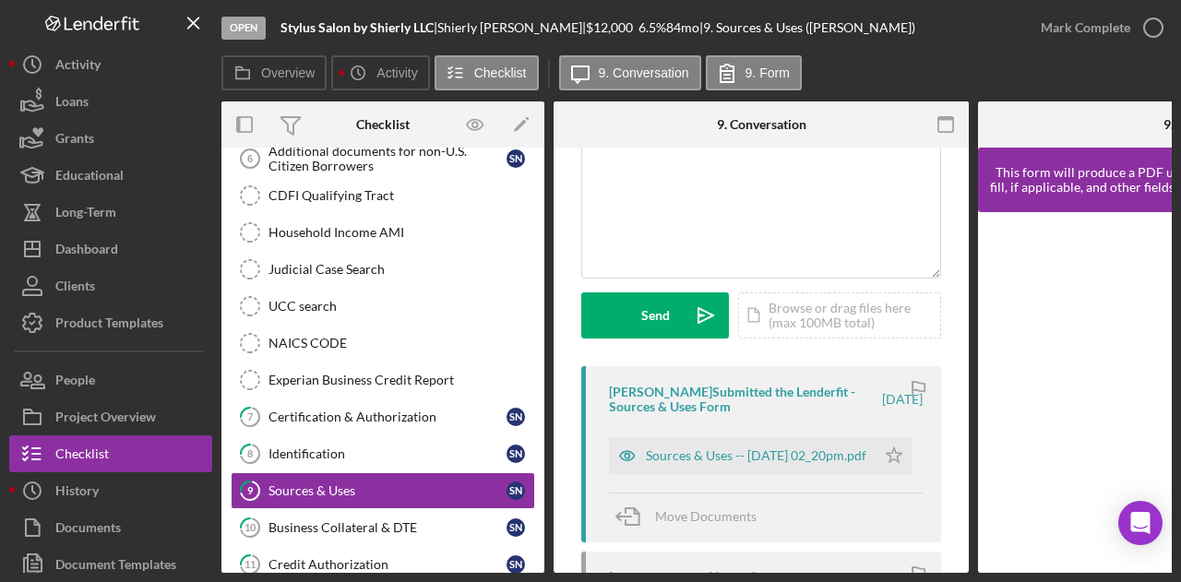
scroll to position [182, 0]
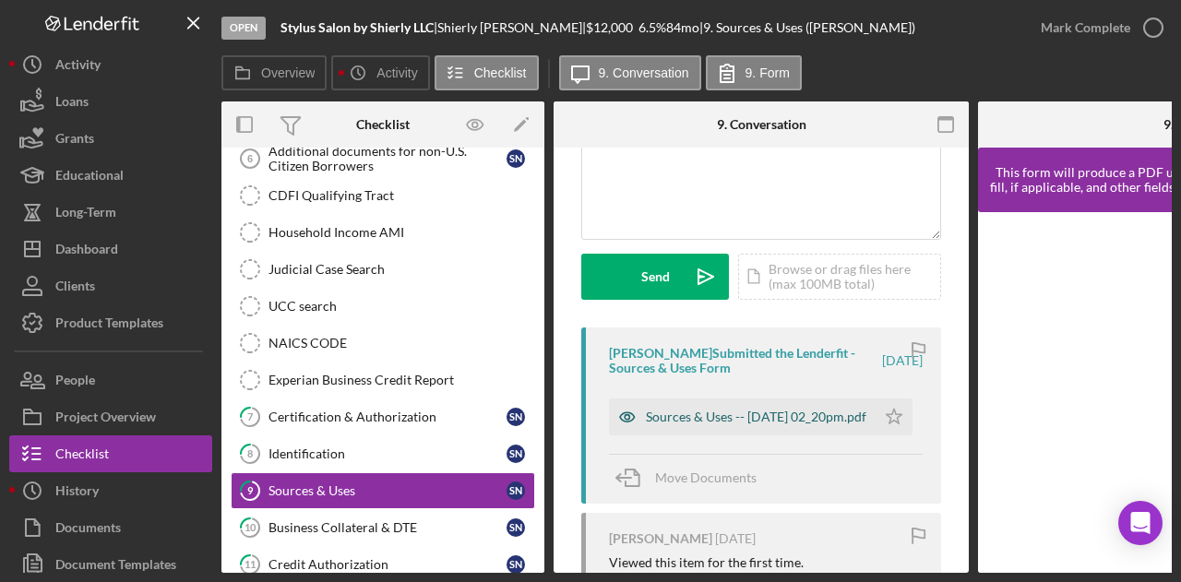
click at [769, 410] on div "Sources & Uses -- [DATE] 02_20pm.pdf" at bounding box center [756, 417] width 220 height 15
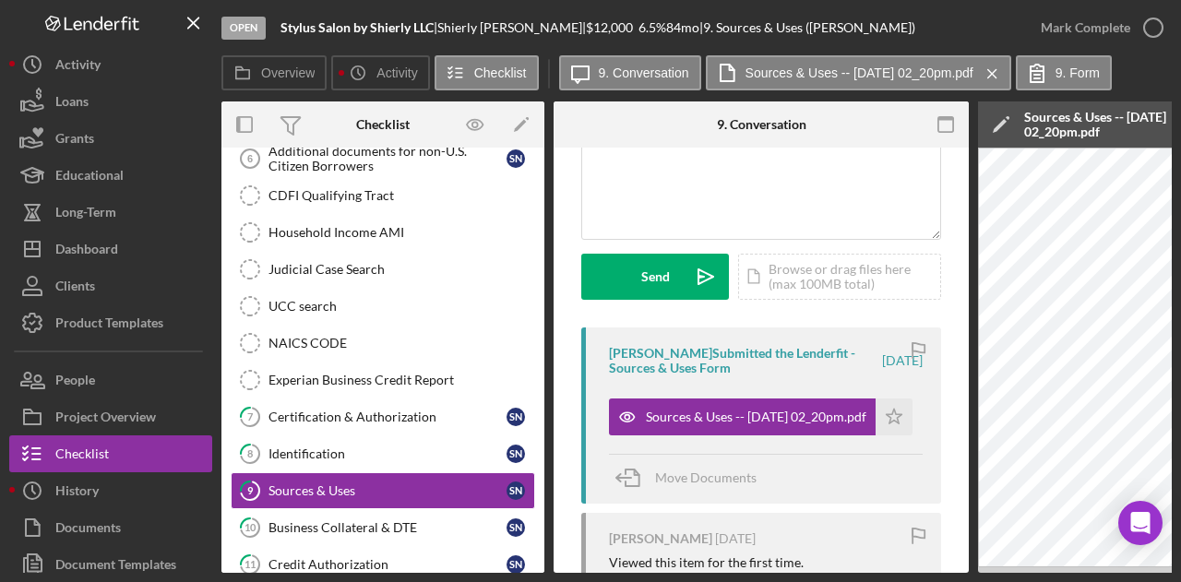
drag, startPoint x: 712, startPoint y: 573, endPoint x: 933, endPoint y: 564, distance: 221.6
click at [933, 564] on div "Overview Internal Workflow Stage Open Icon/Dropdown Arrow Archive (can unarchiv…" at bounding box center [696, 336] width 950 height 471
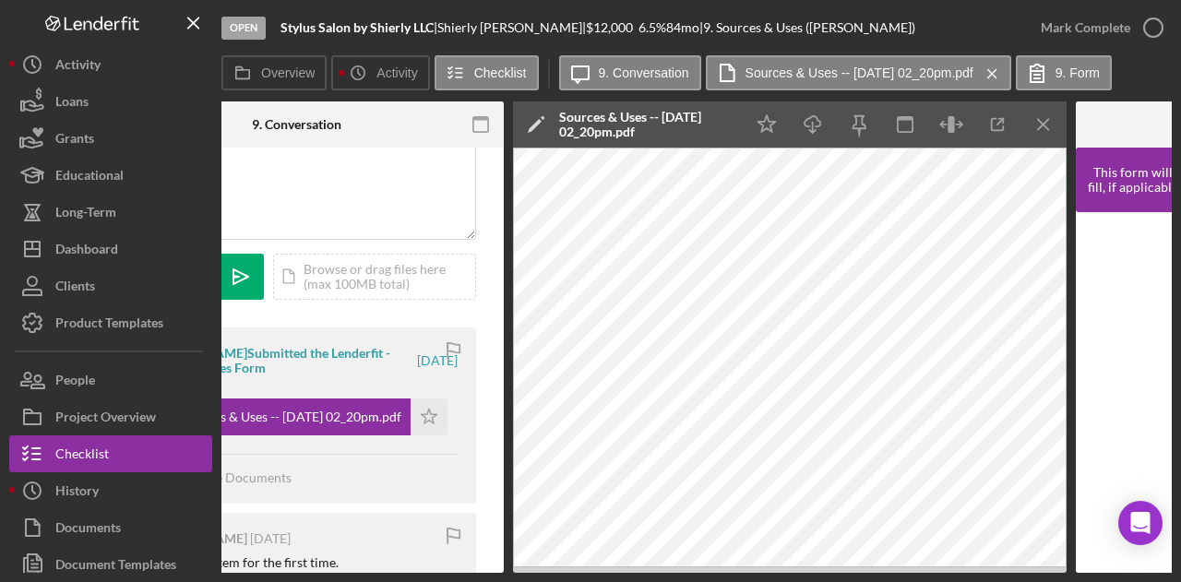
scroll to position [0, 562]
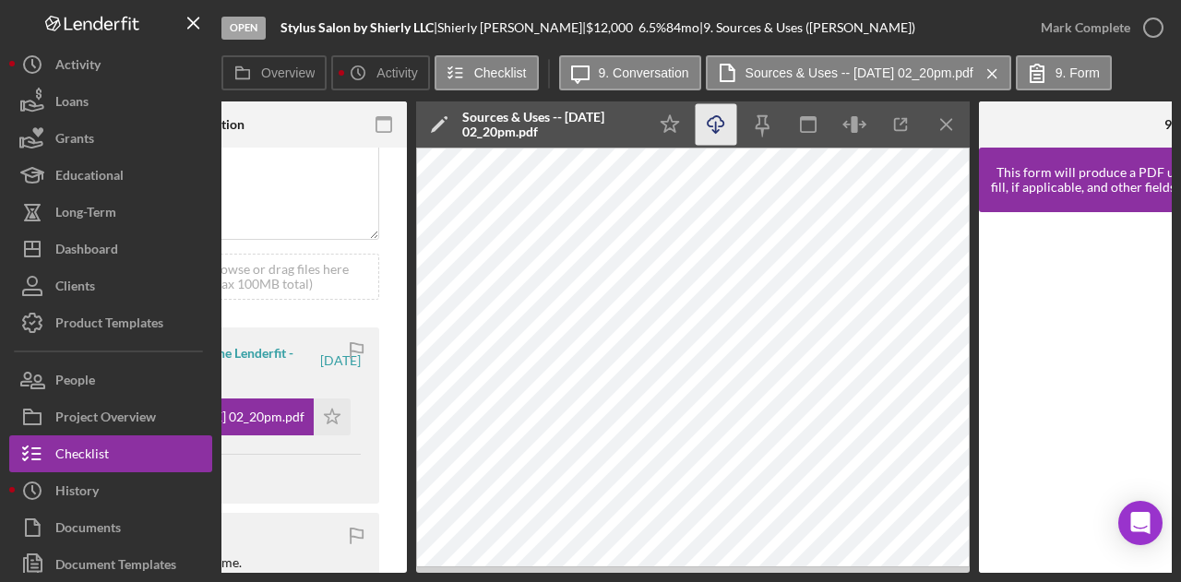
click at [714, 118] on icon "Icon/Download" at bounding box center [716, 125] width 42 height 42
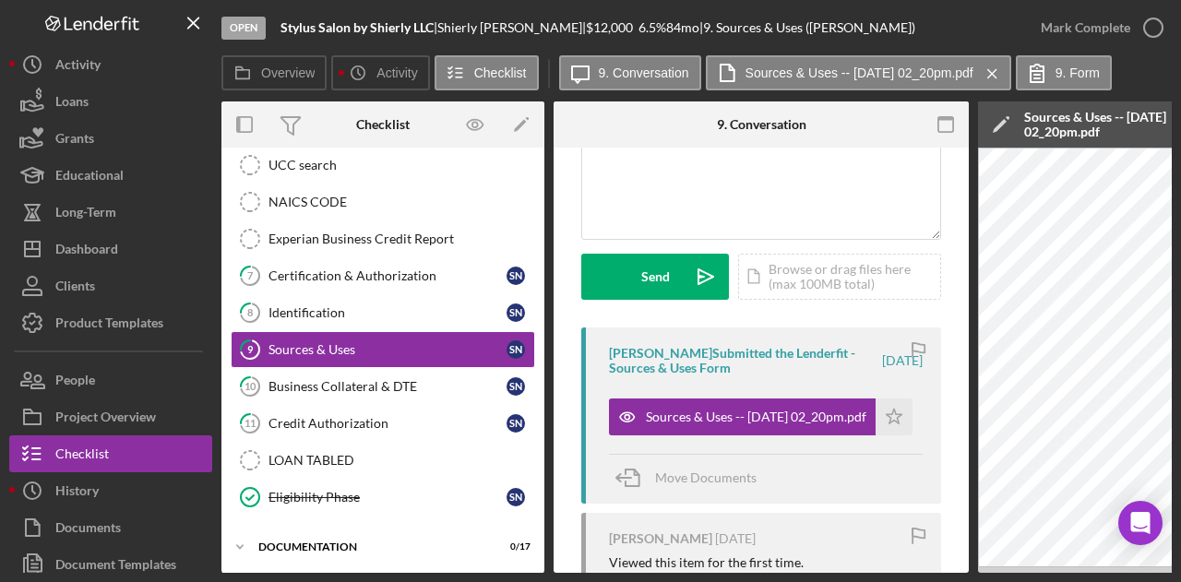
scroll to position [454, 0]
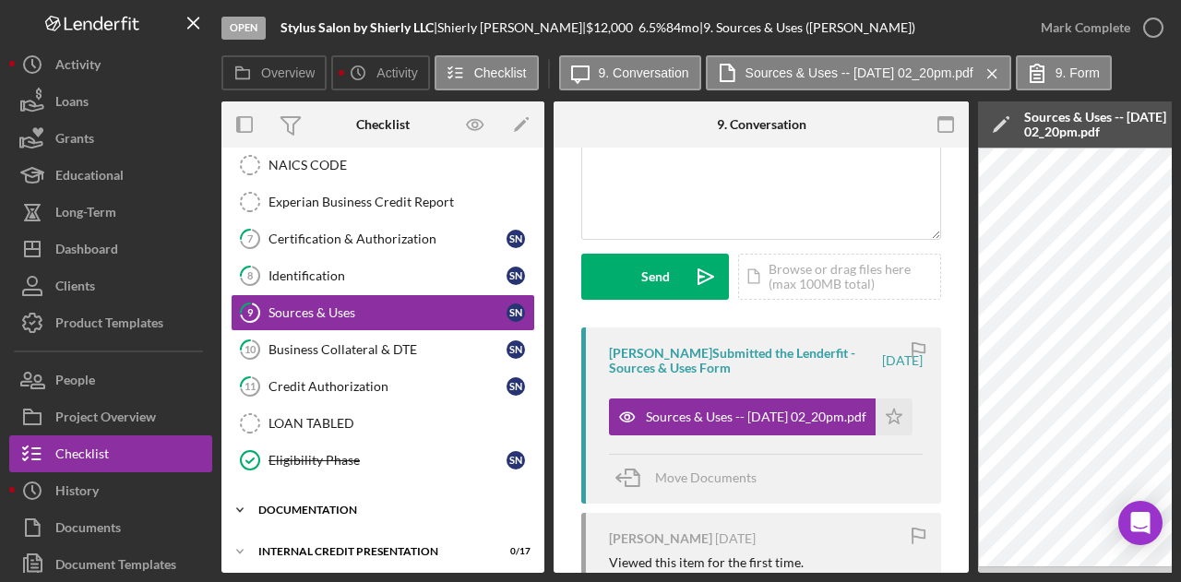
click at [293, 505] on div "documentation" at bounding box center [389, 510] width 263 height 11
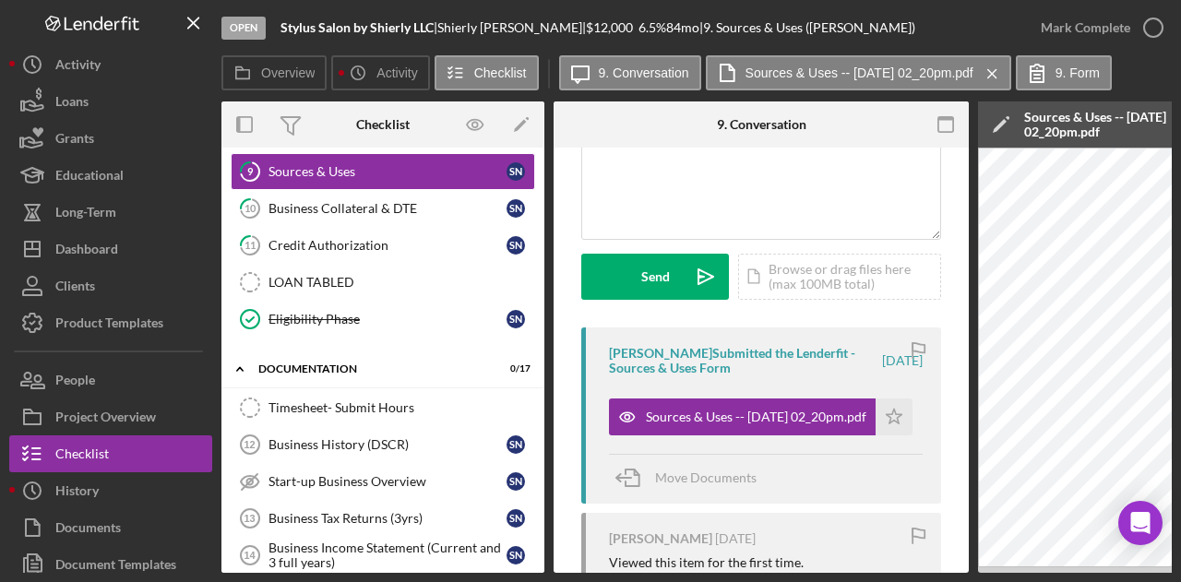
scroll to position [603, 0]
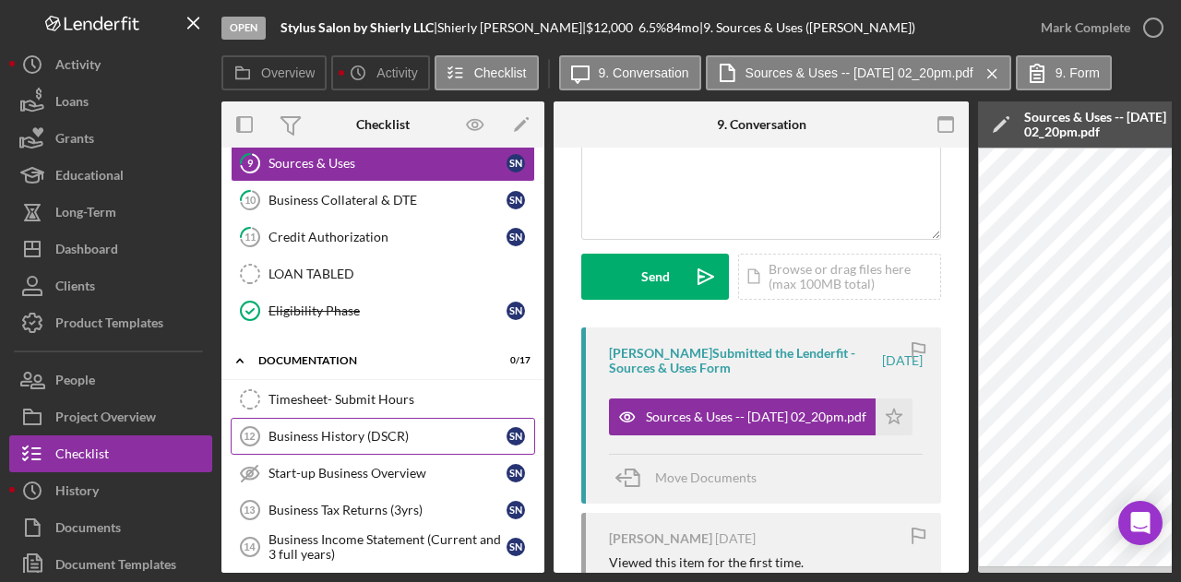
click at [385, 429] on div "Business History (DSCR)" at bounding box center [387, 436] width 238 height 15
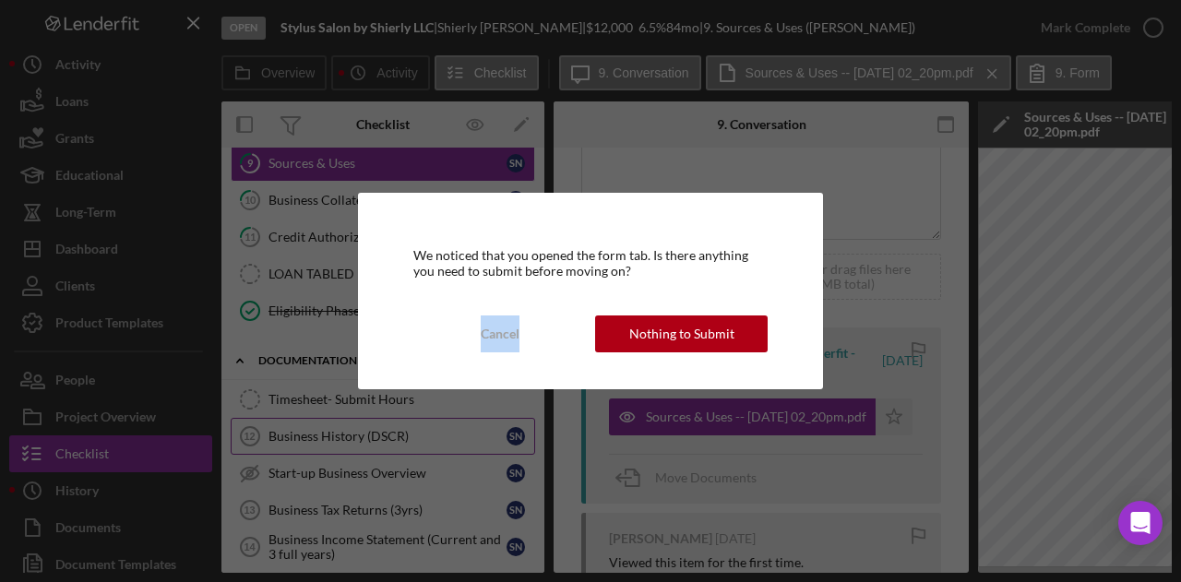
click at [385, 418] on div "We noticed that you opened the form tab. Is there anything you need to submit b…" at bounding box center [590, 291] width 1181 height 582
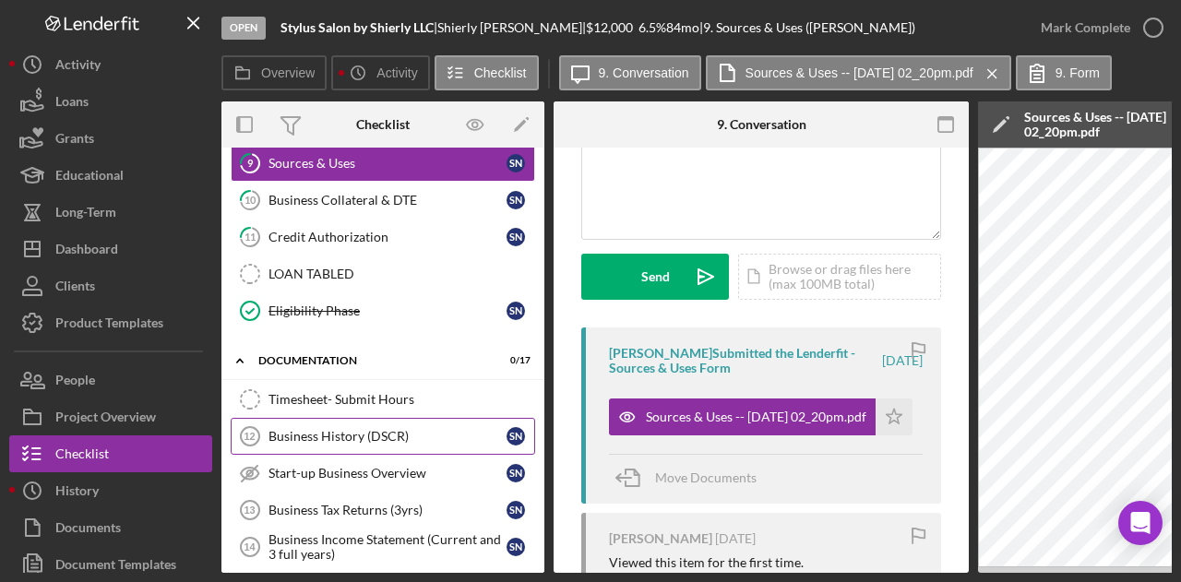
click at [349, 429] on div "Business History (DSCR)" at bounding box center [387, 436] width 238 height 15
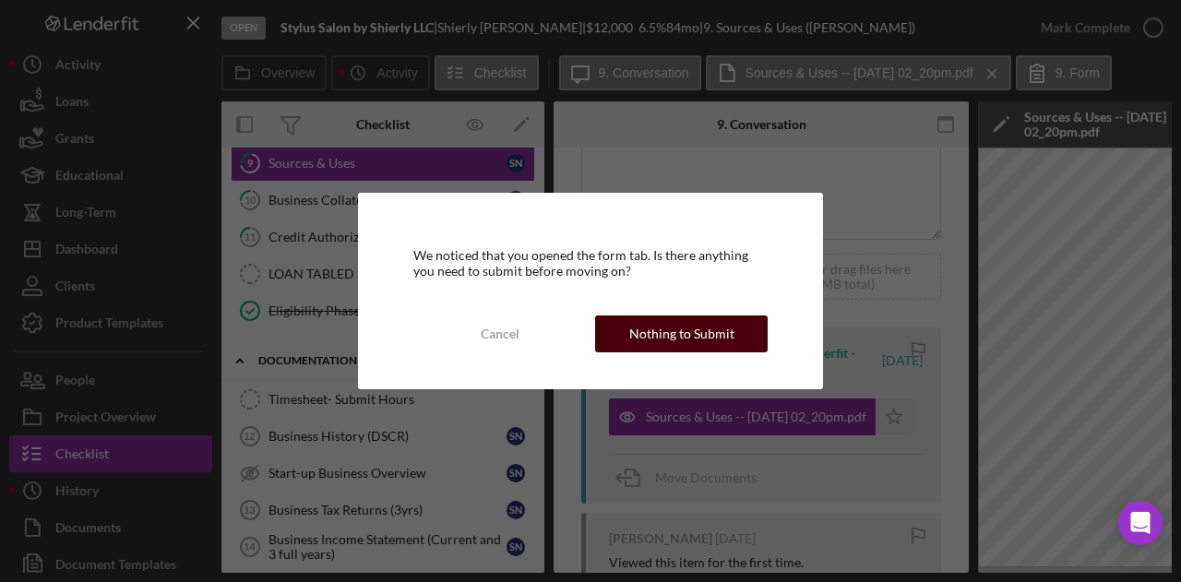
click at [652, 344] on div "Nothing to Submit" at bounding box center [681, 333] width 105 height 37
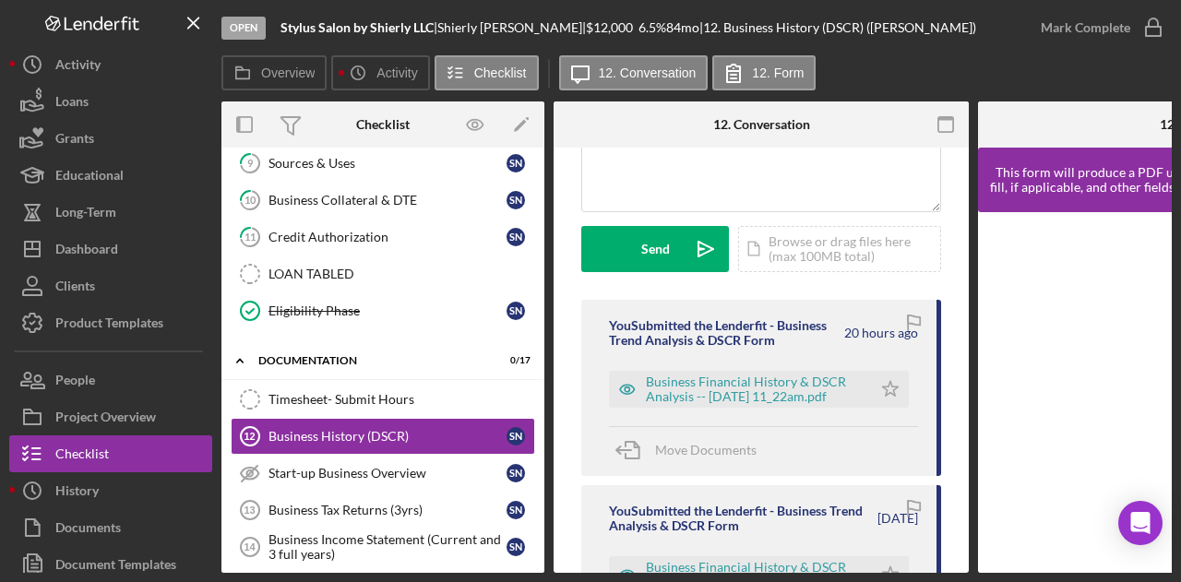
scroll to position [213, 0]
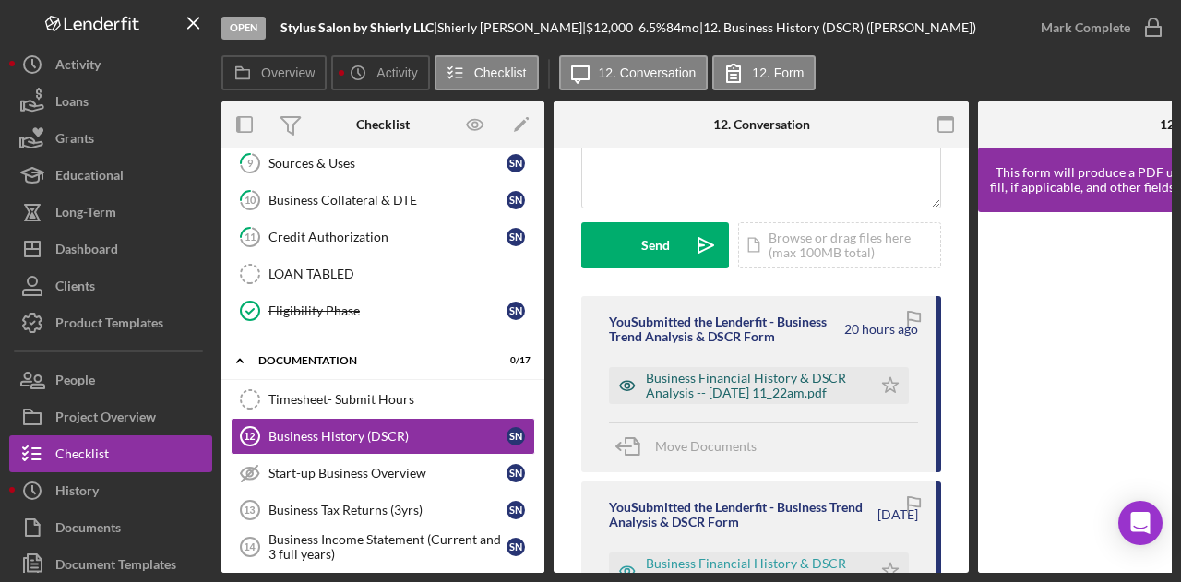
click at [786, 386] on div "Business Financial History & DSCR Analysis -- [DATE] 11_22am.pdf" at bounding box center [754, 386] width 217 height 30
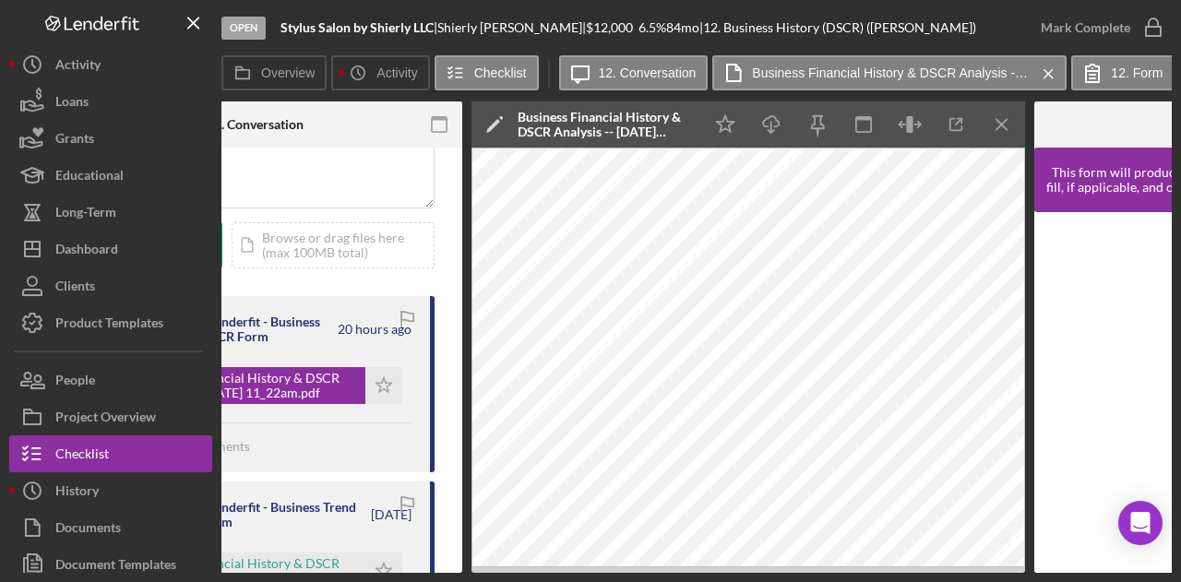
scroll to position [0, 596]
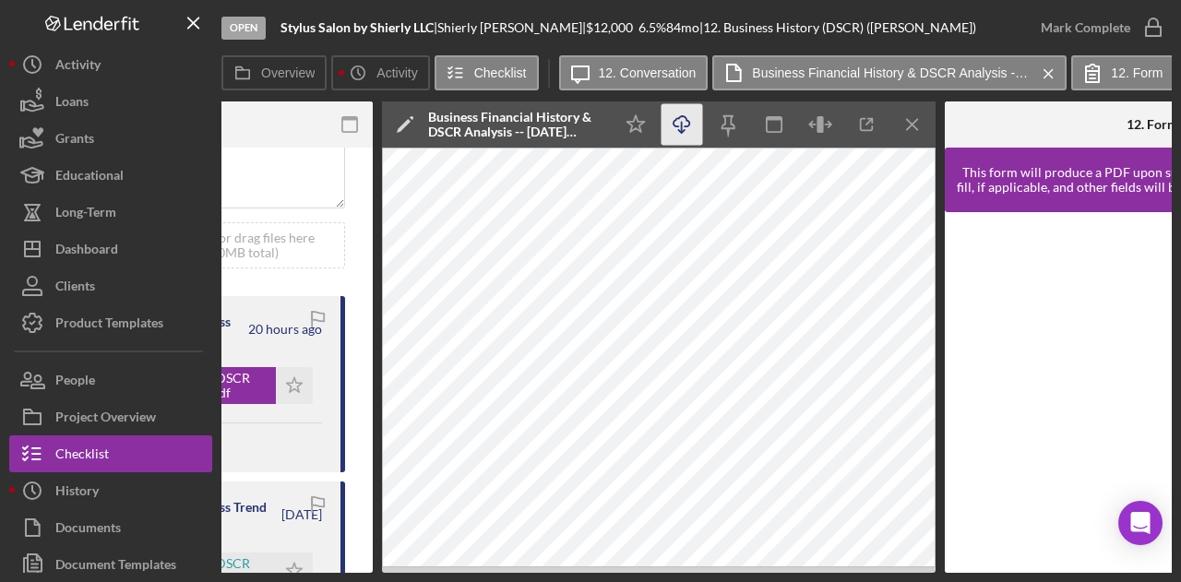
click at [685, 127] on icon "Icon/Download" at bounding box center [682, 125] width 42 height 42
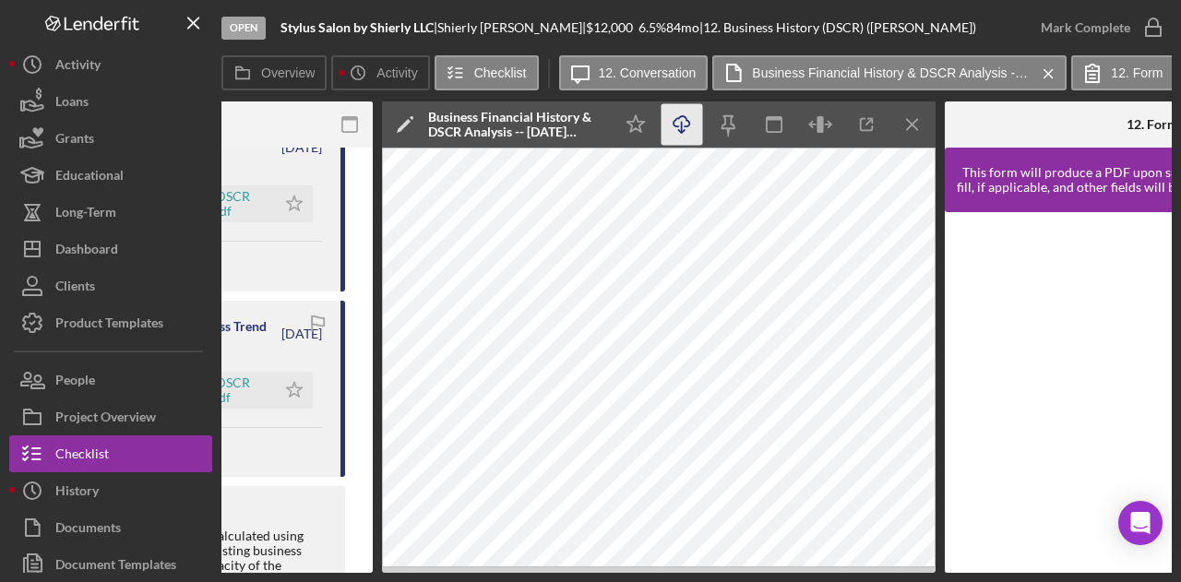
drag, startPoint x: 587, startPoint y: 573, endPoint x: 325, endPoint y: 581, distance: 262.1
click at [325, 581] on div "Open Stylus Salon by Shierly LLC | [PERSON_NAME] | $12,000 $12,000 6.5 % 84 mo …" at bounding box center [590, 291] width 1181 height 582
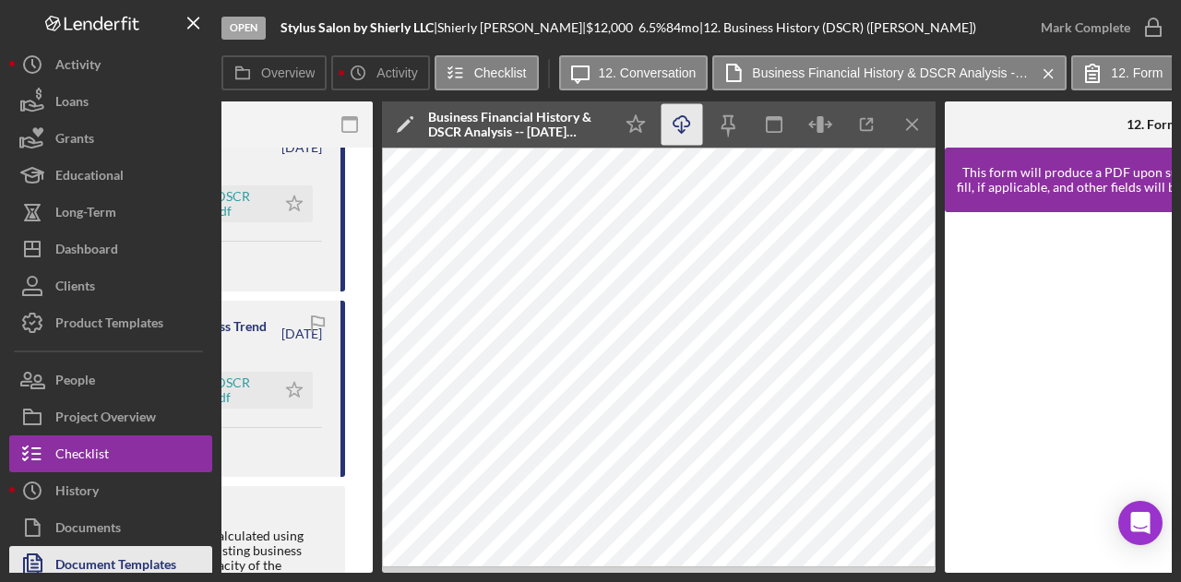
click at [129, 560] on div "Document Templates" at bounding box center [115, 567] width 121 height 42
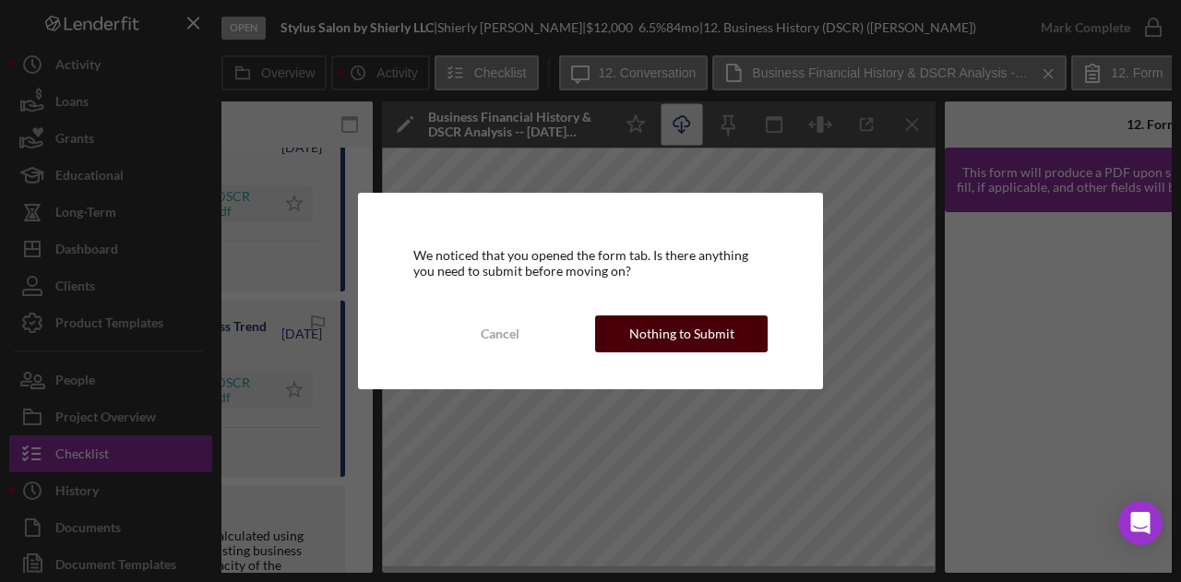
click at [694, 328] on div "Nothing to Submit" at bounding box center [681, 333] width 105 height 37
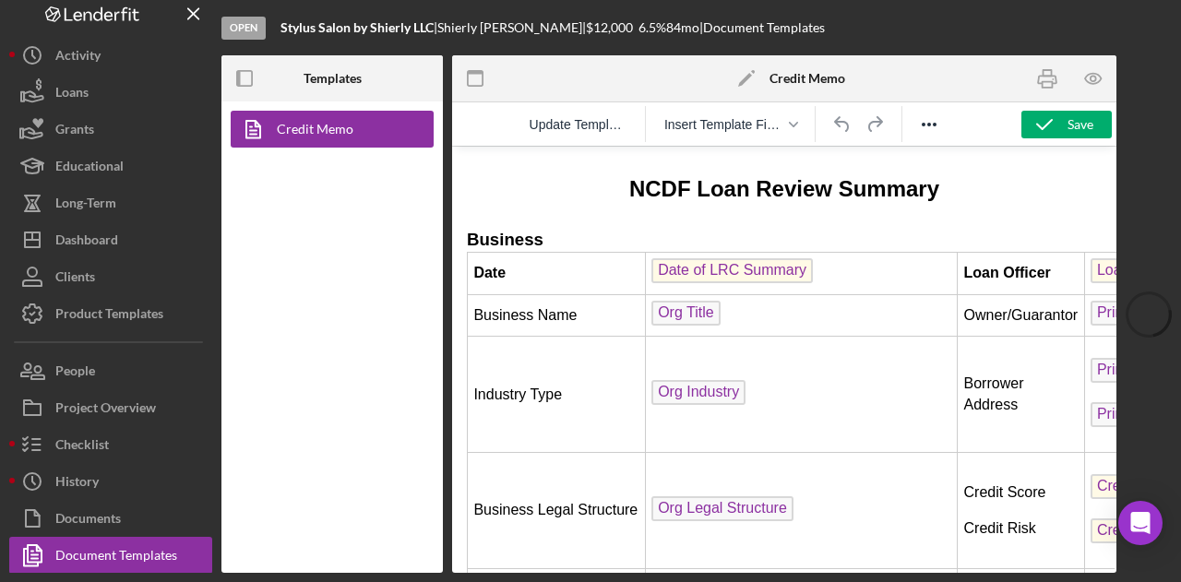
scroll to position [407, 0]
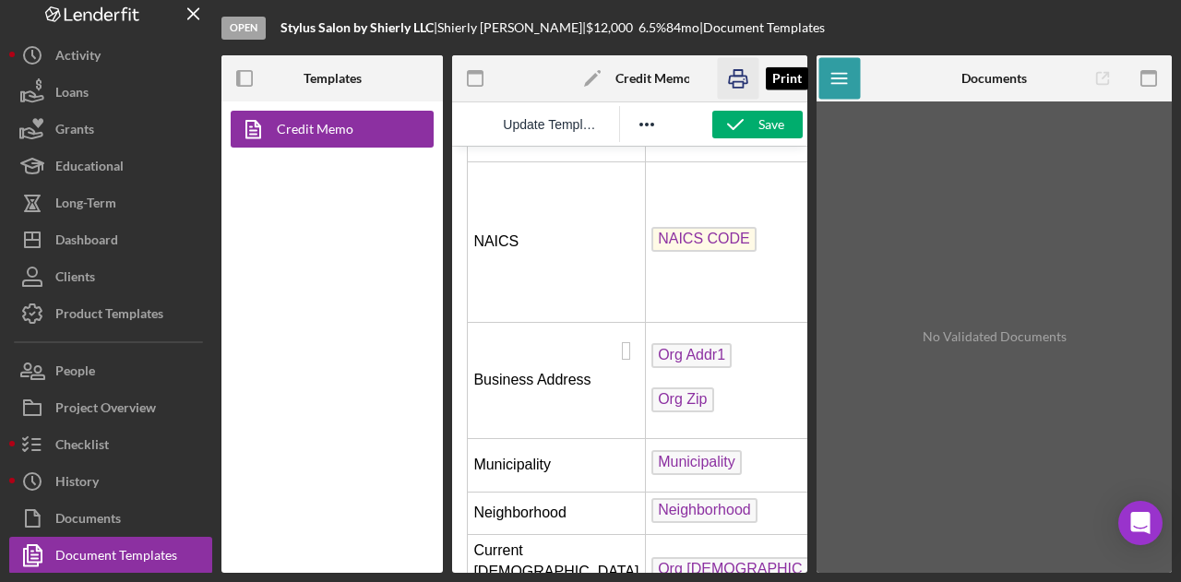
click at [731, 77] on icon "button" at bounding box center [738, 79] width 42 height 42
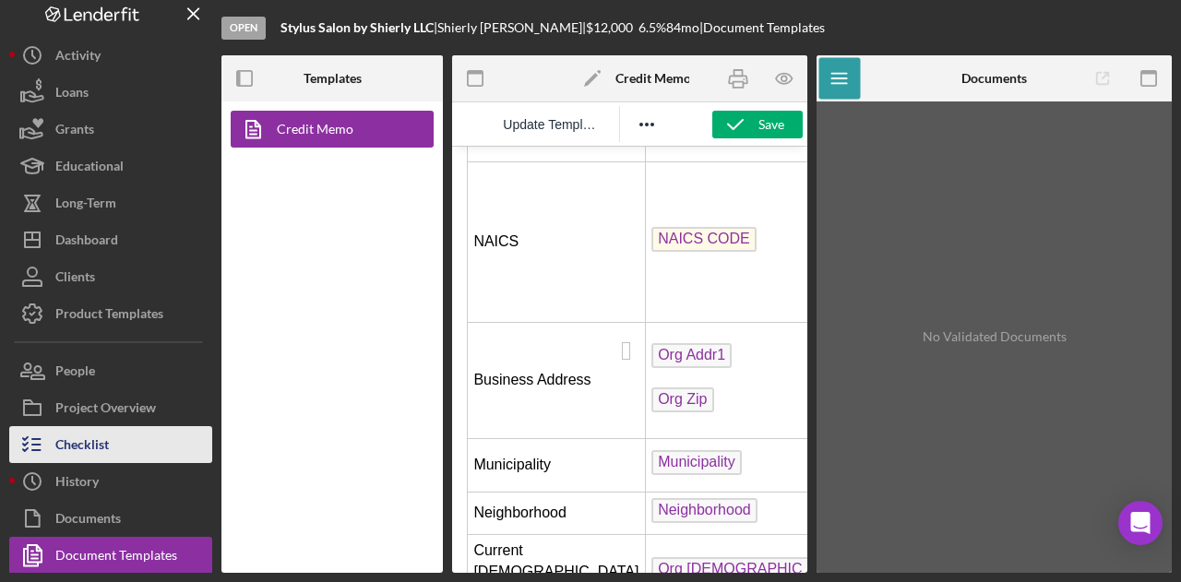
click at [90, 446] on div "Checklist" at bounding box center [81, 447] width 53 height 42
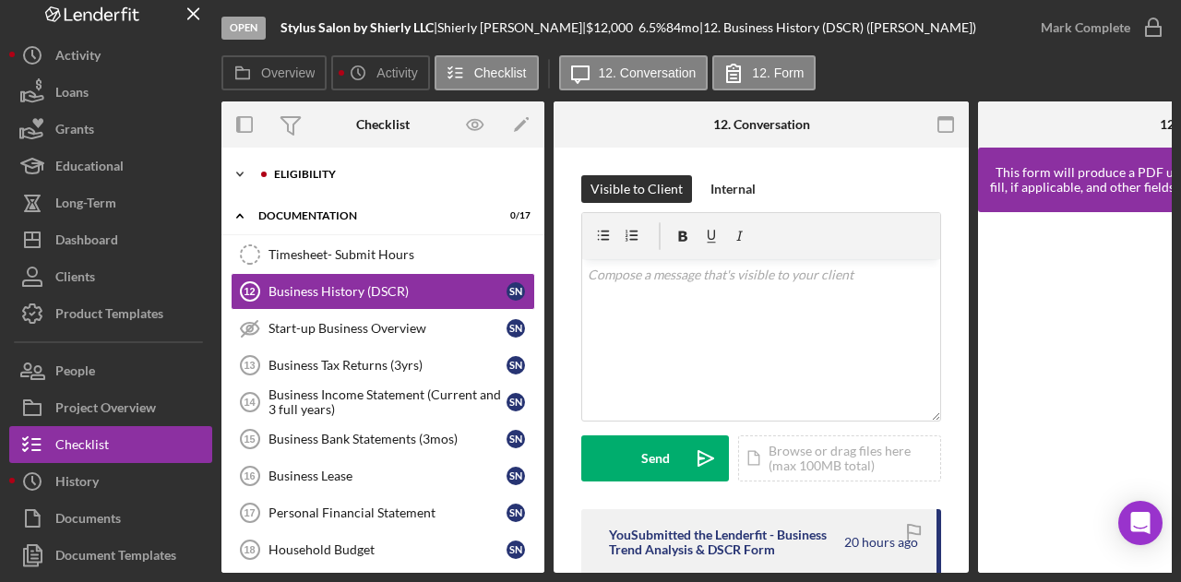
click at [291, 164] on div "Icon/Expander Eligibility 1 / 20" at bounding box center [382, 174] width 323 height 37
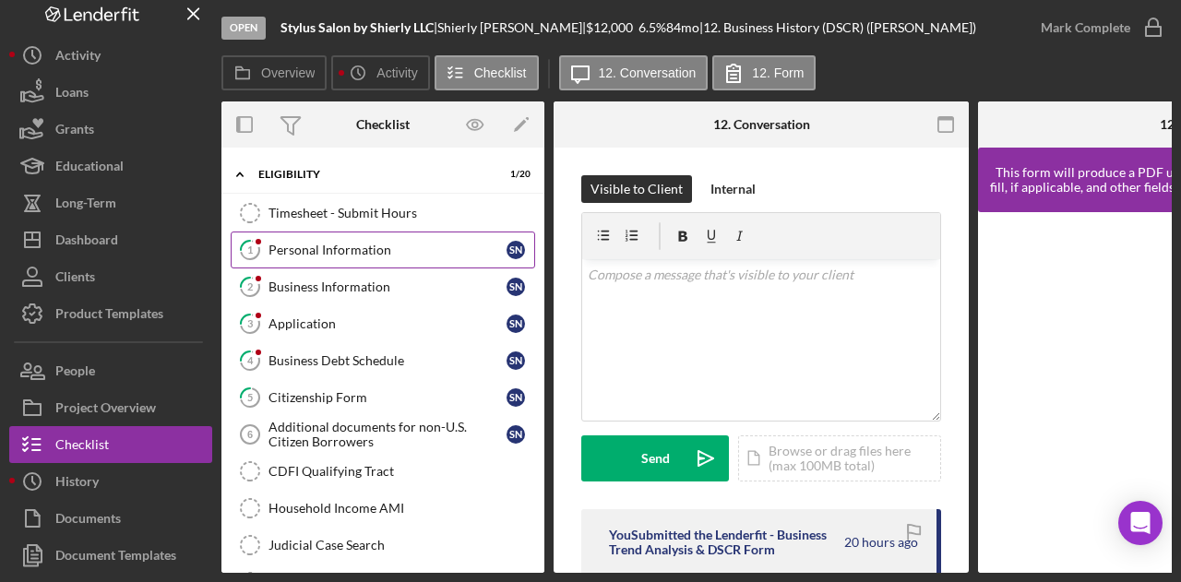
click at [289, 244] on div "Personal Information" at bounding box center [387, 250] width 238 height 15
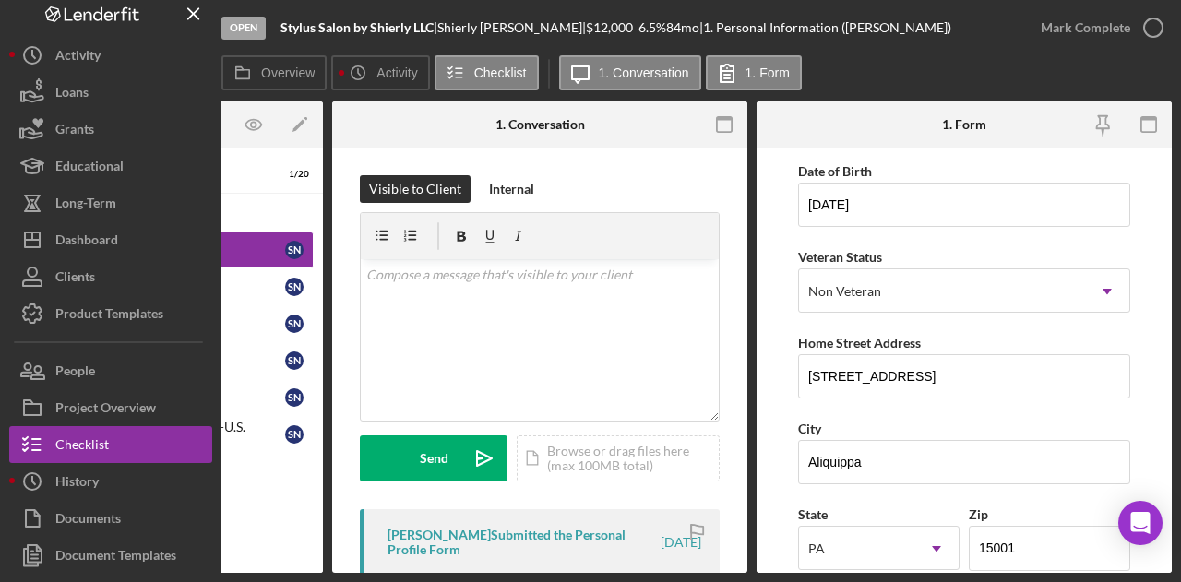
scroll to position [173, 0]
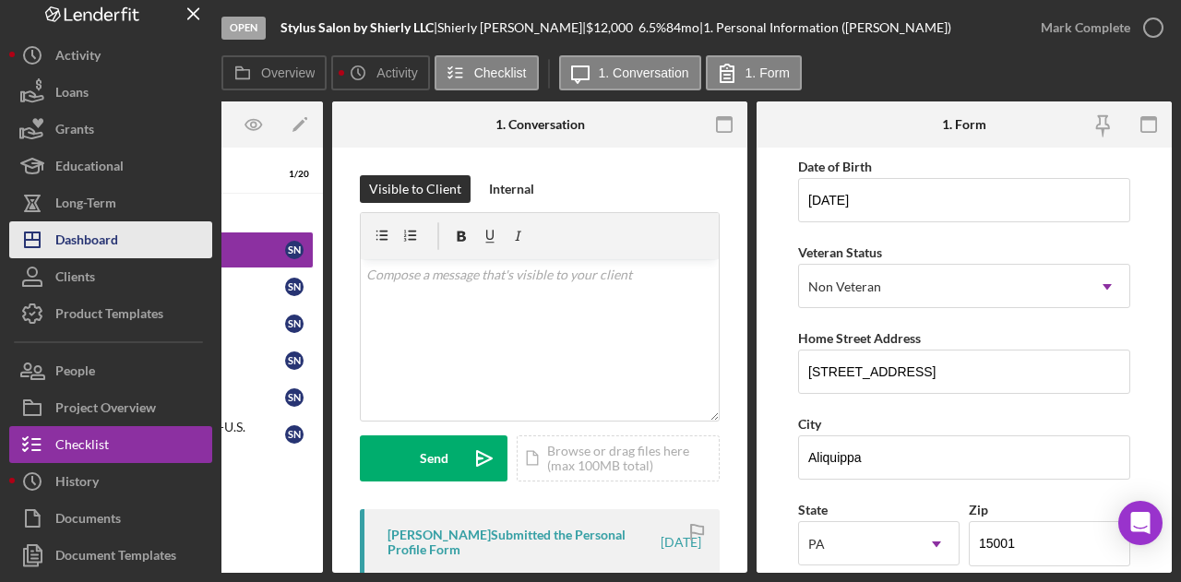
click at [92, 237] on div "Dashboard" at bounding box center [86, 242] width 63 height 42
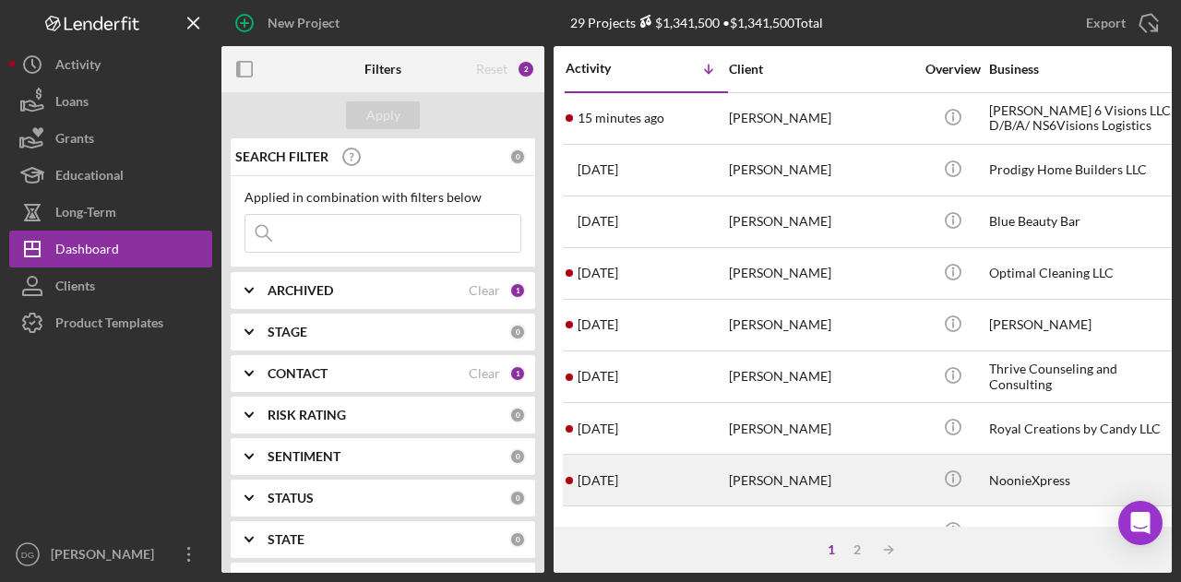
click at [766, 482] on div "[PERSON_NAME]" at bounding box center [821, 480] width 184 height 49
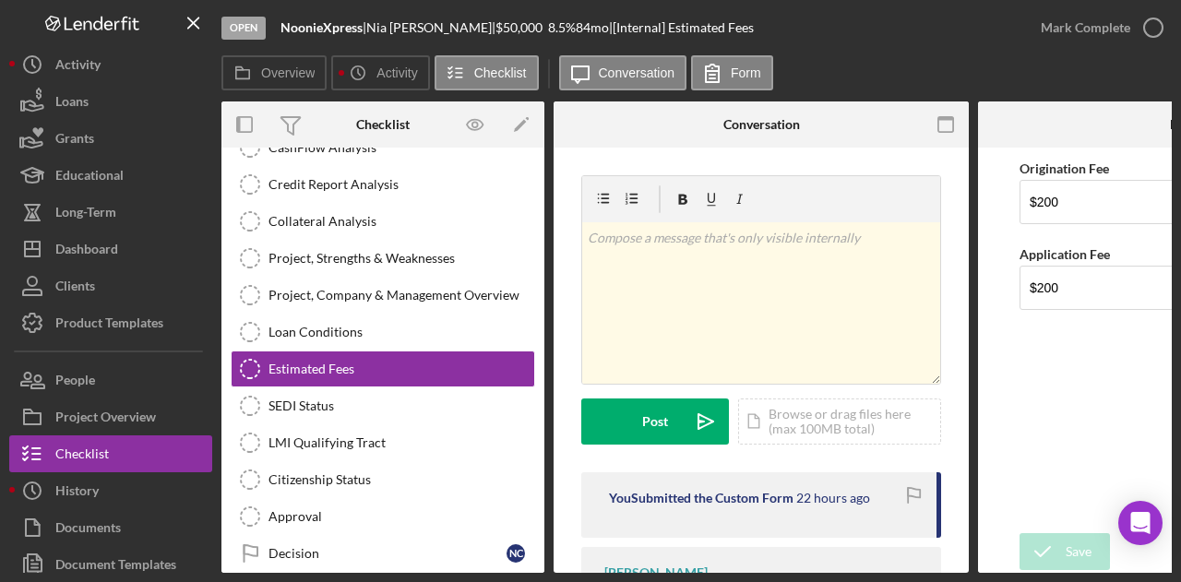
scroll to position [345, 0]
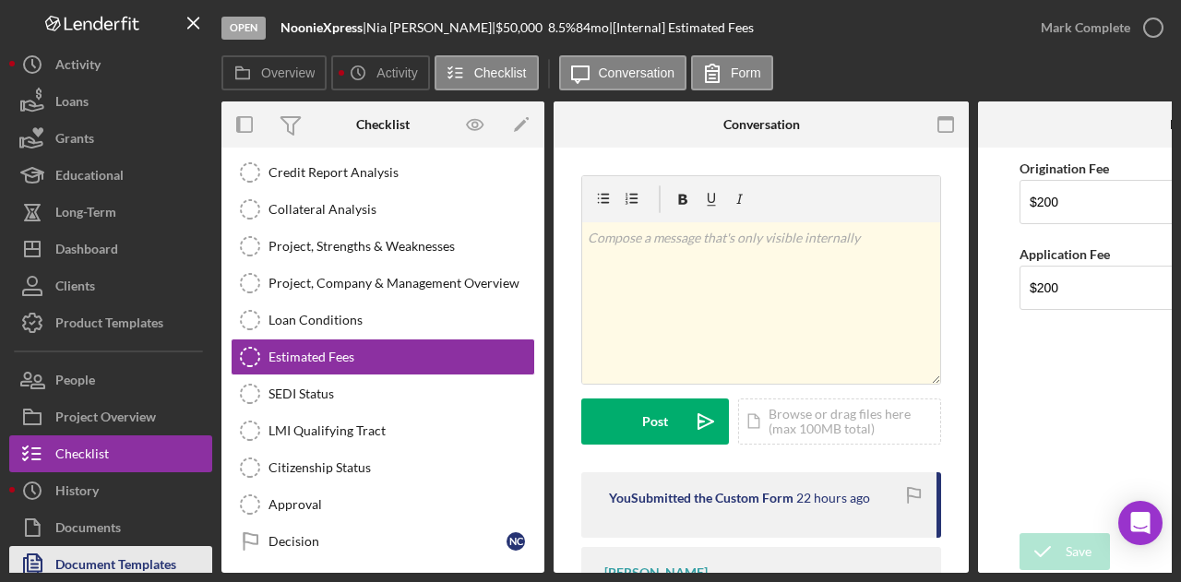
click at [175, 560] on div "Document Templates" at bounding box center [115, 567] width 121 height 42
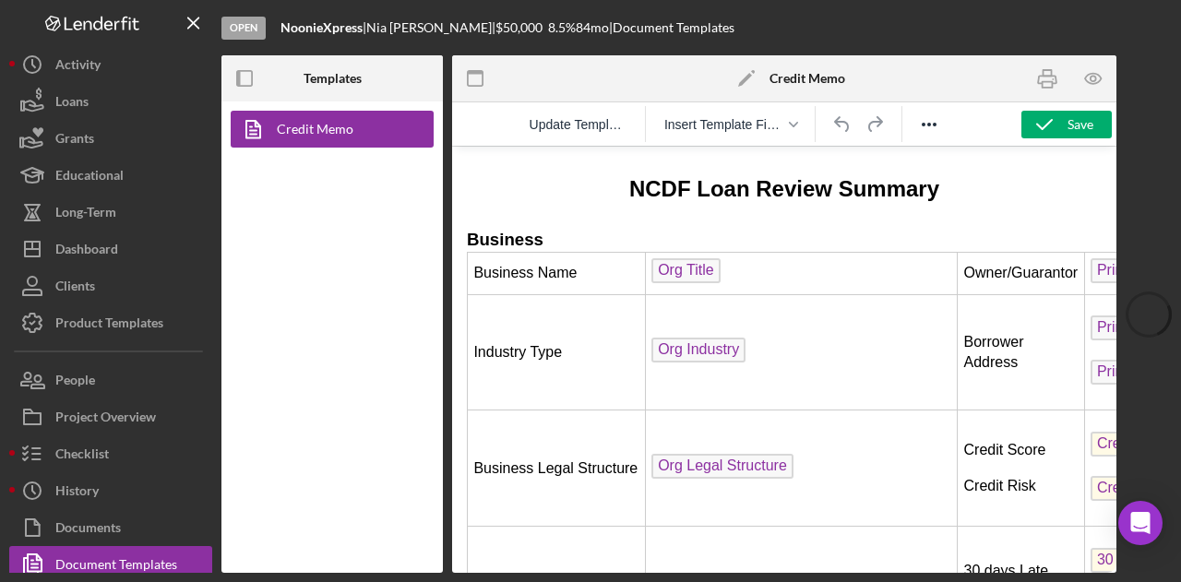
scroll to position [407, 0]
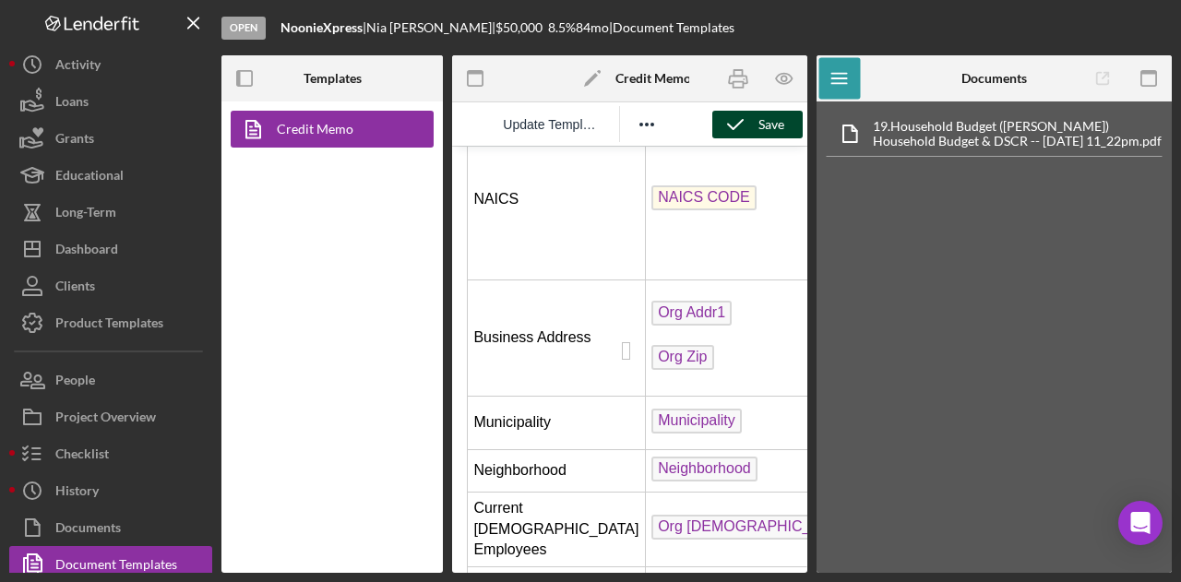
click at [764, 125] on div "Save" at bounding box center [771, 125] width 26 height 28
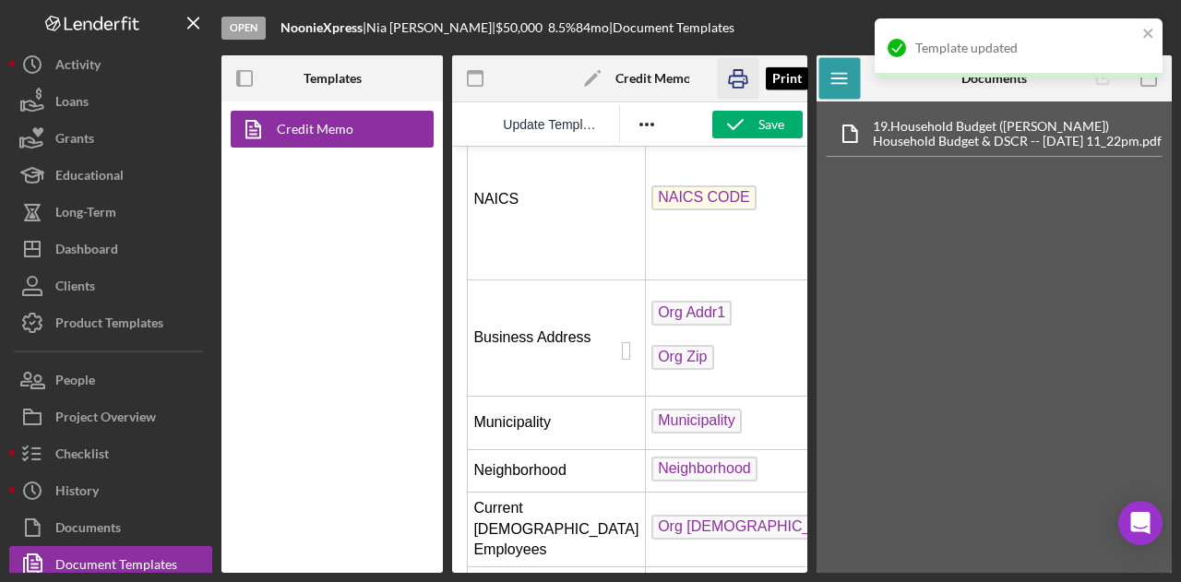
click at [735, 77] on icon "button" at bounding box center [738, 79] width 18 height 7
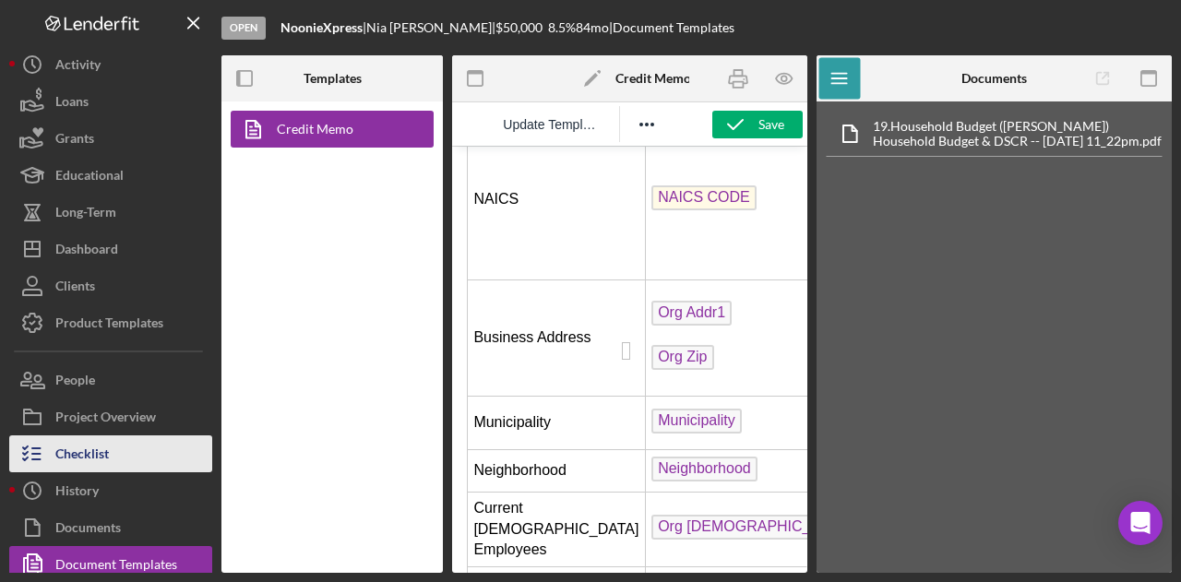
click at [113, 456] on button "Checklist" at bounding box center [110, 453] width 203 height 37
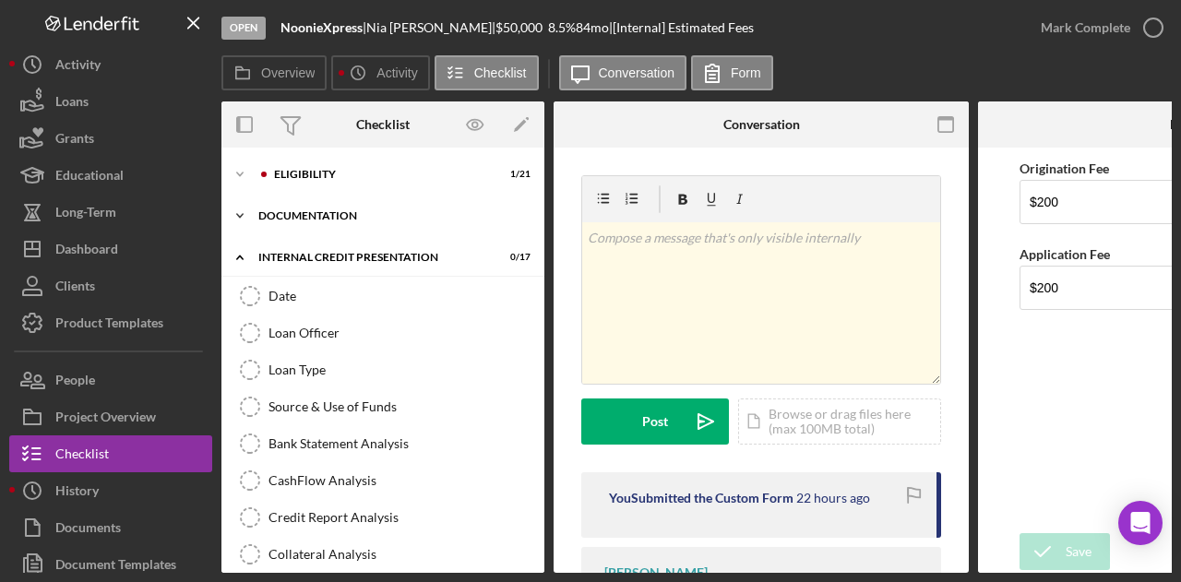
click at [301, 221] on div "Icon/Expander documentation 0 / 17" at bounding box center [382, 215] width 323 height 37
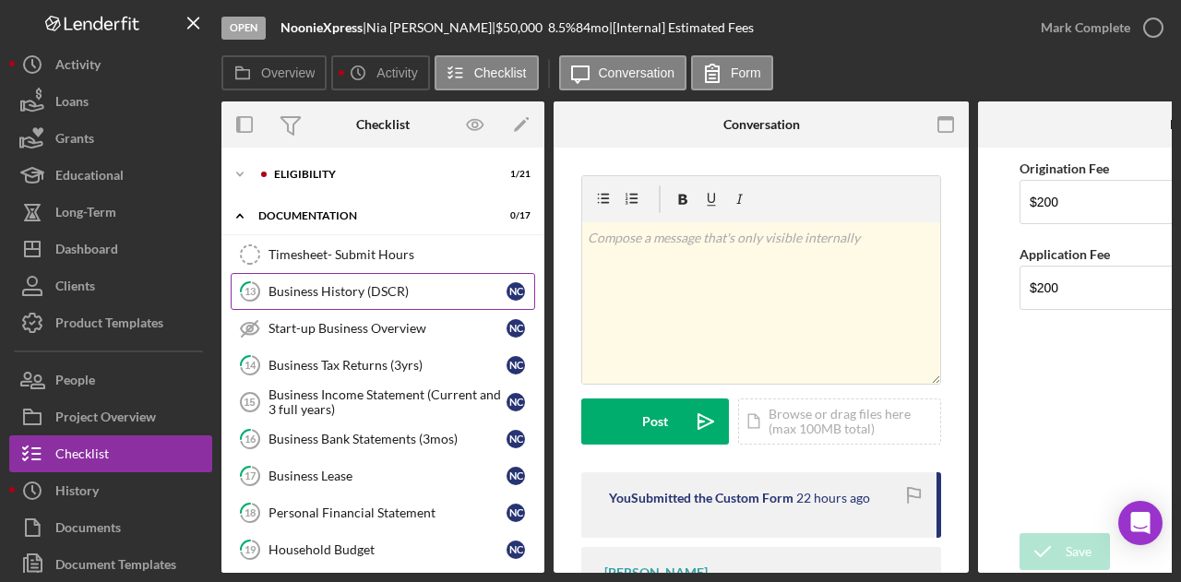
click at [325, 294] on div "Business History (DSCR)" at bounding box center [387, 291] width 238 height 15
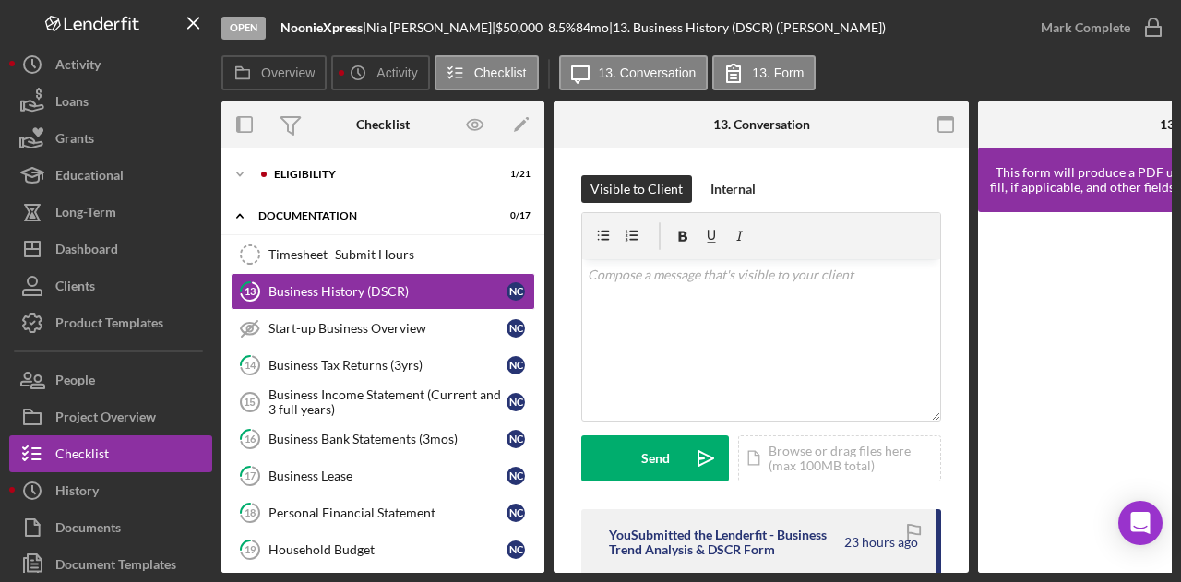
drag, startPoint x: 968, startPoint y: 300, endPoint x: 968, endPoint y: 359, distance: 59.0
click at [968, 359] on div "Overview Internal Workflow Stage Open Icon/Dropdown Arrow Archive (can unarchiv…" at bounding box center [696, 336] width 950 height 471
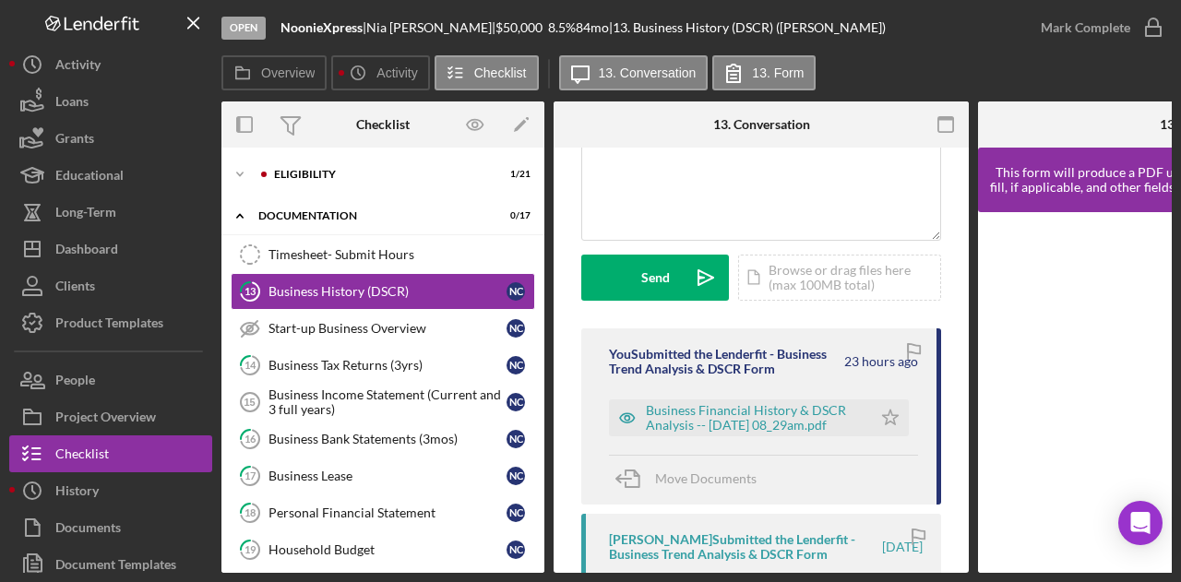
scroll to position [246, 0]
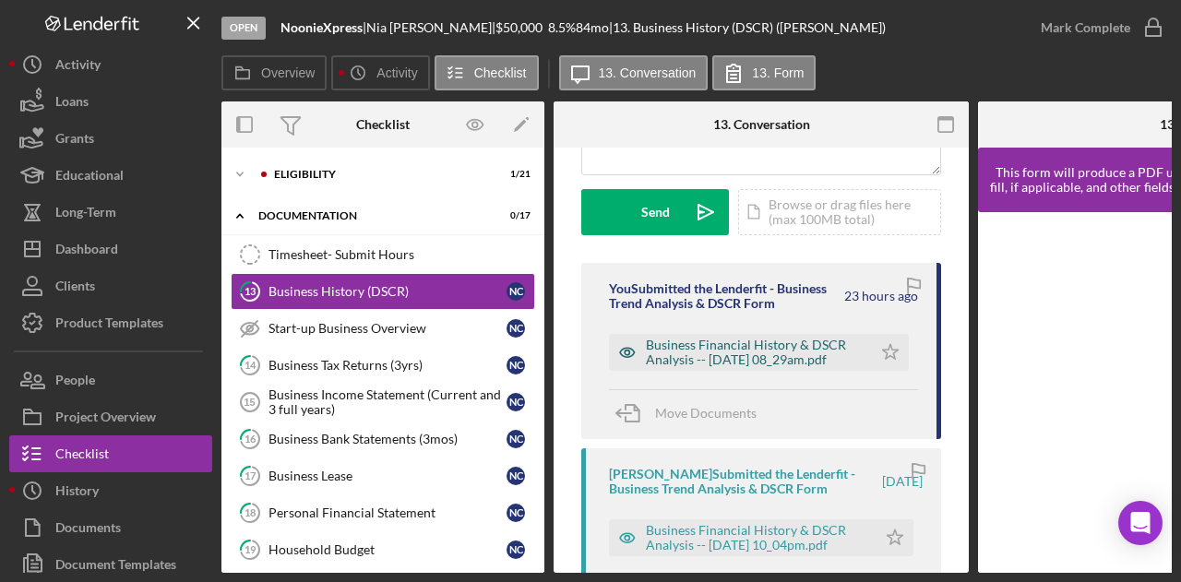
click at [815, 344] on div "Business Financial History & DSCR Analysis -- [DATE] 08_29am.pdf" at bounding box center [754, 353] width 217 height 30
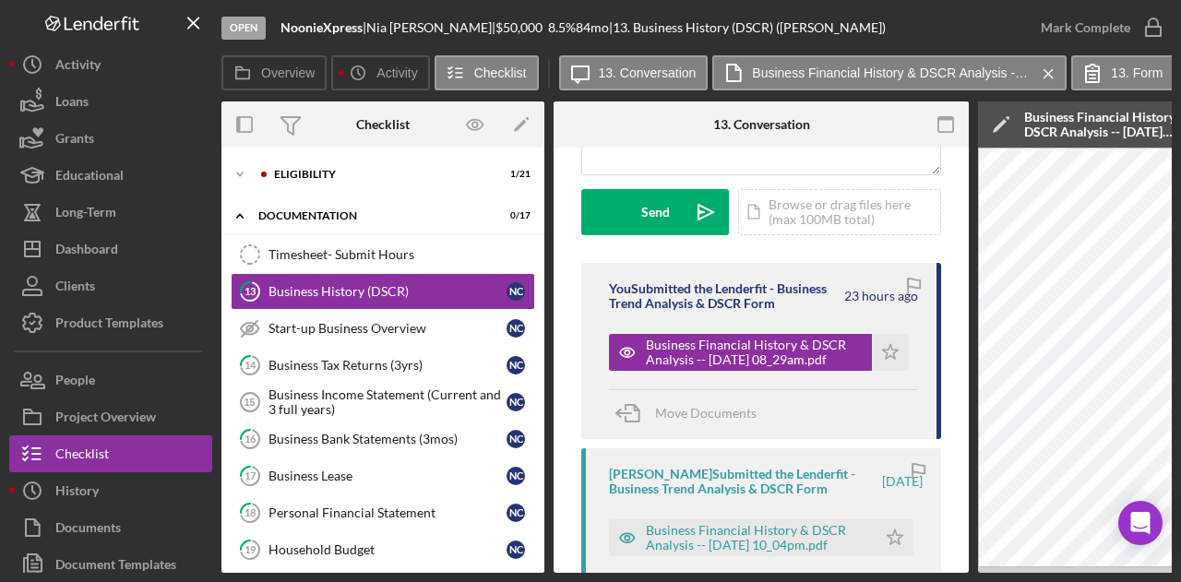
drag, startPoint x: 696, startPoint y: 573, endPoint x: 883, endPoint y: 588, distance: 187.0
click at [883, 581] on html "Open NoonieXpress | [PERSON_NAME] | $50,000 $50,000 8.5 % 84 mo | 13. Business …" at bounding box center [590, 291] width 1181 height 582
click at [707, 564] on div "[PERSON_NAME] Submitted the Lenderfit - Business Trend Analysis & DSCR Form [DA…" at bounding box center [761, 536] width 360 height 176
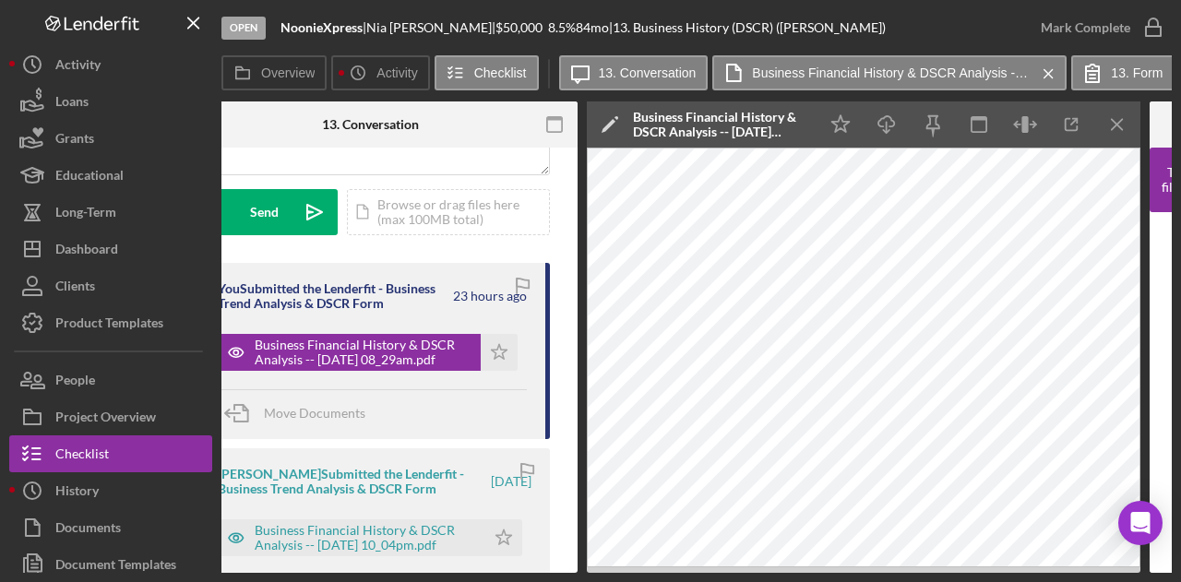
scroll to position [0, 479]
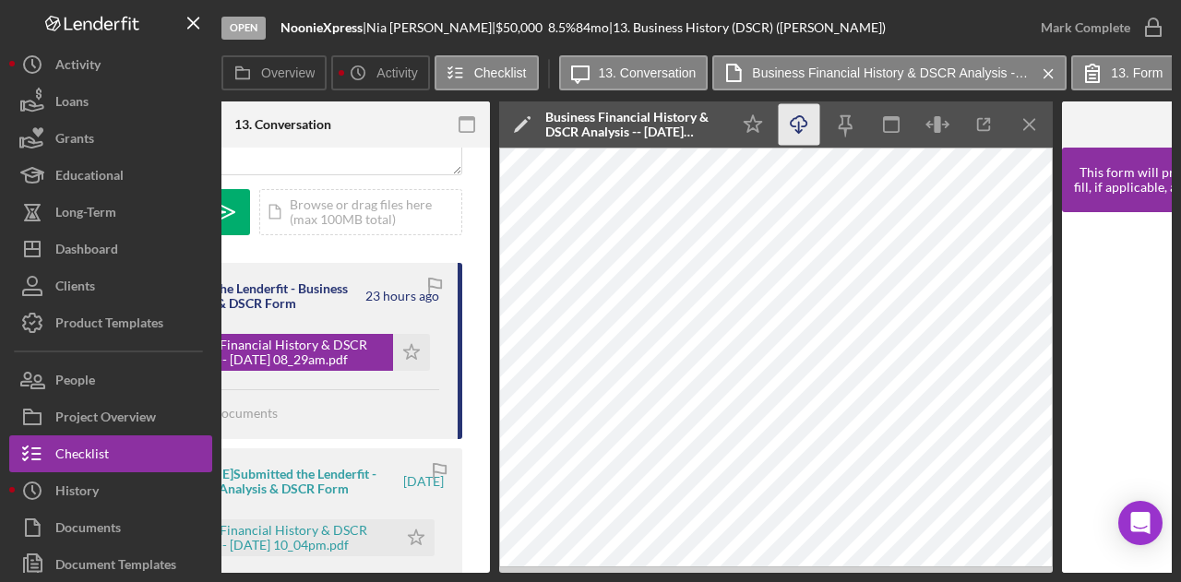
click at [797, 116] on icon "button" at bounding box center [798, 121] width 16 height 10
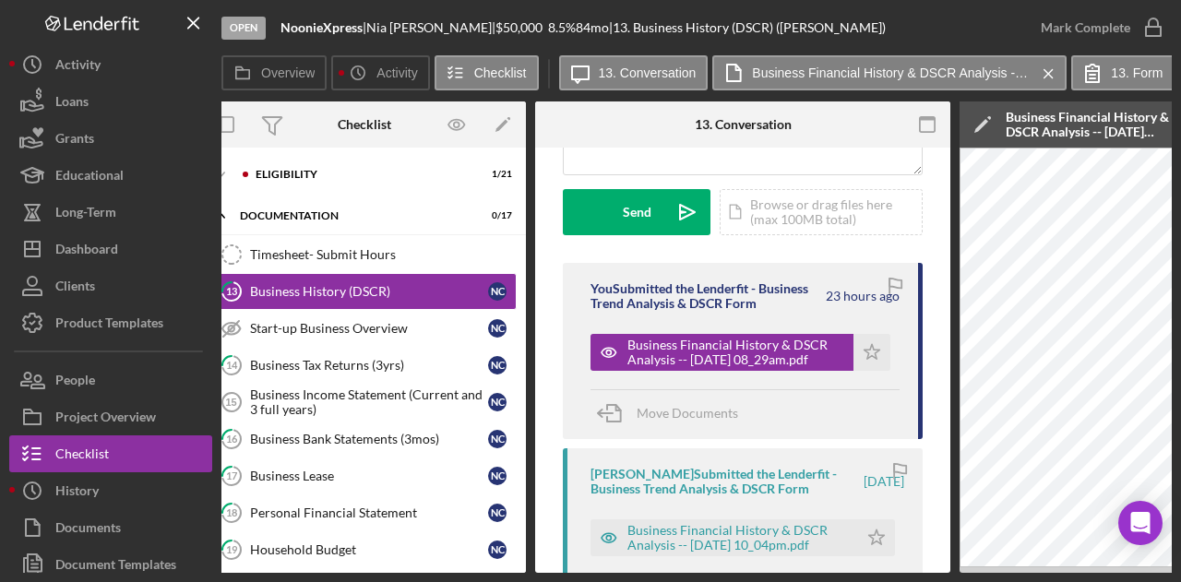
scroll to position [0, 0]
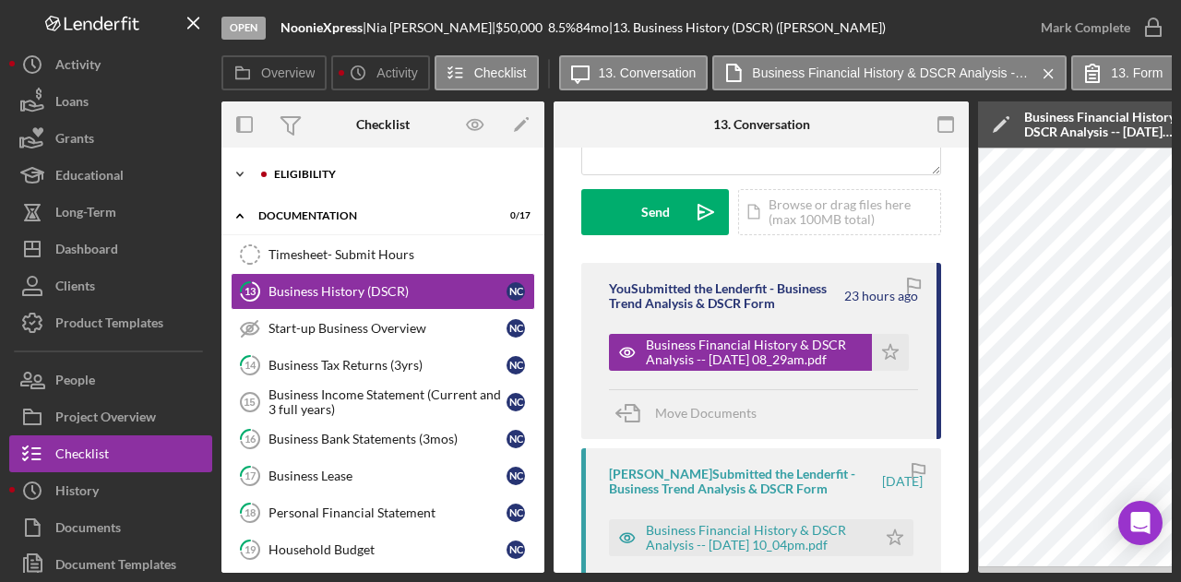
click at [352, 173] on div "Eligibility" at bounding box center [397, 174] width 247 height 11
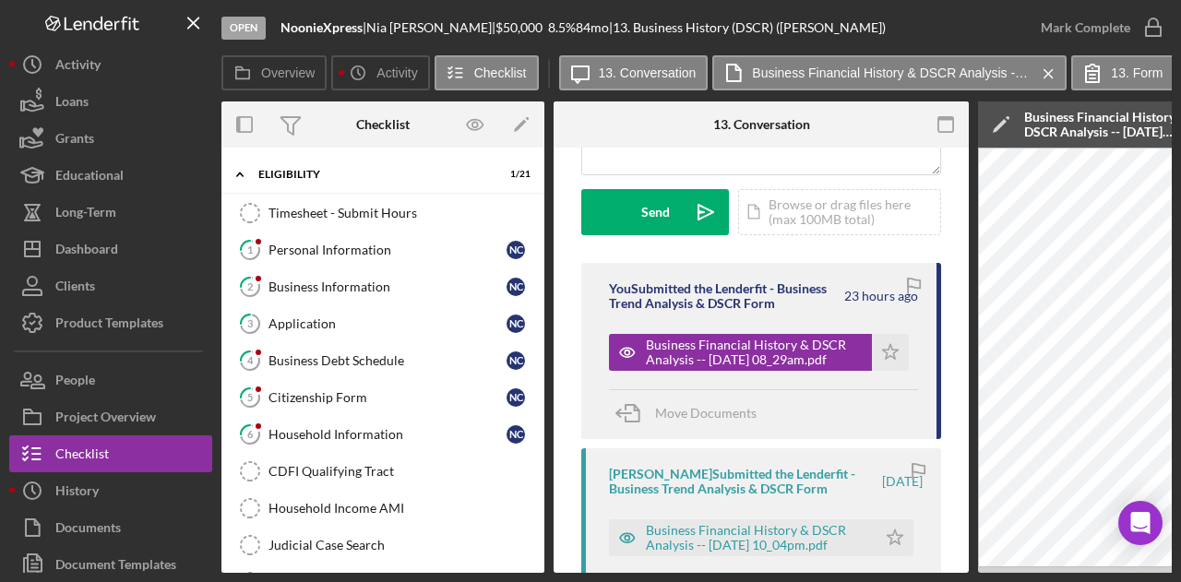
drag, startPoint x: 538, startPoint y: 214, endPoint x: 537, endPoint y: 263, distance: 48.9
click at [537, 263] on div "Timesheet - Submit Hours Timesheet - Submit Hours 1 Personal Information N C 2 …" at bounding box center [382, 587] width 323 height 784
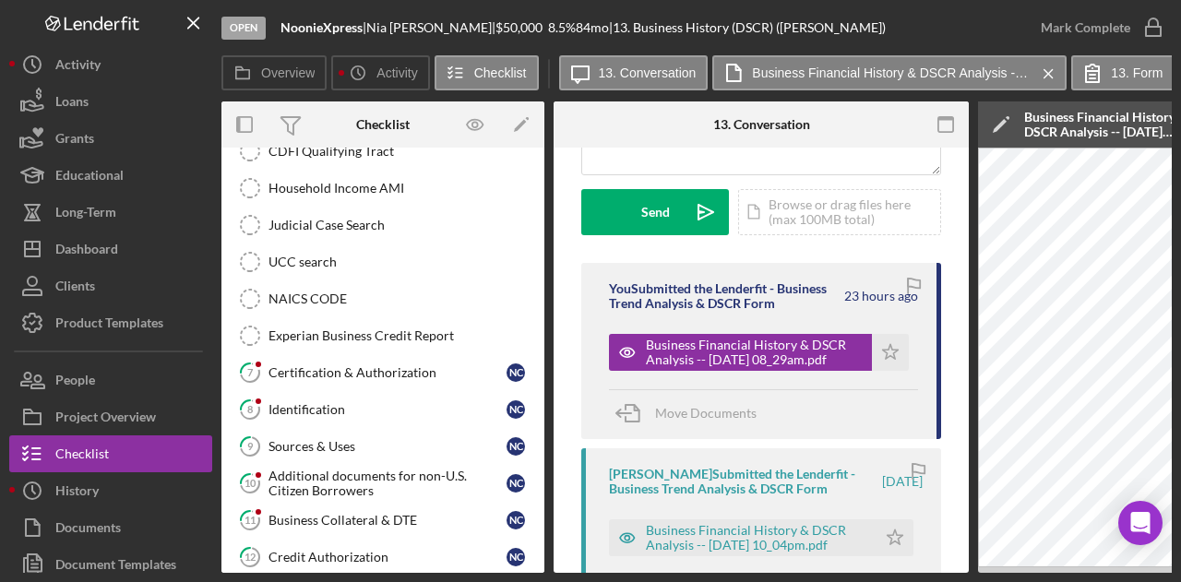
scroll to position [329, 0]
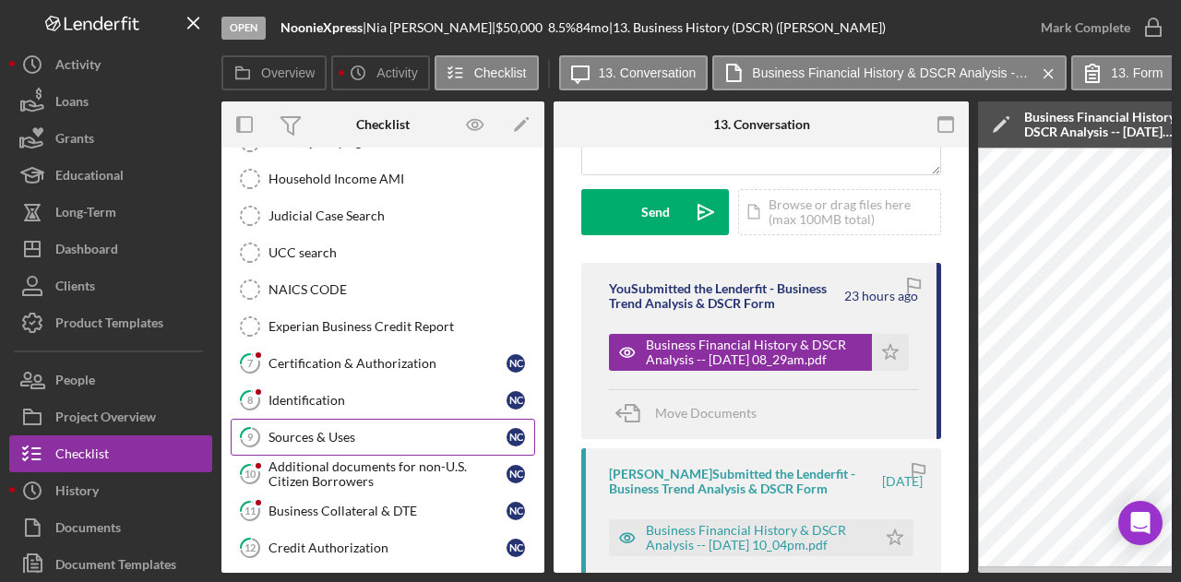
click at [310, 430] on div "Sources & Uses" at bounding box center [387, 437] width 238 height 15
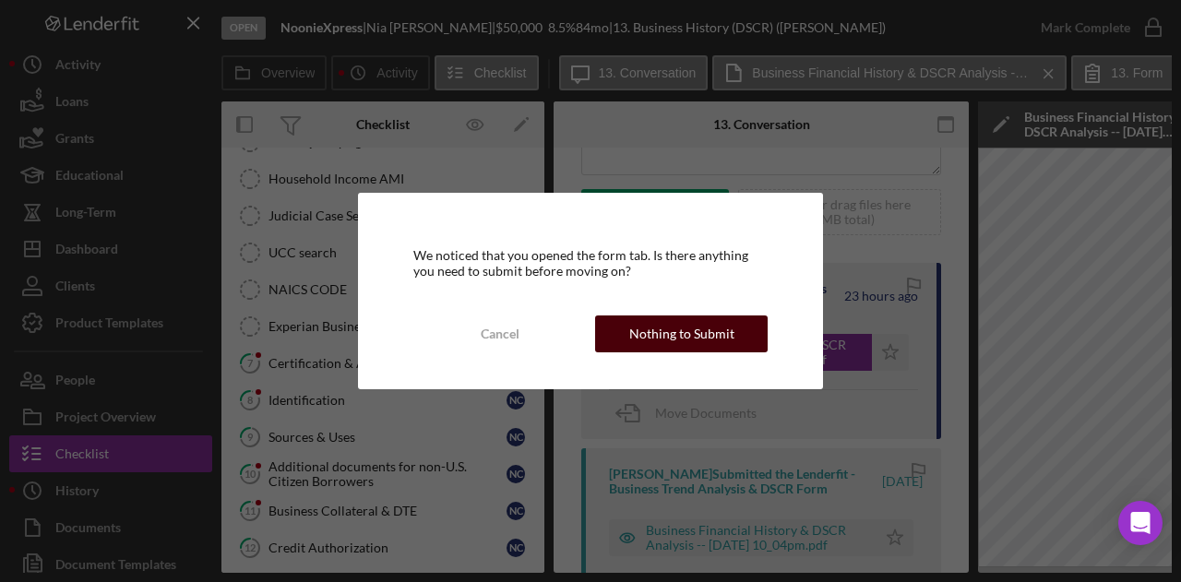
click at [689, 339] on div "Nothing to Submit" at bounding box center [681, 333] width 105 height 37
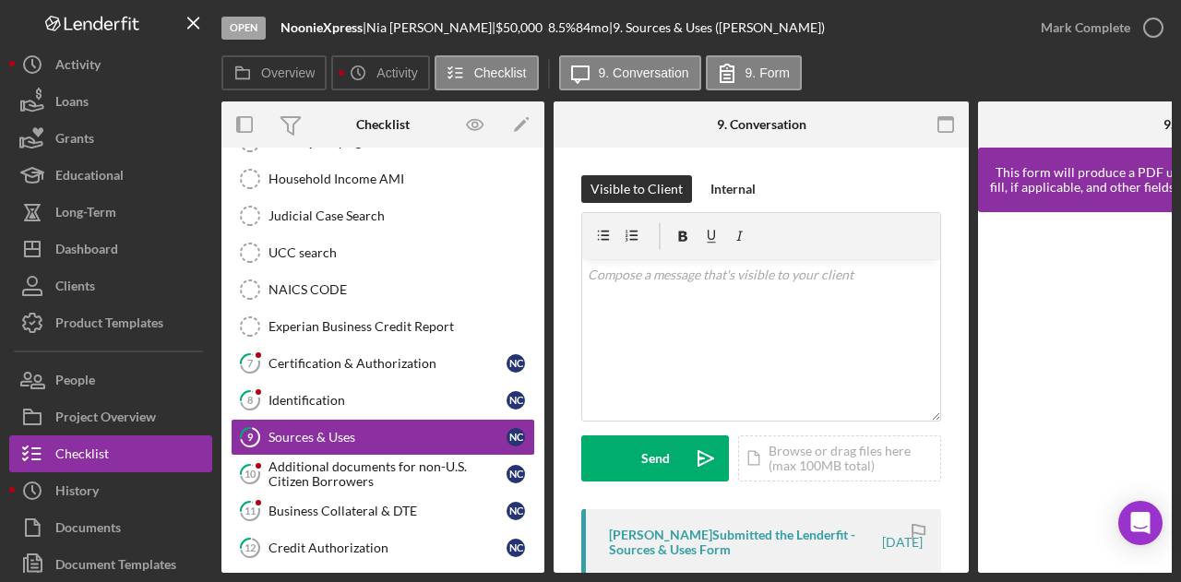
click at [735, 534] on div "[PERSON_NAME] Submitted the Lenderfit - Sources & Uses Form" at bounding box center [744, 543] width 270 height 30
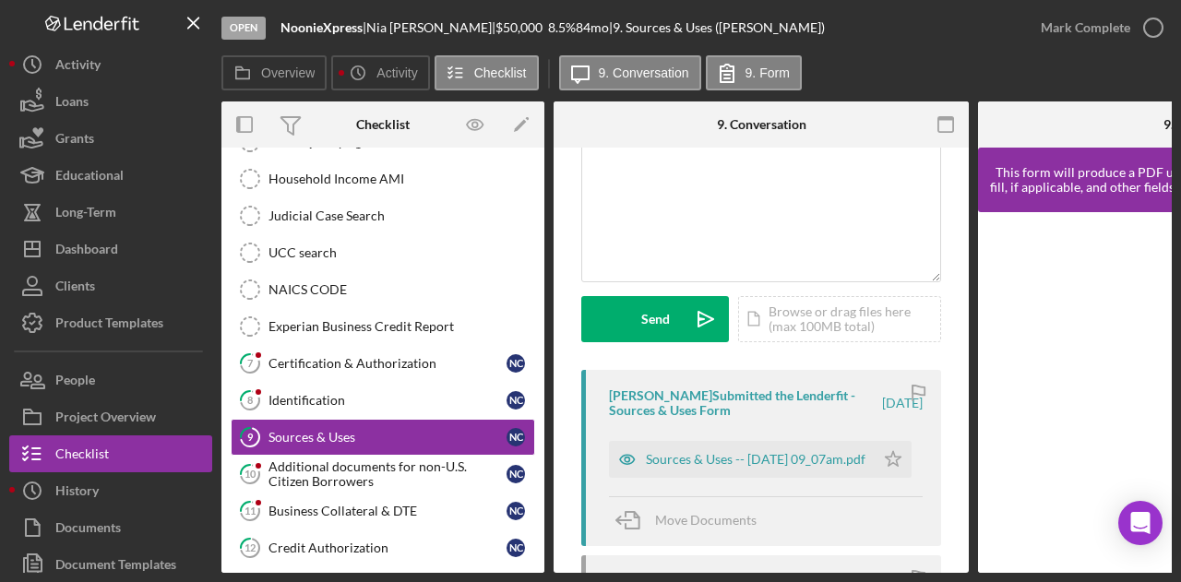
scroll to position [144, 0]
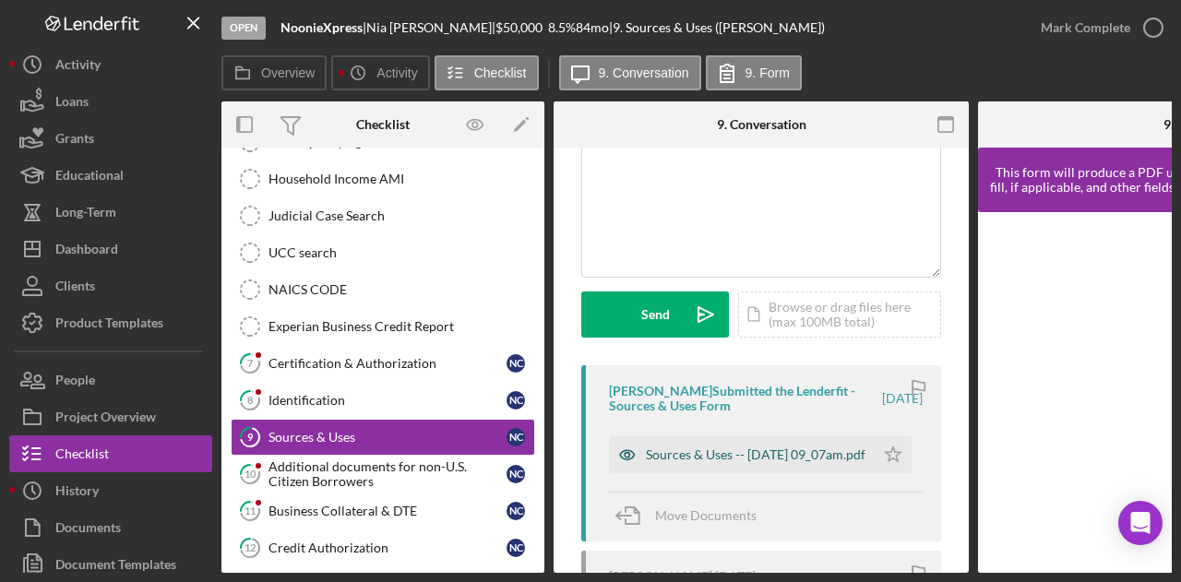
click at [804, 447] on div "Sources & Uses -- [DATE] 09_07am.pdf" at bounding box center [756, 454] width 220 height 15
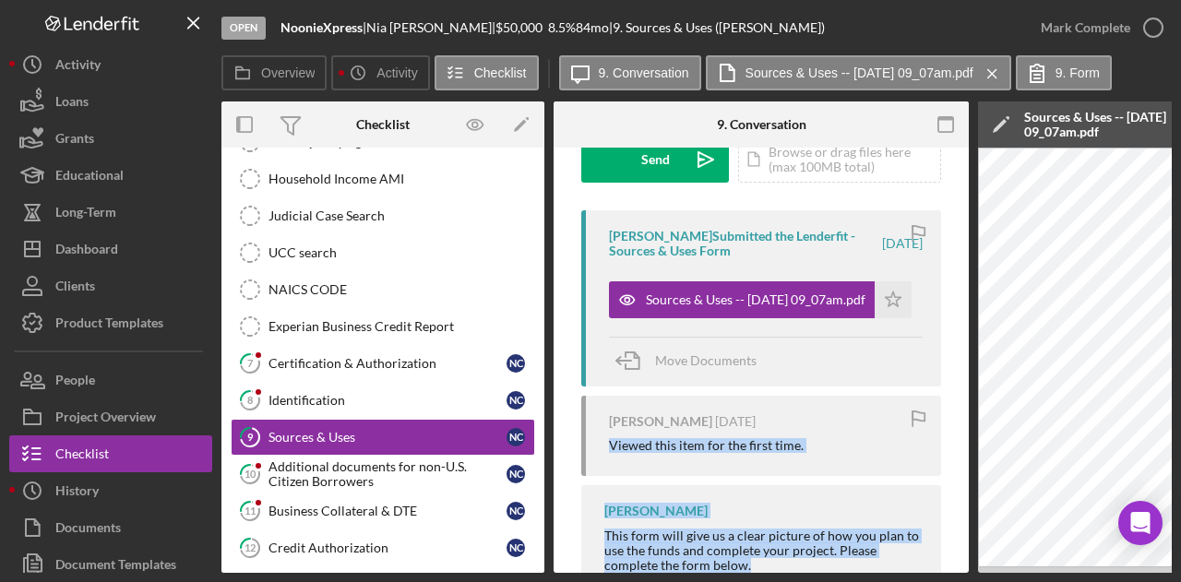
scroll to position [362, 0]
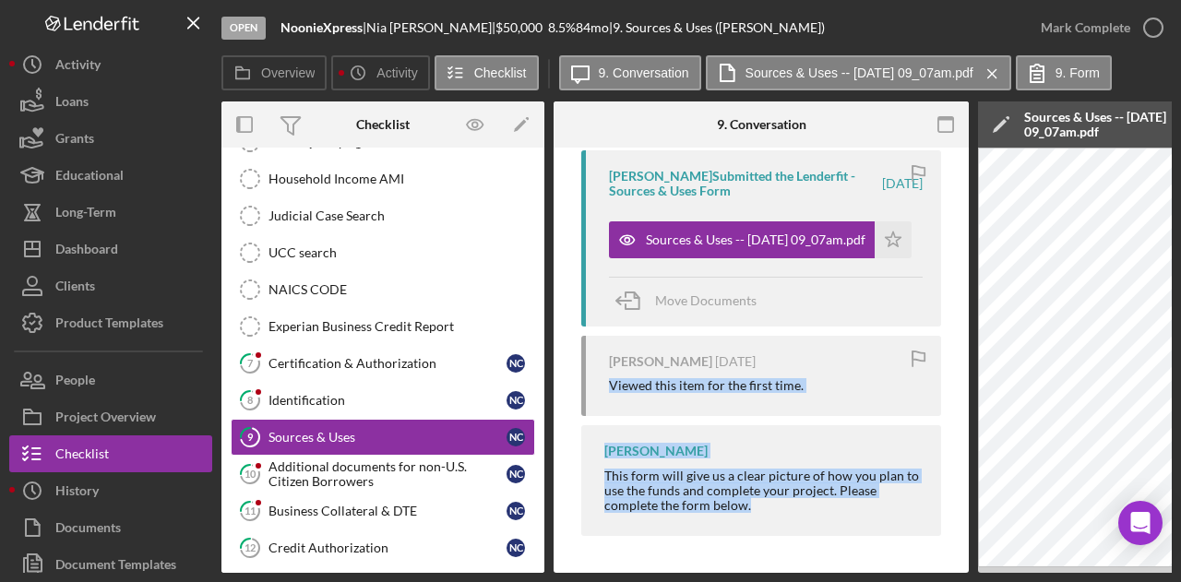
drag, startPoint x: 716, startPoint y: 567, endPoint x: 850, endPoint y: 565, distance: 133.8
click at [850, 565] on div "Visible to Client Internal v Color teal Color pink Remove color Add row above A…" at bounding box center [760, 181] width 415 height 784
drag, startPoint x: 727, startPoint y: 573, endPoint x: 790, endPoint y: 575, distance: 62.7
click at [790, 575] on div "Open NoonieXpress | [PERSON_NAME] | $50,000 $50,000 8.5 % 84 mo | 9. Sources & …" at bounding box center [590, 291] width 1181 height 582
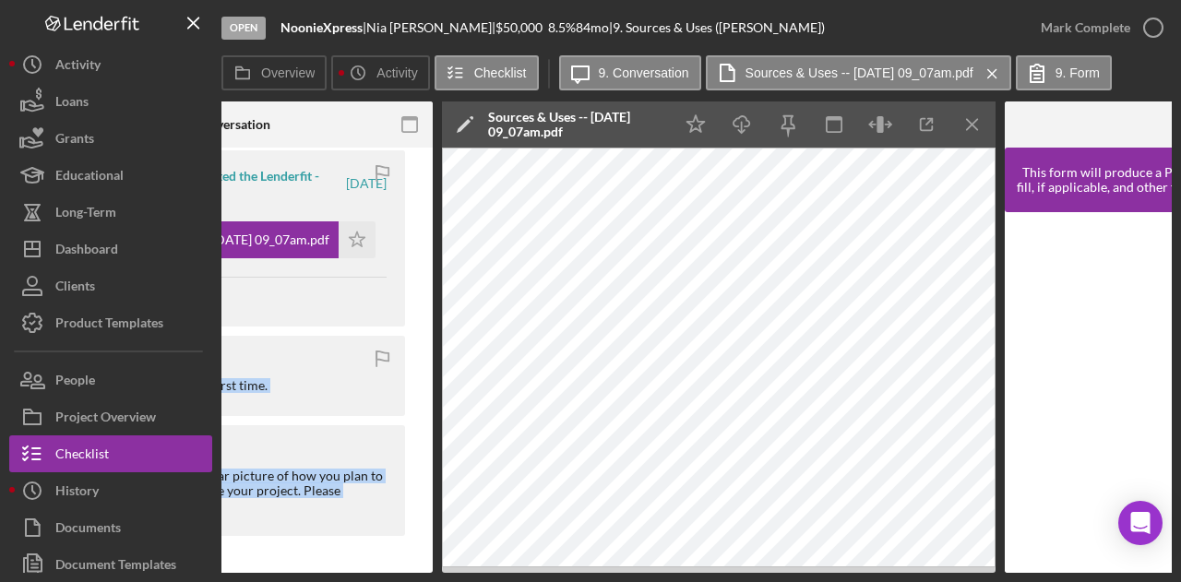
scroll to position [0, 544]
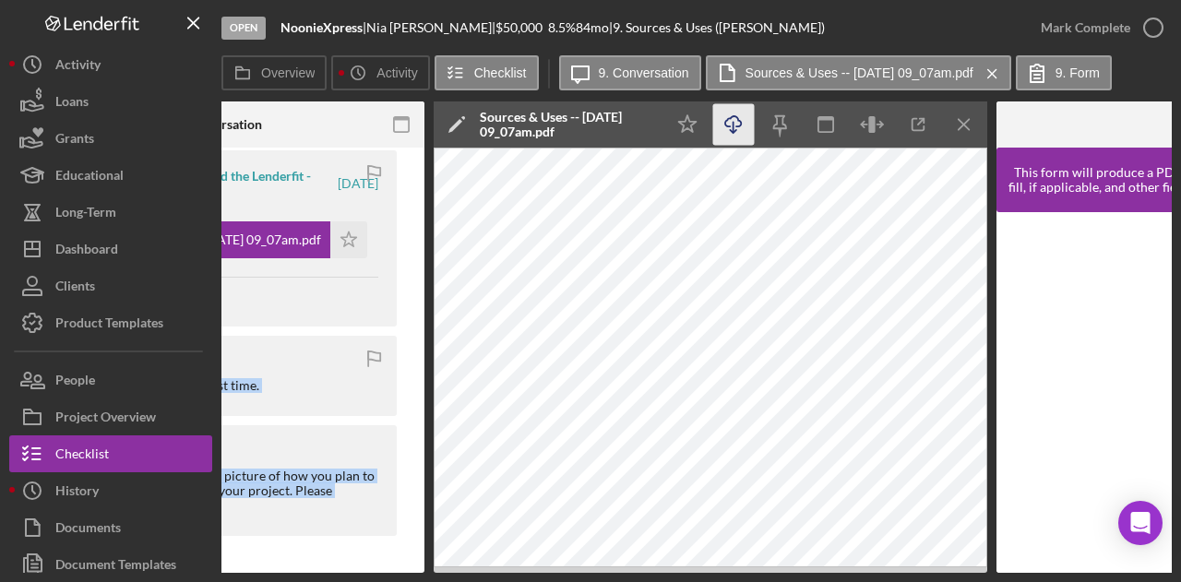
click at [727, 125] on icon "button" at bounding box center [733, 121] width 16 height 10
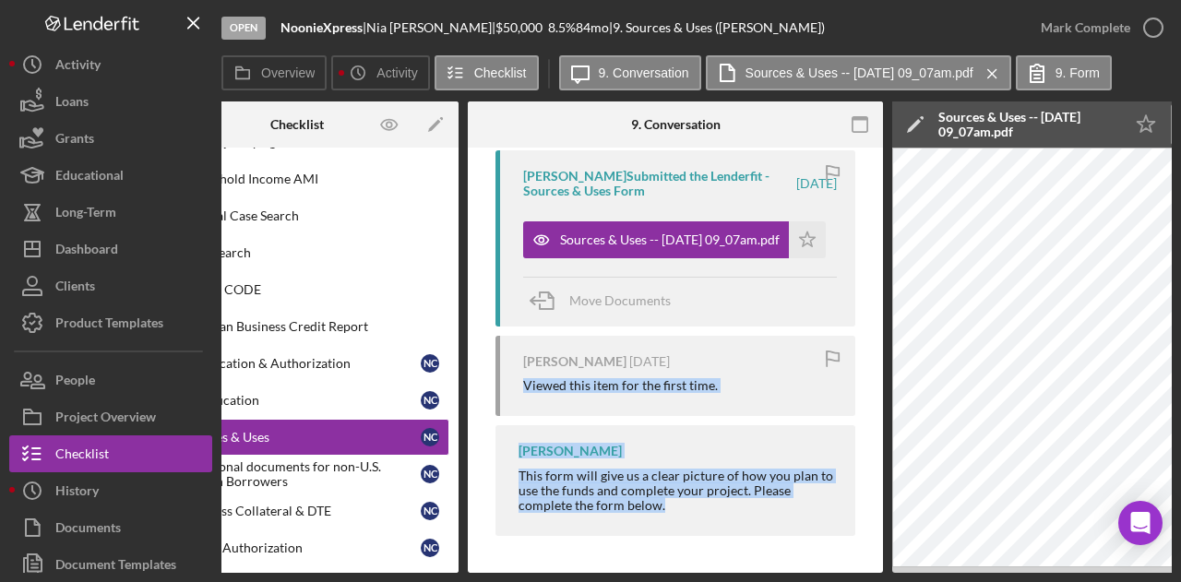
scroll to position [0, 0]
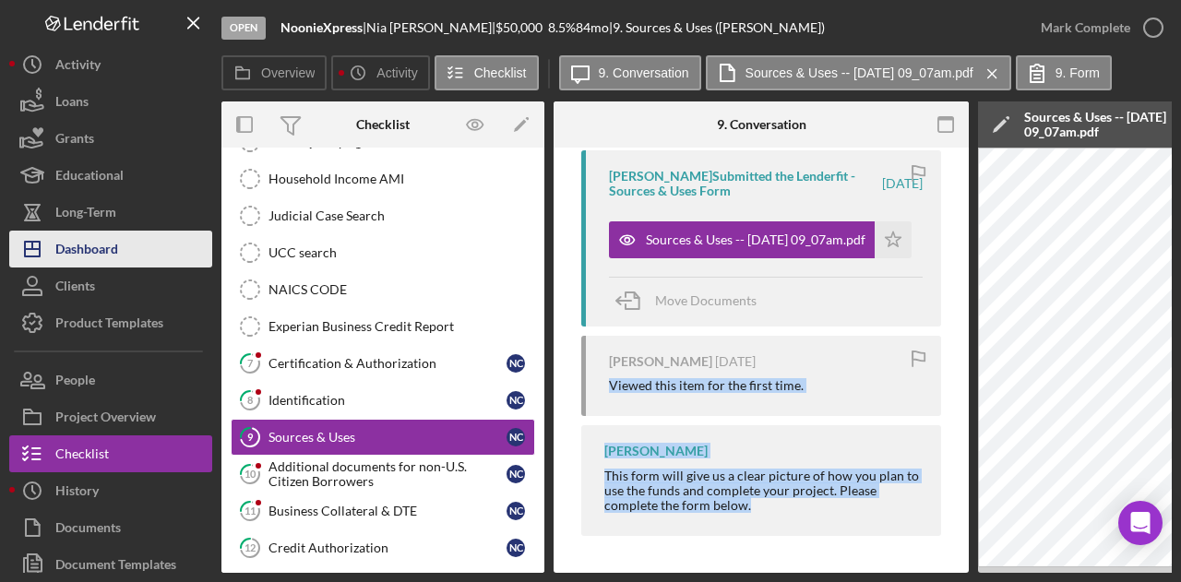
click at [110, 245] on div "Dashboard" at bounding box center [86, 252] width 63 height 42
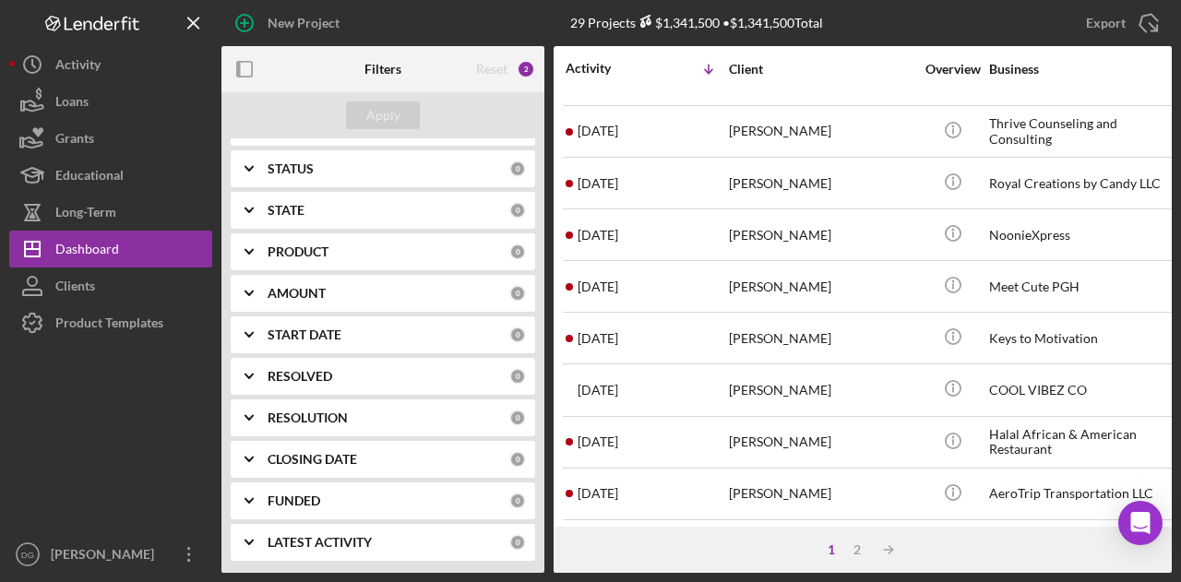
scroll to position [251, 0]
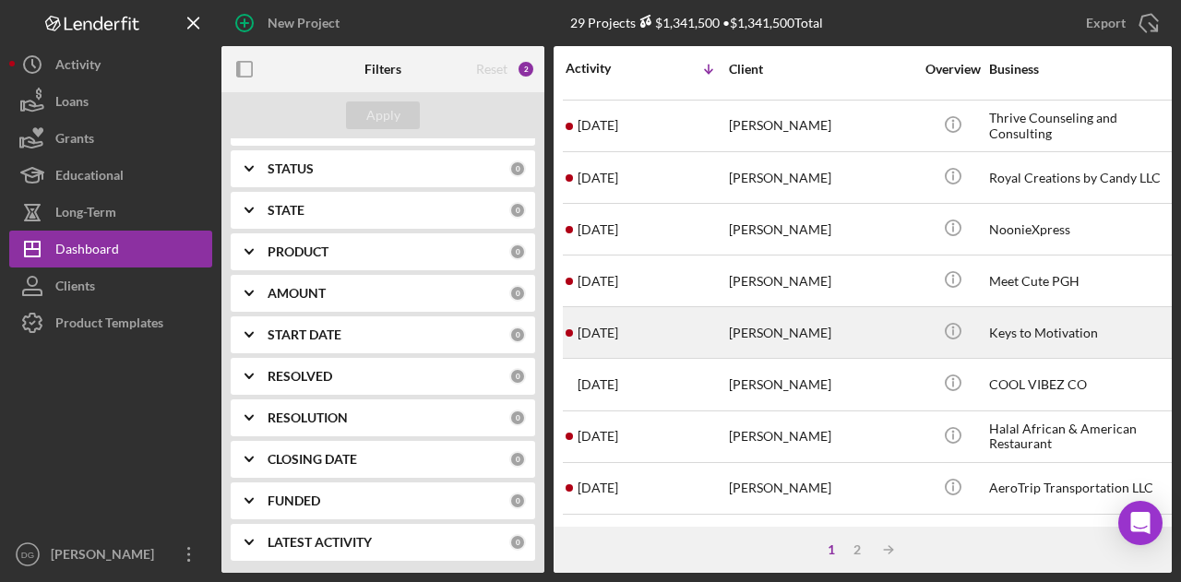
click at [1035, 327] on div "Keys to Motivation" at bounding box center [1081, 332] width 184 height 49
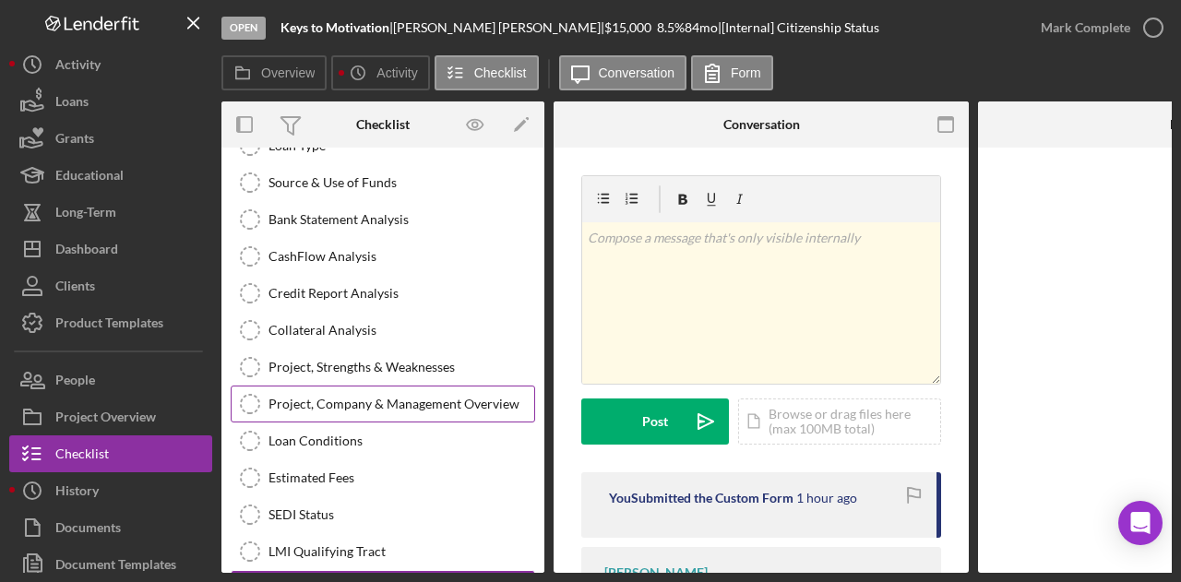
scroll to position [338, 0]
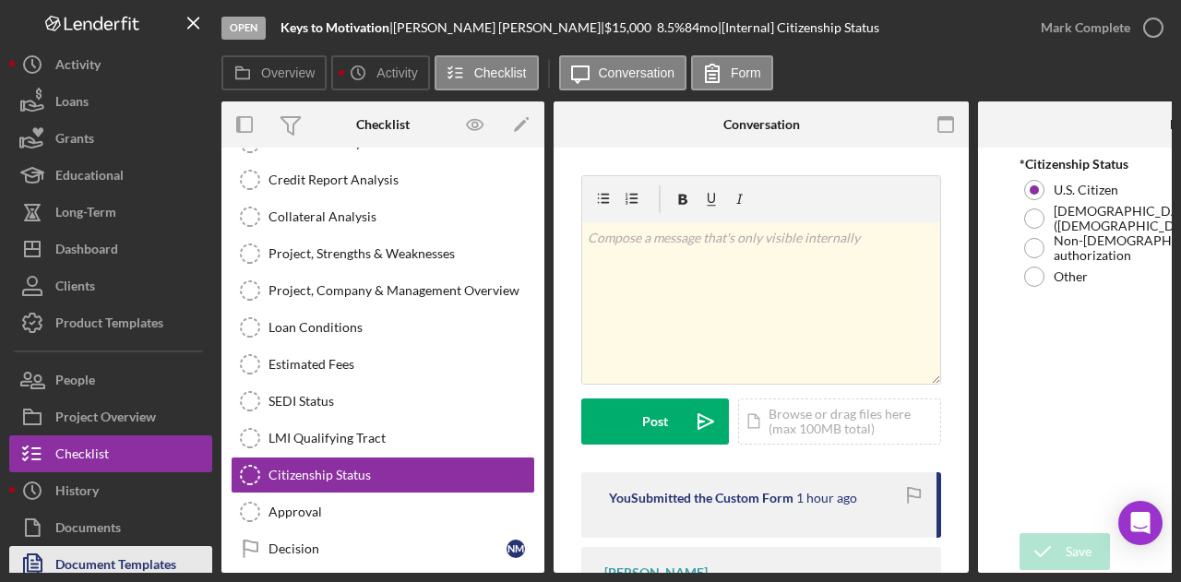
click at [116, 559] on div "Document Templates" at bounding box center [115, 567] width 121 height 42
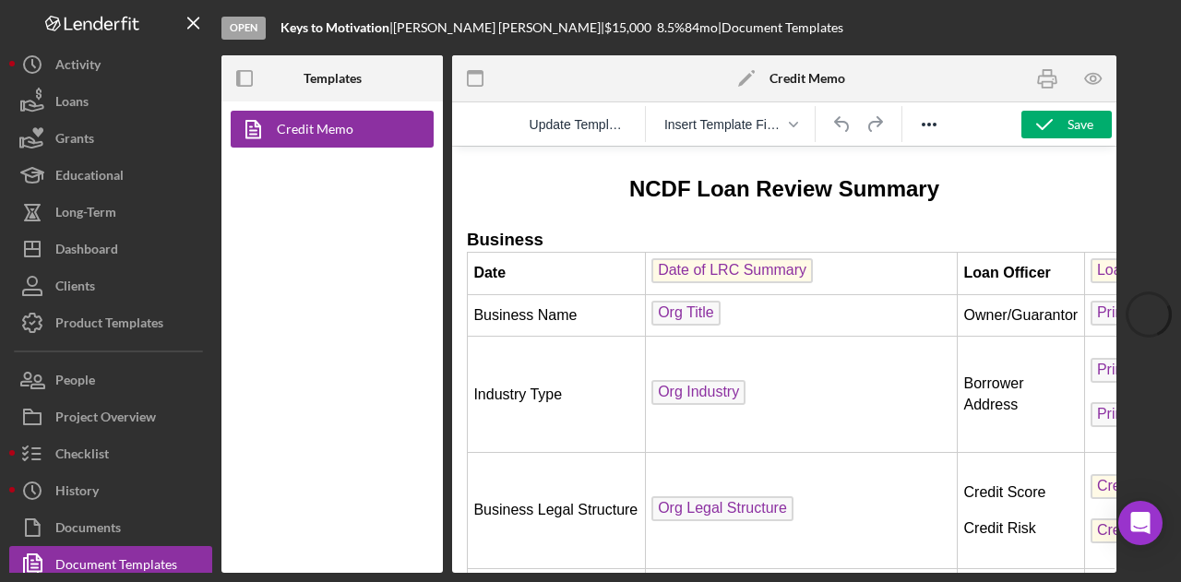
scroll to position [407, 0]
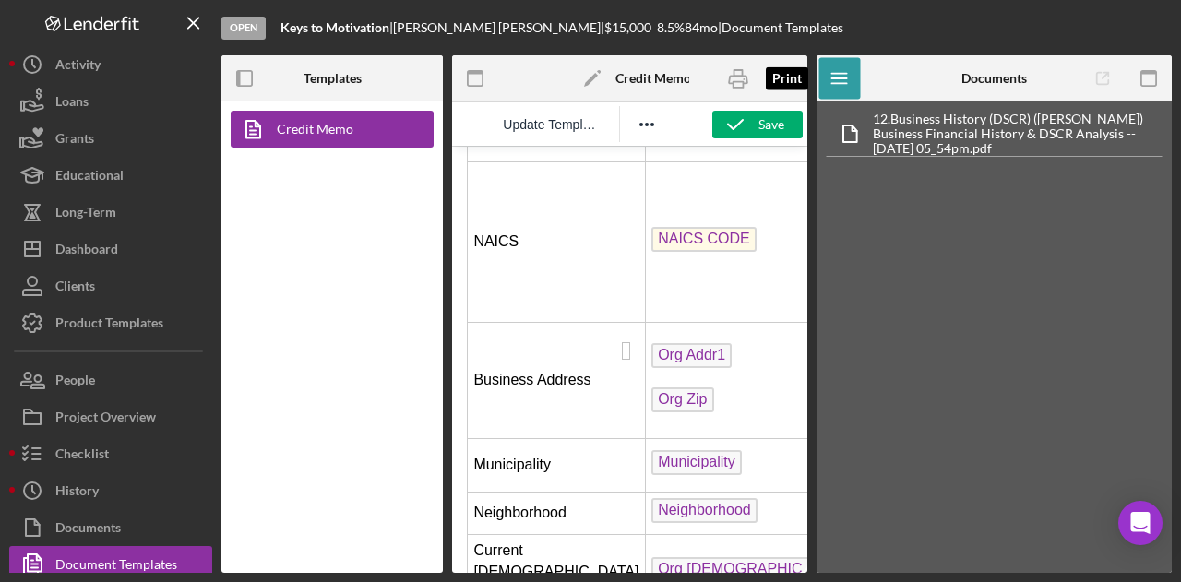
click at [738, 88] on rect "button" at bounding box center [738, 85] width 10 height 6
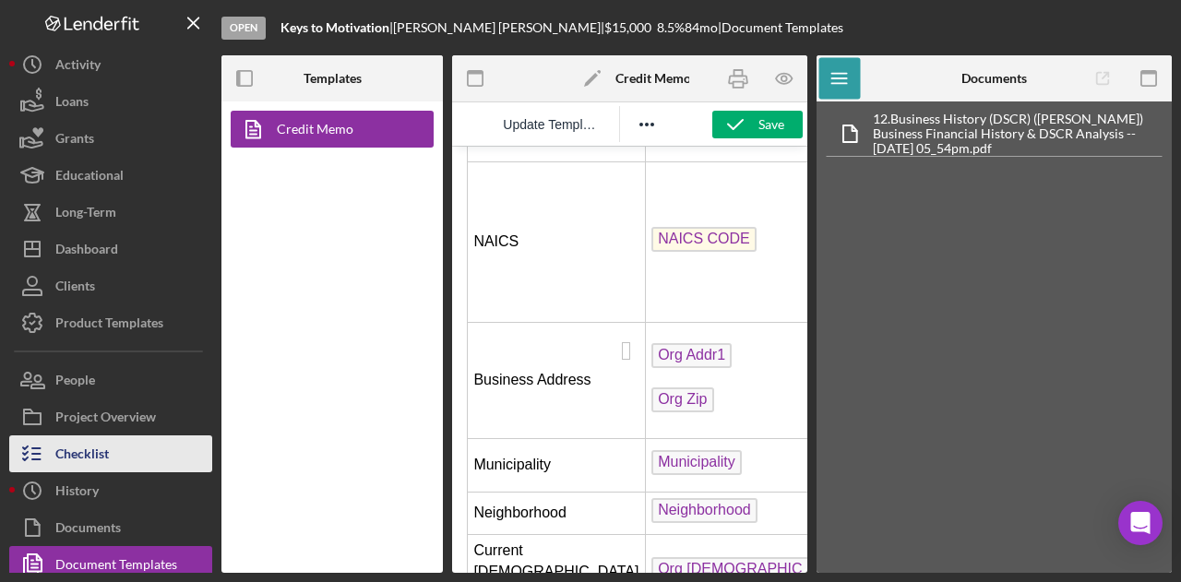
drag, startPoint x: 82, startPoint y: 456, endPoint x: 65, endPoint y: 456, distance: 17.5
click at [65, 456] on div "Checklist" at bounding box center [81, 456] width 53 height 42
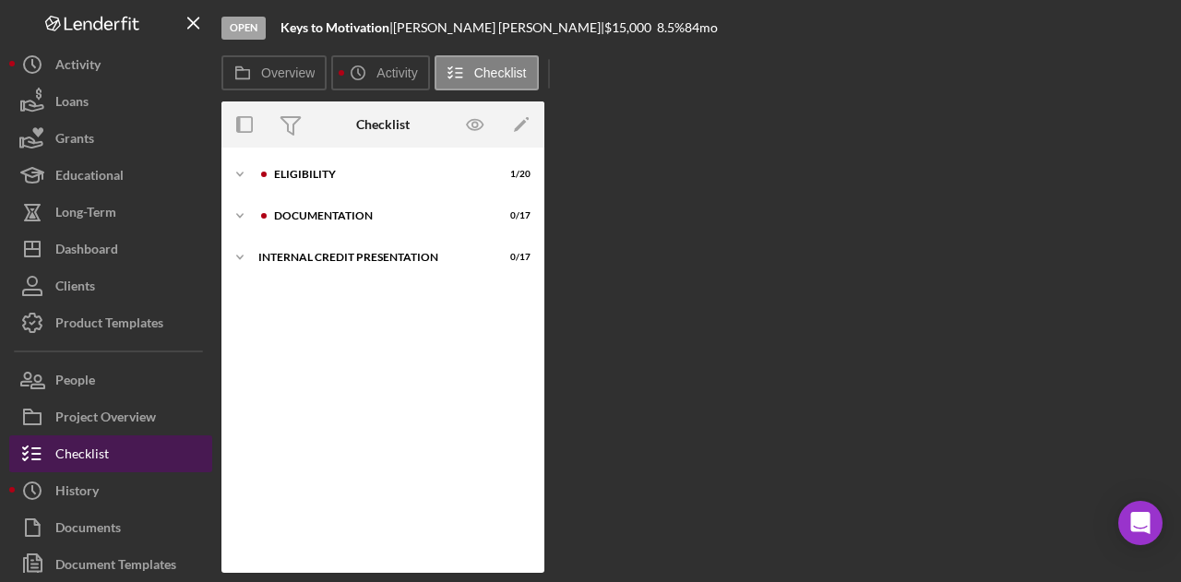
click at [65, 456] on div "Checklist" at bounding box center [81, 456] width 53 height 42
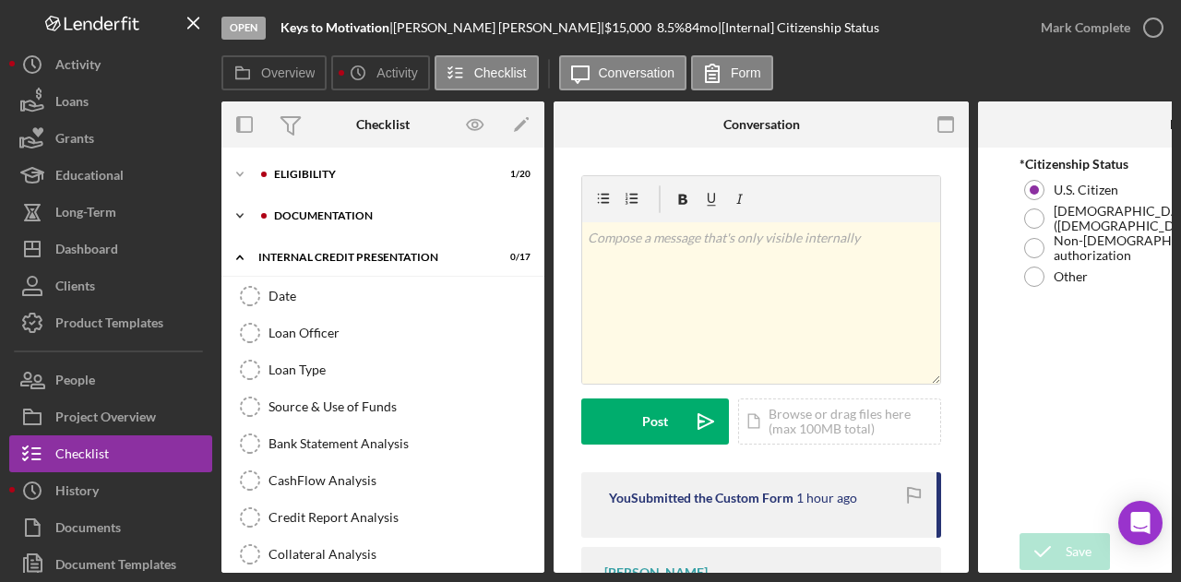
click at [368, 224] on div "Icon/Expander documentation 0 / 17" at bounding box center [382, 215] width 323 height 37
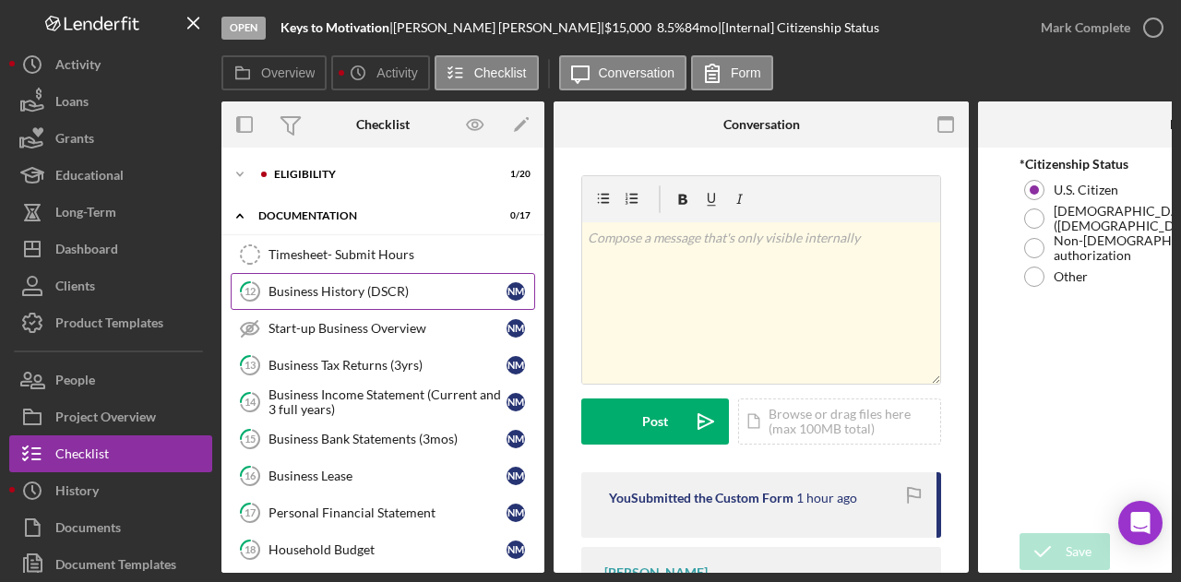
click at [378, 298] on link "12 Business History (DSCR) N M" at bounding box center [383, 291] width 304 height 37
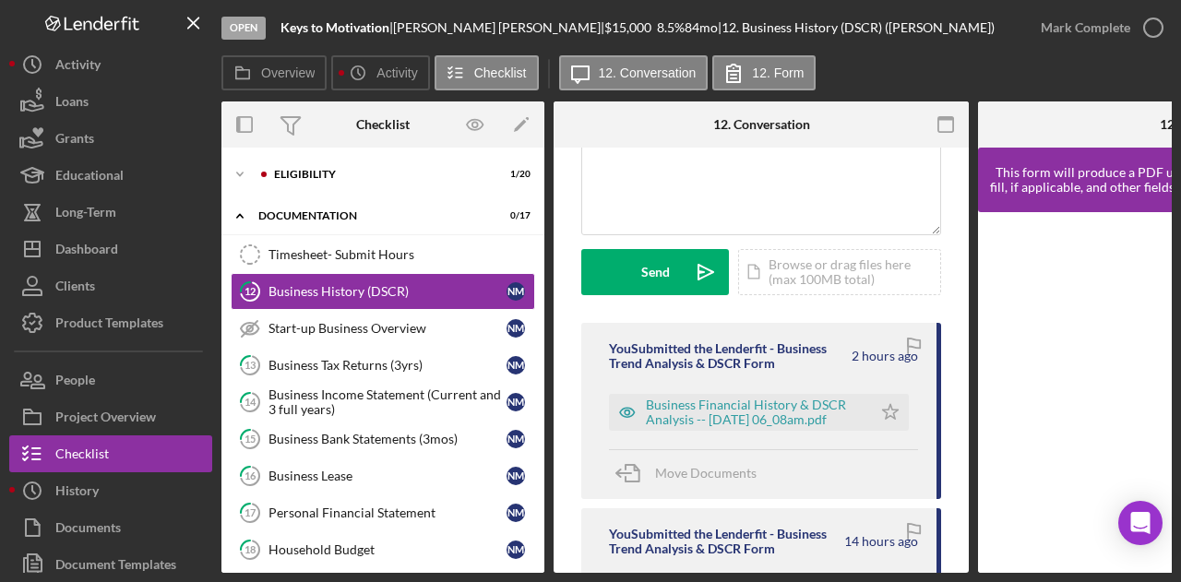
scroll to position [188, 0]
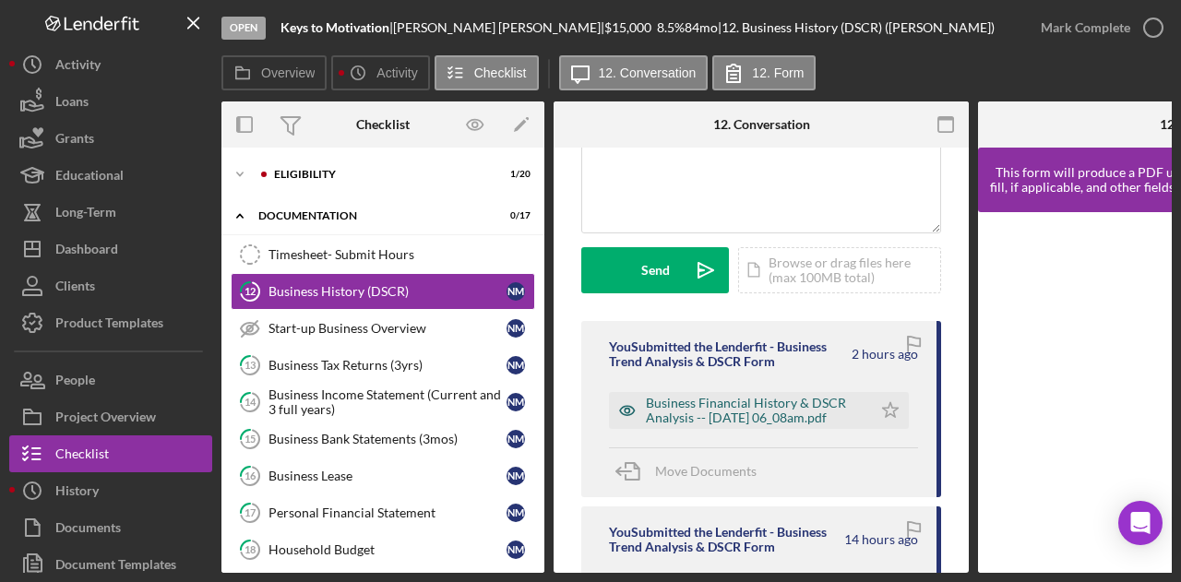
click at [806, 405] on div "Business Financial History & DSCR Analysis -- [DATE] 06_08am.pdf" at bounding box center [754, 411] width 217 height 30
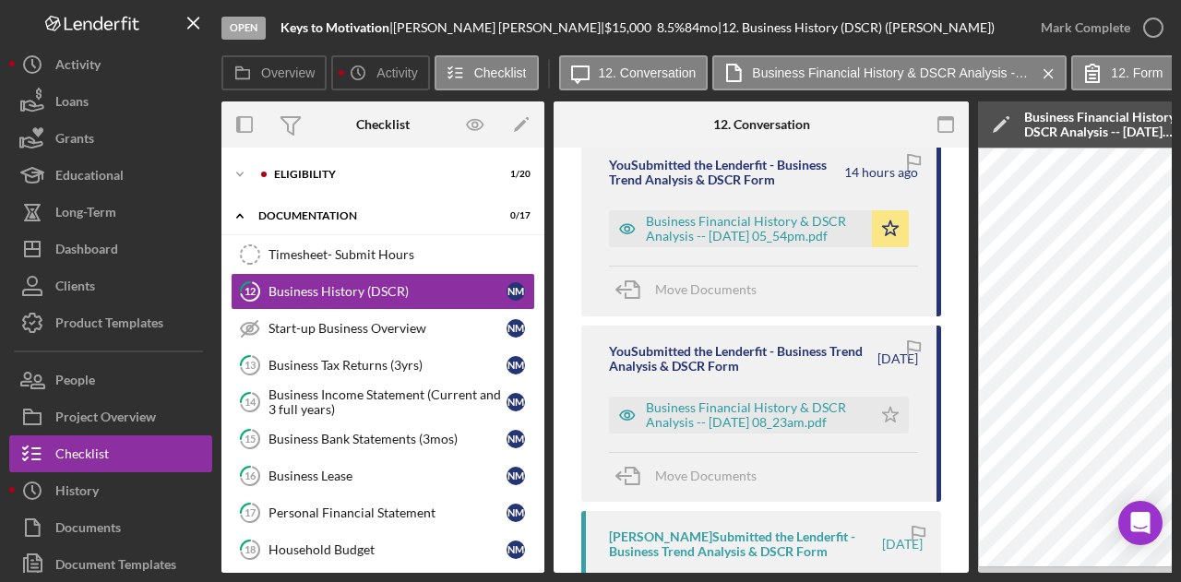
scroll to position [654, 0]
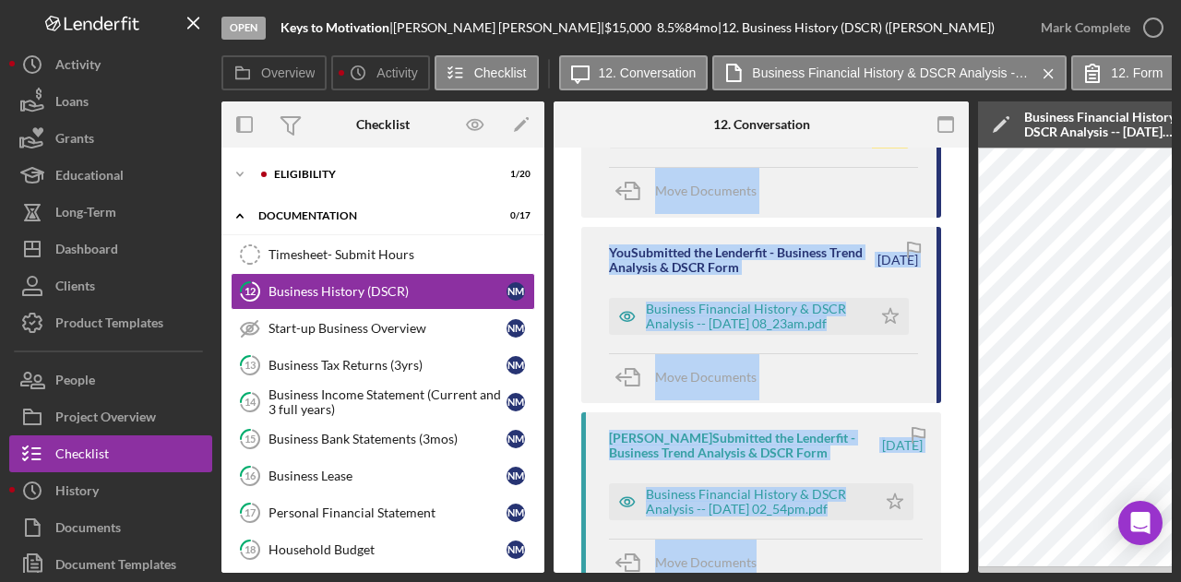
drag, startPoint x: 714, startPoint y: 567, endPoint x: 856, endPoint y: 567, distance: 142.0
click at [856, 567] on div "You Submitted the Lenderfit - Business Trend Analysis & DSCR Form 2 hours ago B…" at bounding box center [761, 345] width 360 height 981
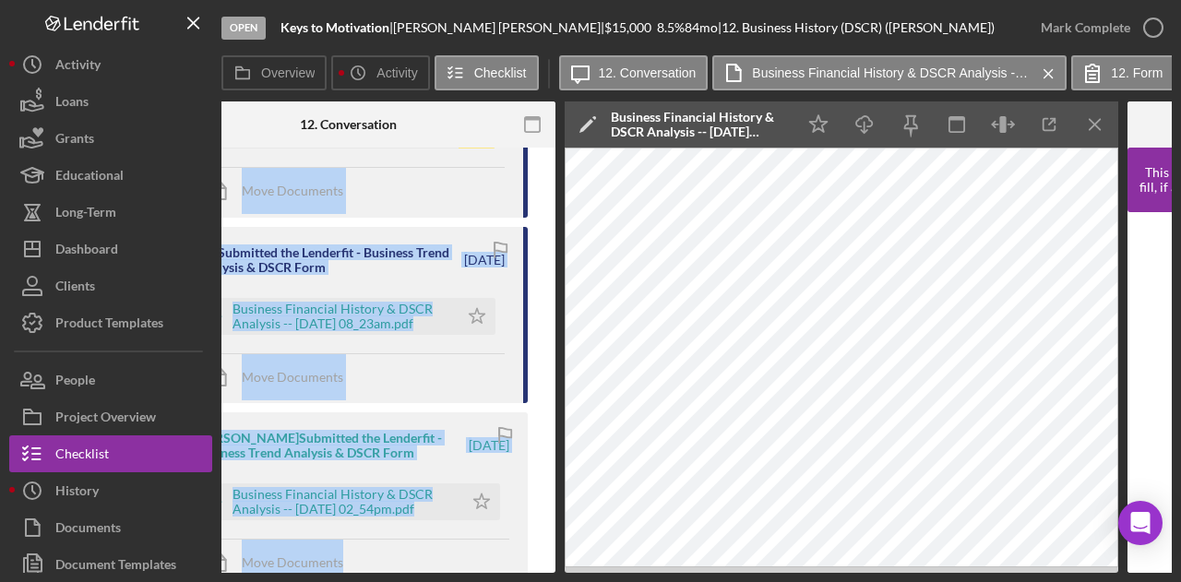
scroll to position [0, 413]
click at [869, 124] on icon "Icon/Download" at bounding box center [865, 125] width 42 height 42
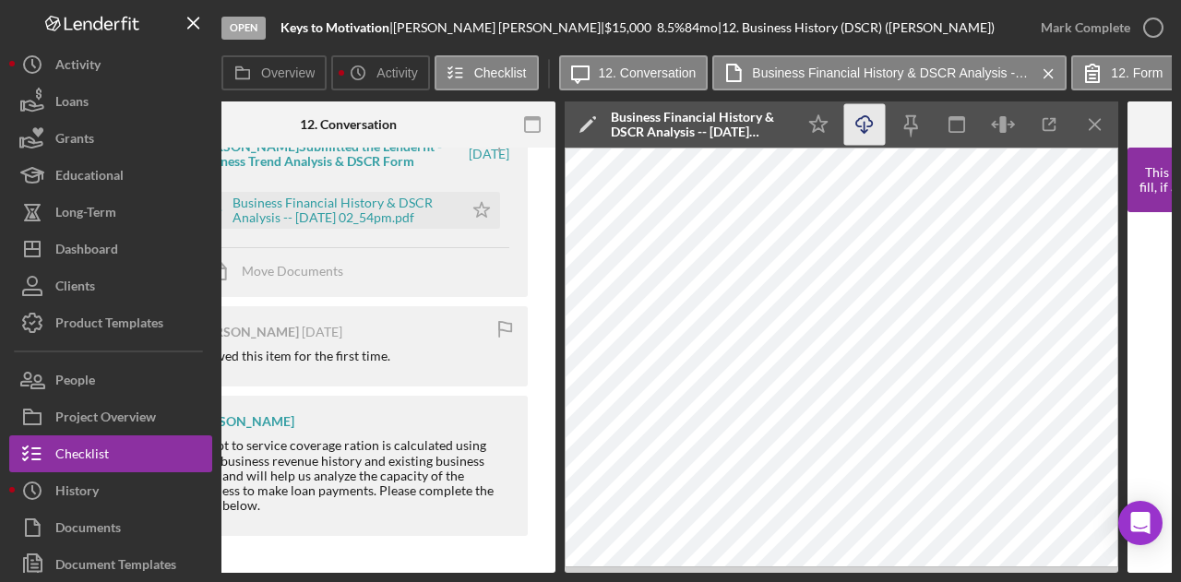
click at [555, 562] on div "Overview Internal Workflow Stage Open Icon/Dropdown Arrow Archive (can unarchiv…" at bounding box center [696, 336] width 950 height 471
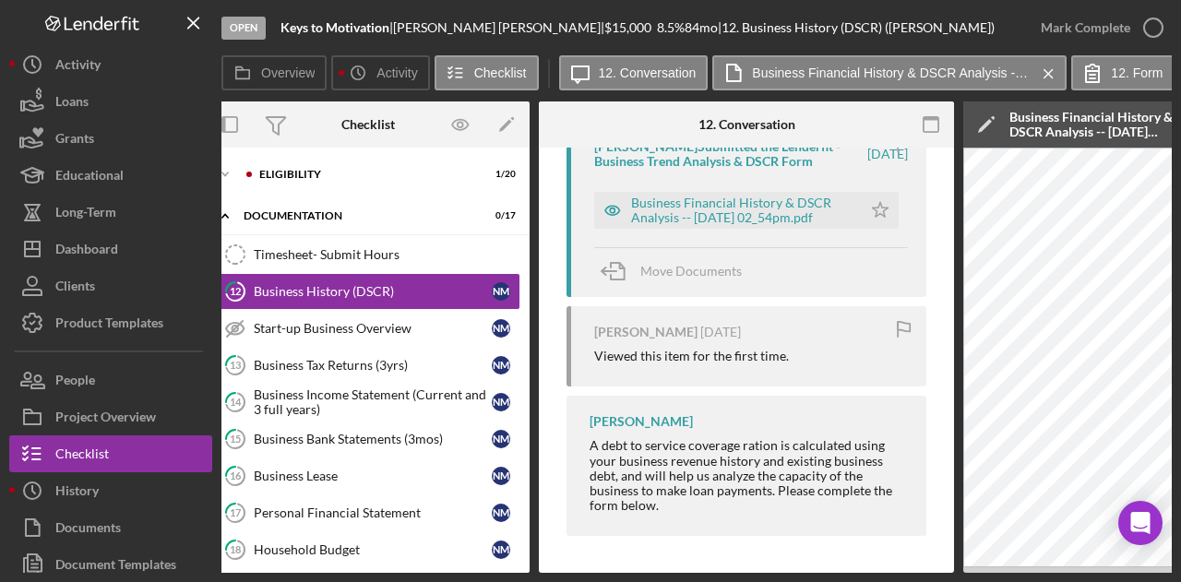
scroll to position [0, 0]
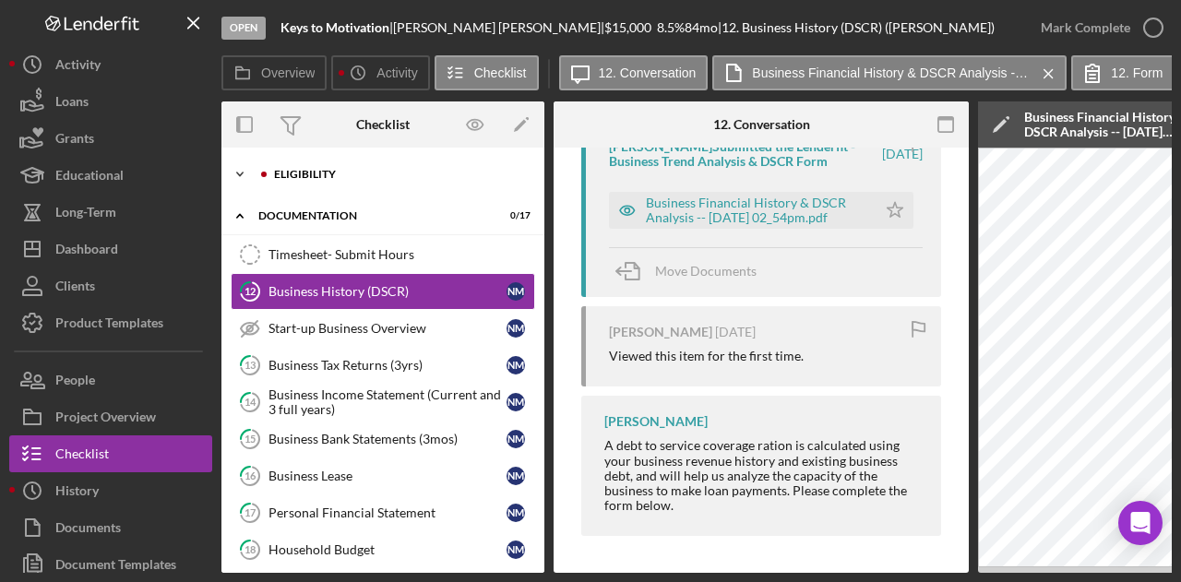
click at [327, 182] on div "Icon/Expander Eligibility 1 / 20" at bounding box center [382, 174] width 323 height 37
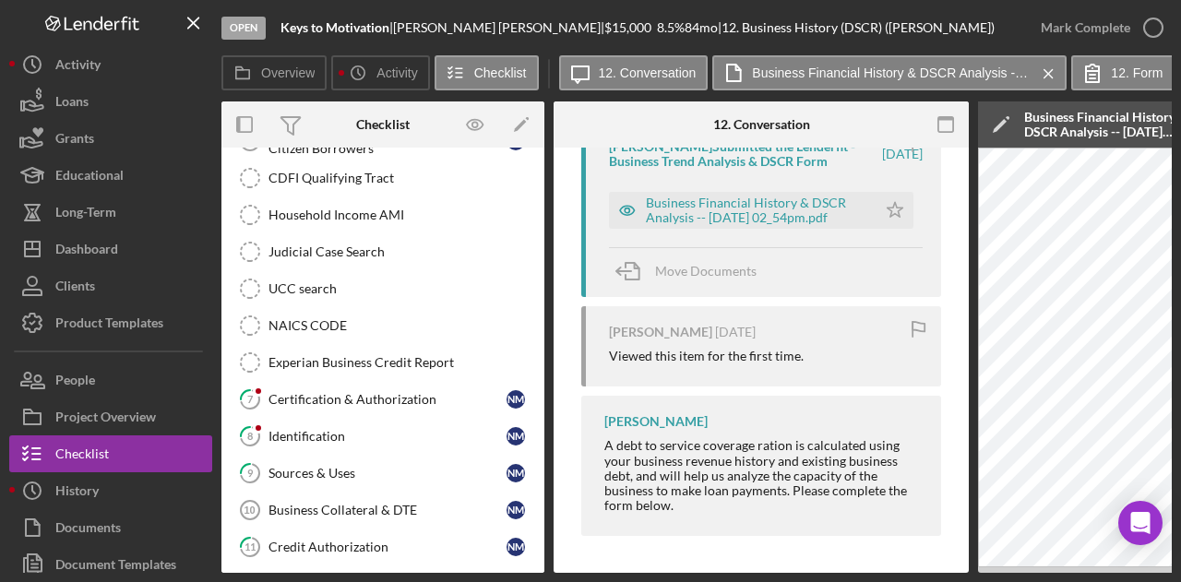
scroll to position [295, 0]
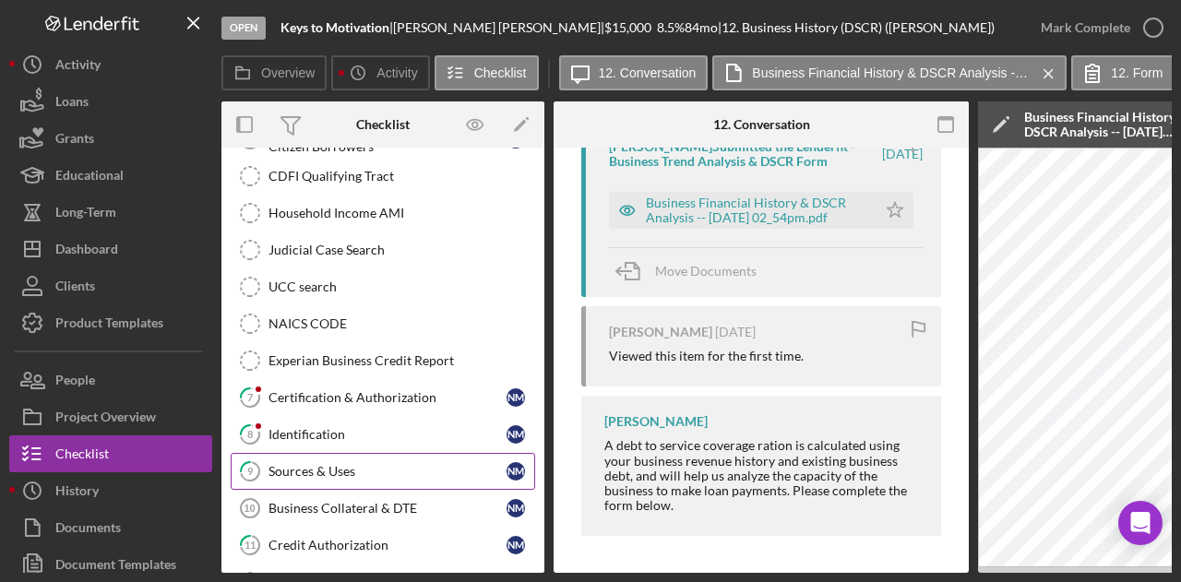
click at [339, 465] on div "Sources & Uses" at bounding box center [387, 471] width 238 height 15
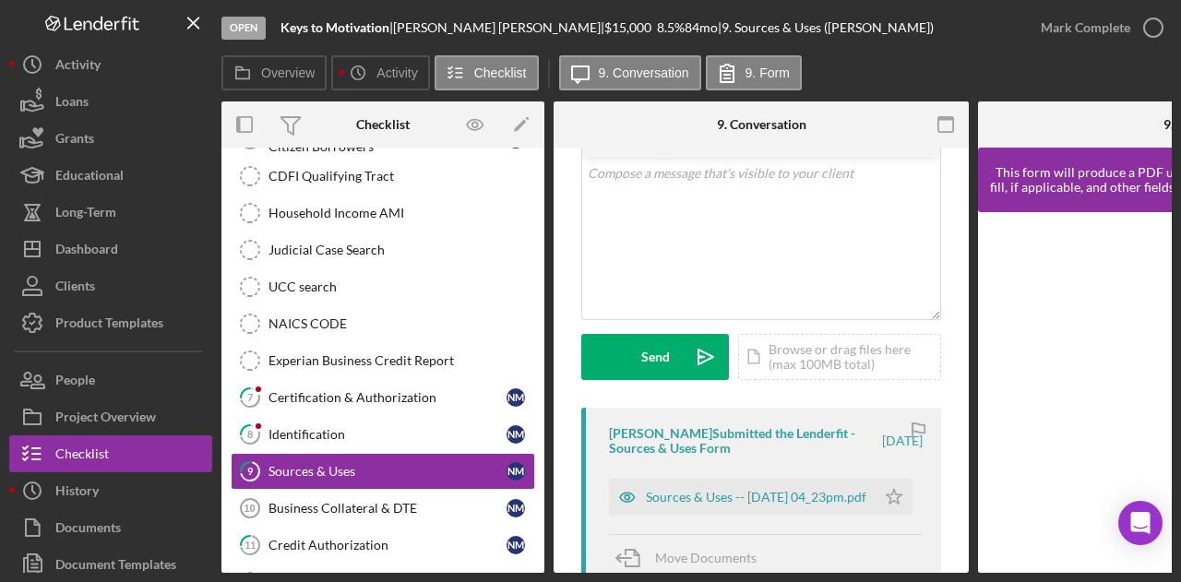
scroll to position [114, 0]
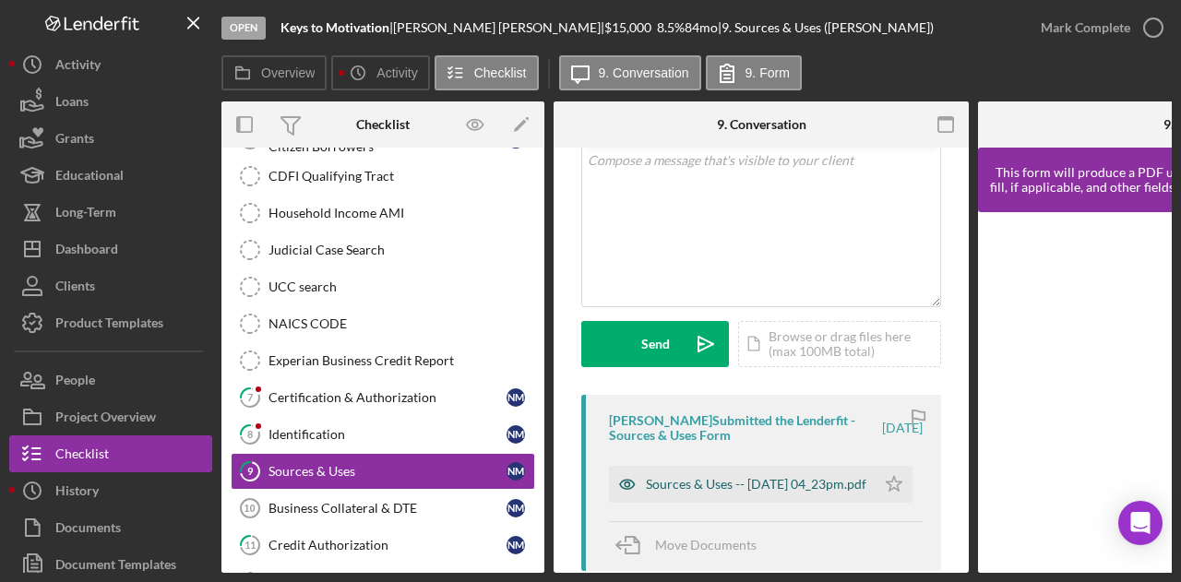
click at [758, 477] on div "Sources & Uses -- [DATE] 04_23pm.pdf" at bounding box center [756, 484] width 220 height 15
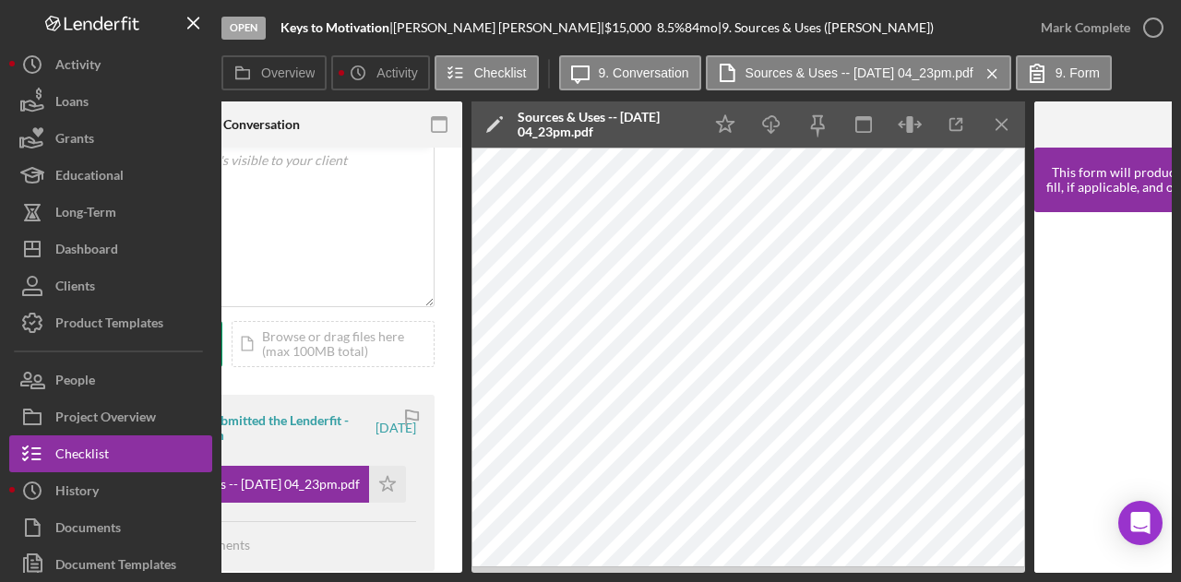
scroll to position [0, 531]
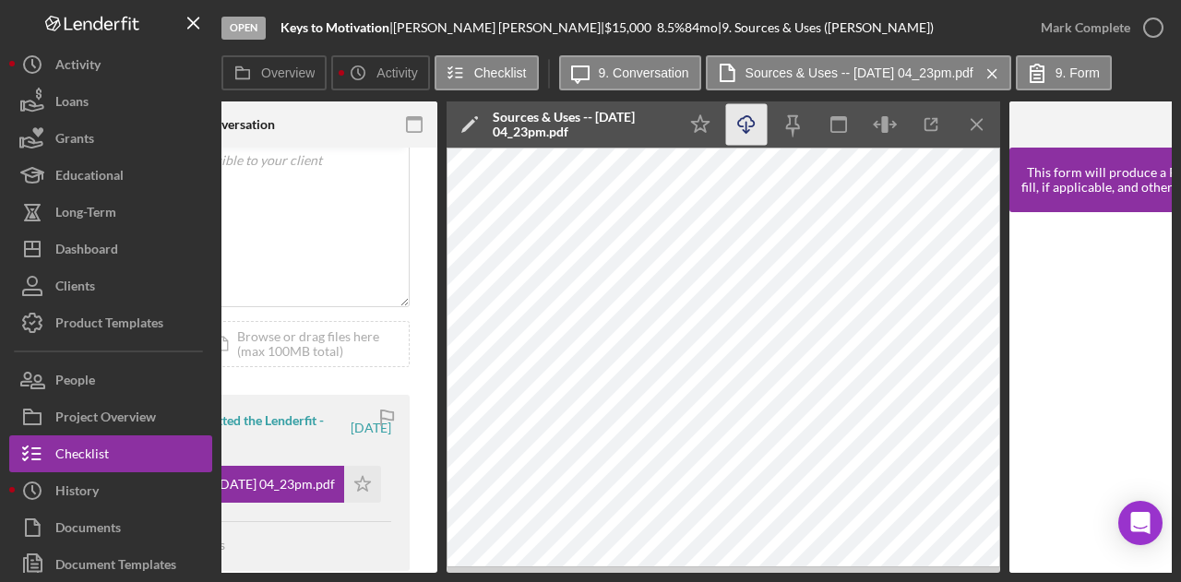
click at [747, 130] on polyline "button" at bounding box center [746, 131] width 6 height 3
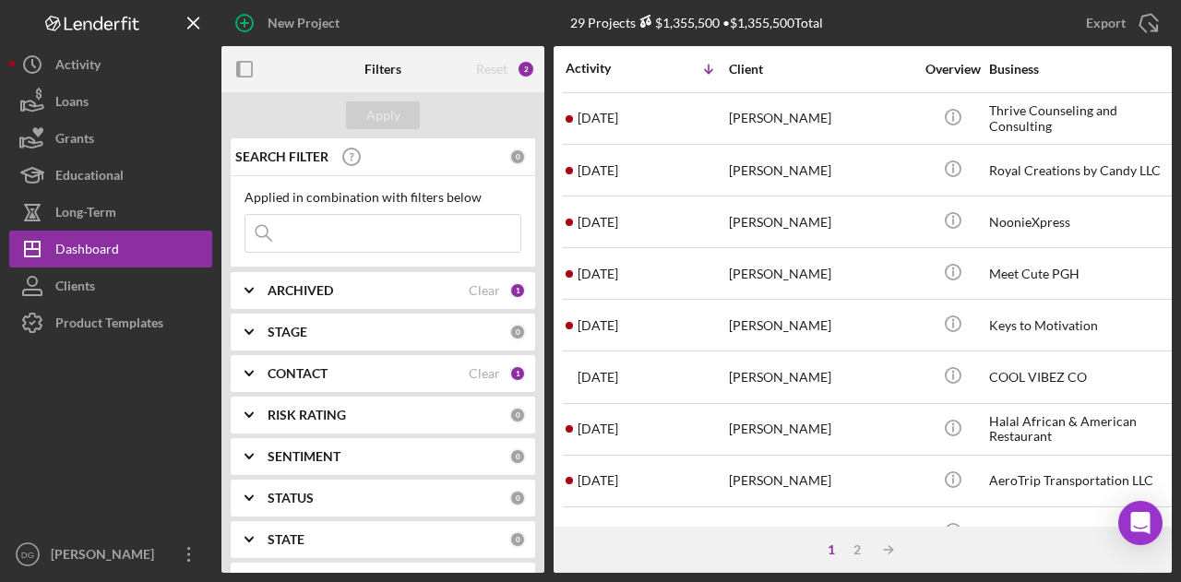
scroll to position [244, 0]
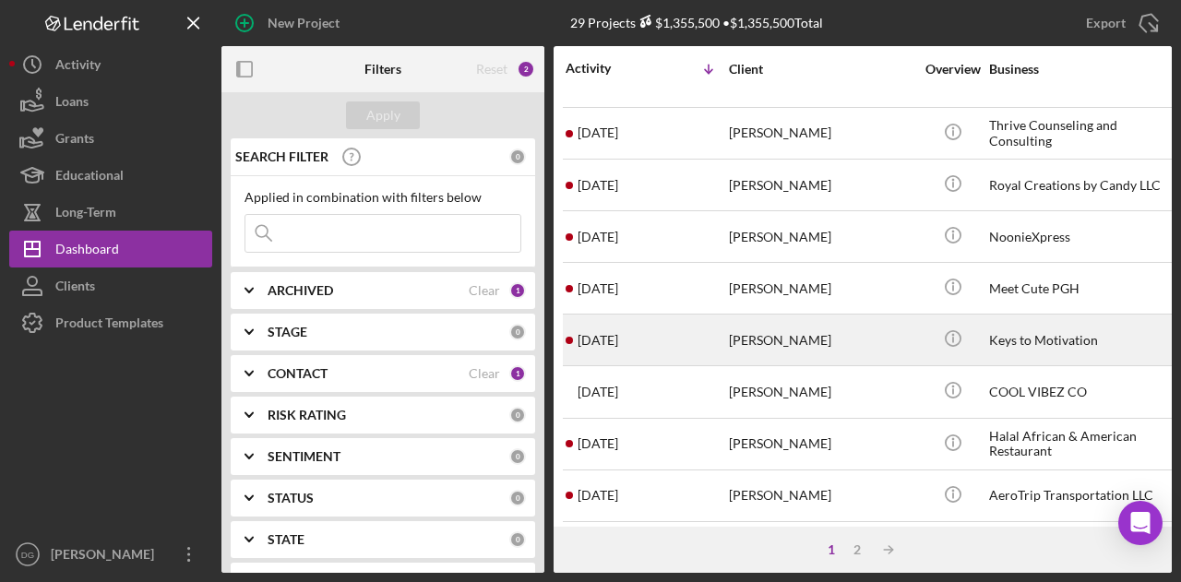
click at [826, 337] on div "[PERSON_NAME]" at bounding box center [821, 339] width 184 height 49
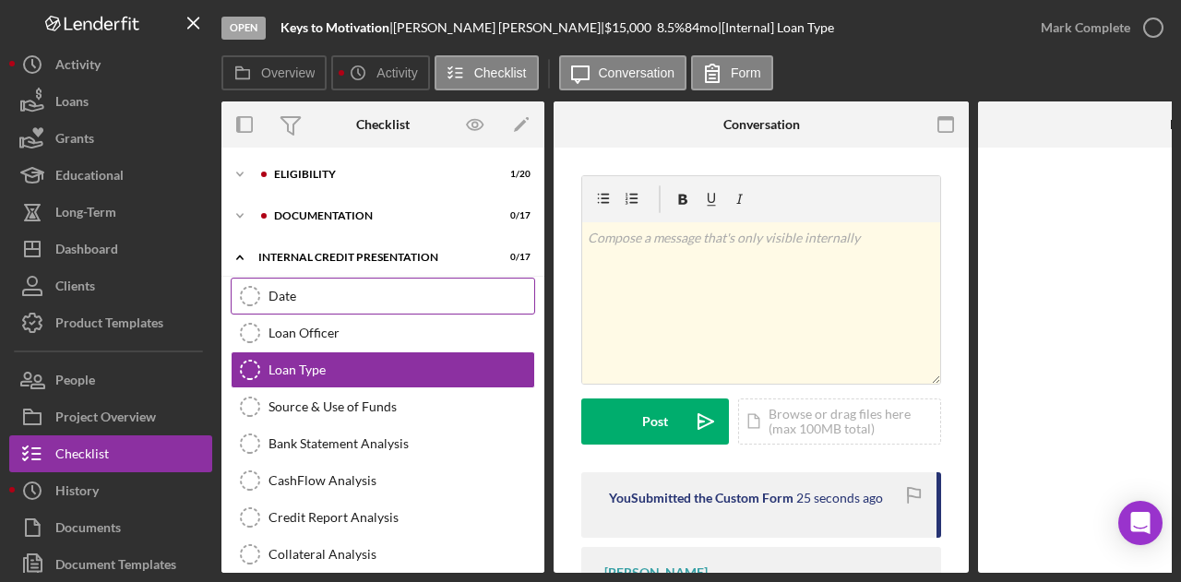
scroll to position [10, 0]
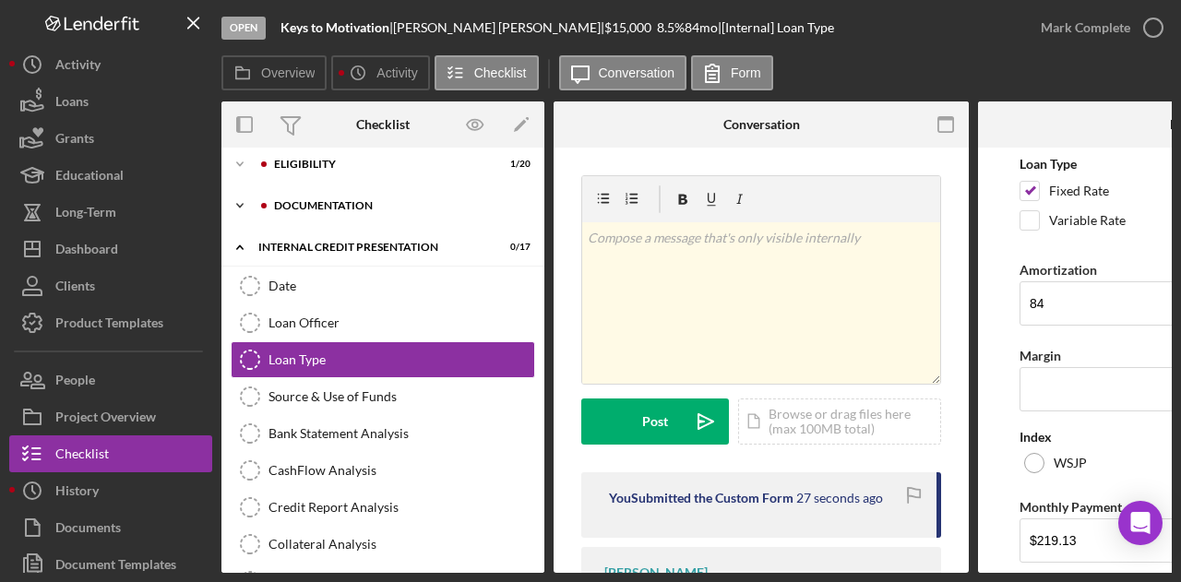
click at [293, 201] on div "documentation" at bounding box center [397, 205] width 247 height 11
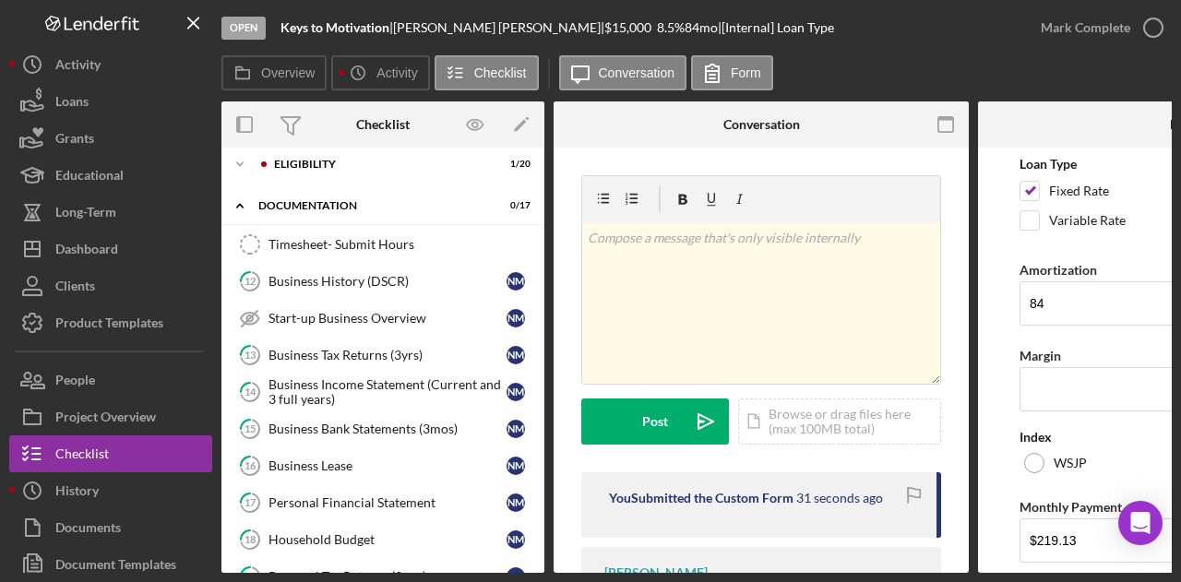
drag, startPoint x: 544, startPoint y: 252, endPoint x: 544, endPoint y: 133, distance: 119.0
click at [544, 133] on div "Overview Internal Workflow Stage Open Icon/Dropdown Arrow Archive (can unarchiv…" at bounding box center [696, 336] width 950 height 471
click at [310, 160] on div "Eligibility" at bounding box center [397, 164] width 247 height 11
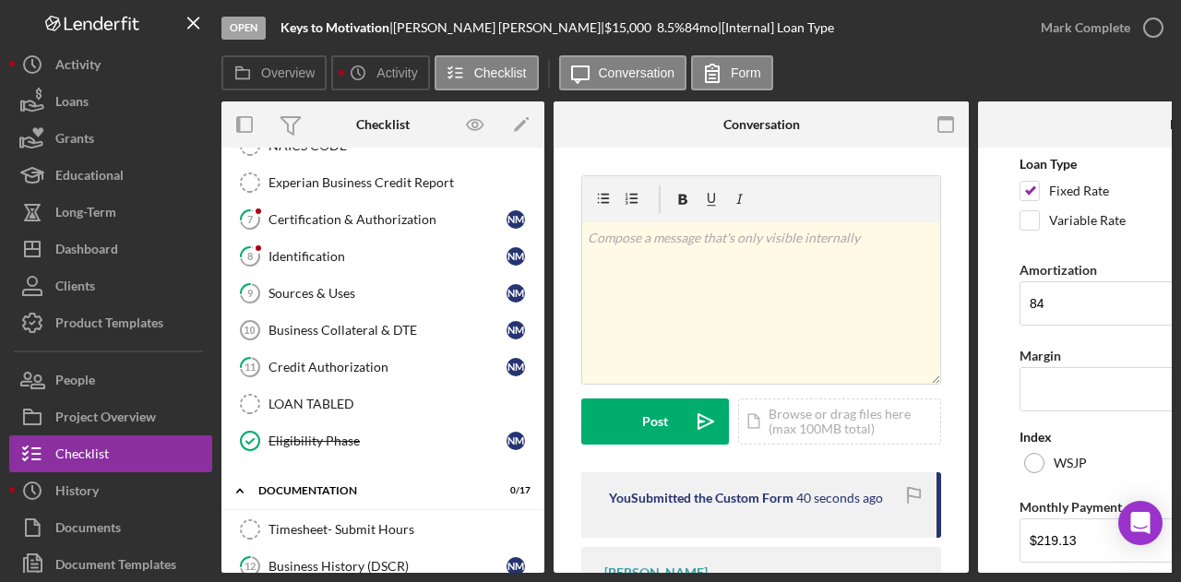
scroll to position [470, 0]
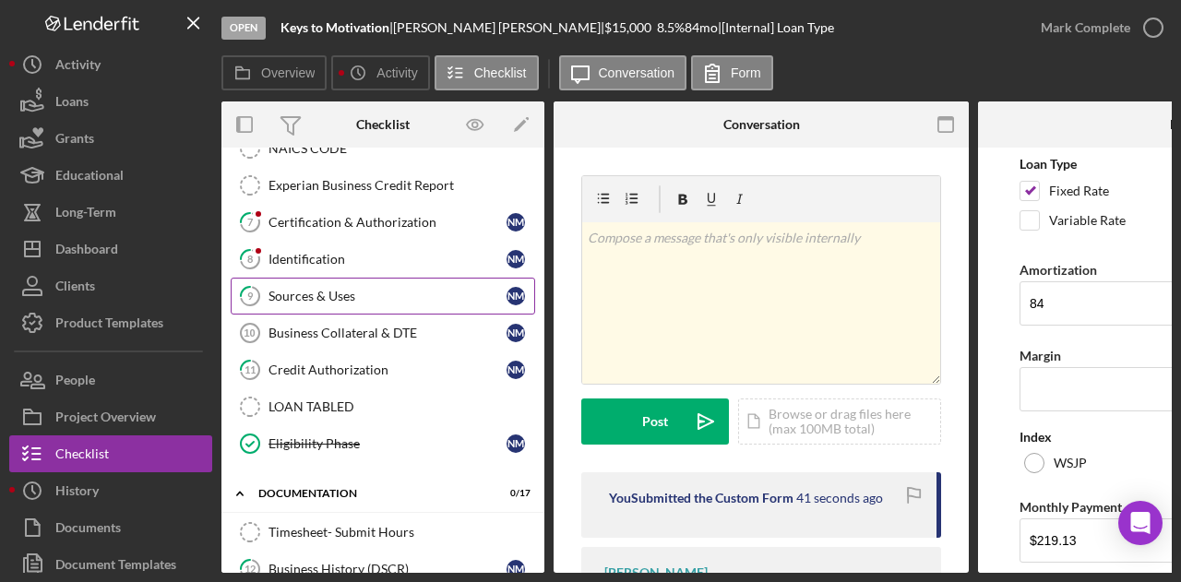
click at [338, 289] on div "Sources & Uses" at bounding box center [387, 296] width 238 height 15
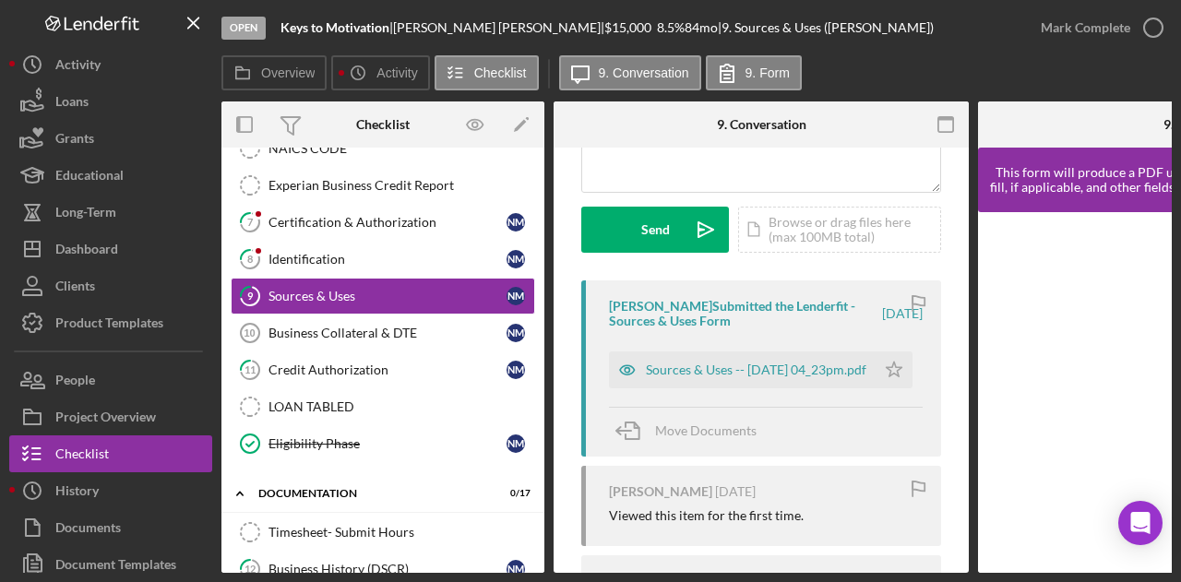
scroll to position [220, 0]
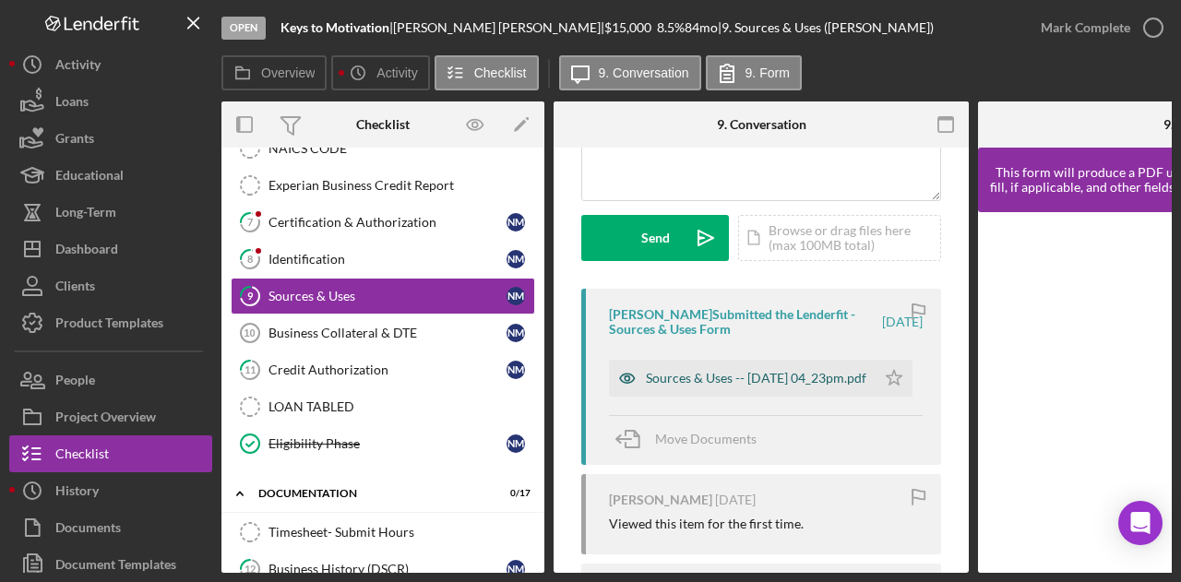
click at [702, 384] on div "Sources & Uses -- [DATE] 04_23pm.pdf" at bounding box center [756, 378] width 220 height 15
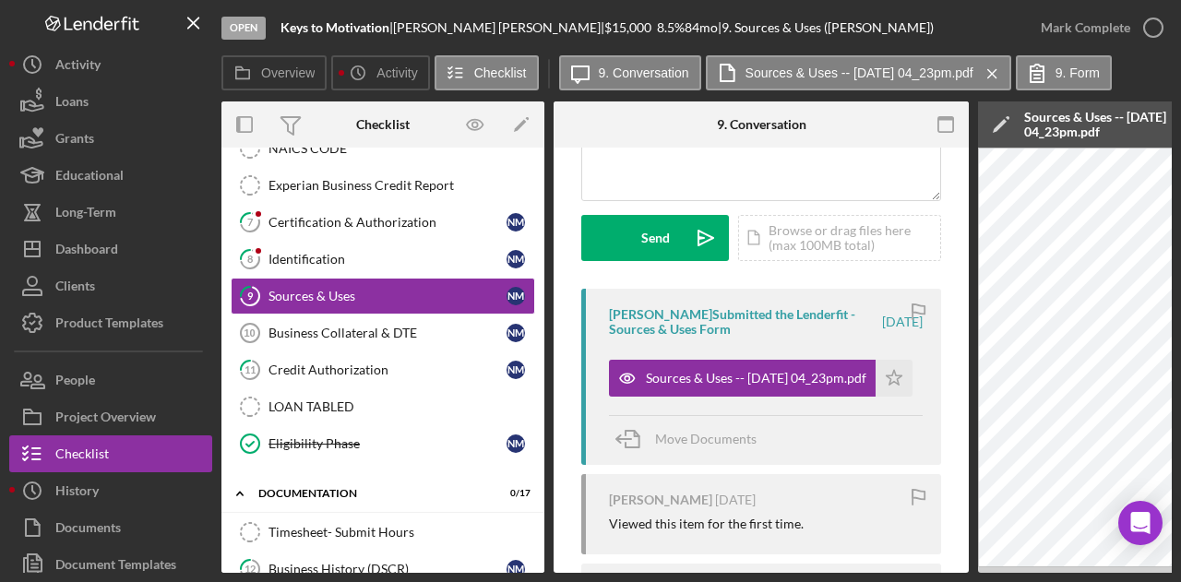
scroll to position [380, 0]
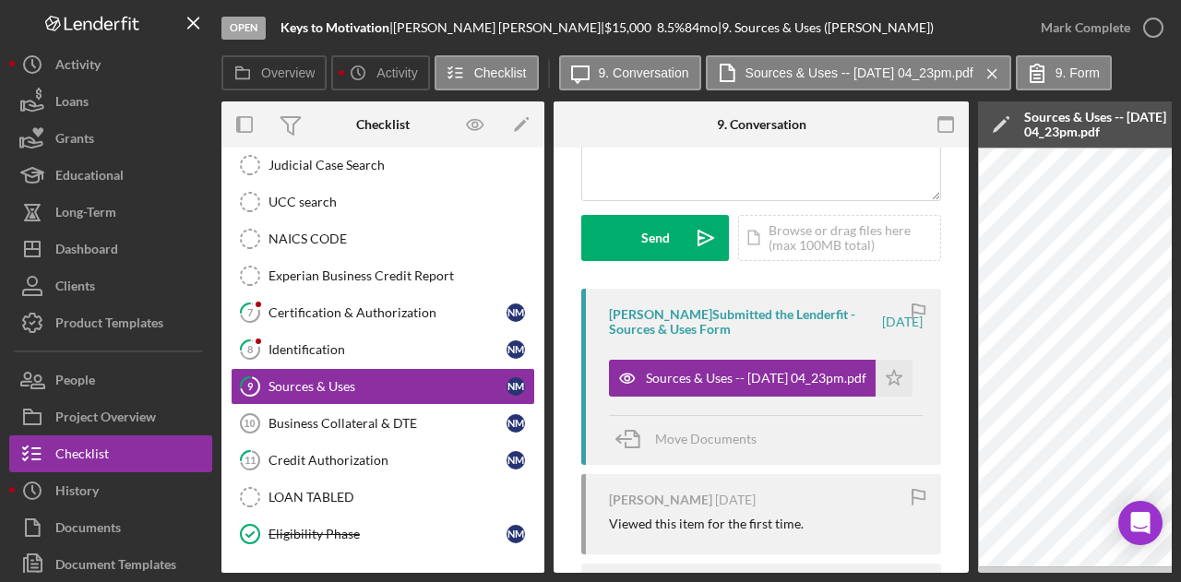
drag, startPoint x: 544, startPoint y: 291, endPoint x: 546, endPoint y: 238, distance: 52.6
click at [546, 238] on div "Overview Internal Workflow Stage Open Icon/Dropdown Arrow Archive (can unarchiv…" at bounding box center [696, 336] width 950 height 471
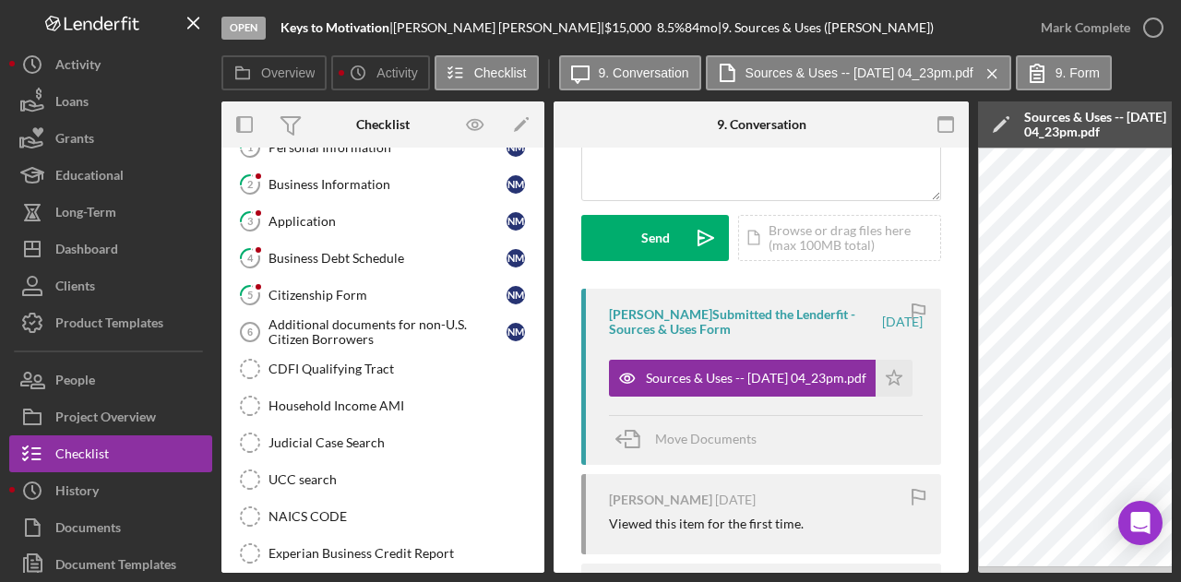
scroll to position [0, 0]
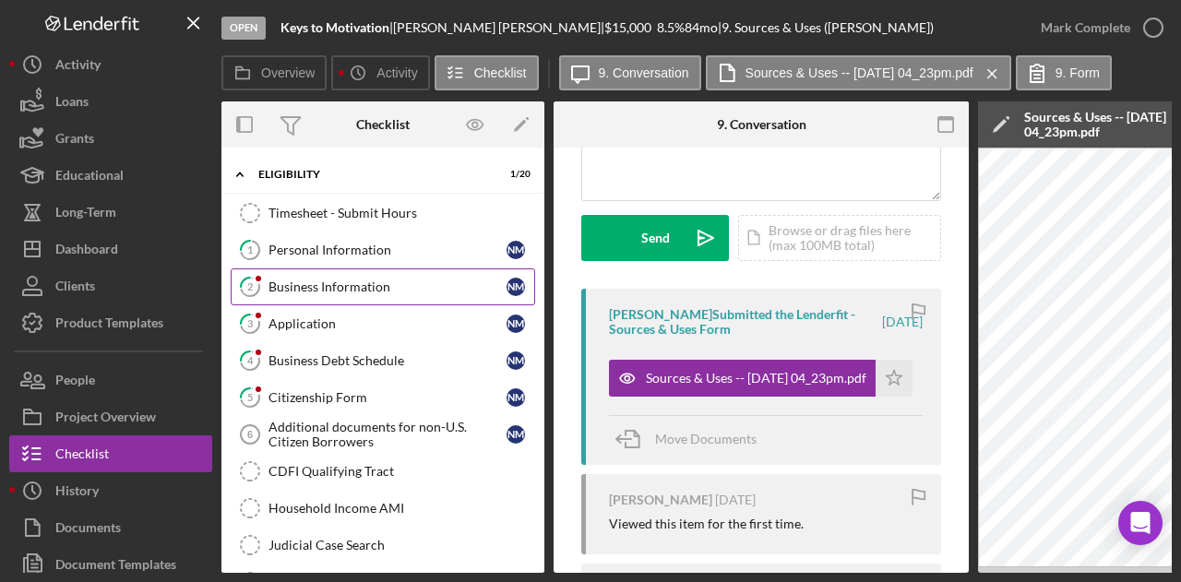
click at [355, 285] on div "Business Information" at bounding box center [387, 286] width 238 height 15
